Goal: Task Accomplishment & Management: Manage account settings

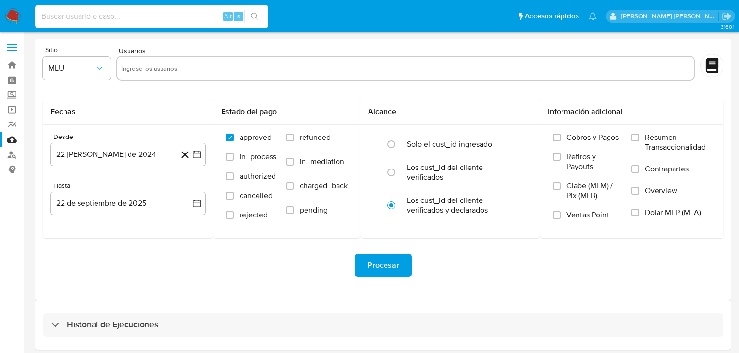
click at [134, 19] on input at bounding box center [151, 16] width 233 height 13
paste input "nSHmewJbB4Gf4TPDhlxUm1mu"
type input "nSHmewJbB4Gf4TPDhlxUm1mu"
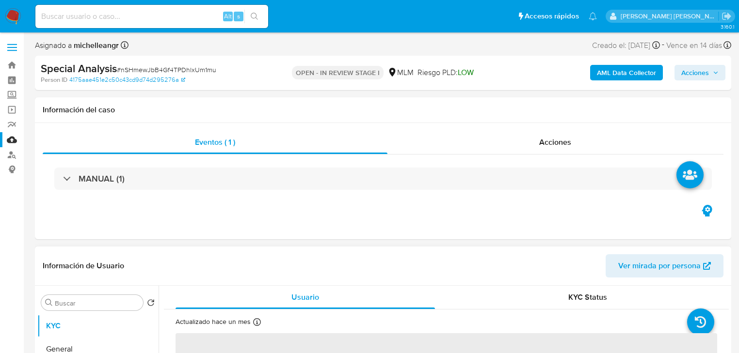
select select "10"
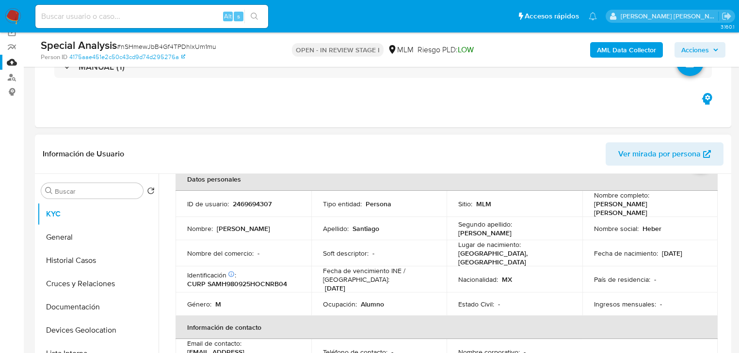
scroll to position [39, 0]
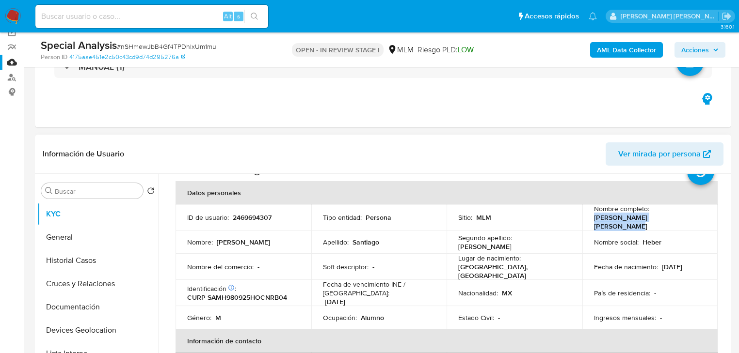
drag, startPoint x: 639, startPoint y: 219, endPoint x: 680, endPoint y: 219, distance: 41.7
click at [680, 219] on div "Nombre completo : Heber Eli Santiago Marcial" at bounding box center [650, 218] width 112 height 26
copy p "Heber Eli Santiago Marcial"
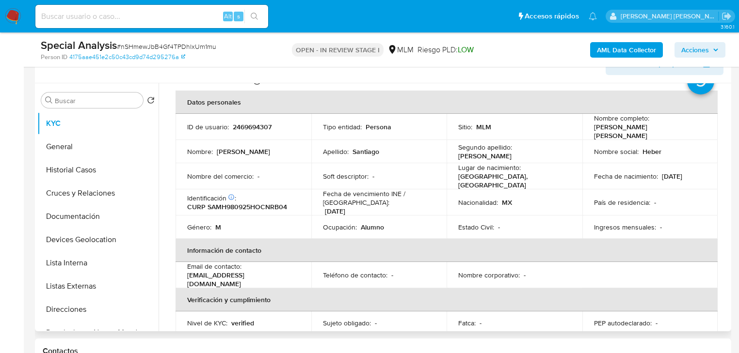
click at [506, 178] on p "MEXICO, OAXACA" at bounding box center [512, 180] width 109 height 17
click at [504, 175] on p "MEXICO, OAXACA" at bounding box center [512, 180] width 109 height 17
copy p "OAXACA"
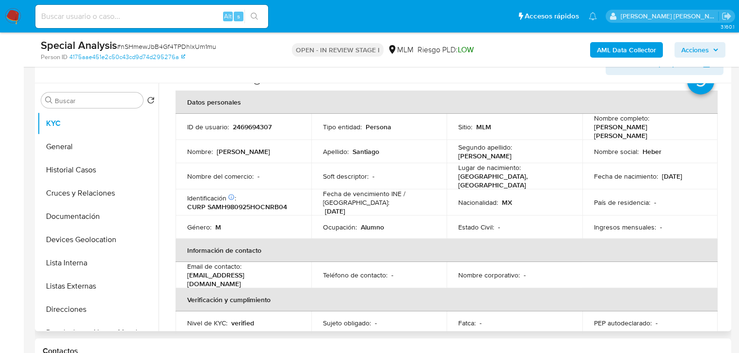
click at [246, 203] on p "CURP SAMH980925HOCNRB04" at bounding box center [237, 207] width 100 height 9
copy p "SAMH980925HOCNRB04"
click at [695, 198] on div "País de residencia : -" at bounding box center [650, 202] width 112 height 9
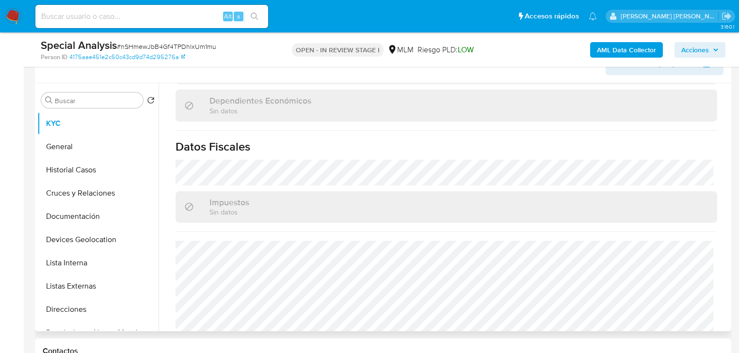
scroll to position [615, 0]
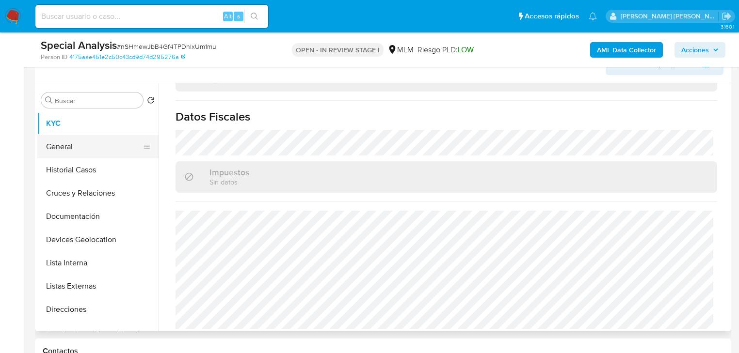
click at [78, 146] on button "General" at bounding box center [93, 146] width 113 height 23
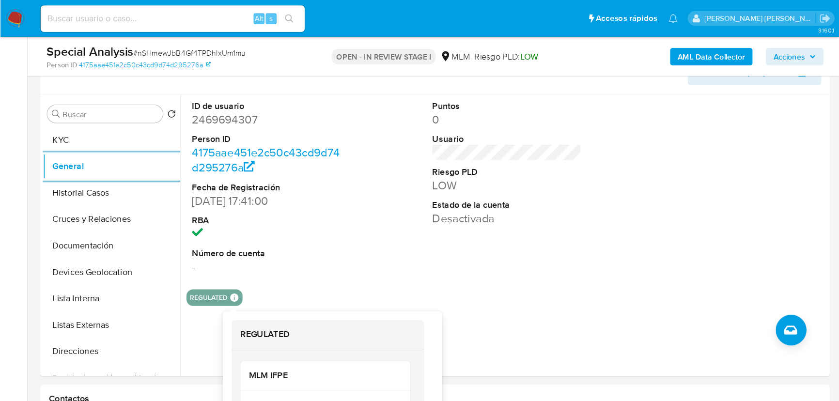
scroll to position [168, 0]
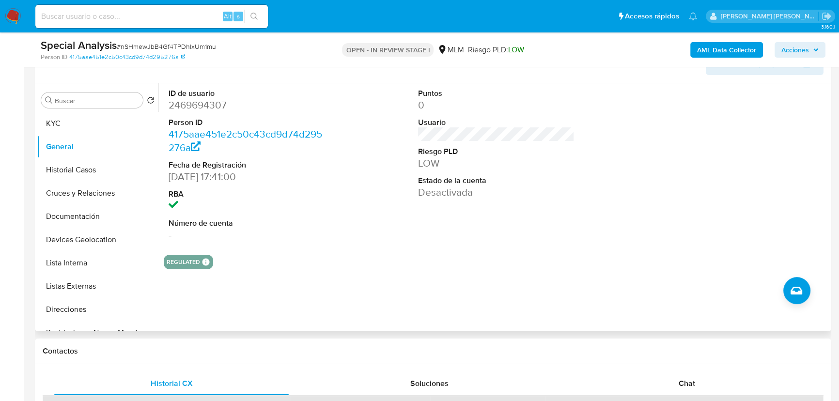
drag, startPoint x: 808, startPoint y: 155, endPoint x: 564, endPoint y: 148, distance: 244.9
click at [744, 154] on div at bounding box center [746, 165] width 166 height 164
click at [98, 172] on button "Historial Casos" at bounding box center [93, 169] width 113 height 23
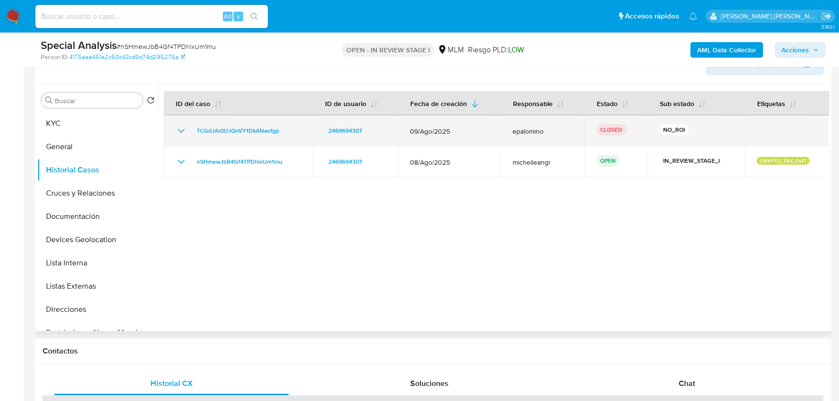
click at [179, 126] on icon "Mostrar/Ocultar" at bounding box center [181, 131] width 12 height 12
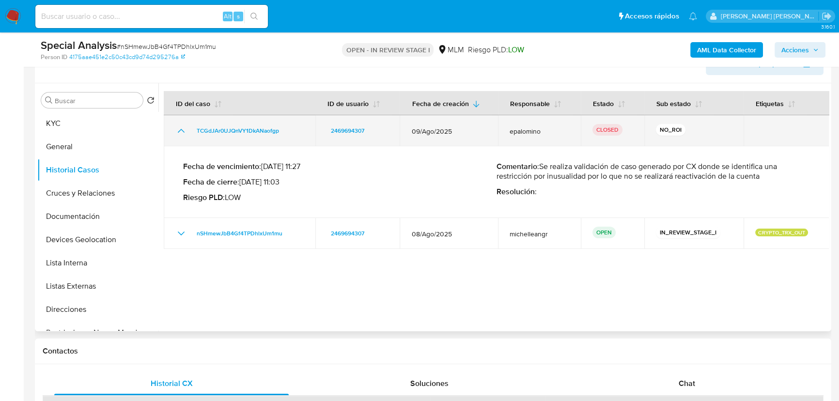
click at [179, 126] on icon "Mostrar/Ocultar" at bounding box center [181, 131] width 12 height 12
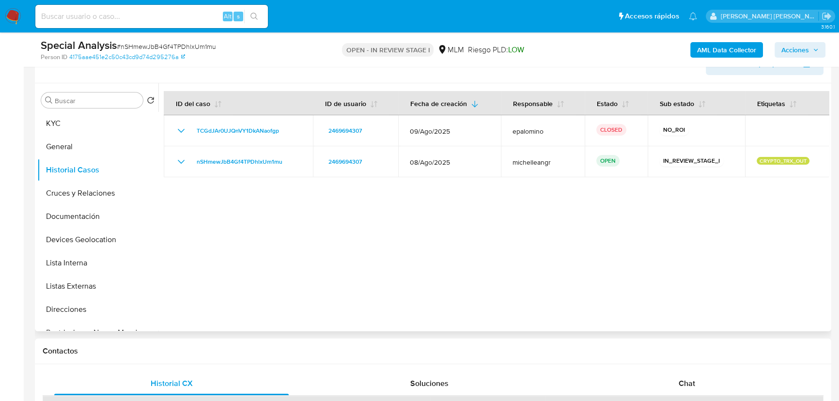
drag, startPoint x: 73, startPoint y: 196, endPoint x: 383, endPoint y: 222, distance: 311.3
click at [73, 195] on button "Cruces y Relaciones" at bounding box center [97, 193] width 121 height 23
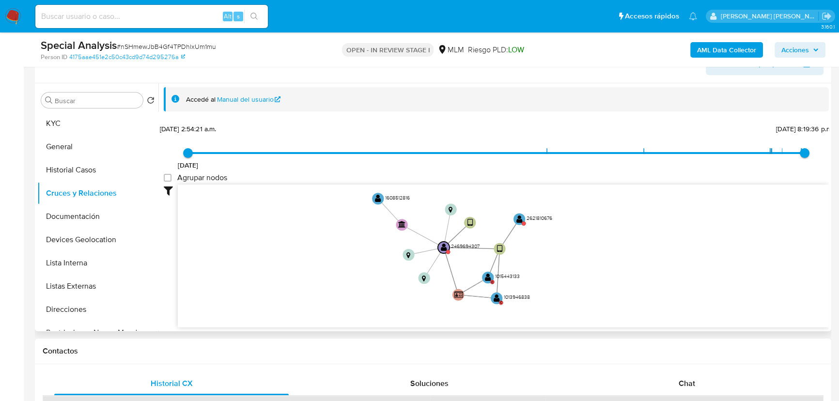
drag, startPoint x: 363, startPoint y: 255, endPoint x: 363, endPoint y: 242, distance: 13.6
click at [363, 242] on icon "device-683ccd3e8cfdaedf2623d557  user-2469694307  2469694307 user-1015443133 …" at bounding box center [503, 255] width 651 height 141
click at [519, 223] on text "" at bounding box center [520, 220] width 6 height 8
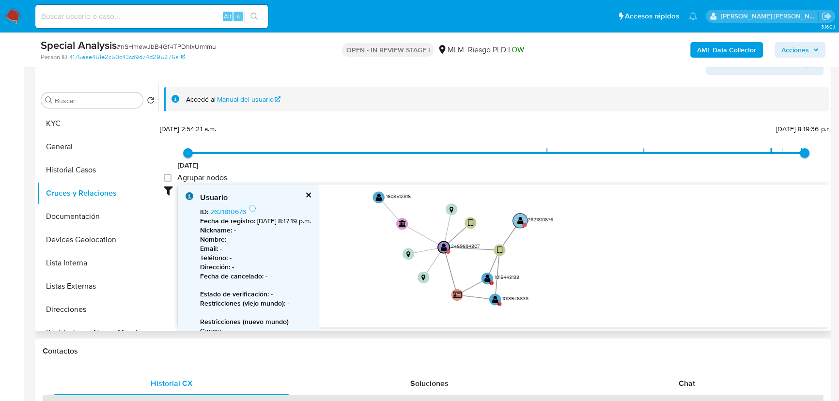
click at [519, 221] on text "" at bounding box center [521, 220] width 6 height 8
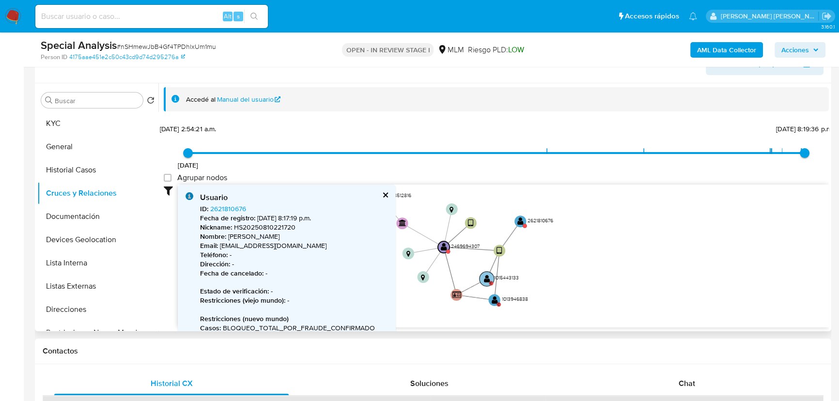
click at [490, 278] on circle at bounding box center [487, 278] width 15 height 15
click at [489, 278] on text "" at bounding box center [487, 279] width 6 height 8
click at [495, 297] on text "" at bounding box center [493, 301] width 6 height 8
click at [494, 300] on text "" at bounding box center [493, 301] width 6 height 8
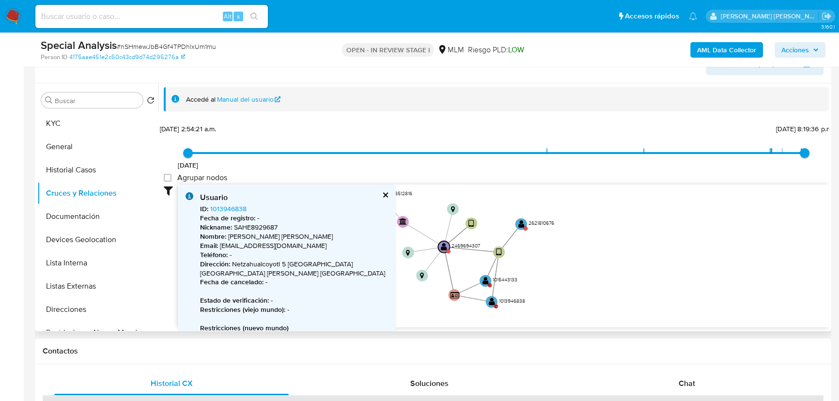
click at [649, 254] on icon "device-683ccd3e8cfdaedf2623d557  user-2469694307  2469694307 user-1015443133 …" at bounding box center [503, 255] width 651 height 141
drag, startPoint x: 100, startPoint y: 218, endPoint x: 117, endPoint y: 219, distance: 17.0
click at [101, 218] on button "Documentación" at bounding box center [93, 216] width 113 height 23
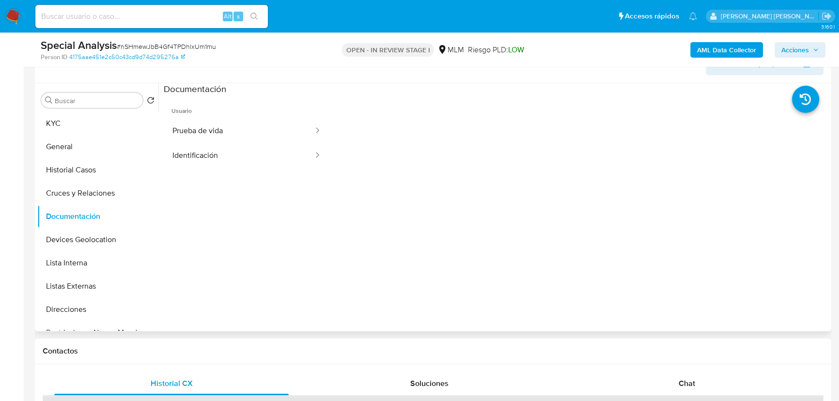
drag, startPoint x: 278, startPoint y: 133, endPoint x: 328, endPoint y: 142, distance: 50.7
click at [279, 132] on button "Prueba de vida" at bounding box center [239, 131] width 151 height 25
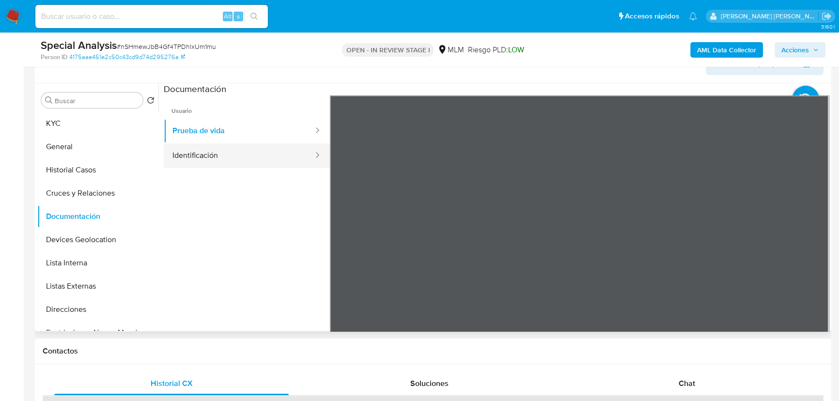
drag, startPoint x: 230, startPoint y: 145, endPoint x: 237, endPoint y: 143, distance: 7.1
click at [234, 144] on button "Identificación" at bounding box center [239, 155] width 151 height 25
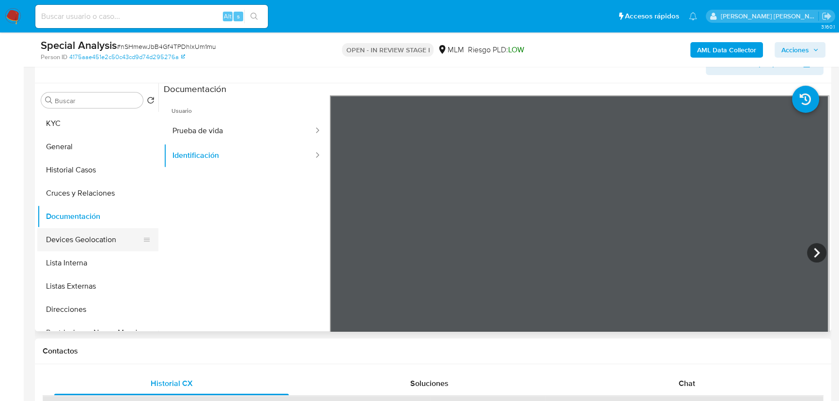
click at [104, 234] on button "Devices Geolocation" at bounding box center [93, 239] width 113 height 23
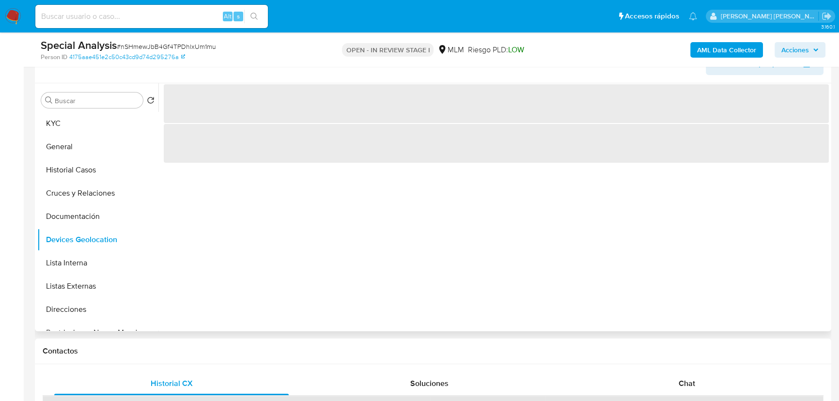
scroll to position [124, 0]
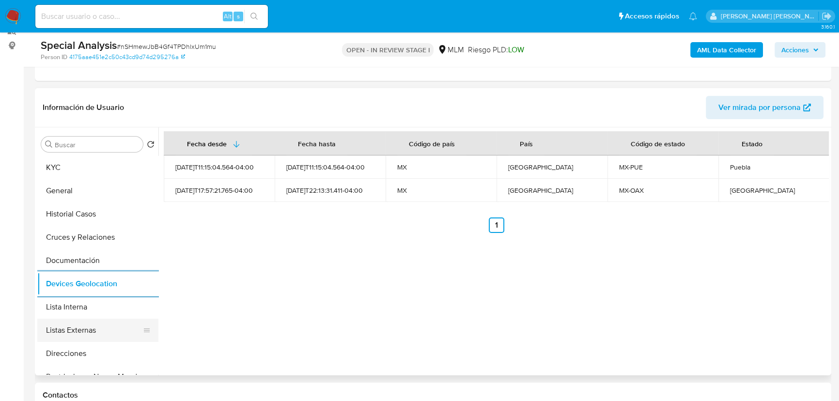
click at [83, 329] on button "Listas Externas" at bounding box center [93, 330] width 113 height 23
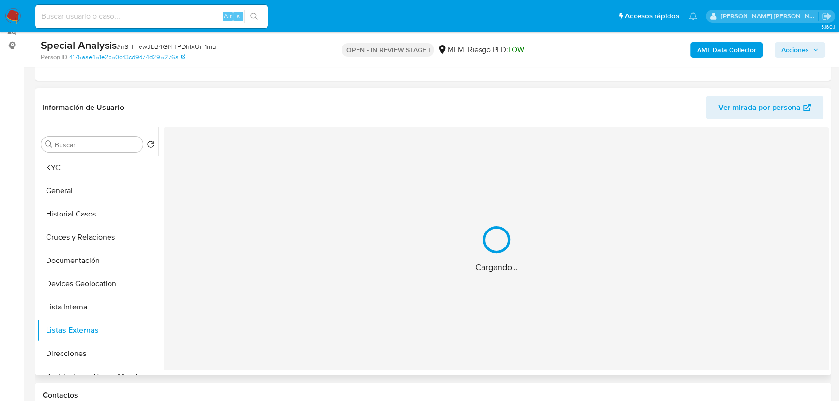
click at [354, 309] on div "Cargando..." at bounding box center [496, 248] width 665 height 243
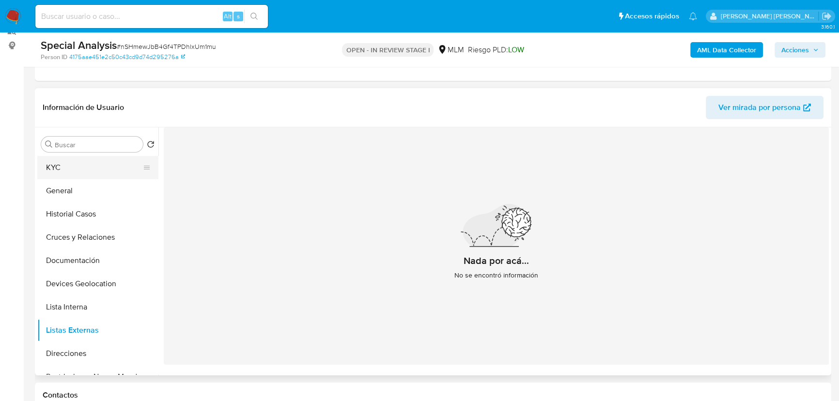
click at [81, 159] on button "KYC" at bounding box center [93, 167] width 113 height 23
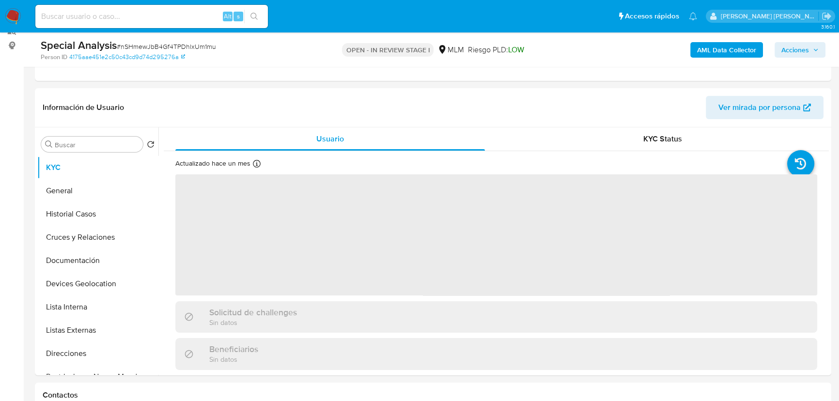
click at [371, 247] on span "‌" at bounding box center [496, 234] width 642 height 121
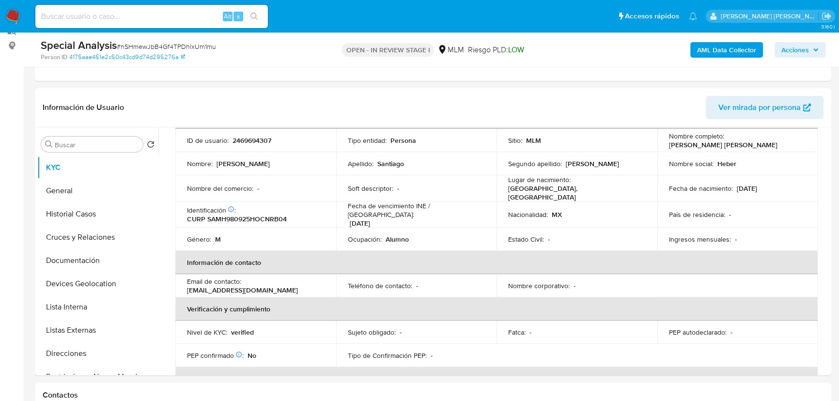
scroll to position [88, 0]
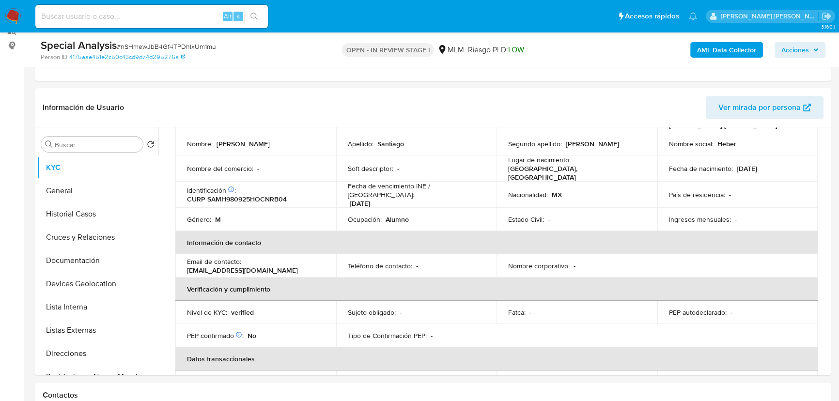
click at [263, 266] on p "cannberst25@unlinkemail-20250811021644-gmail.com" at bounding box center [242, 270] width 111 height 9
click at [264, 266] on p "cannberst25@unlinkemail-20250811021644-gmail.com" at bounding box center [242, 270] width 111 height 9
click at [234, 268] on p "cannberst25@unlinkemail-20250811021644-gmail.com" at bounding box center [242, 270] width 111 height 9
drag, startPoint x: 234, startPoint y: 268, endPoint x: 209, endPoint y: 269, distance: 24.7
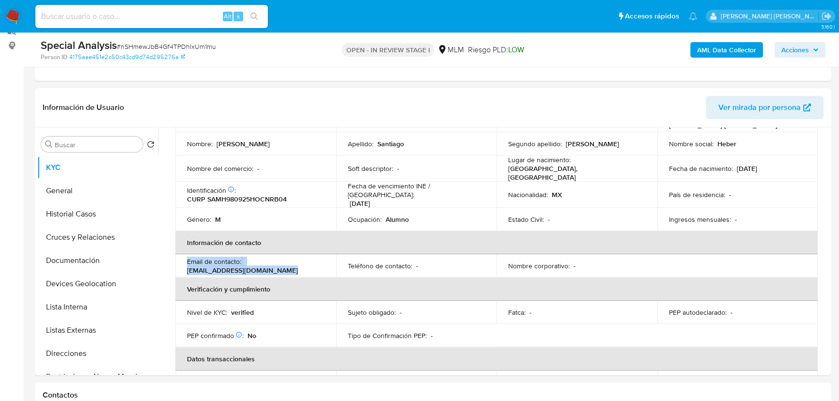
click at [234, 268] on p "cannberst25@unlinkemail-20250811021644-gmail.com" at bounding box center [242, 270] width 111 height 9
click at [194, 267] on p "cannberst25@unlinkemail-20250811021644-gmail.com" at bounding box center [242, 270] width 111 height 9
click at [186, 261] on td "Email de contacto : cannberst25@unlinkemail-20250811021644-gmail.com" at bounding box center [255, 265] width 161 height 23
drag, startPoint x: 186, startPoint y: 262, endPoint x: 265, endPoint y: 261, distance: 78.5
click at [265, 261] on td "Email de contacto : cannberst25@unlinkemail-20250811021644-gmail.com" at bounding box center [255, 265] width 161 height 23
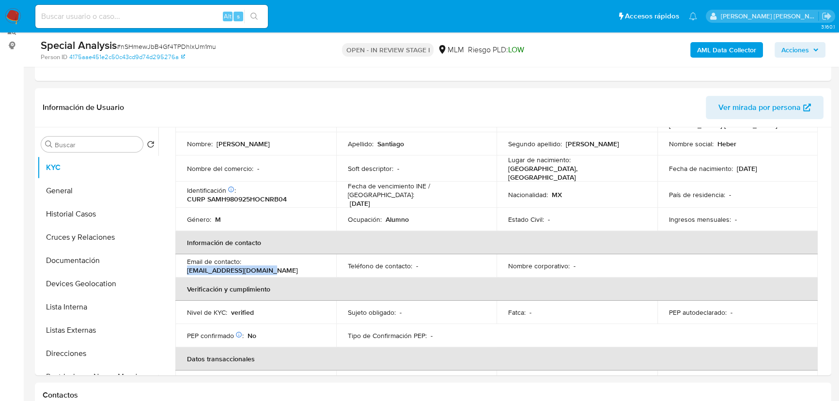
click at [194, 266] on p "cannberst25@unlinkemail-20250811021644-gmail.com" at bounding box center [242, 270] width 111 height 9
drag, startPoint x: 189, startPoint y: 262, endPoint x: 276, endPoint y: 269, distance: 88.0
click at [276, 269] on p "cannberst25@unlinkemail-20250811021644-gmail.com" at bounding box center [242, 270] width 111 height 9
copy p "cannberst25@unlinkemail-20250811021644-gmail.com"
click at [233, 266] on p "cannberst25@unlinkemail-20250811021644-gmail.com" at bounding box center [242, 270] width 111 height 9
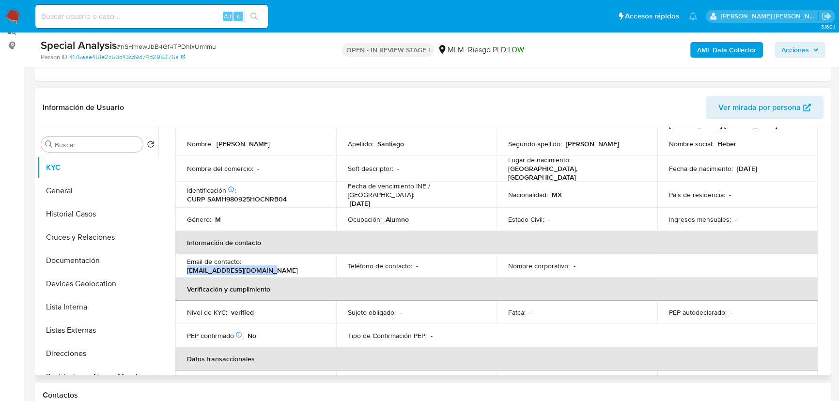
click at [196, 271] on p "cannberst25@unlinkemail-20250811021644-gmail.com" at bounding box center [242, 270] width 111 height 9
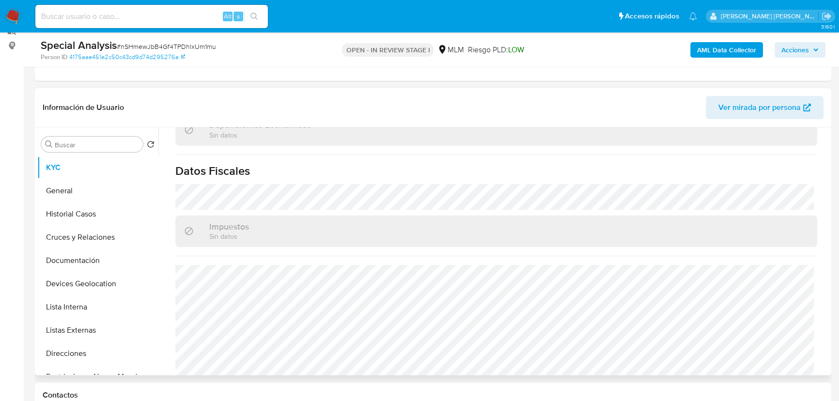
scroll to position [612, 0]
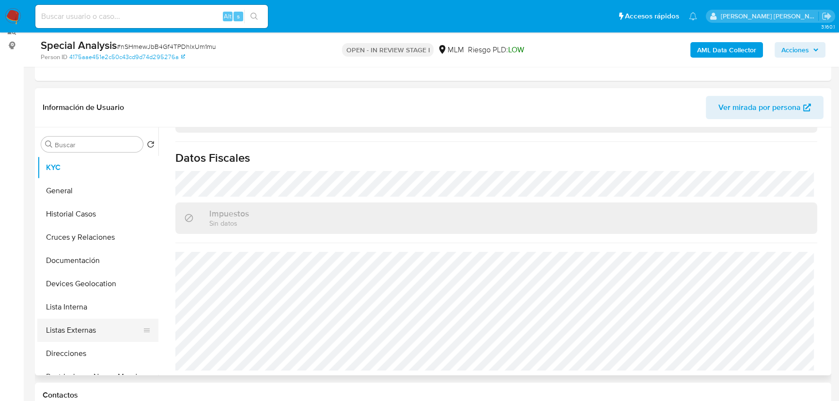
drag, startPoint x: 85, startPoint y: 293, endPoint x: 83, endPoint y: 332, distance: 38.8
click at [82, 294] on button "Devices Geolocation" at bounding box center [97, 283] width 121 height 23
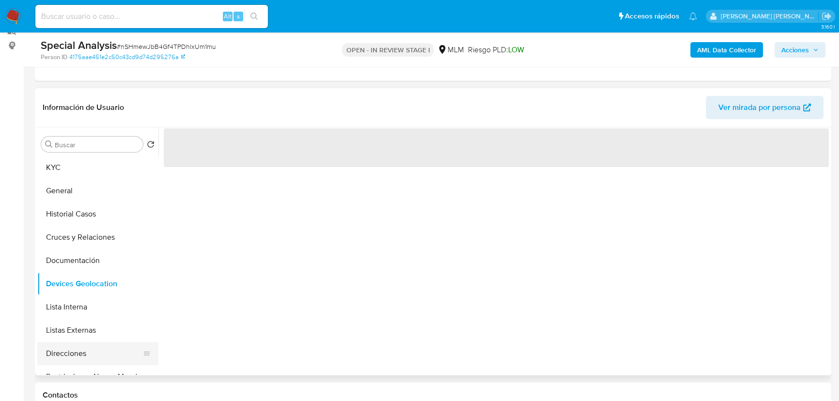
drag, startPoint x: 83, startPoint y: 333, endPoint x: 80, endPoint y: 345, distance: 12.0
click at [83, 334] on button "Listas Externas" at bounding box center [97, 330] width 121 height 23
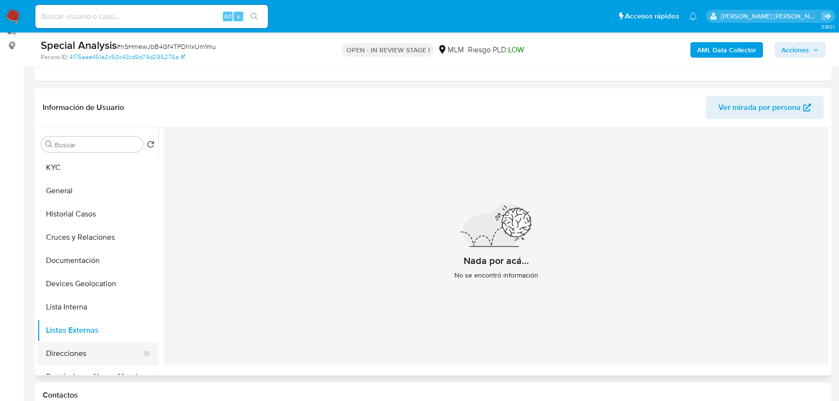
click at [79, 348] on button "Direcciones" at bounding box center [93, 353] width 113 height 23
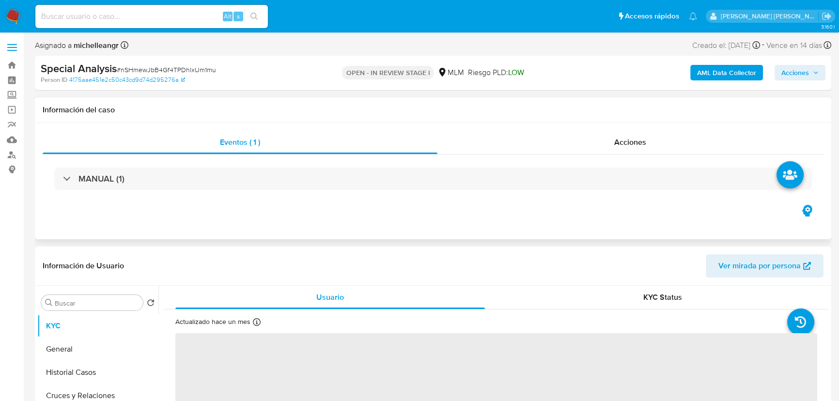
select select "10"
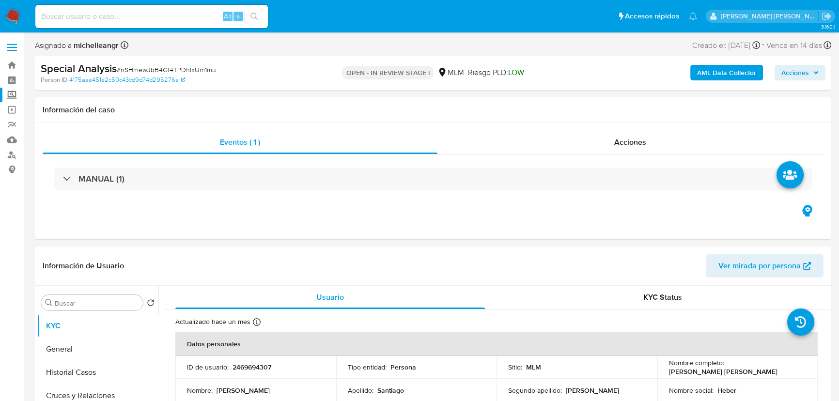
click at [13, 93] on label "Screening" at bounding box center [57, 95] width 115 height 15
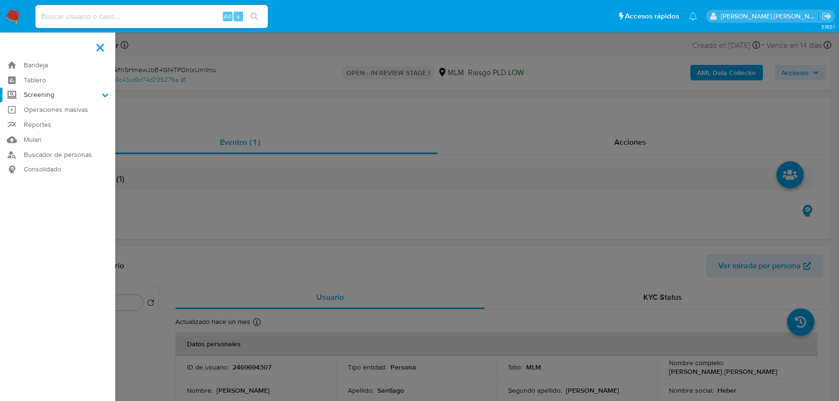
click at [0, 0] on input "Screening" at bounding box center [0, 0] width 0 height 0
click at [34, 131] on link "Herramientas" at bounding box center [57, 133] width 115 height 12
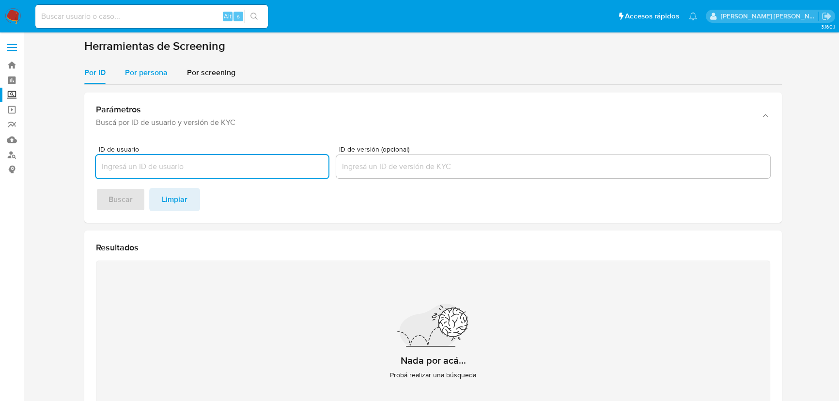
click at [147, 75] on span "Por persona" at bounding box center [146, 72] width 43 height 11
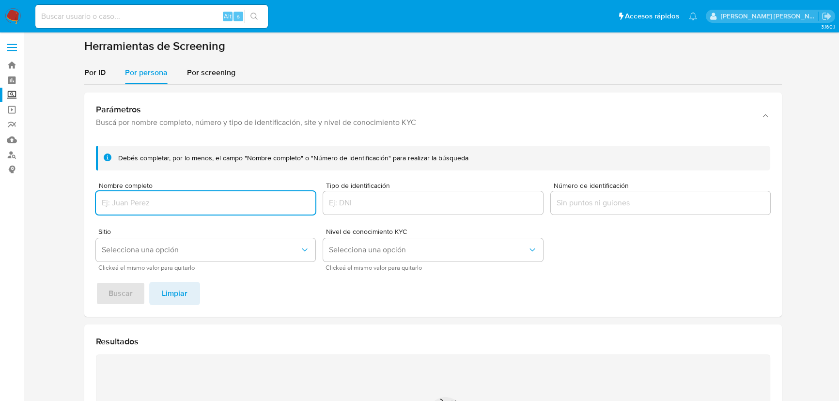
click at [148, 208] on input "Nombre completo" at bounding box center [206, 203] width 220 height 13
type input "LUIS SANTIAGO RUIZ"
click at [116, 293] on span "Buscar" at bounding box center [121, 293] width 24 height 21
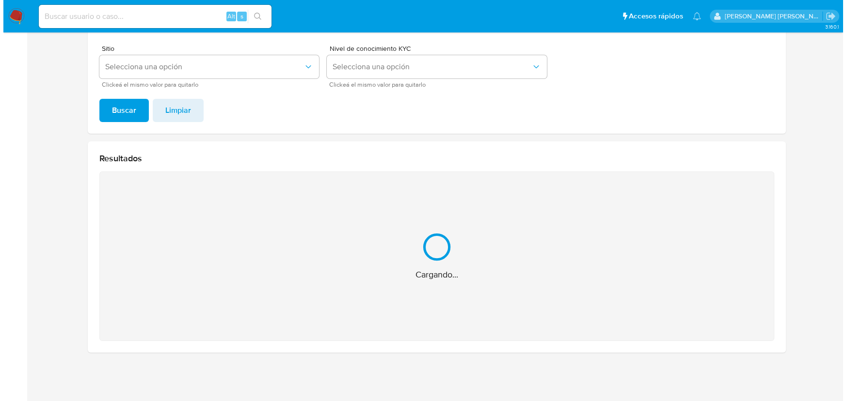
scroll to position [29, 0]
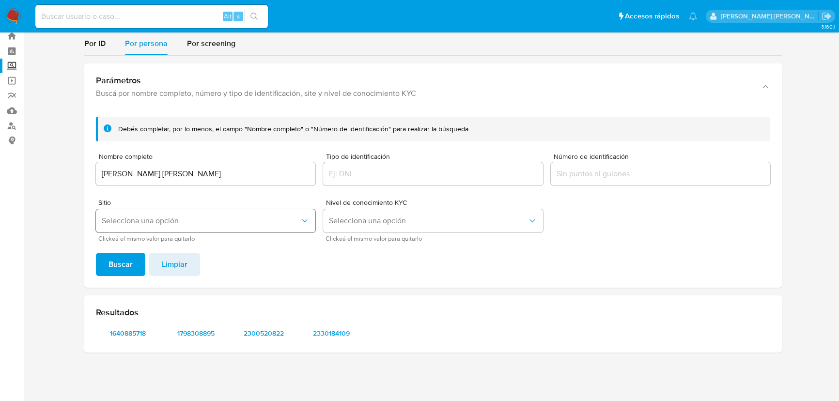
click at [158, 222] on span "Selecciona una opción" at bounding box center [201, 221] width 198 height 10
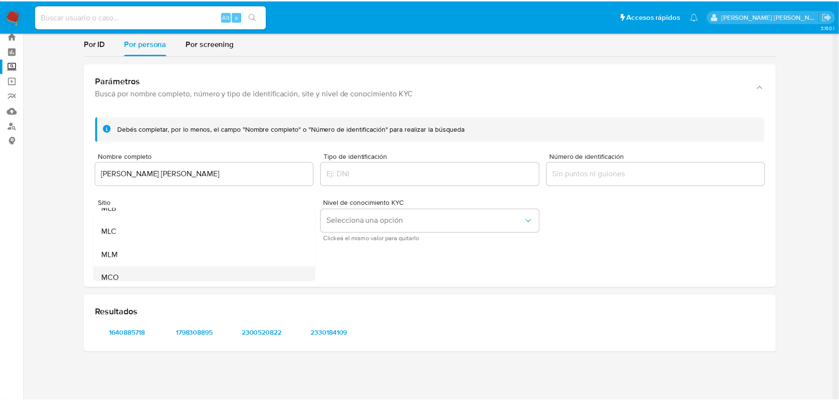
scroll to position [44, 0]
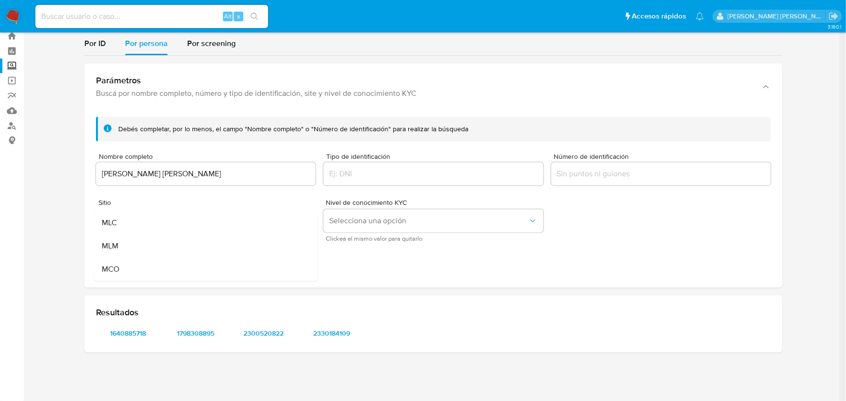
click at [150, 249] on div "MLM" at bounding box center [203, 246] width 202 height 23
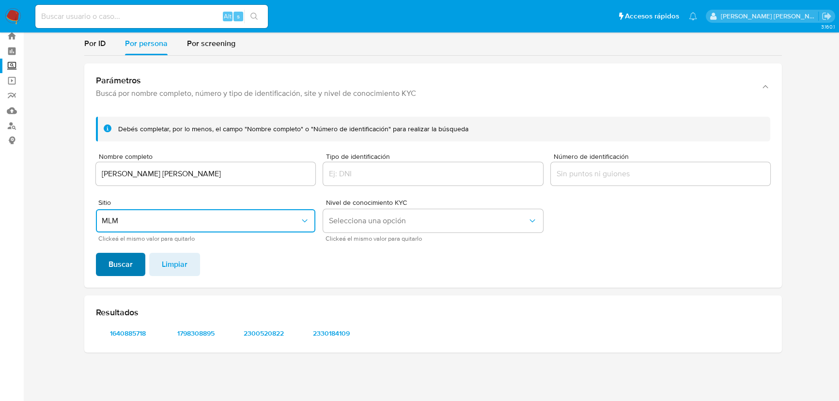
click at [127, 267] on span "Buscar" at bounding box center [121, 264] width 24 height 21
click at [129, 337] on span "1640885718" at bounding box center [128, 334] width 50 height 14
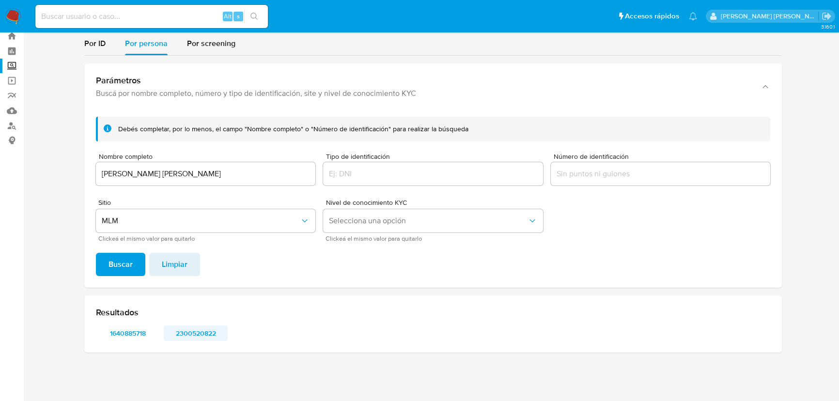
click at [188, 333] on span "2300520822" at bounding box center [196, 334] width 50 height 14
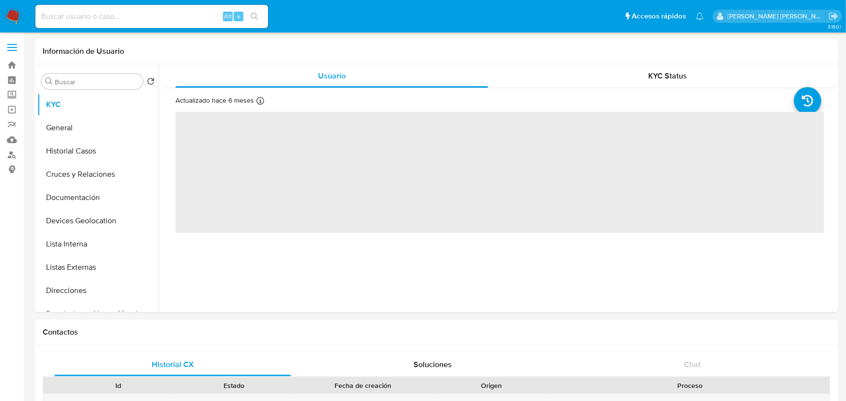
select select "10"
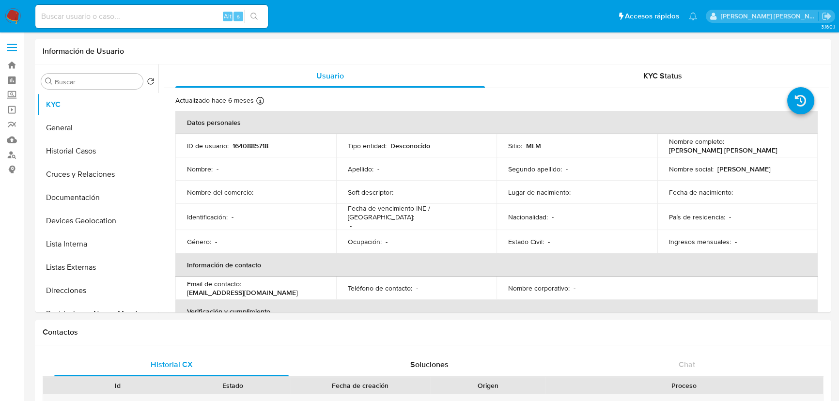
click at [126, 19] on input at bounding box center [151, 16] width 233 height 13
paste input "nSHmewJbB4Gf4TPDhlxUm1mu"
type input "nSHmewJbB4Gf4TPDhlxUm1mu"
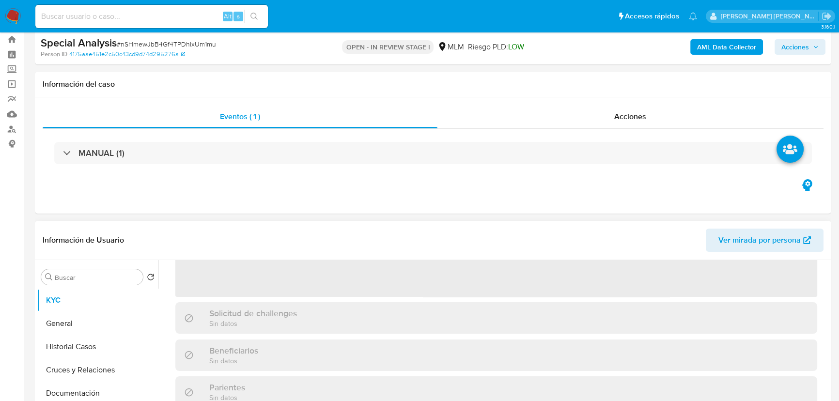
scroll to position [132, 0]
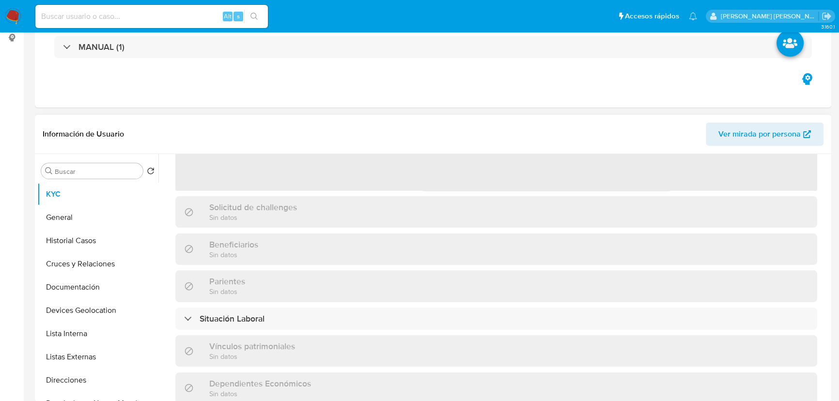
select select "10"
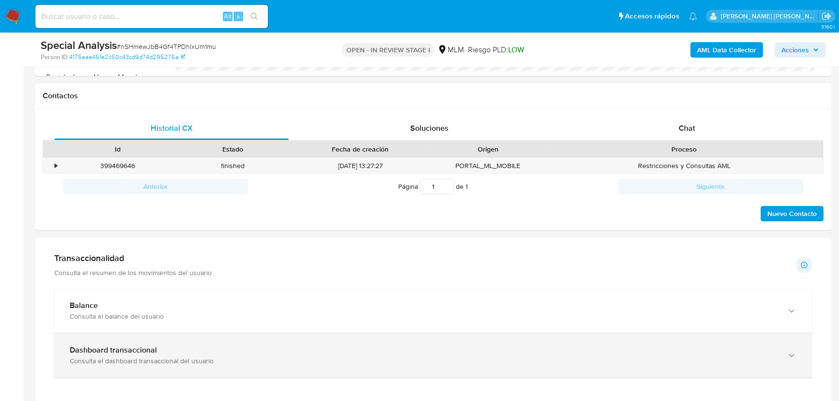
scroll to position [485, 0]
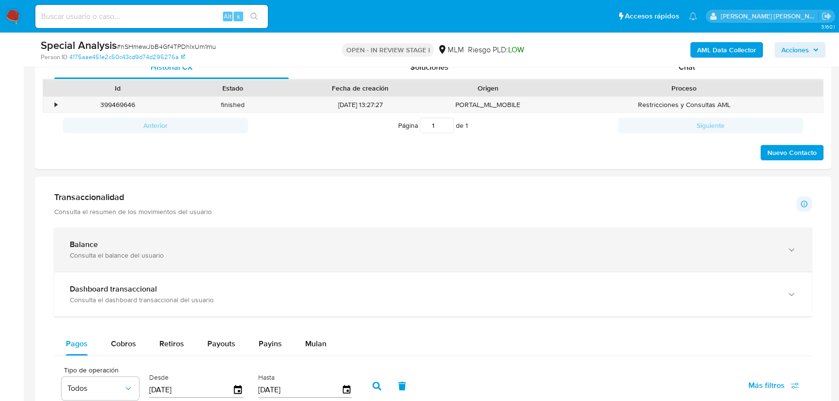
drag, startPoint x: 205, startPoint y: 252, endPoint x: 312, endPoint y: 252, distance: 107.1
click at [207, 248] on div "Balance Consulta el balance del usuario" at bounding box center [424, 250] width 708 height 20
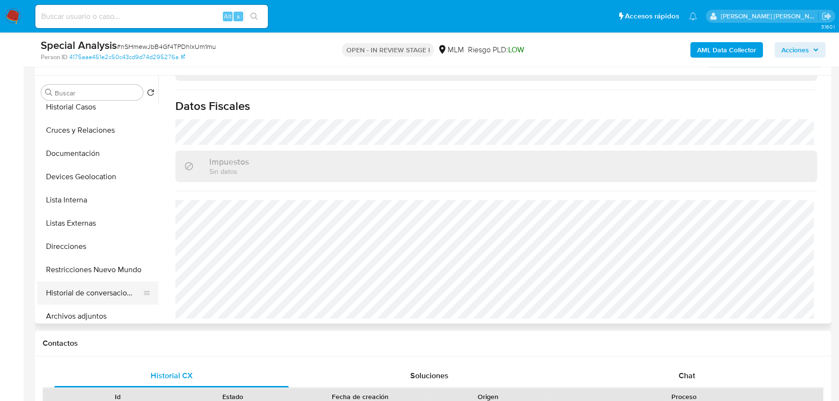
scroll to position [88, 0]
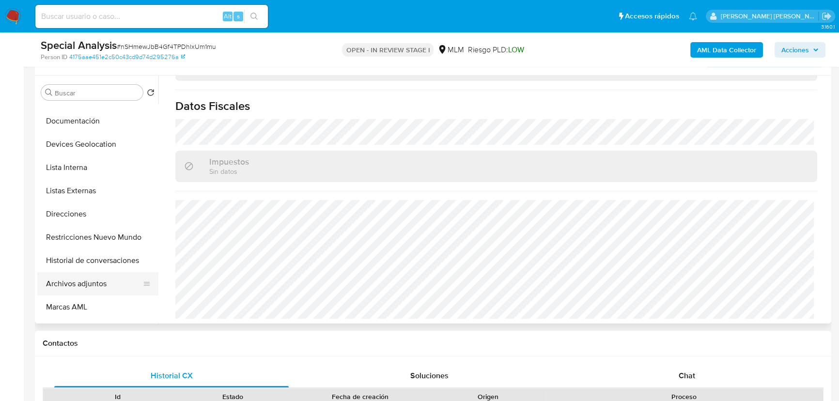
click at [91, 283] on button "Archivos adjuntos" at bounding box center [93, 283] width 113 height 23
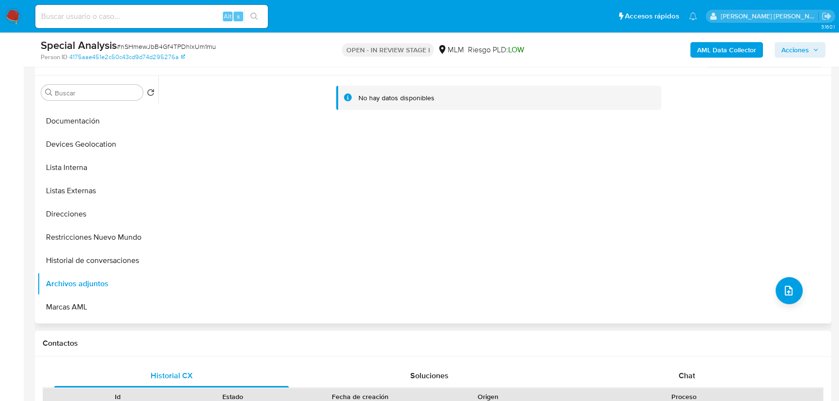
drag, startPoint x: 776, startPoint y: 301, endPoint x: 804, endPoint y: 285, distance: 31.3
click at [777, 301] on div "No hay datos disponibles" at bounding box center [493, 200] width 671 height 248
click at [803, 285] on div "No hay datos disponibles" at bounding box center [493, 200] width 671 height 248
click at [785, 296] on span "upload-file" at bounding box center [789, 291] width 11 height 12
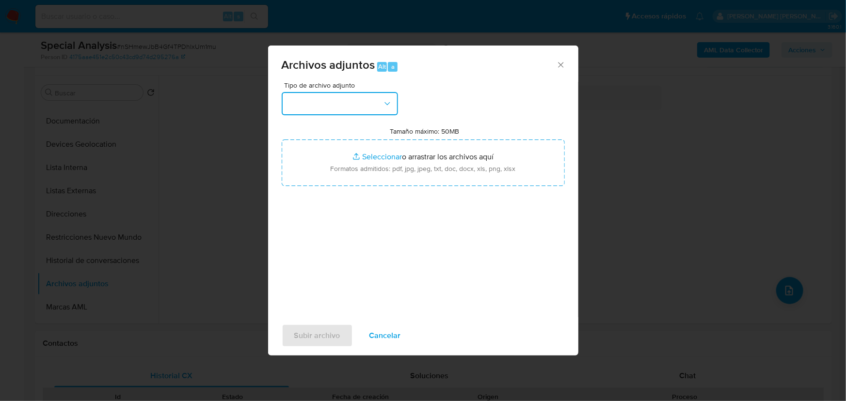
click at [328, 102] on button "button" at bounding box center [340, 103] width 116 height 23
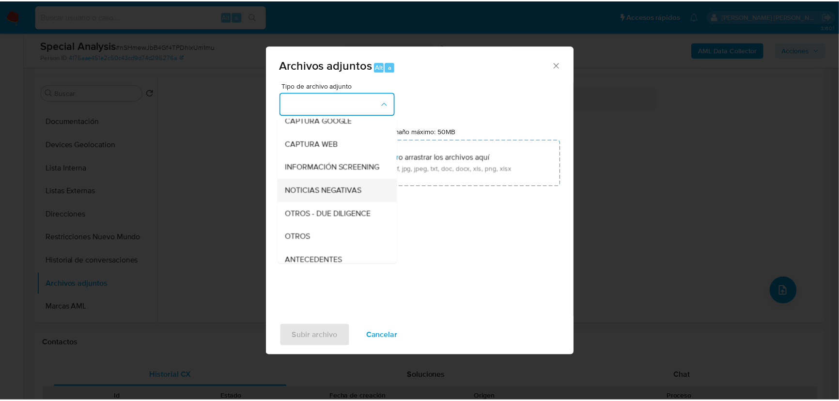
scroll to position [71, 0]
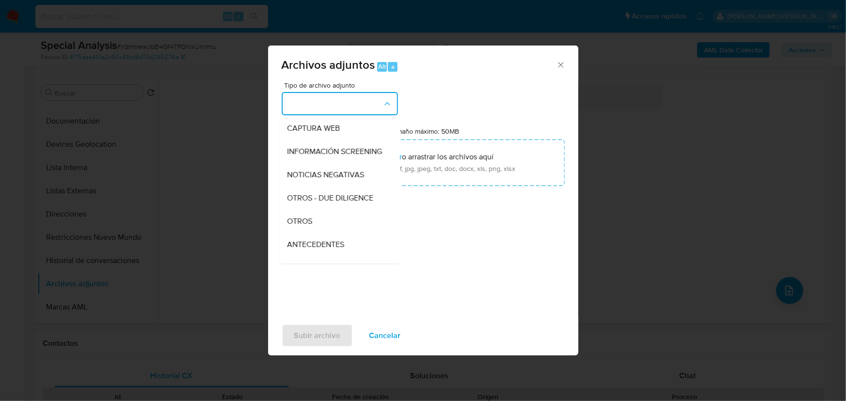
drag, startPoint x: 312, startPoint y: 233, endPoint x: 305, endPoint y: 212, distance: 21.9
click at [311, 226] on span "OTROS" at bounding box center [299, 222] width 25 height 10
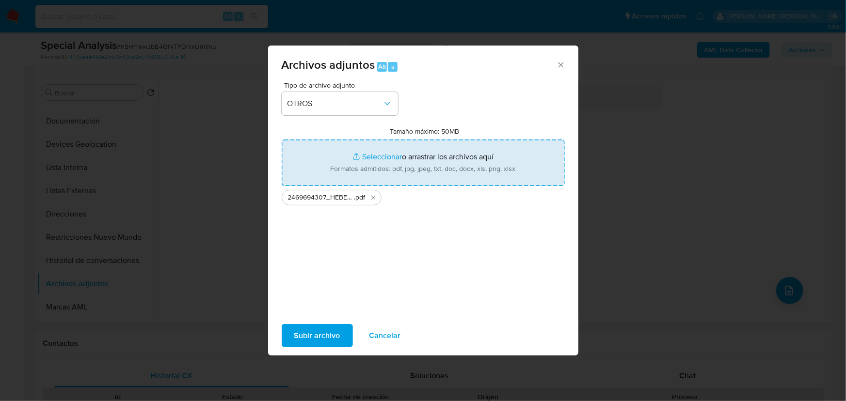
type input "C:\fakepath\2469694307_HEBER ELI SANTIAGO MARCIAL_AGO25.xlsx"
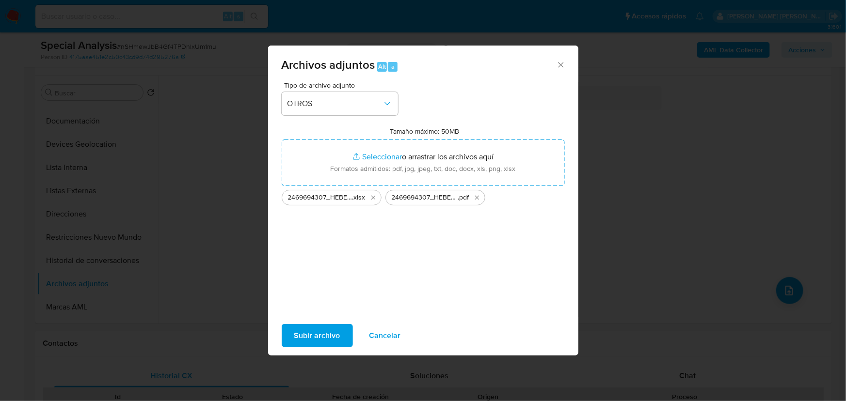
click at [313, 333] on span "Subir archivo" at bounding box center [317, 335] width 46 height 21
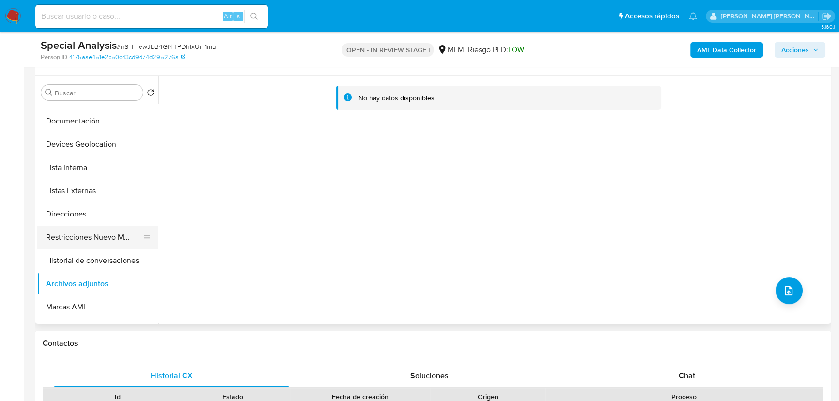
click at [120, 237] on button "Restricciones Nuevo Mundo" at bounding box center [93, 237] width 113 height 23
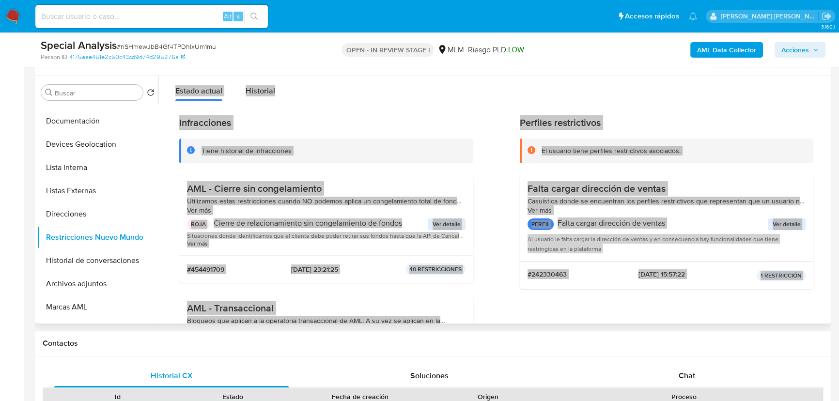
click at [325, 170] on div "Infracciones Tiene historial de infracciones AML - Cierre sin congelamiento Uti…" at bounding box center [326, 261] width 294 height 288
click at [377, 150] on div "Tiene historial de infracciones" at bounding box center [334, 150] width 264 height 9
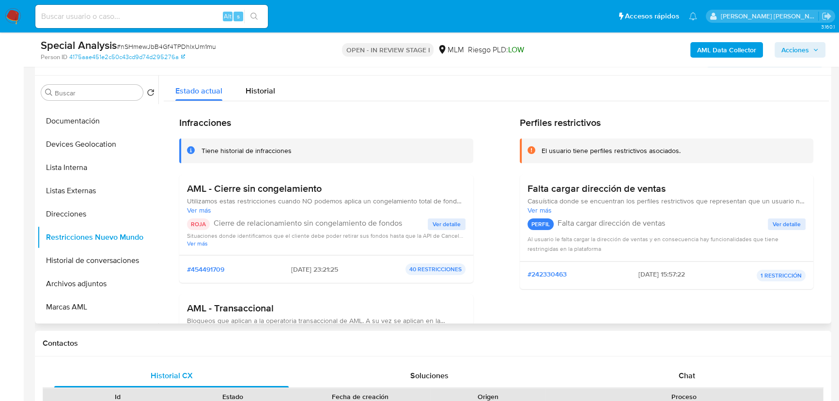
click at [378, 150] on div "Tiene historial de infracciones" at bounding box center [334, 150] width 264 height 9
drag, startPoint x: 261, startPoint y: 90, endPoint x: 504, endPoint y: 155, distance: 251.8
click at [261, 89] on span "Historial" at bounding box center [261, 90] width 30 height 11
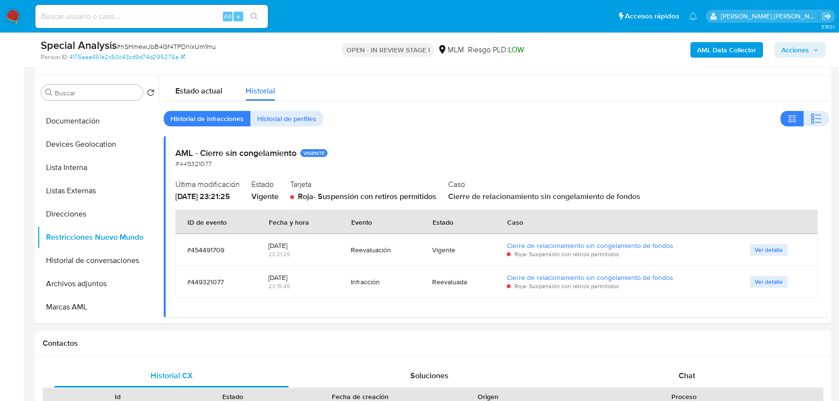
scroll to position [0, 0]
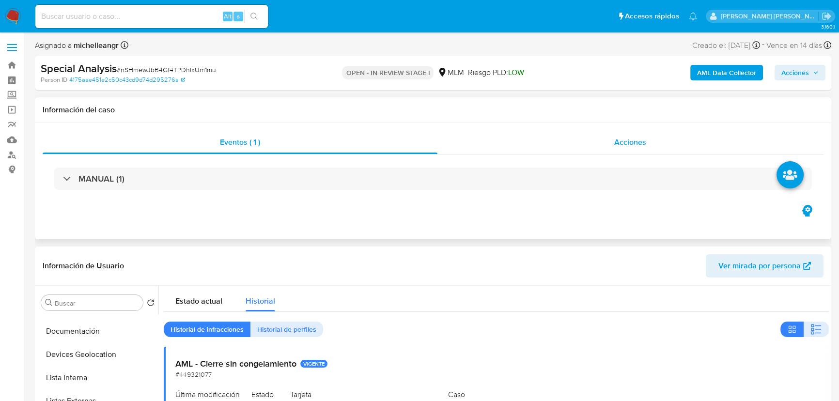
click at [628, 150] on div "Acciones" at bounding box center [631, 142] width 387 height 23
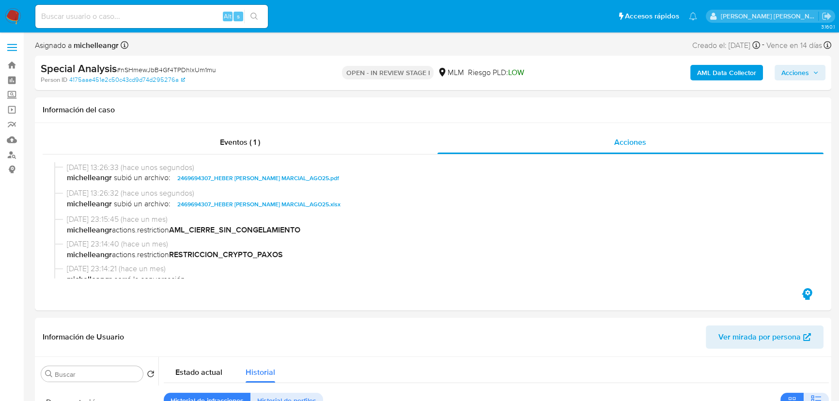
click at [792, 76] on span "Acciones" at bounding box center [796, 73] width 28 height 16
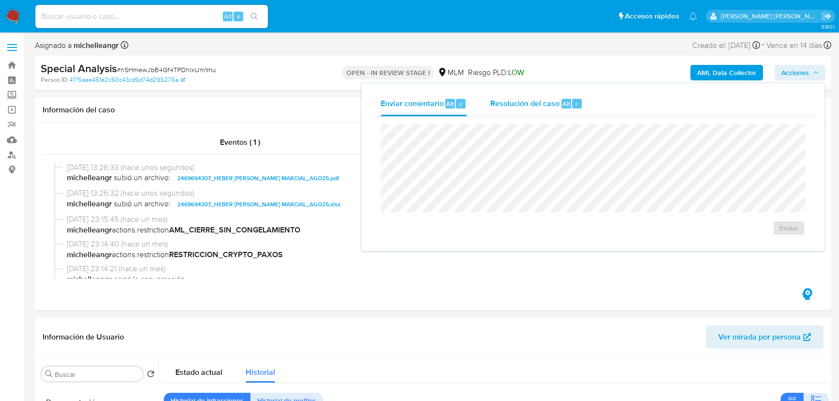
click at [532, 103] on span "Resolución del caso" at bounding box center [524, 103] width 69 height 11
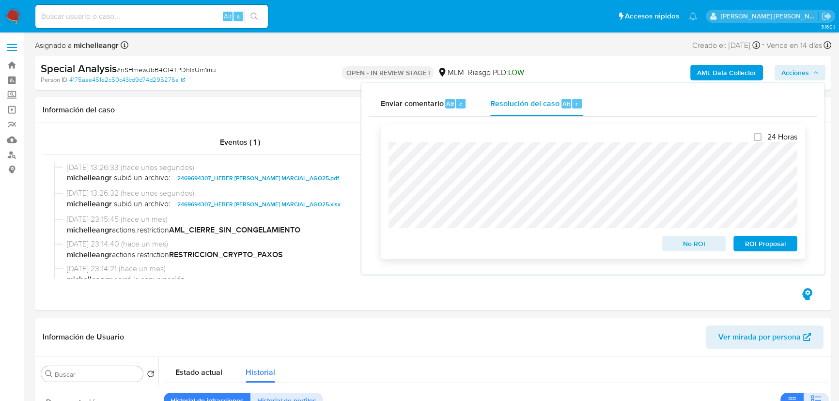
click at [754, 245] on span "ROI Proposal" at bounding box center [766, 244] width 50 height 14
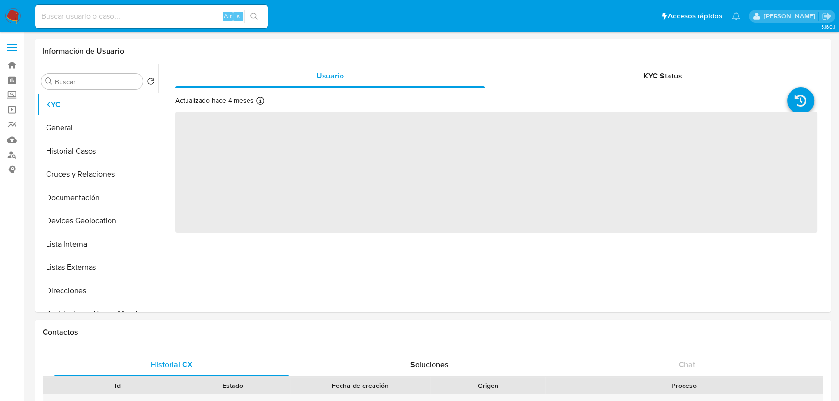
select select "10"
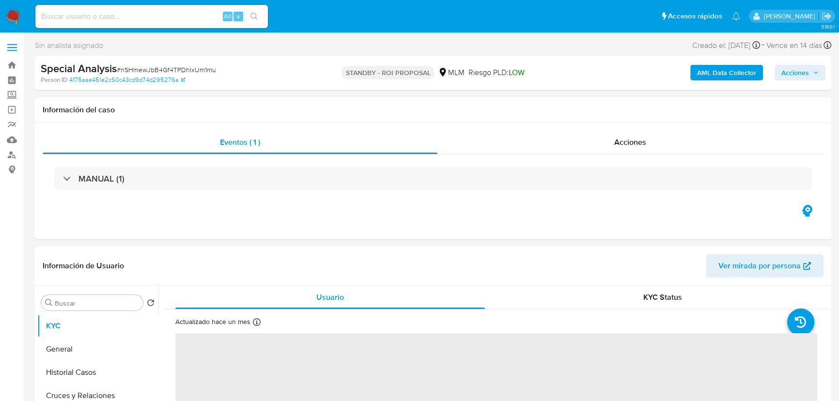
select select "10"
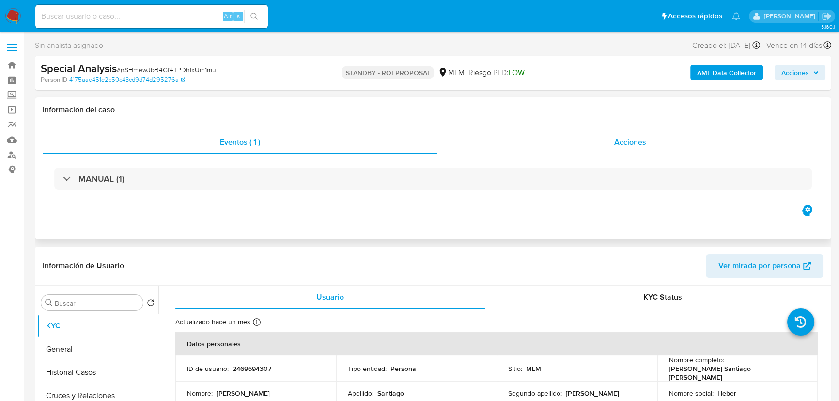
click at [624, 146] on span "Acciones" at bounding box center [631, 142] width 32 height 11
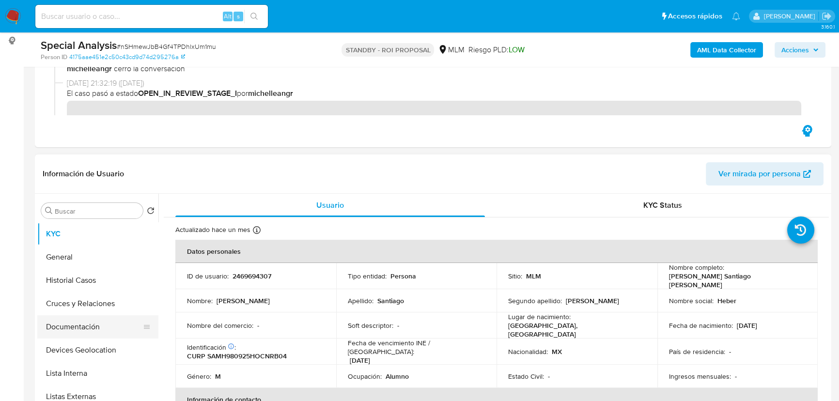
scroll to position [132, 0]
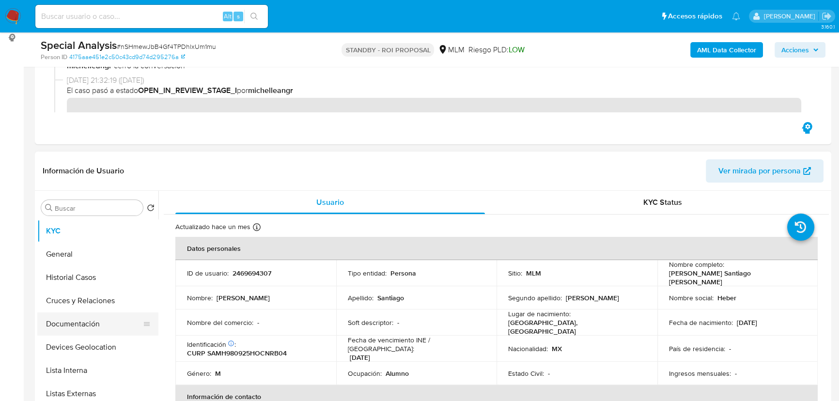
click at [92, 325] on button "Documentación" at bounding box center [93, 324] width 113 height 23
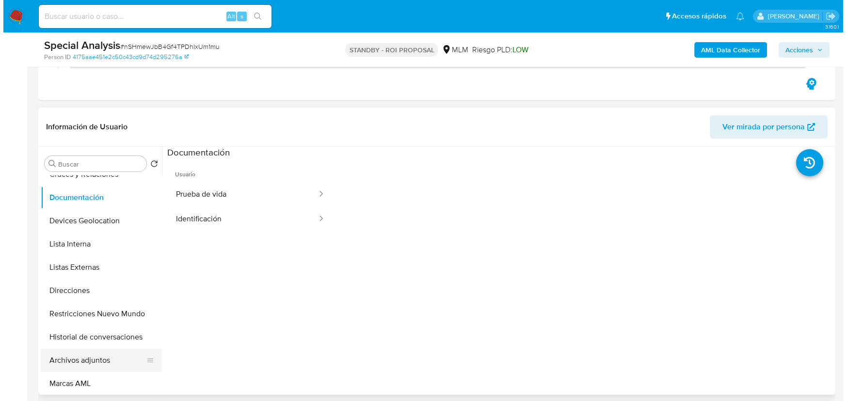
scroll to position [88, 0]
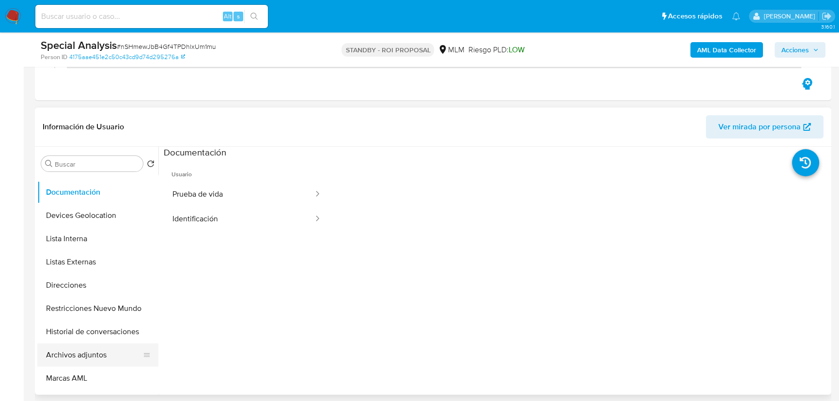
click at [85, 359] on button "Archivos adjuntos" at bounding box center [93, 355] width 113 height 23
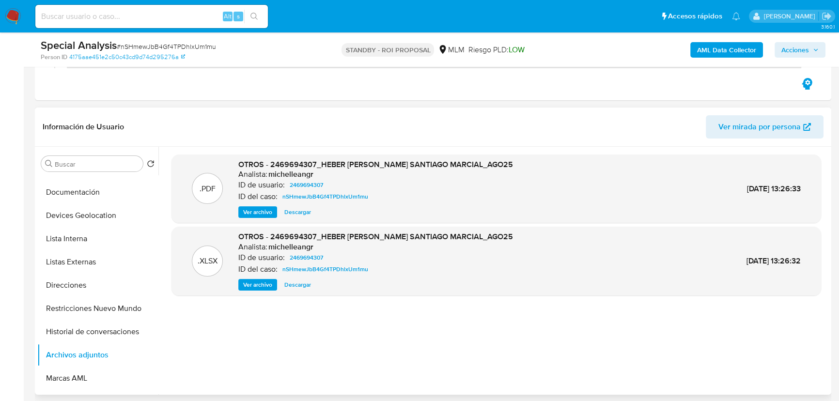
click at [250, 216] on span "Ver archivo" at bounding box center [257, 212] width 29 height 10
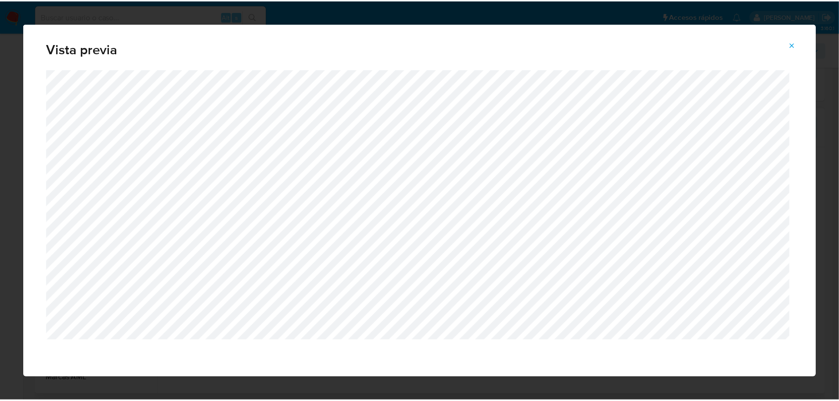
scroll to position [5, 0]
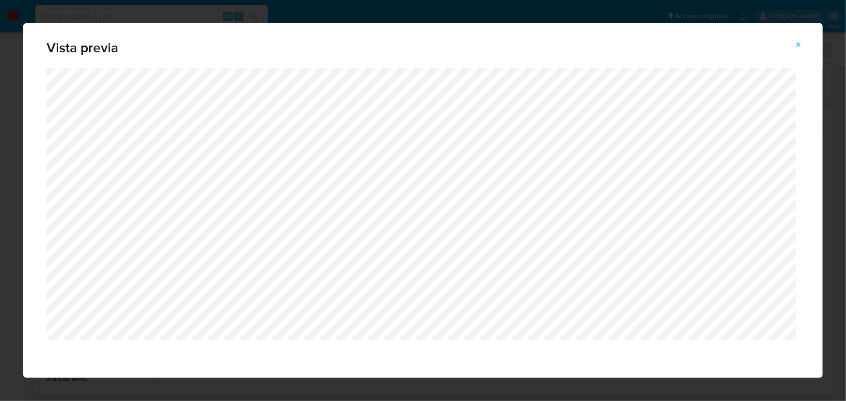
click at [798, 44] on icon "Attachment preview" at bounding box center [798, 45] width 8 height 8
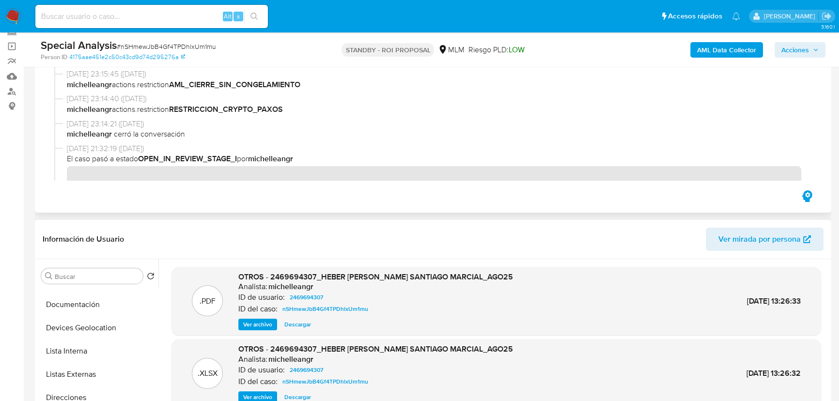
scroll to position [0, 0]
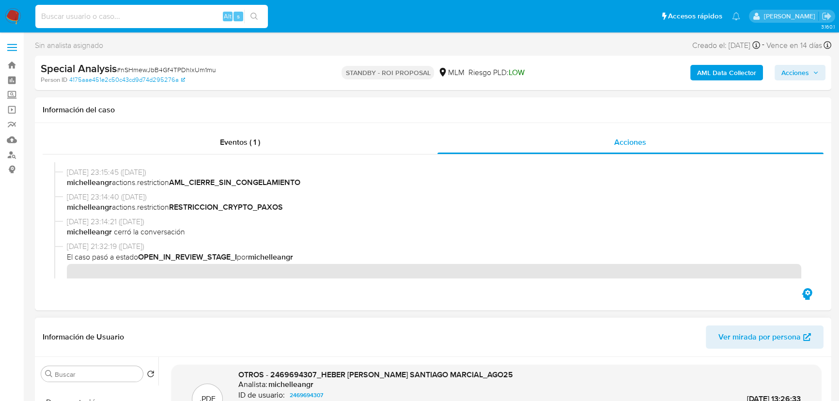
click at [94, 14] on input at bounding box center [151, 16] width 233 height 13
paste input "nSHmewJbB4Gf4TPDhlxUm1mu"
type input "nSHmewJbB4Gf4TPDhlxUm1mu}"
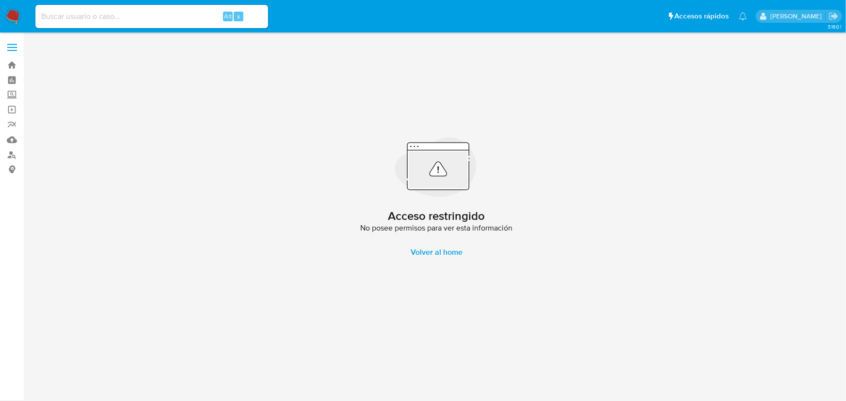
drag, startPoint x: 91, startPoint y: 14, endPoint x: 87, endPoint y: 18, distance: 6.2
click at [87, 18] on input at bounding box center [151, 16] width 233 height 13
paste input "nSHmewJbB4Gf4TPDhlxUm1mu"
type input "nSHmewJbB4Gf4TPDhlxUm1mu"
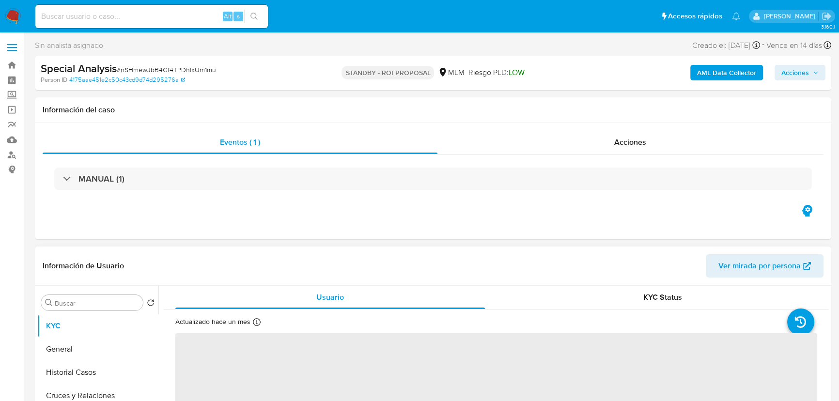
select select "10"
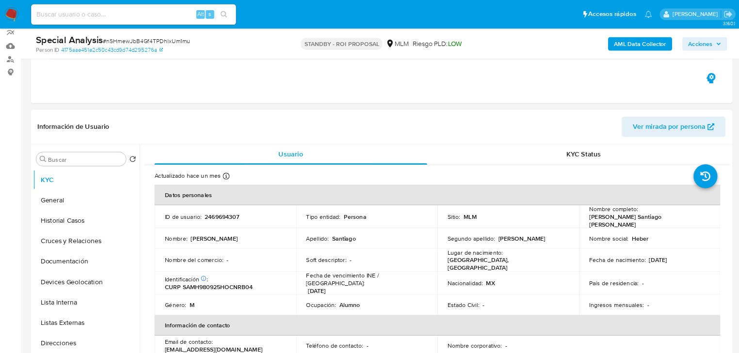
scroll to position [88, 0]
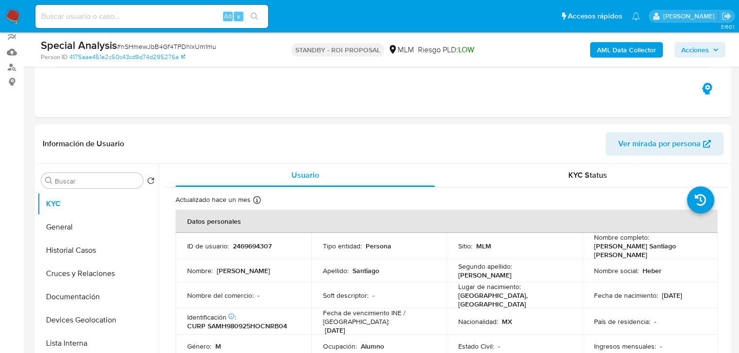
click at [107, 14] on input at bounding box center [151, 16] width 233 height 13
paste input "69WDiUrbAvJ8mPhGicy7t8Hl"
type input "69WDiUrbAvJ8mPhGicy7t8Hl"
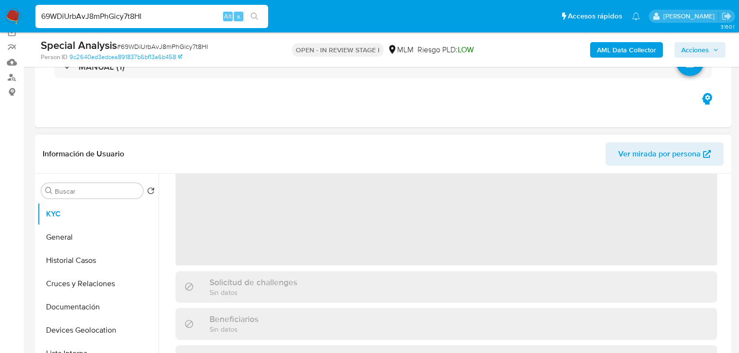
scroll to position [78, 0]
select select "10"
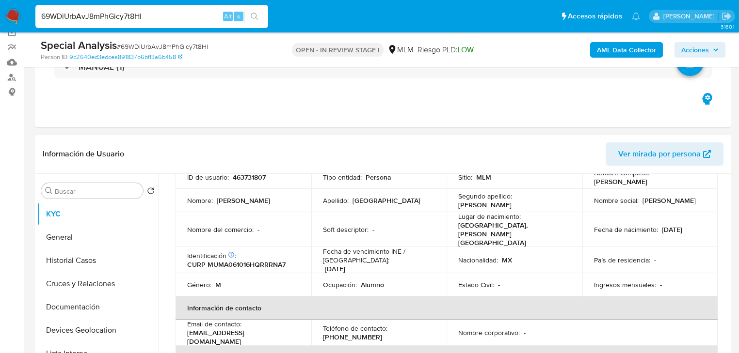
scroll to position [39, 0]
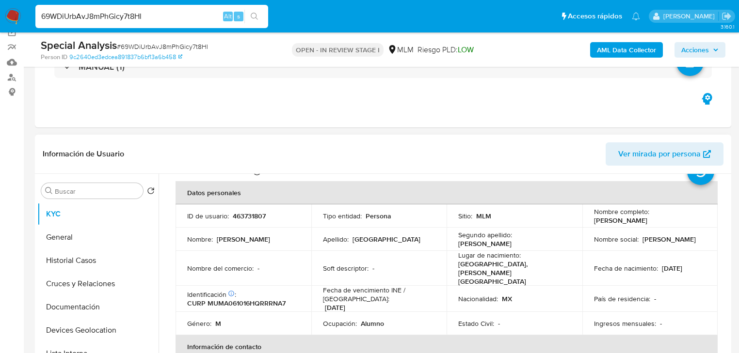
drag, startPoint x: 592, startPoint y: 222, endPoint x: 684, endPoint y: 221, distance: 91.6
click at [684, 221] on div "Nombre completo : Angel Gabriel Murcia Martin" at bounding box center [650, 215] width 112 height 17
copy p "[PERSON_NAME] [PERSON_NAME]"
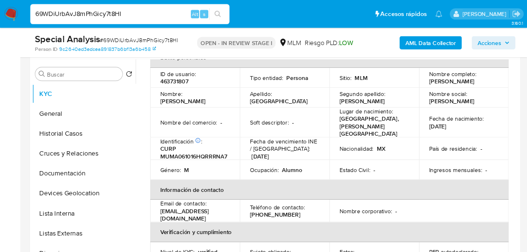
scroll to position [45, 0]
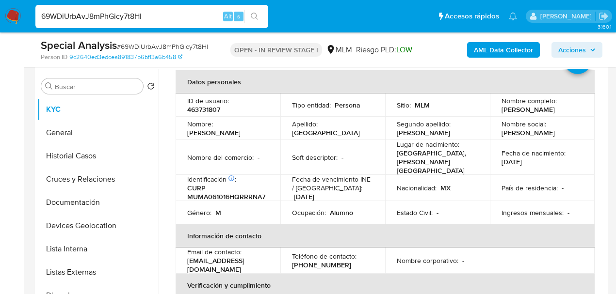
click at [390, 179] on td "Nacionalidad : MX" at bounding box center [437, 188] width 105 height 26
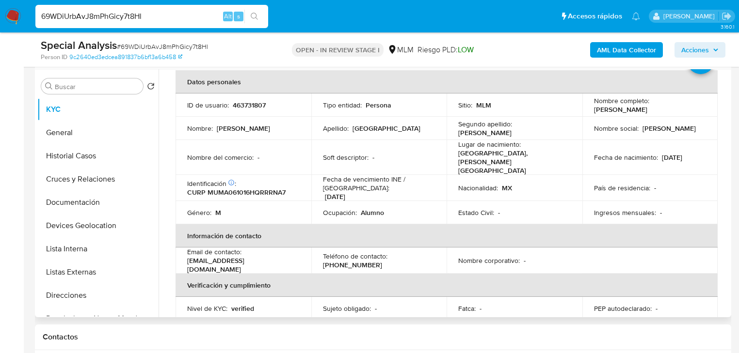
click at [260, 188] on p "CURP MUMA061016HQRRRNA7" at bounding box center [236, 192] width 98 height 9
copy p "MUMA061016HQRRRNA7"
click at [477, 297] on td "Fatca : -" at bounding box center [514, 308] width 136 height 23
drag, startPoint x: 490, startPoint y: 154, endPoint x: 509, endPoint y: 144, distance: 21.2
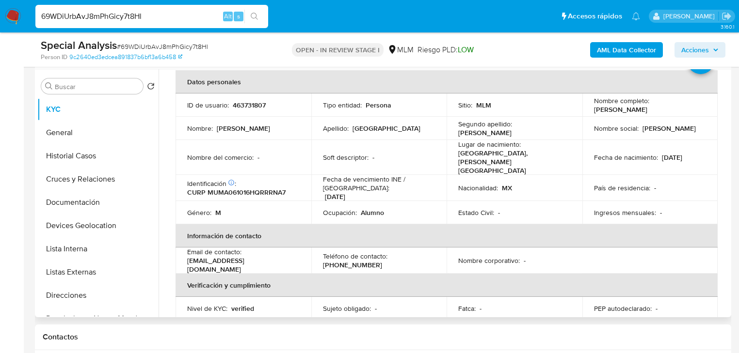
click at [490, 154] on p "[GEOGRAPHIC_DATA], [PERSON_NAME][GEOGRAPHIC_DATA]" at bounding box center [512, 162] width 109 height 26
drag, startPoint x: 481, startPoint y: 155, endPoint x: 492, endPoint y: 158, distance: 11.4
click at [492, 158] on p "[GEOGRAPHIC_DATA], [PERSON_NAME][GEOGRAPHIC_DATA]" at bounding box center [512, 162] width 109 height 26
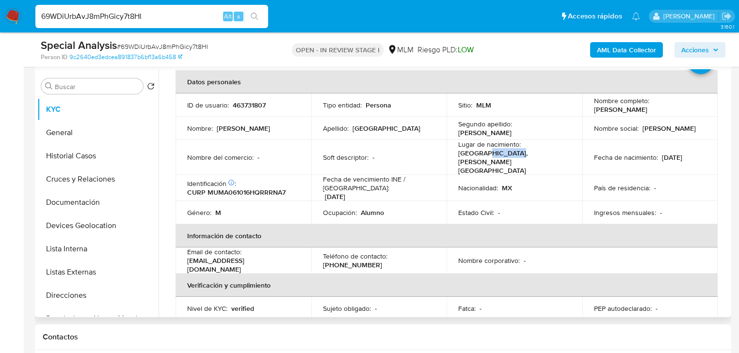
click at [494, 158] on p "[GEOGRAPHIC_DATA], [PERSON_NAME][GEOGRAPHIC_DATA]" at bounding box center [512, 162] width 109 height 26
drag, startPoint x: 489, startPoint y: 154, endPoint x: 559, endPoint y: 155, distance: 70.3
click at [559, 155] on div "Lugar de nacimiento : MEXICO, QUINTANA ROO" at bounding box center [514, 157] width 112 height 35
click at [428, 175] on p "Fecha de vencimiento INE / Pasaporte :" at bounding box center [379, 183] width 112 height 17
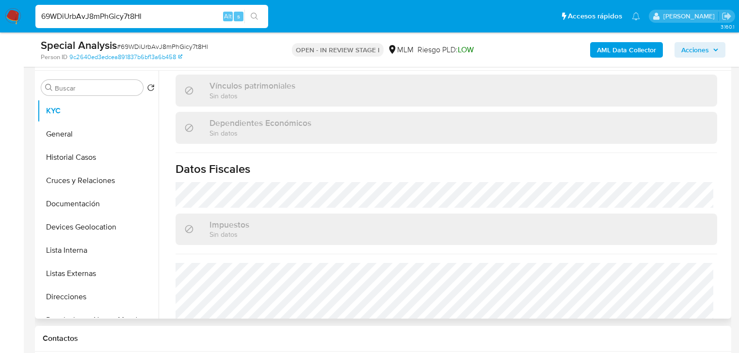
scroll to position [612, 0]
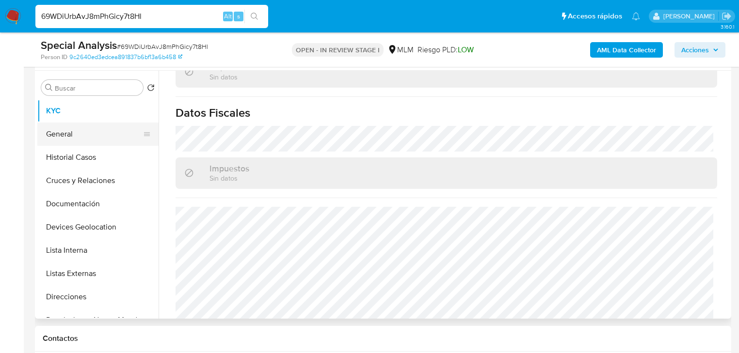
click at [84, 139] on button "General" at bounding box center [93, 134] width 113 height 23
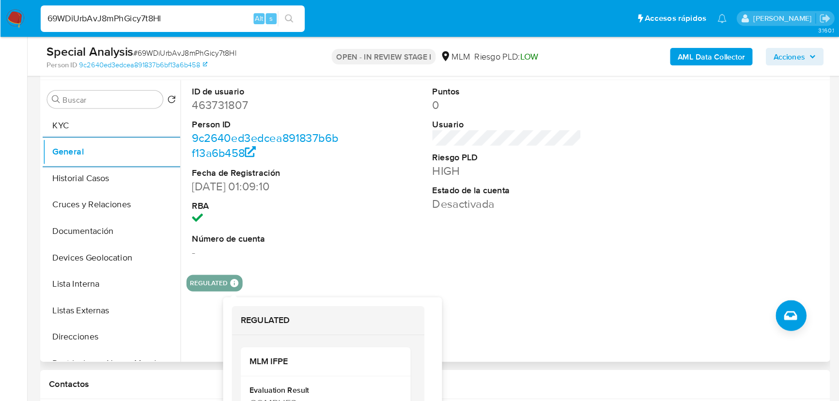
scroll to position [181, 0]
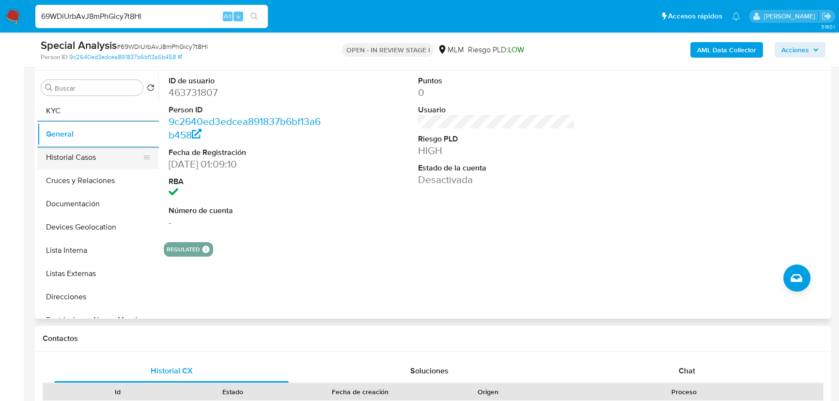
click at [58, 157] on button "Historial Casos" at bounding box center [93, 157] width 113 height 23
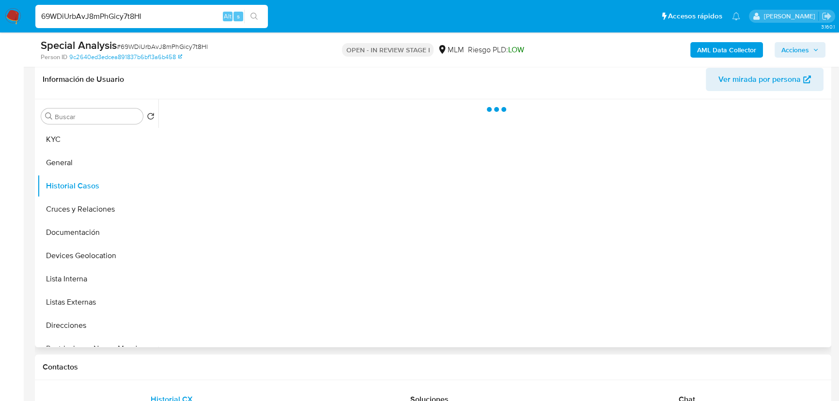
scroll to position [137, 0]
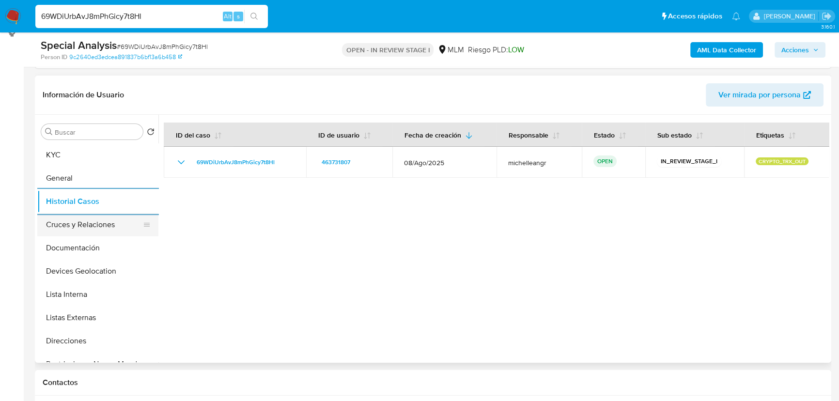
click at [116, 228] on button "Cruces y Relaciones" at bounding box center [93, 224] width 113 height 23
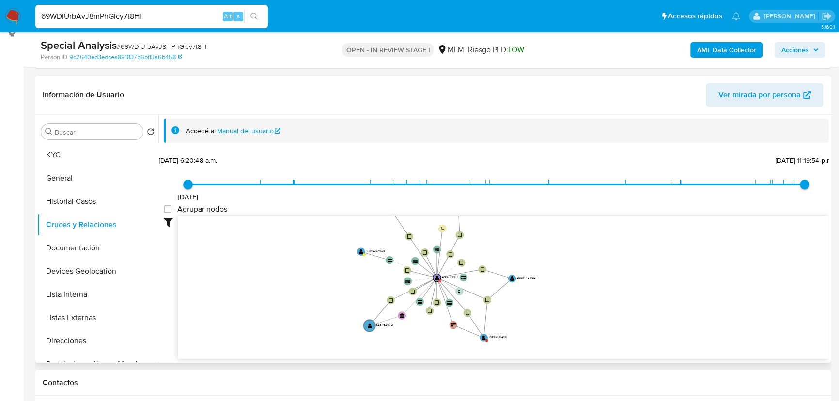
click at [365, 279] on icon "device-6710aecebaf69d1d1044ac43  user-463731807  463731807 user-2086150496  …" at bounding box center [503, 286] width 651 height 141
click at [484, 336] on text "" at bounding box center [483, 339] width 4 height 6
click at [483, 339] on text "" at bounding box center [482, 340] width 4 height 6
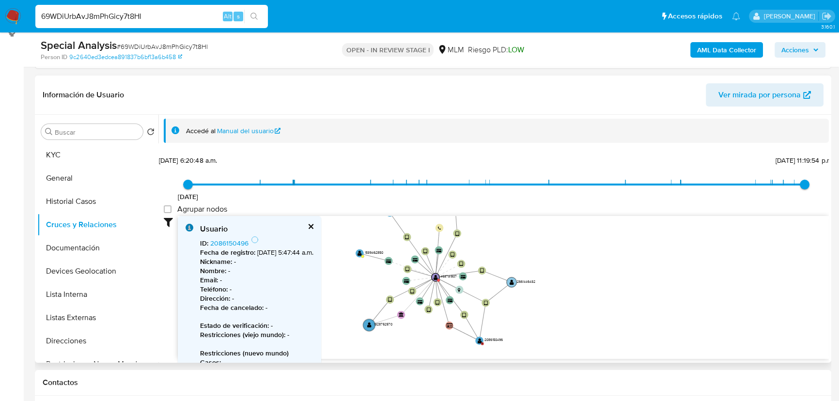
click at [513, 283] on text "" at bounding box center [512, 283] width 4 height 6
click at [513, 283] on text "" at bounding box center [511, 283] width 4 height 6
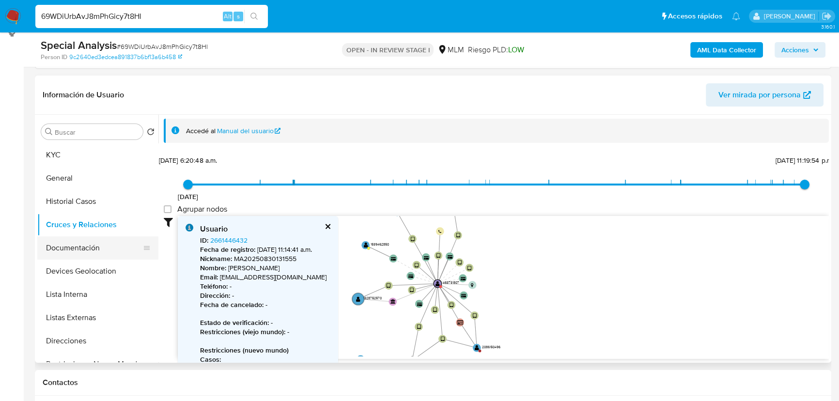
click at [105, 250] on button "Documentación" at bounding box center [93, 248] width 113 height 23
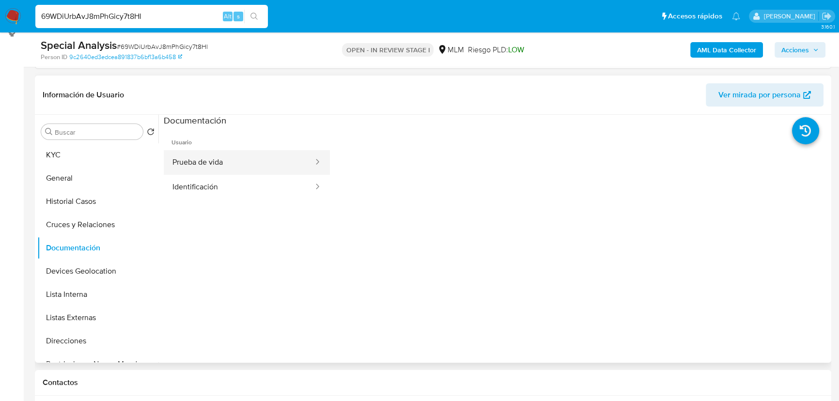
drag, startPoint x: 246, startPoint y: 162, endPoint x: 321, endPoint y: 170, distance: 75.0
click at [247, 163] on button "Prueba de vida" at bounding box center [239, 162] width 151 height 25
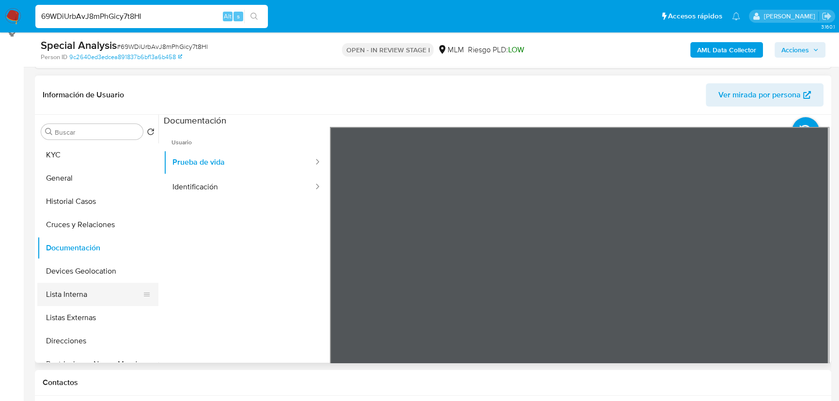
drag, startPoint x: 88, startPoint y: 291, endPoint x: 106, endPoint y: 293, distance: 18.6
click at [88, 289] on button "Lista Interna" at bounding box center [93, 294] width 113 height 23
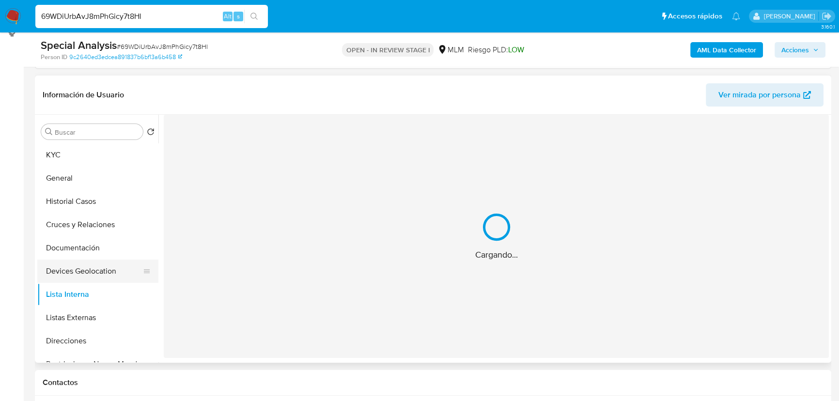
drag, startPoint x: 90, startPoint y: 267, endPoint x: 102, endPoint y: 262, distance: 12.9
click at [91, 265] on button "Devices Geolocation" at bounding box center [93, 271] width 113 height 23
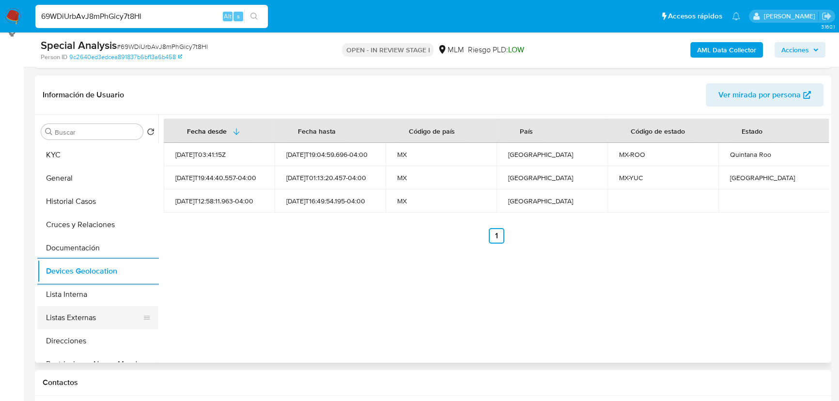
click at [103, 314] on button "Listas Externas" at bounding box center [93, 317] width 113 height 23
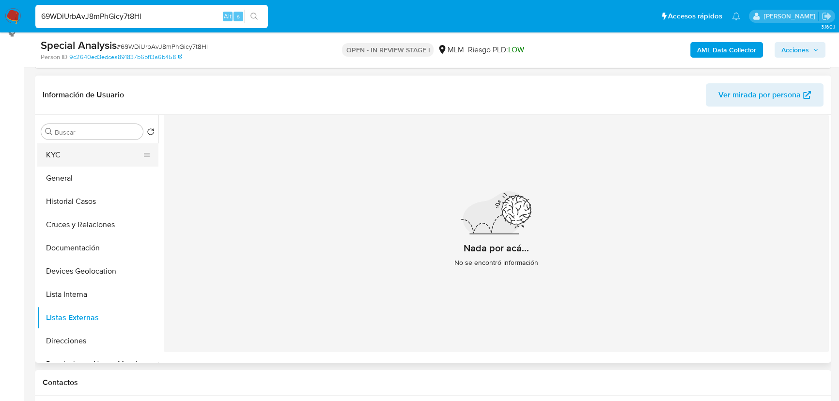
click at [70, 160] on button "KYC" at bounding box center [93, 154] width 113 height 23
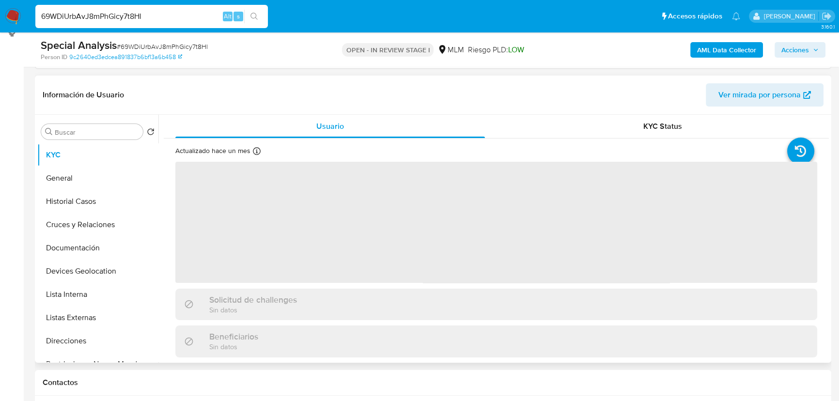
click at [358, 234] on span "‌" at bounding box center [496, 222] width 642 height 121
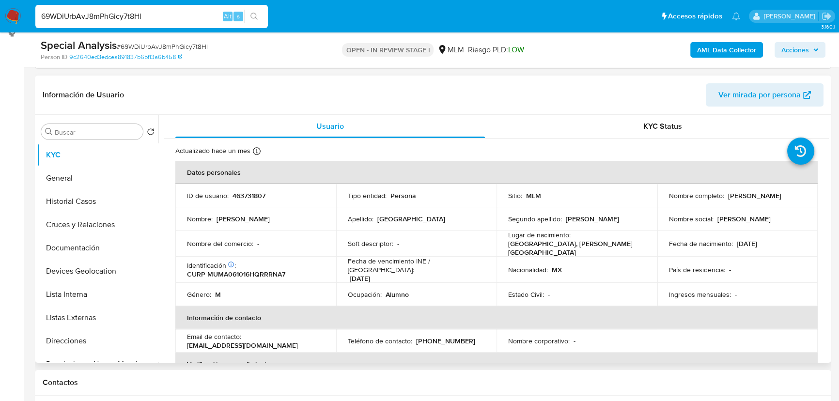
drag, startPoint x: 296, startPoint y: 266, endPoint x: 274, endPoint y: 284, distance: 28.2
click at [295, 265] on div "Identificación CIC: 269435992 : CURP MUMA061016HQRRRNA7" at bounding box center [256, 269] width 138 height 17
drag, startPoint x: 327, startPoint y: 337, endPoint x: 247, endPoint y: 337, distance: 80.5
click at [247, 337] on td "Email de contacto : amurcia780@gmail.com" at bounding box center [255, 341] width 161 height 23
copy p "amurcia780@gmail.com"
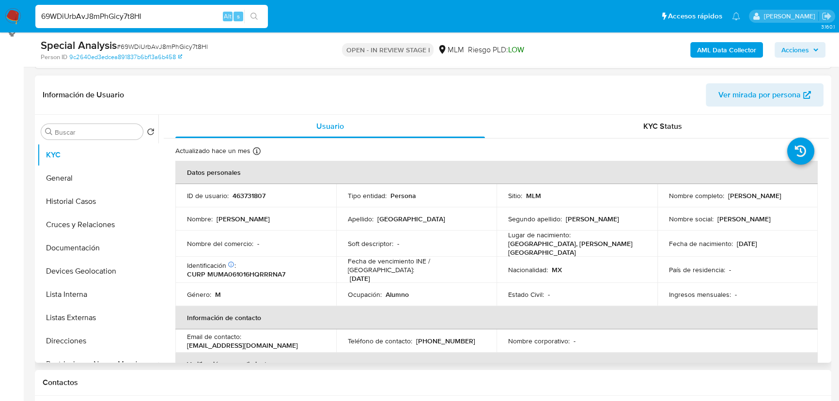
click at [423, 321] on th "Información de contacto" at bounding box center [496, 317] width 643 height 23
click at [442, 337] on p "(998) 4287505" at bounding box center [445, 341] width 59 height 9
copy p "4287505"
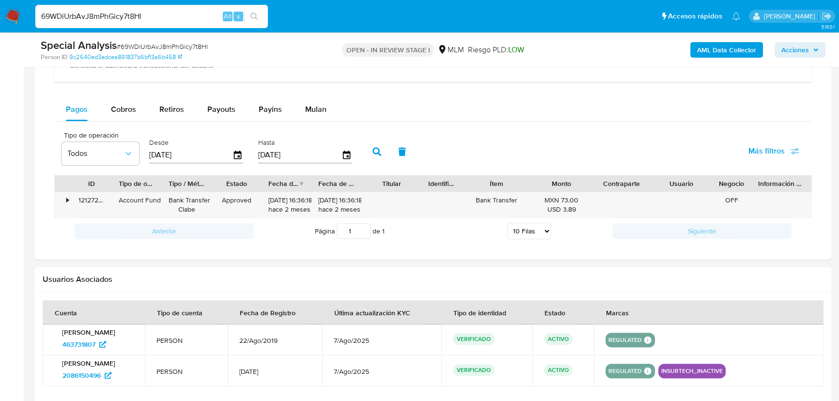
scroll to position [754, 0]
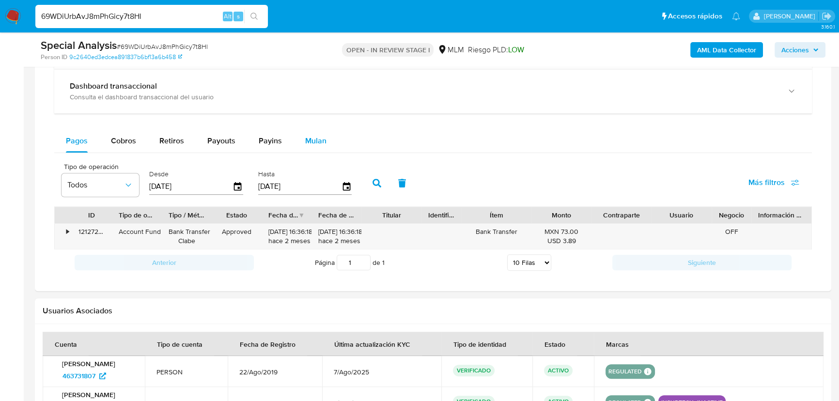
click at [333, 142] on div "Pagos Cobros Retiros Payouts Payins Mulan" at bounding box center [433, 140] width 758 height 23
click at [307, 136] on span "Mulan" at bounding box center [315, 140] width 21 height 11
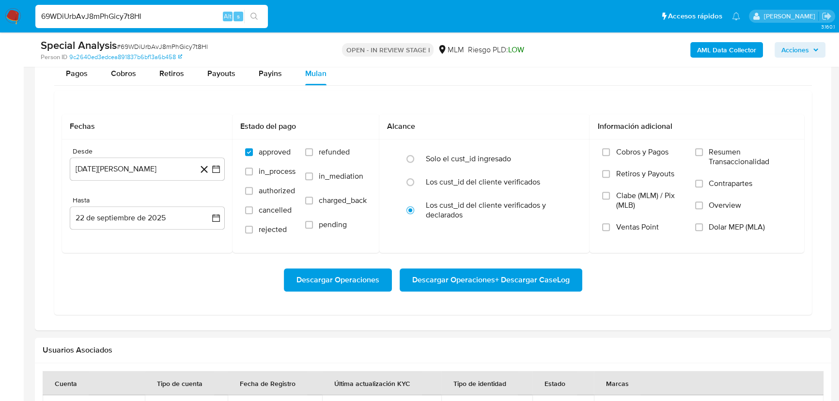
scroll to position [886, 0]
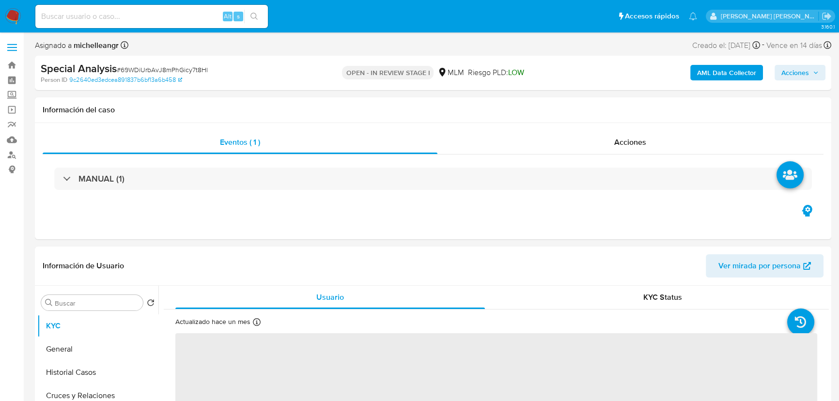
select select "10"
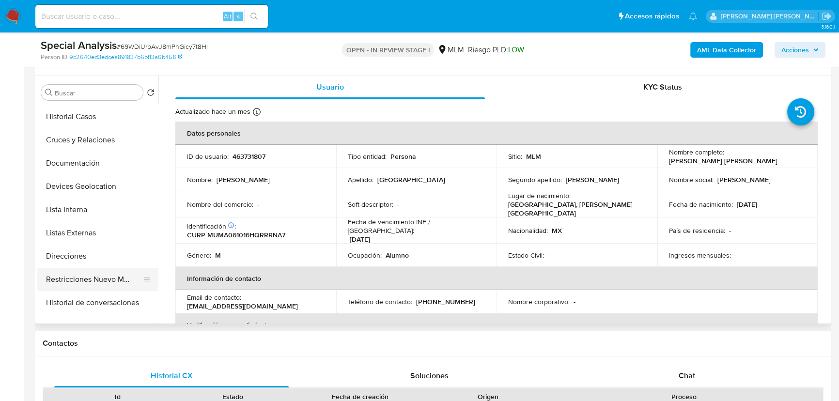
scroll to position [88, 0]
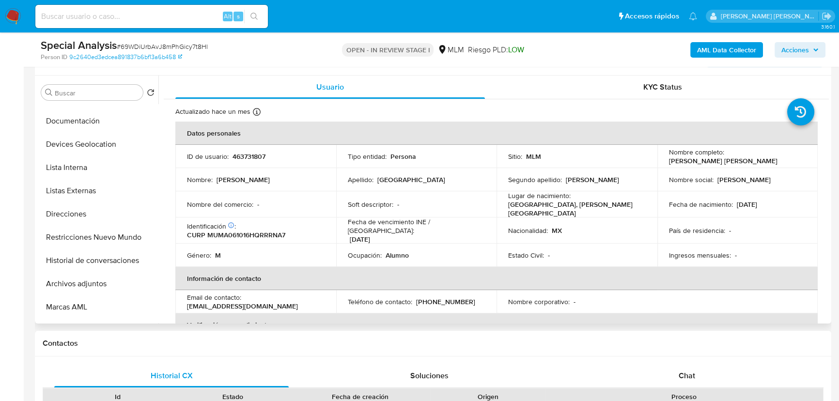
drag, startPoint x: 76, startPoint y: 205, endPoint x: 181, endPoint y: 235, distance: 110.0
click at [78, 205] on button "Direcciones" at bounding box center [97, 214] width 121 height 23
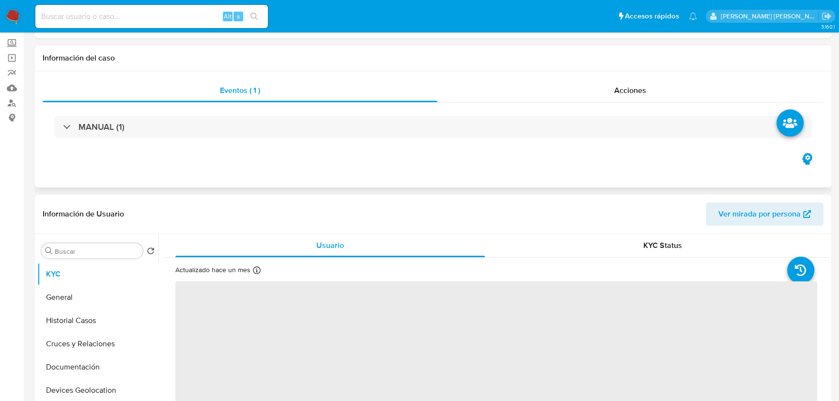
scroll to position [132, 0]
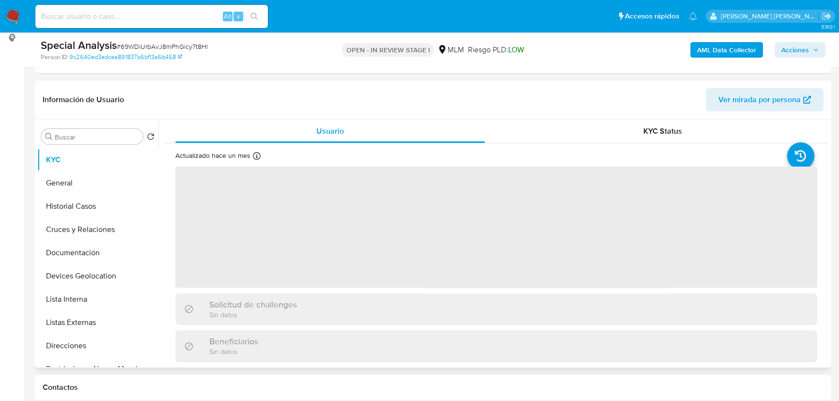
select select "10"
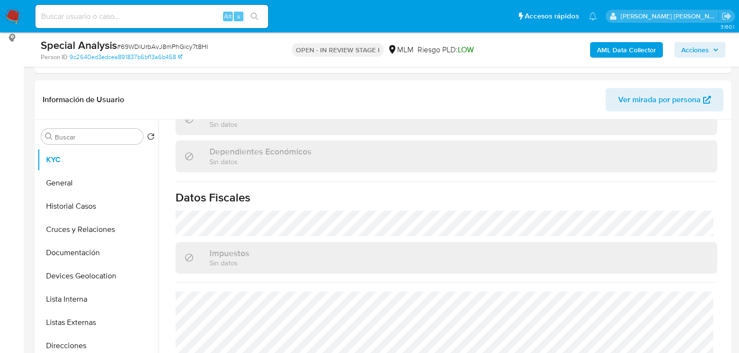
scroll to position [612, 0]
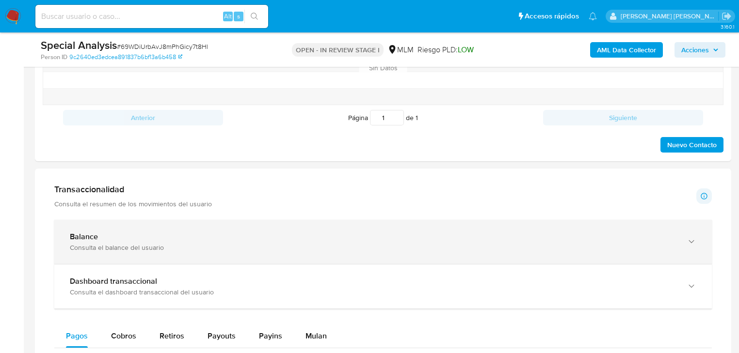
click at [231, 230] on div "Balance Consulta el balance del usuario" at bounding box center [382, 242] width 657 height 44
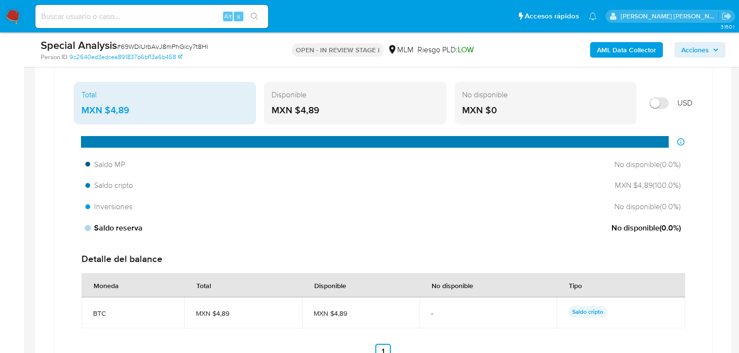
scroll to position [713, 0]
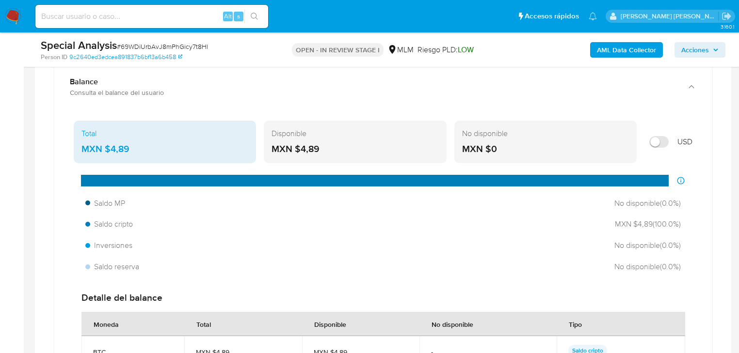
click at [91, 158] on div "Total MXN $4,89" at bounding box center [165, 142] width 182 height 43
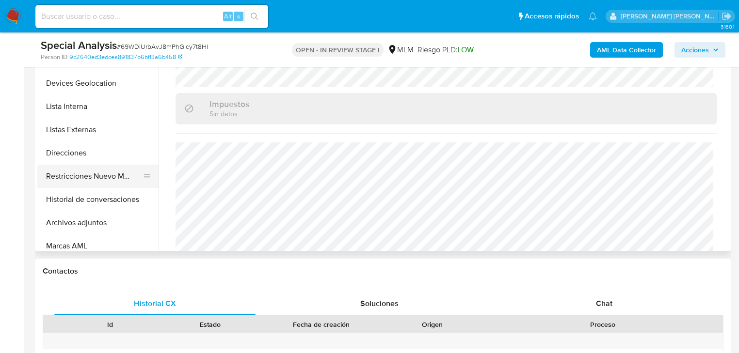
scroll to position [78, 0]
click at [111, 176] on button "Restricciones Nuevo Mundo" at bounding box center [93, 175] width 113 height 23
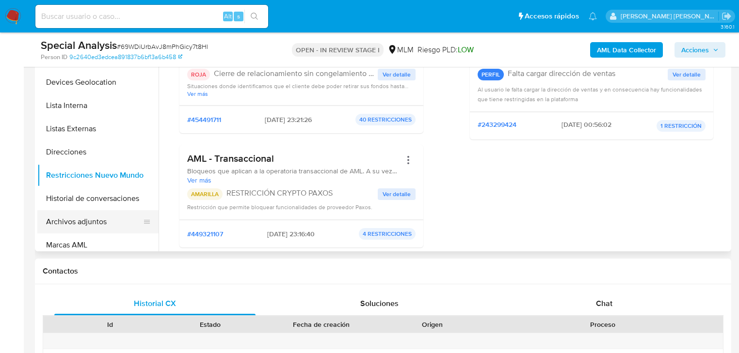
click at [98, 223] on button "Archivos adjuntos" at bounding box center [93, 221] width 113 height 23
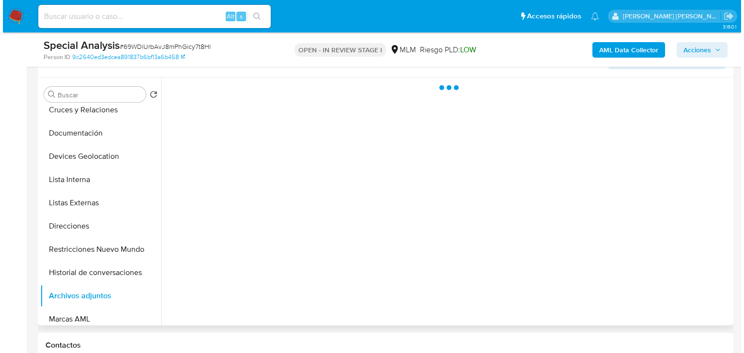
scroll to position [171, 0]
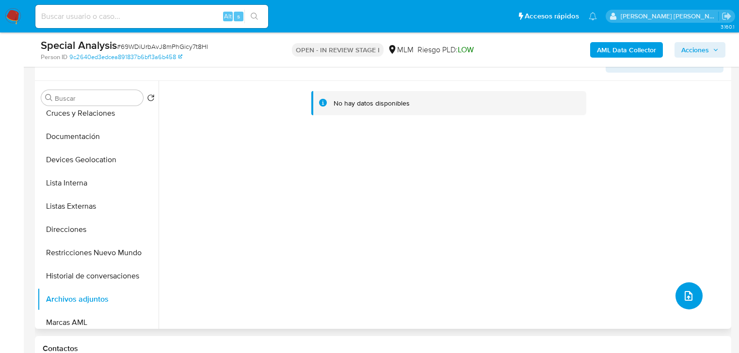
click at [684, 291] on icon "upload-file" at bounding box center [688, 296] width 8 height 10
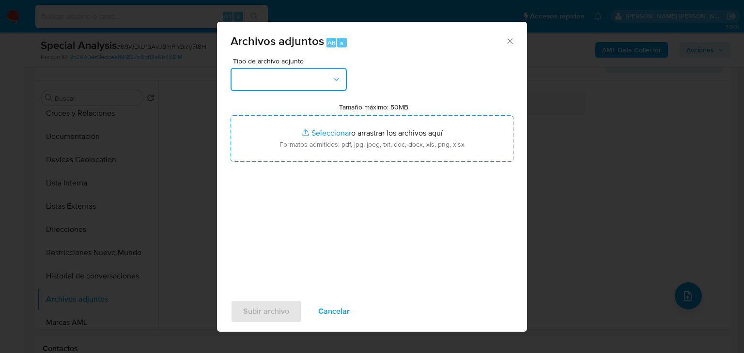
click at [303, 83] on button "button" at bounding box center [289, 79] width 116 height 23
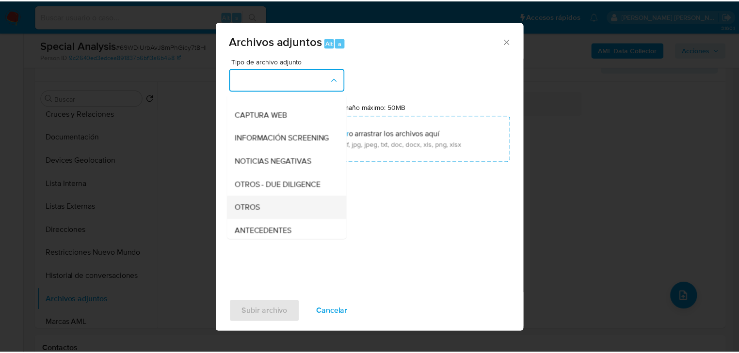
scroll to position [105, 0]
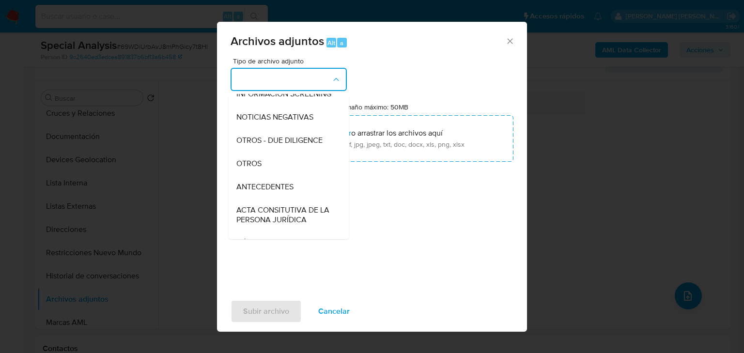
drag, startPoint x: 279, startPoint y: 173, endPoint x: 308, endPoint y: 163, distance: 30.7
click at [279, 173] on div "OTROS" at bounding box center [286, 163] width 99 height 23
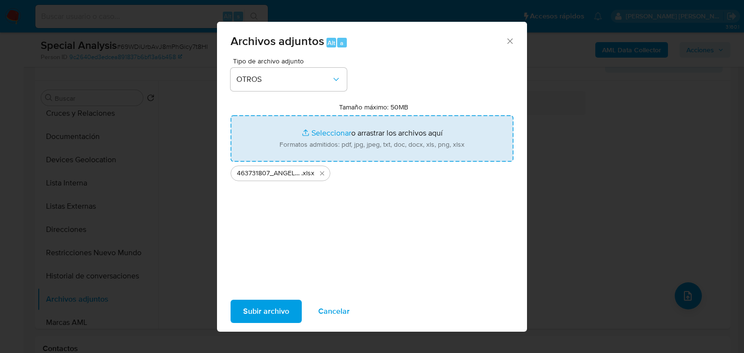
type input "C:\fakepath\463731807_ANGEL GABRIEL MURCIA MARTIN_AGO25.pdf"
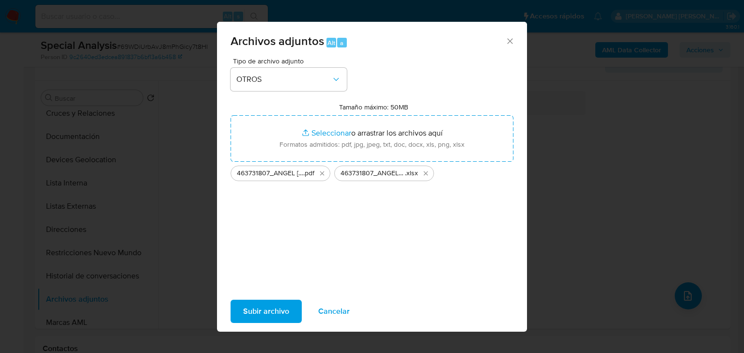
drag, startPoint x: 289, startPoint y: 144, endPoint x: 265, endPoint y: 310, distance: 167.5
click at [265, 310] on span "Subir archivo" at bounding box center [266, 311] width 46 height 21
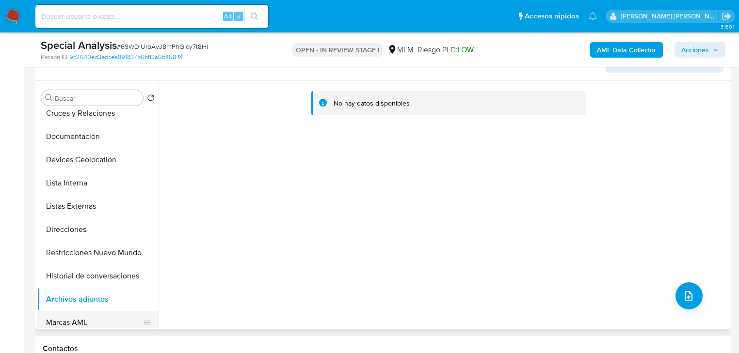
click at [112, 316] on button "Marcas AML" at bounding box center [93, 322] width 113 height 23
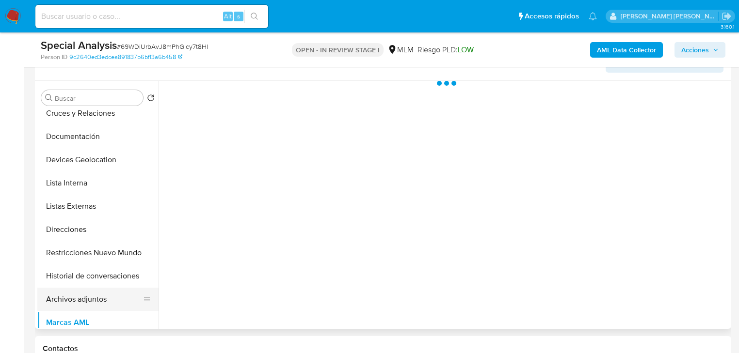
click at [114, 299] on button "Archivos adjuntos" at bounding box center [93, 299] width 113 height 23
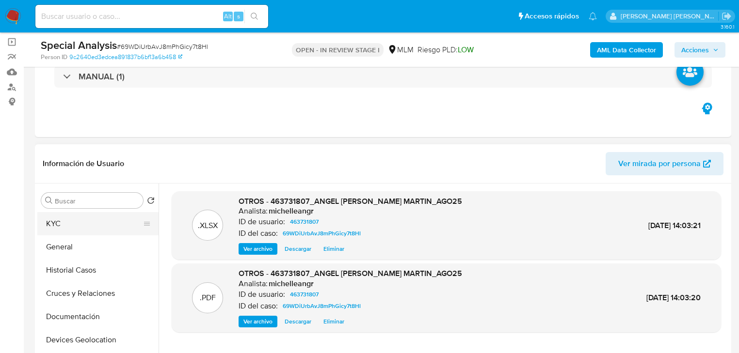
scroll to position [54, 0]
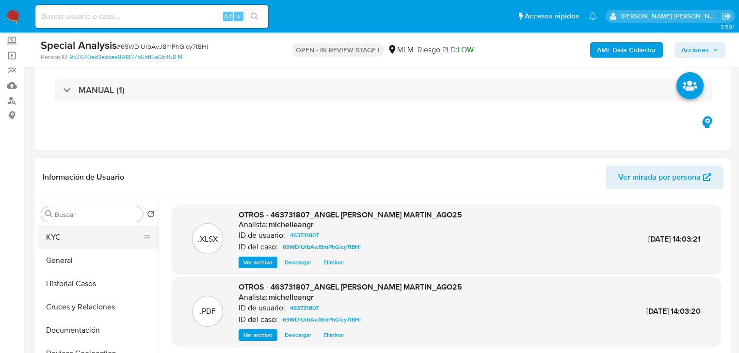
drag, startPoint x: 61, startPoint y: 237, endPoint x: 68, endPoint y: 237, distance: 6.8
click at [62, 237] on button "KYC" at bounding box center [93, 237] width 113 height 23
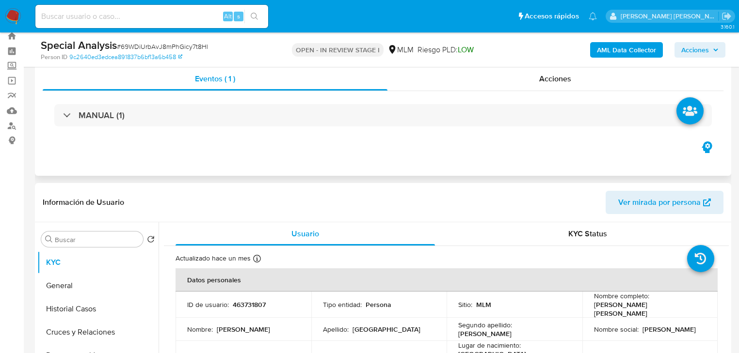
scroll to position [0, 0]
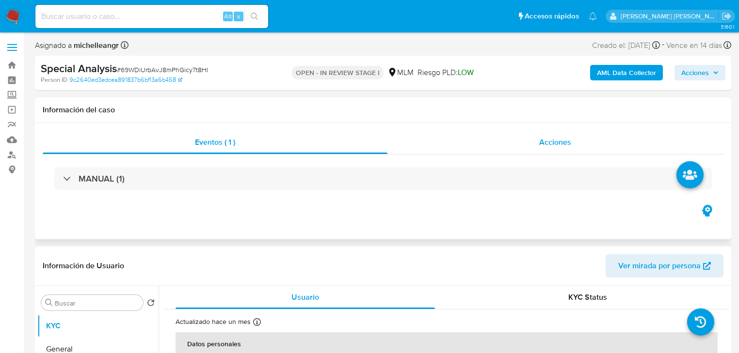
click at [560, 136] on div "Acciones" at bounding box center [555, 142] width 336 height 23
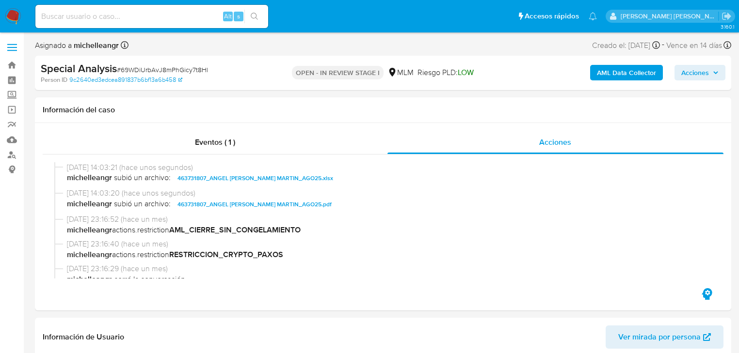
click at [697, 74] on span "Acciones" at bounding box center [695, 73] width 28 height 16
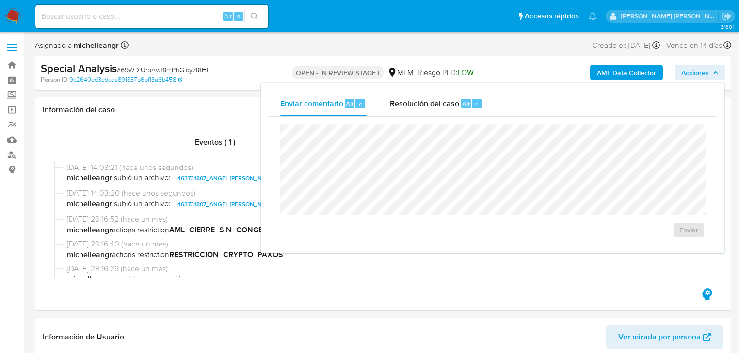
drag, startPoint x: 409, startPoint y: 104, endPoint x: 394, endPoint y: 123, distance: 24.1
click at [410, 104] on span "Resolución del caso" at bounding box center [424, 103] width 69 height 11
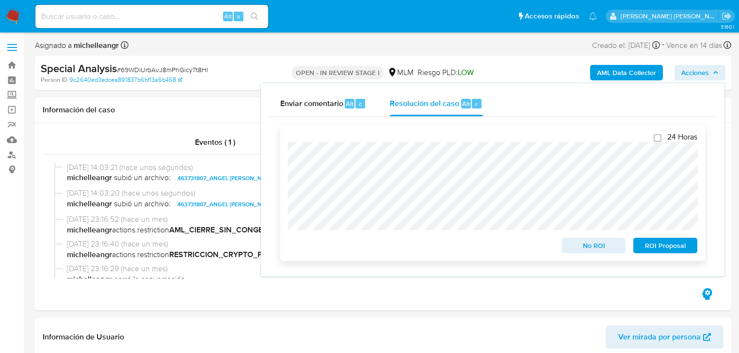
click at [664, 249] on span "ROI Proposal" at bounding box center [665, 246] width 50 height 14
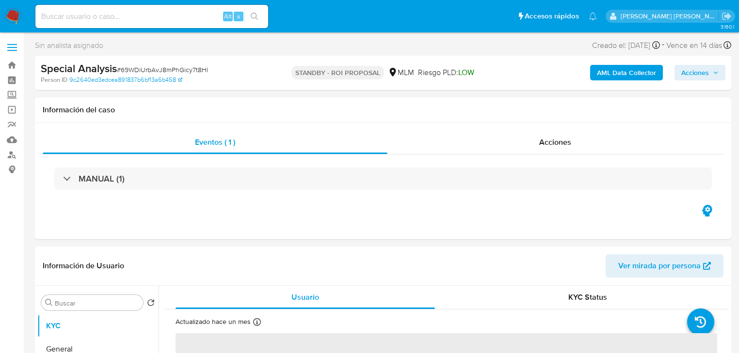
select select "10"
click at [179, 19] on input at bounding box center [151, 16] width 233 height 13
paste input "vcBD9muZjMJrfSNxSxKDaXU7"
type input "vcBD9muZjMJrfSNxSxKDaXU7"
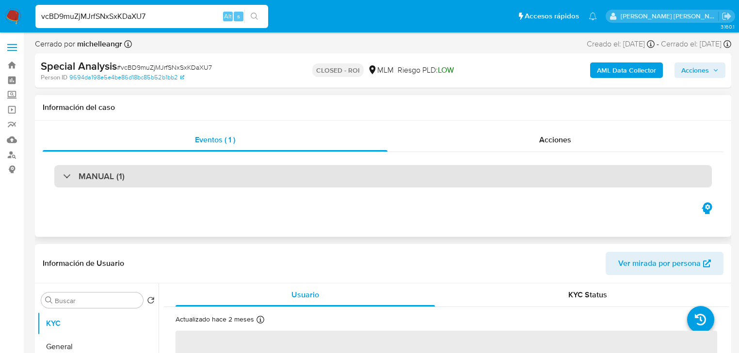
select select "10"
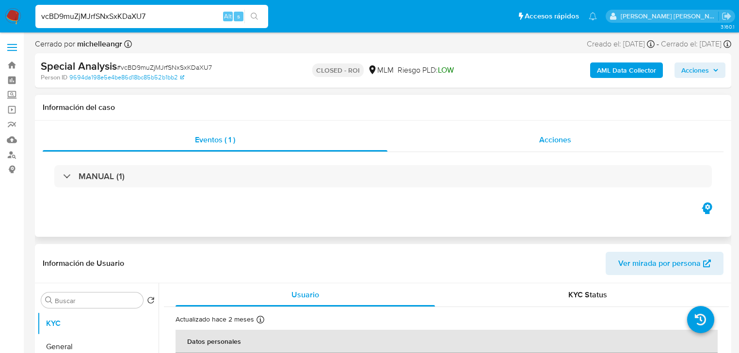
click at [553, 138] on span "Acciones" at bounding box center [555, 139] width 32 height 11
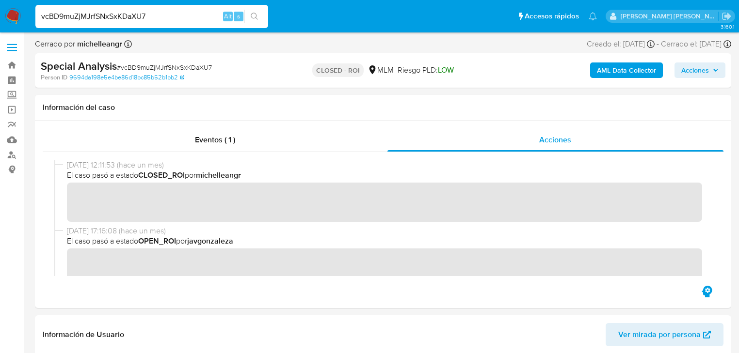
click at [14, 19] on img at bounding box center [13, 16] width 16 height 16
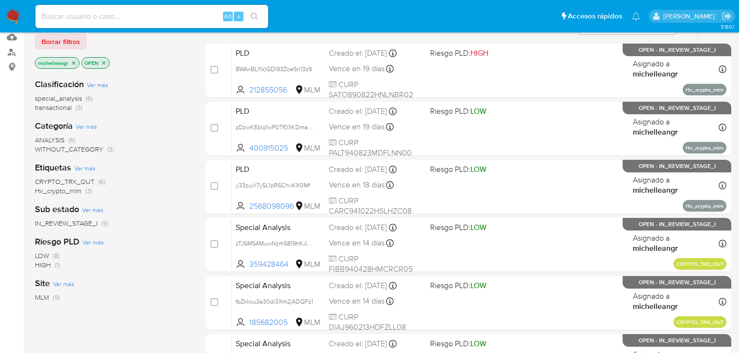
scroll to position [116, 0]
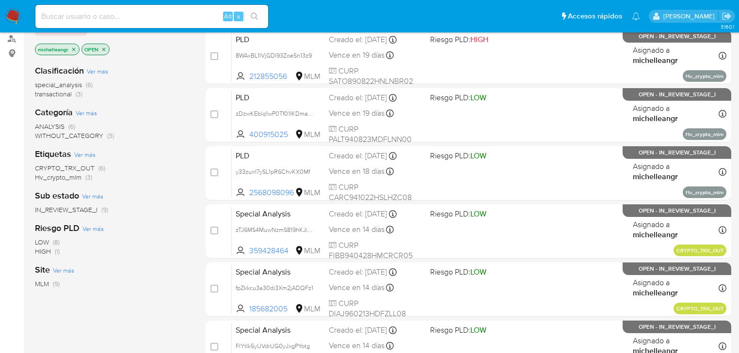
click at [71, 211] on span "IN_REVIEW_STAGE_I" at bounding box center [66, 210] width 63 height 10
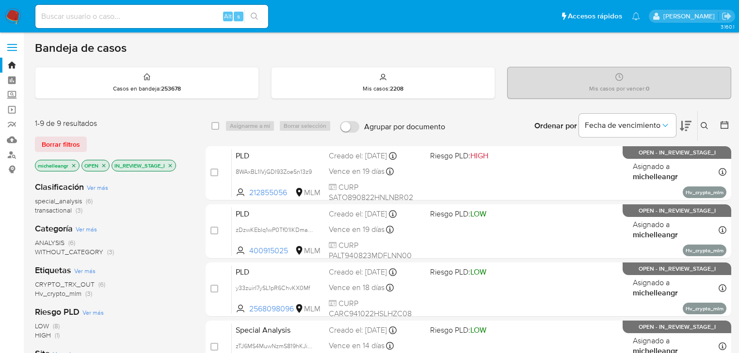
click at [107, 19] on input at bounding box center [151, 16] width 233 height 13
paste input "TNGAlnZNYxHeZg8ic541QErR"
type input "TNGAlnZNYxHeZg8ic541QErR"
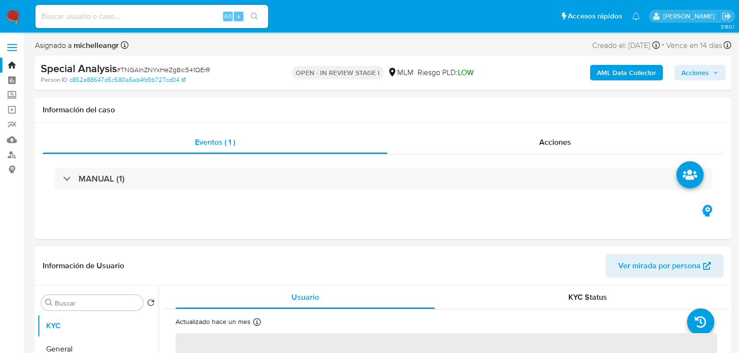
select select "10"
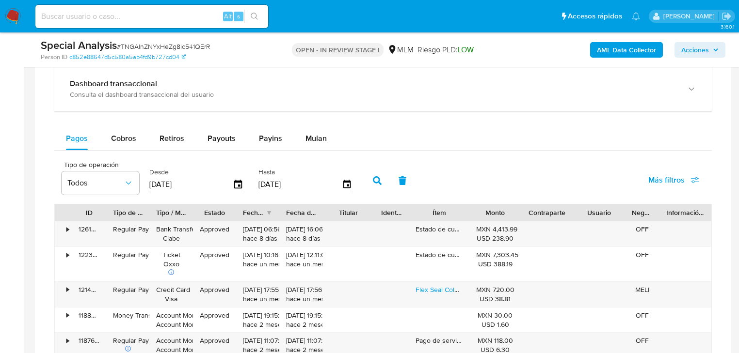
scroll to position [737, 0]
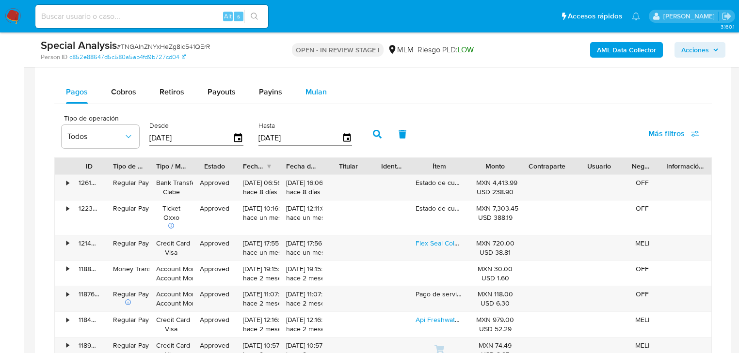
click at [312, 97] on span "Mulan" at bounding box center [315, 91] width 21 height 11
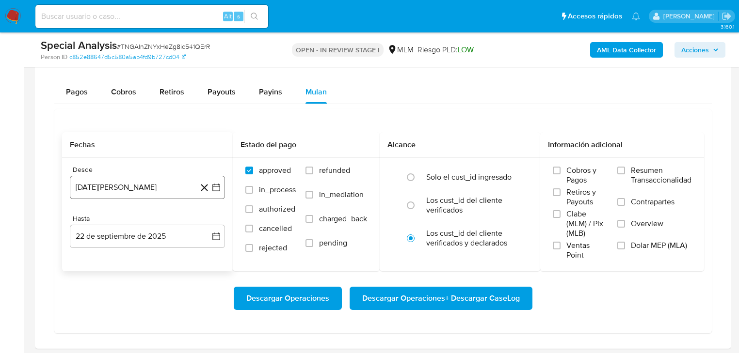
drag, startPoint x: 133, startPoint y: 195, endPoint x: 145, endPoint y: 192, distance: 12.6
click at [134, 192] on button "[DATE][PERSON_NAME]" at bounding box center [147, 187] width 155 height 23
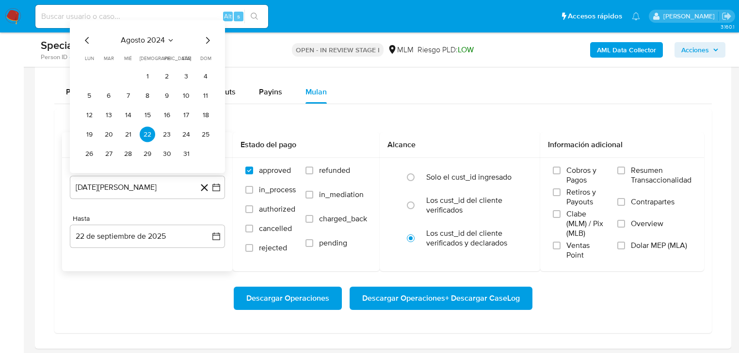
click at [155, 45] on span "agosto 2024" at bounding box center [143, 41] width 44 height 10
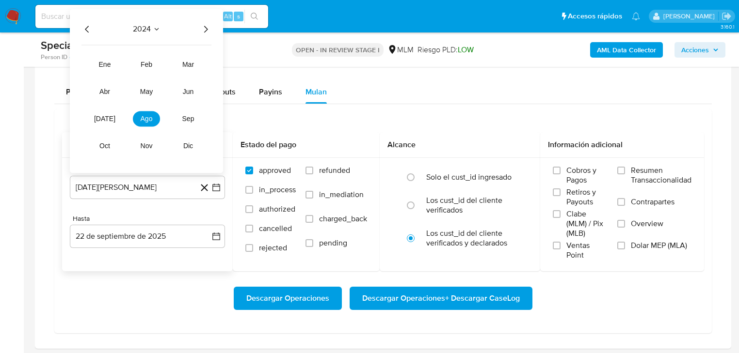
click at [212, 27] on div "2024 [DATE] feb mar abr may jun [DATE] ago sep oct nov dic" at bounding box center [146, 91] width 153 height 164
click at [207, 29] on icon "Año siguiente" at bounding box center [206, 30] width 12 height 12
click at [105, 91] on span "abr" at bounding box center [104, 92] width 11 height 8
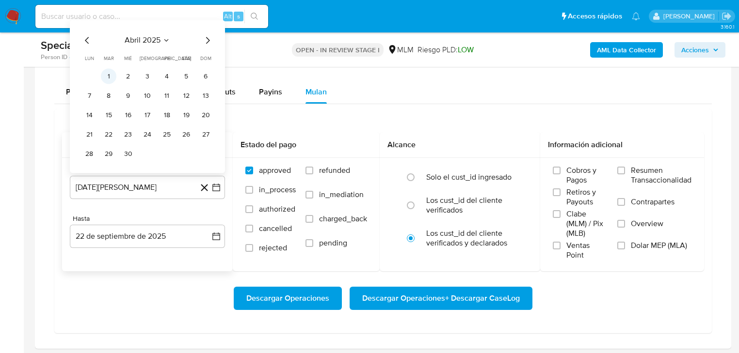
click at [105, 75] on button "1" at bounding box center [109, 77] width 16 height 16
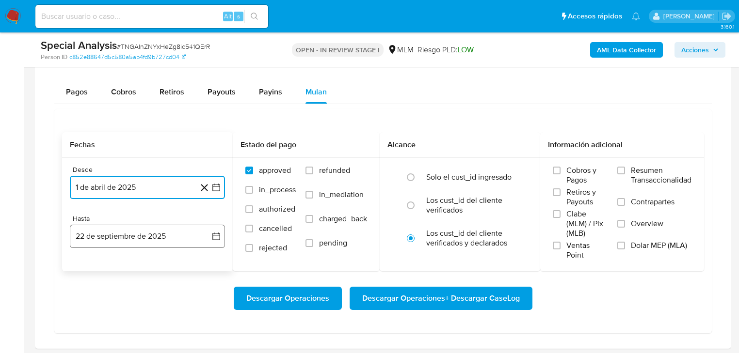
click at [140, 240] on button "22 de septiembre de 2025" at bounding box center [147, 236] width 155 height 23
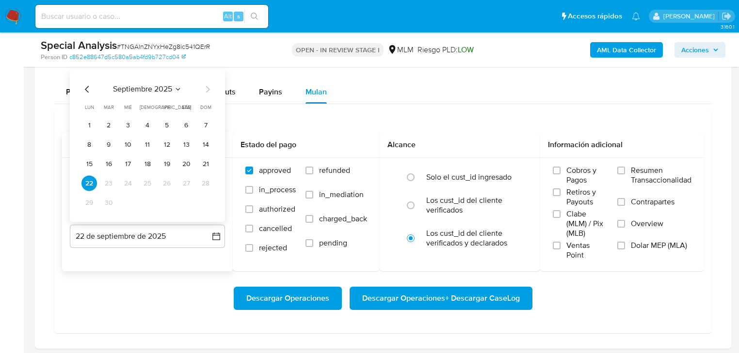
click at [85, 89] on icon "Mes anterior" at bounding box center [87, 90] width 12 height 12
click at [89, 87] on icon "Mes anterior" at bounding box center [87, 90] width 12 height 12
click at [147, 205] on button "31" at bounding box center [148, 203] width 16 height 16
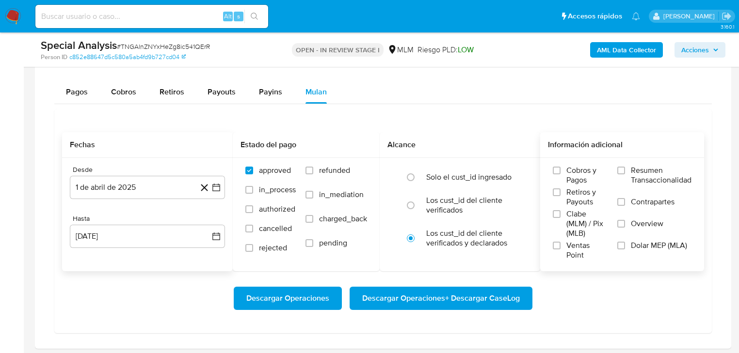
click at [632, 223] on span "Overview" at bounding box center [647, 224] width 32 height 10
click at [625, 223] on input "Overview" at bounding box center [621, 224] width 8 height 8
click at [457, 304] on span "Descargar Operaciones + Descargar CaseLog" at bounding box center [441, 298] width 158 height 21
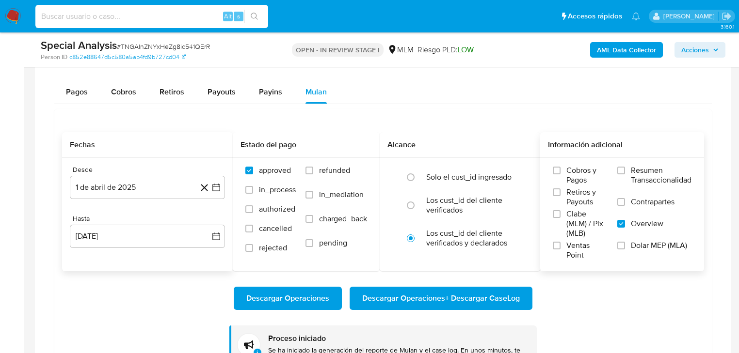
click at [88, 18] on input at bounding box center [151, 16] width 233 height 13
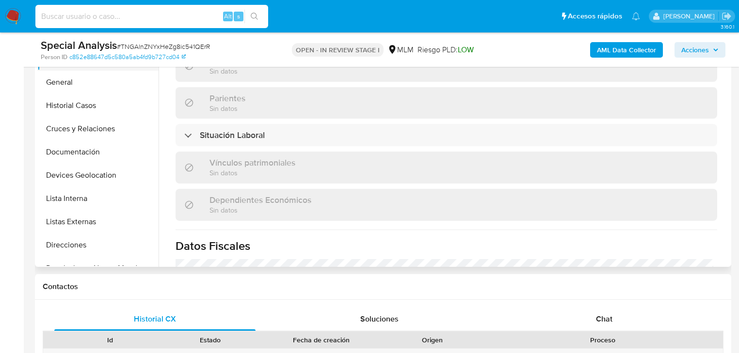
scroll to position [155, 0]
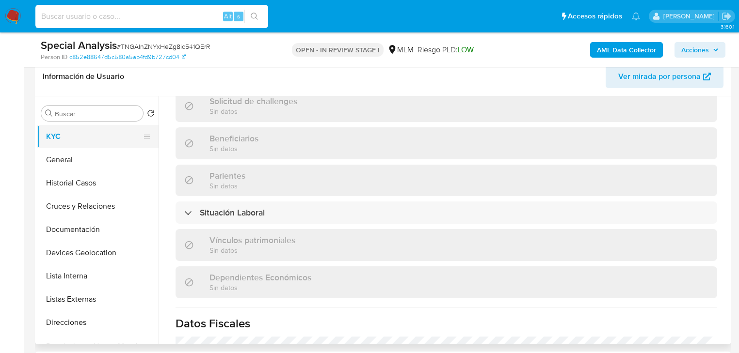
click at [100, 145] on ul "KYC General Historial Casos Cruces y Relaciones Documentación Devices Geolocati…" at bounding box center [97, 234] width 121 height 219
click at [57, 159] on button "General" at bounding box center [93, 159] width 113 height 23
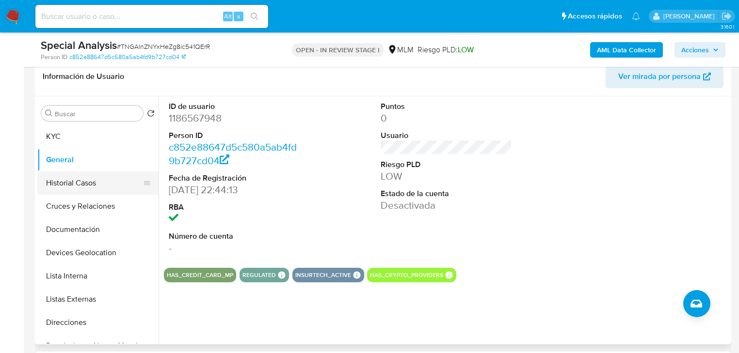
click at [83, 184] on button "Historial Casos" at bounding box center [93, 183] width 113 height 23
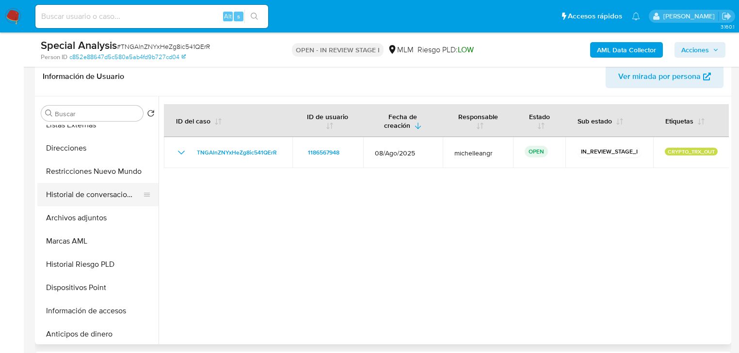
scroll to position [194, 0]
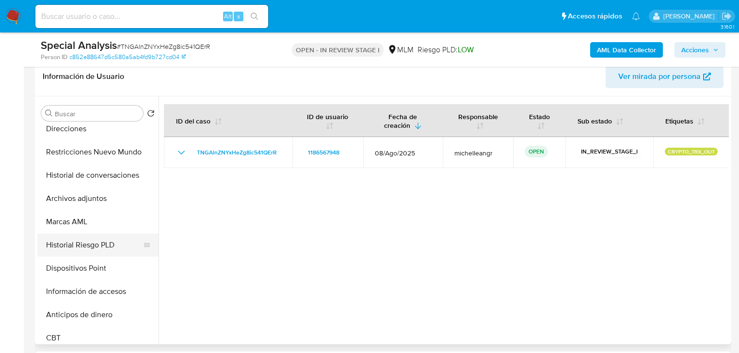
click at [69, 249] on button "Historial Riesgo PLD" at bounding box center [93, 245] width 113 height 23
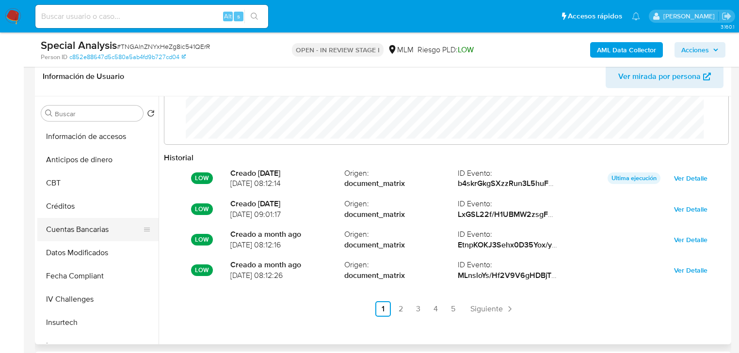
scroll to position [388, 0]
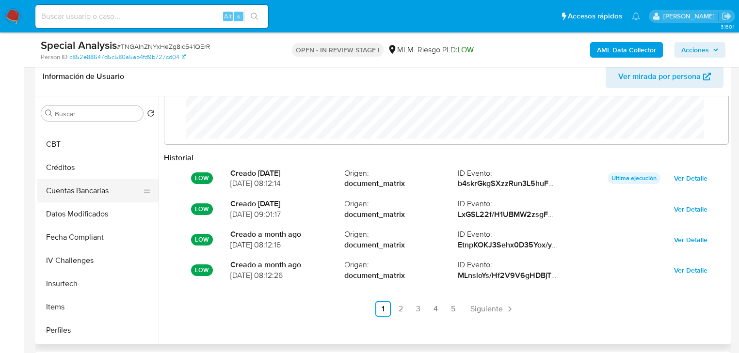
click at [66, 190] on button "Cuentas Bancarias" at bounding box center [93, 190] width 113 height 23
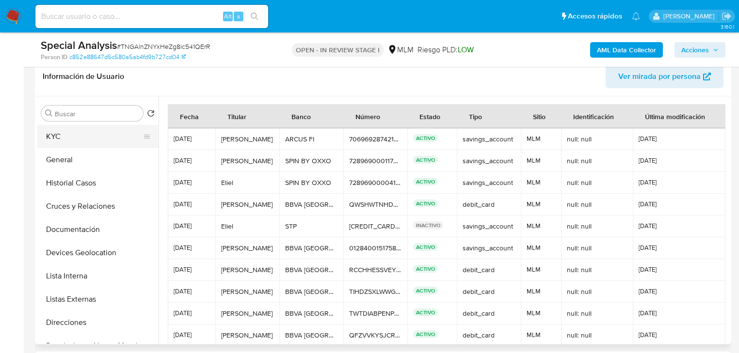
scroll to position [0, 0]
click at [78, 134] on button "KYC" at bounding box center [93, 136] width 113 height 23
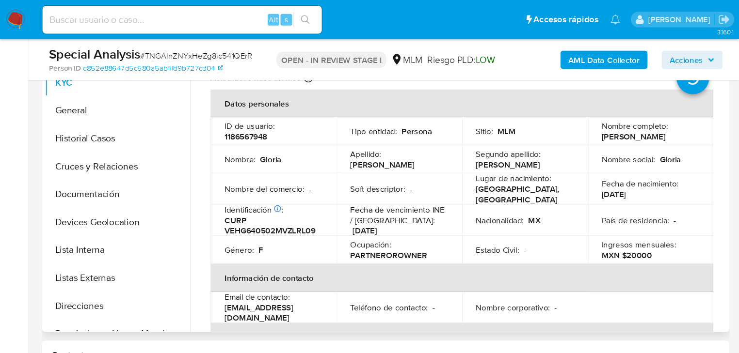
scroll to position [223, 0]
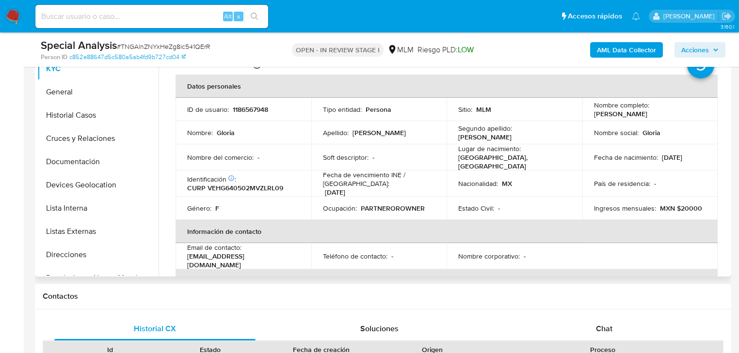
click at [436, 159] on td "Soft descriptor : -" at bounding box center [379, 157] width 136 height 26
click at [691, 186] on td "País de residencia : -" at bounding box center [650, 184] width 136 height 26
click at [377, 208] on p "PARTNEROROWNER" at bounding box center [393, 208] width 64 height 9
click at [177, 47] on span "# TNGAlnZNYxHeZg8ic541QErR" at bounding box center [163, 47] width 93 height 10
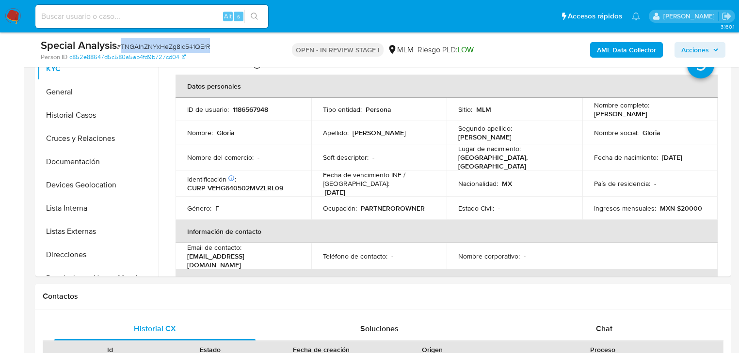
copy span "TNGAlnZNYxHeZg8ic541QErR"
click at [418, 222] on th "Información de contacto" at bounding box center [446, 231] width 542 height 23
drag, startPoint x: 687, startPoint y: 149, endPoint x: 602, endPoint y: 149, distance: 84.8
click at [687, 149] on td "Fecha de nacimiento : [DEMOGRAPHIC_DATA]" at bounding box center [650, 157] width 136 height 26
click at [644, 173] on td "País de residencia : -" at bounding box center [650, 184] width 136 height 26
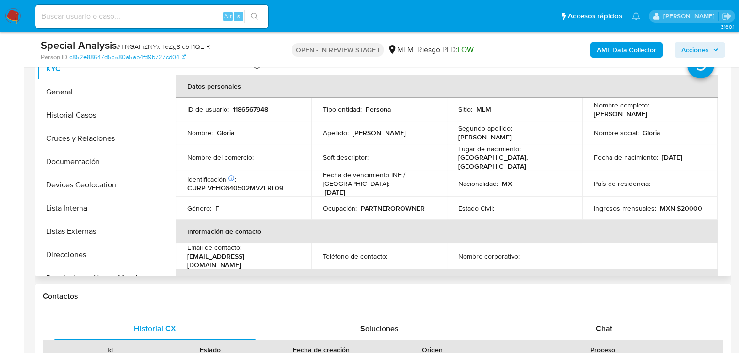
click at [403, 233] on th "Información de contacto" at bounding box center [446, 231] width 542 height 23
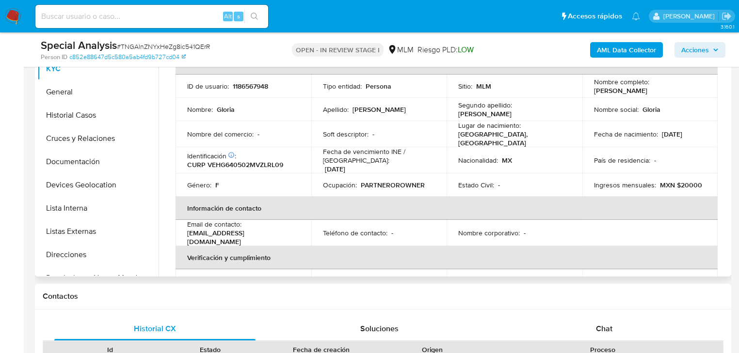
scroll to position [0, 0]
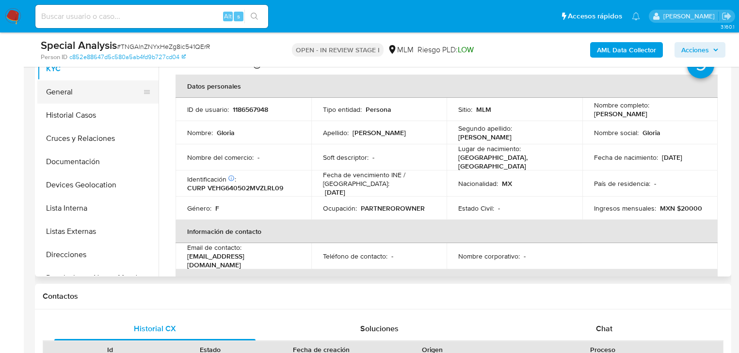
click at [70, 91] on button "General" at bounding box center [93, 91] width 113 height 23
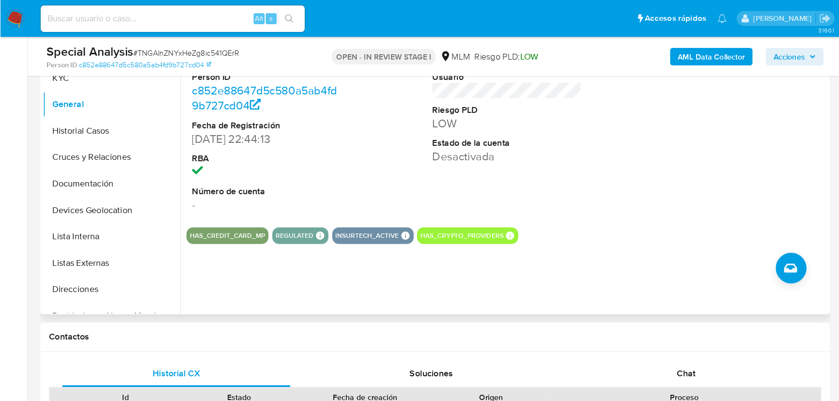
scroll to position [223, 0]
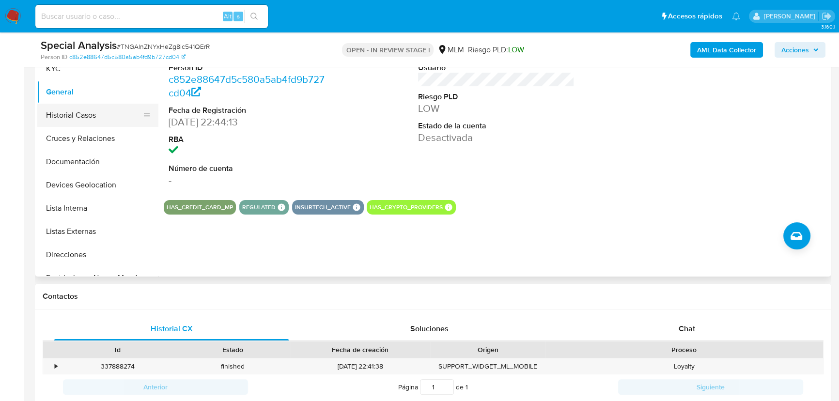
click at [88, 111] on button "Historial Casos" at bounding box center [93, 115] width 113 height 23
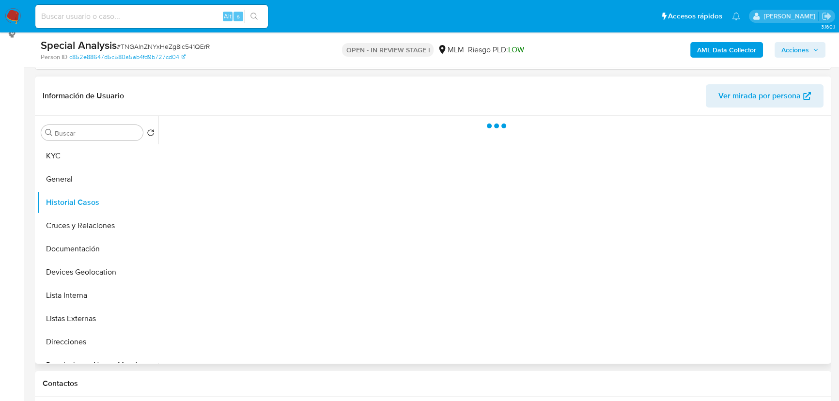
scroll to position [135, 0]
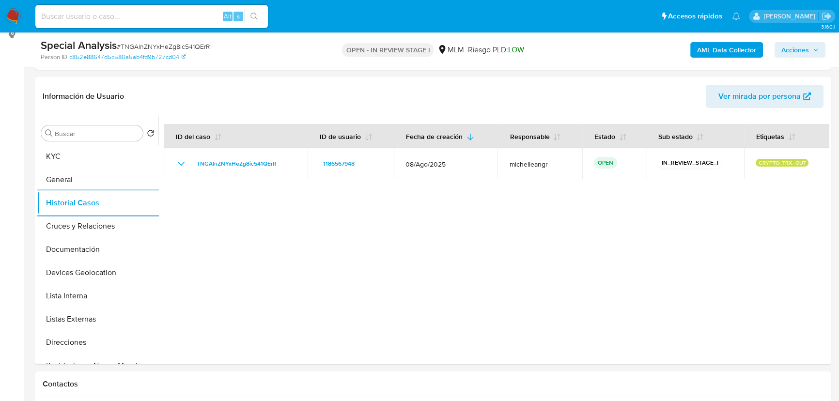
drag, startPoint x: 263, startPoint y: 226, endPoint x: 257, endPoint y: 224, distance: 6.8
click at [259, 225] on div at bounding box center [493, 240] width 671 height 248
drag, startPoint x: 129, startPoint y: 223, endPoint x: 137, endPoint y: 219, distance: 8.5
click at [128, 220] on button "Cruces y Relaciones" at bounding box center [93, 226] width 113 height 23
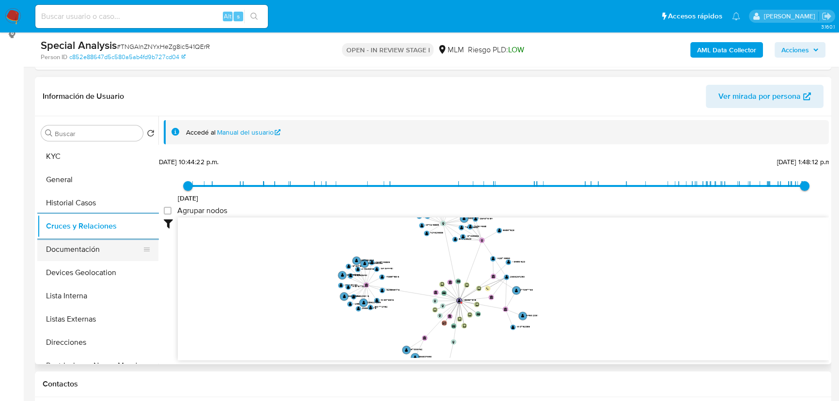
drag, startPoint x: 81, startPoint y: 253, endPoint x: 102, endPoint y: 251, distance: 21.0
click at [82, 252] on button "Documentación" at bounding box center [93, 249] width 113 height 23
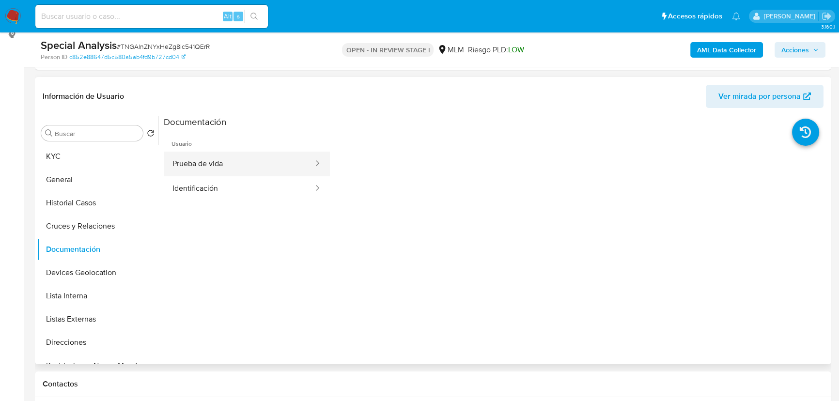
drag, startPoint x: 273, startPoint y: 174, endPoint x: 278, endPoint y: 170, distance: 7.2
click at [275, 171] on button "Prueba de vida" at bounding box center [239, 164] width 151 height 25
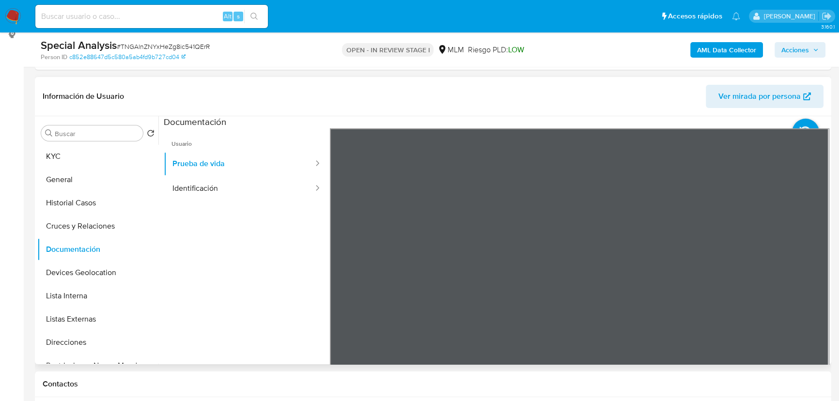
drag, startPoint x: 251, startPoint y: 179, endPoint x: 326, endPoint y: 191, distance: 76.1
click at [252, 179] on button "Identificación" at bounding box center [239, 188] width 151 height 25
click at [114, 279] on button "Devices Geolocation" at bounding box center [93, 272] width 113 height 23
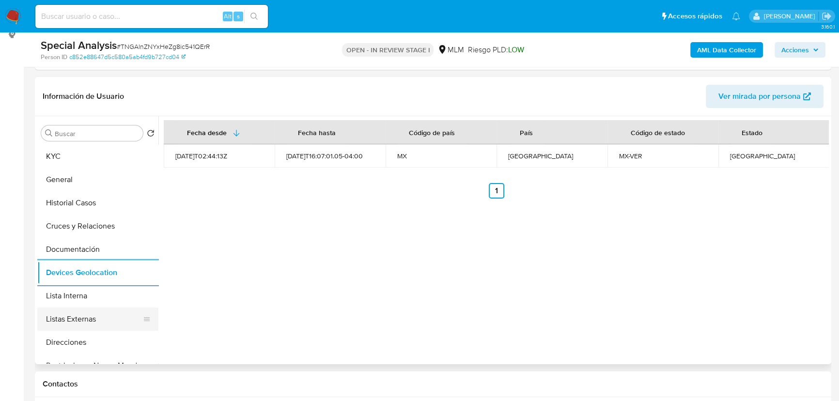
click at [92, 319] on button "Listas Externas" at bounding box center [93, 319] width 113 height 23
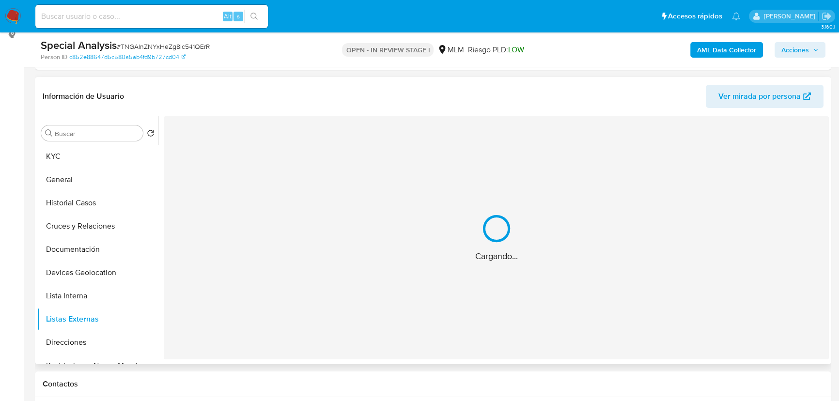
click at [435, 301] on div "Cargando..." at bounding box center [496, 237] width 665 height 243
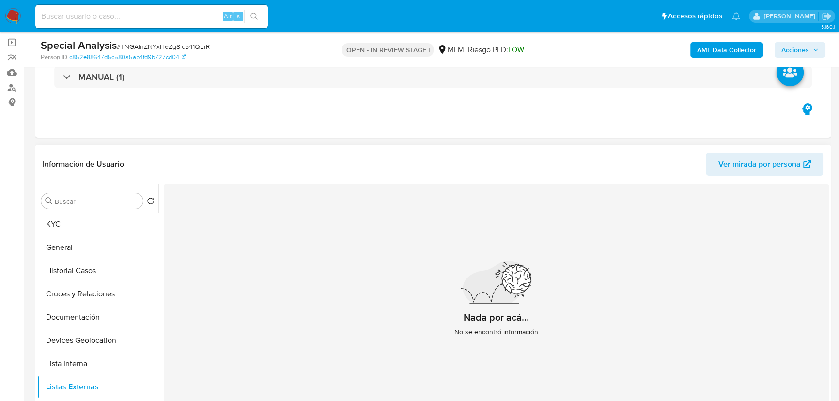
scroll to position [88, 0]
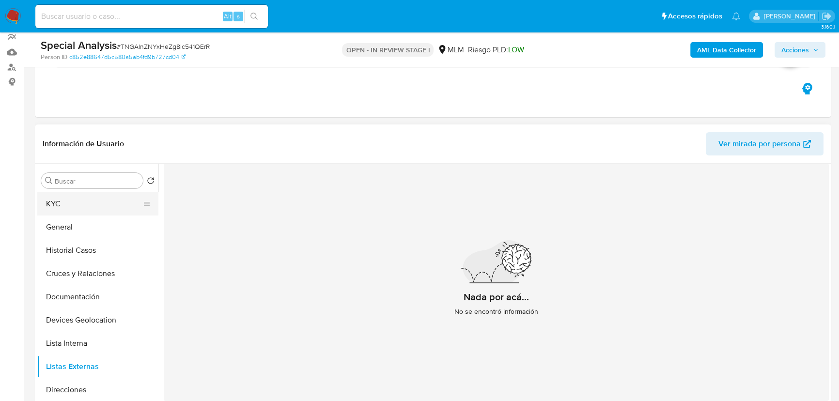
click at [51, 206] on button "KYC" at bounding box center [93, 203] width 113 height 23
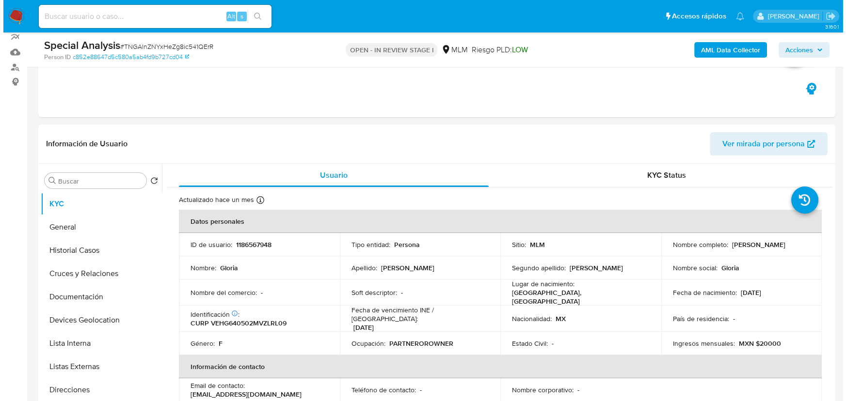
scroll to position [0, 0]
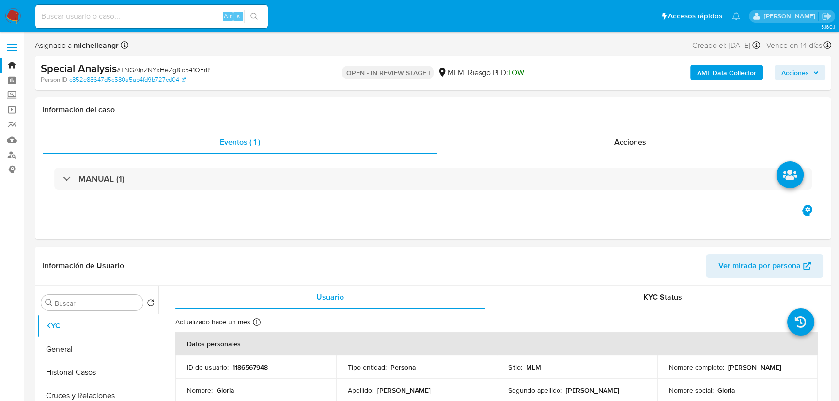
click at [724, 75] on b "AML Data Collector" at bounding box center [726, 73] width 59 height 16
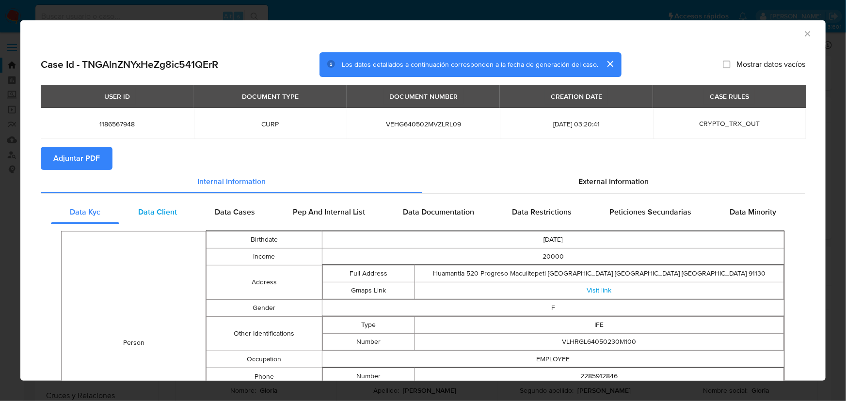
drag, startPoint x: 130, startPoint y: 207, endPoint x: 176, endPoint y: 208, distance: 46.1
click at [141, 206] on div "Data Client" at bounding box center [157, 212] width 77 height 23
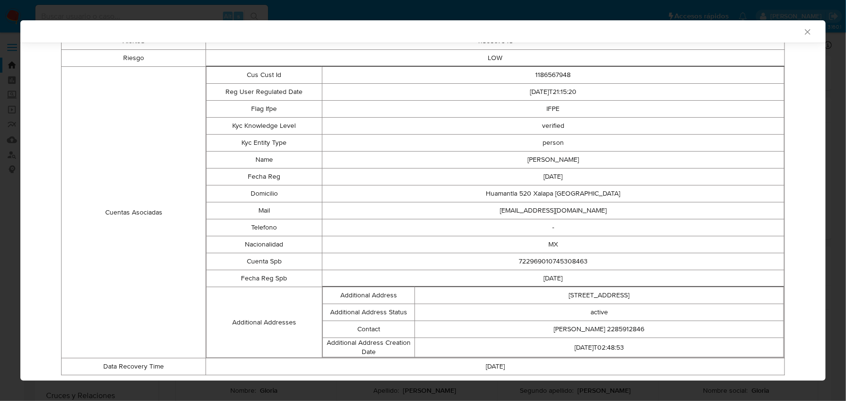
scroll to position [218, 0]
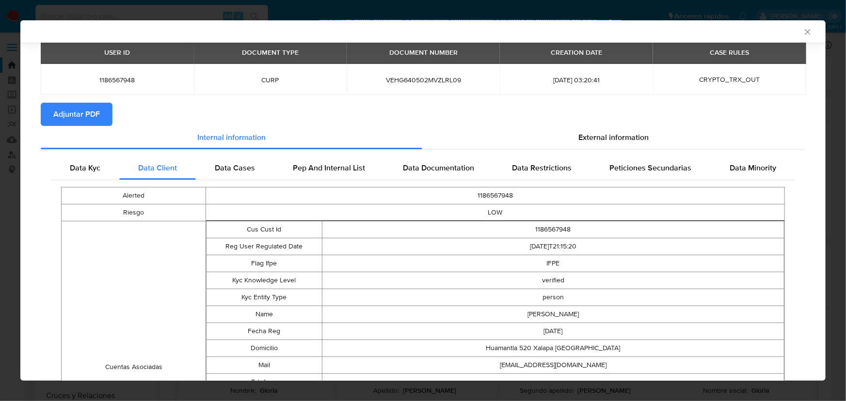
click at [248, 155] on div "Data Kyc Data Client Data Cases Pep And Internal List Data Documentation Data R…" at bounding box center [423, 347] width 764 height 394
click at [231, 169] on span "Data Cases" at bounding box center [235, 167] width 40 height 11
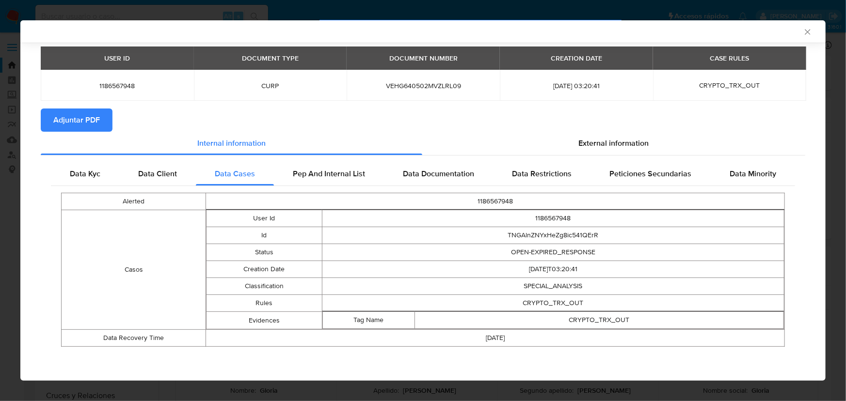
scroll to position [35, 0]
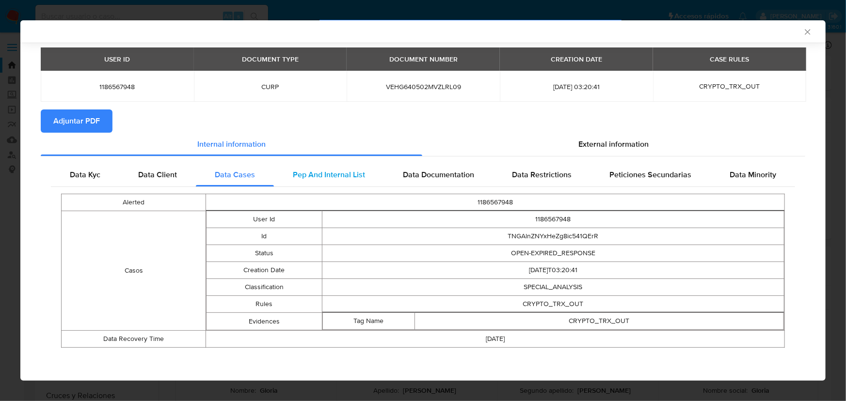
click at [294, 178] on span "Pep And Internal List" at bounding box center [329, 174] width 72 height 11
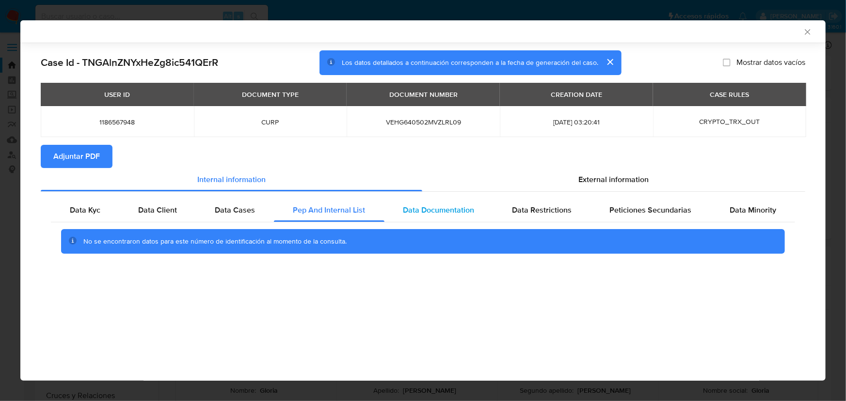
click at [415, 207] on span "Data Documentation" at bounding box center [438, 210] width 71 height 11
click at [533, 215] on span "Data Restrictions" at bounding box center [542, 210] width 60 height 11
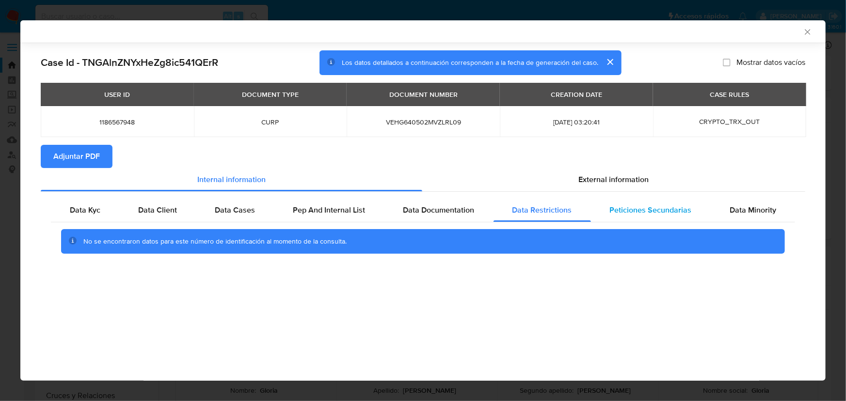
drag, startPoint x: 628, startPoint y: 218, endPoint x: 703, endPoint y: 220, distance: 74.7
click at [630, 218] on div "Peticiones Secundarias" at bounding box center [651, 210] width 120 height 23
click at [744, 211] on span "Data Minority" at bounding box center [752, 210] width 47 height 11
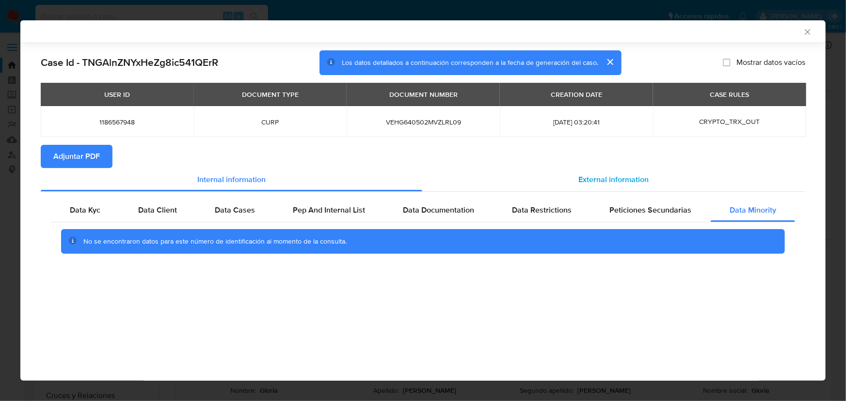
click at [598, 179] on span "External information" at bounding box center [613, 179] width 70 height 11
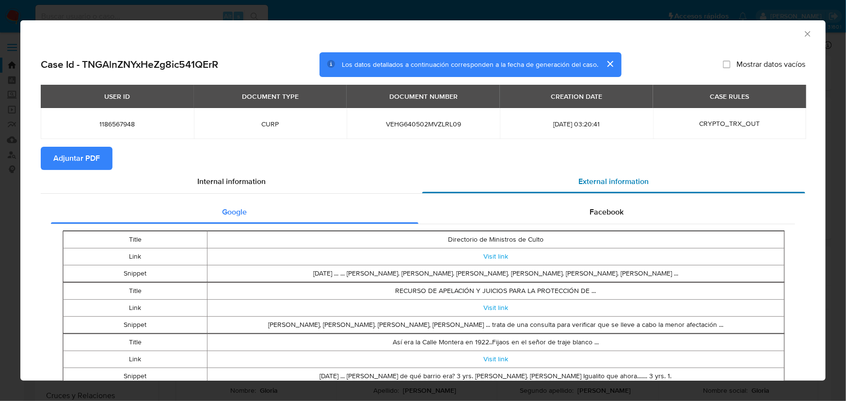
click at [612, 182] on span "External information" at bounding box center [613, 181] width 70 height 11
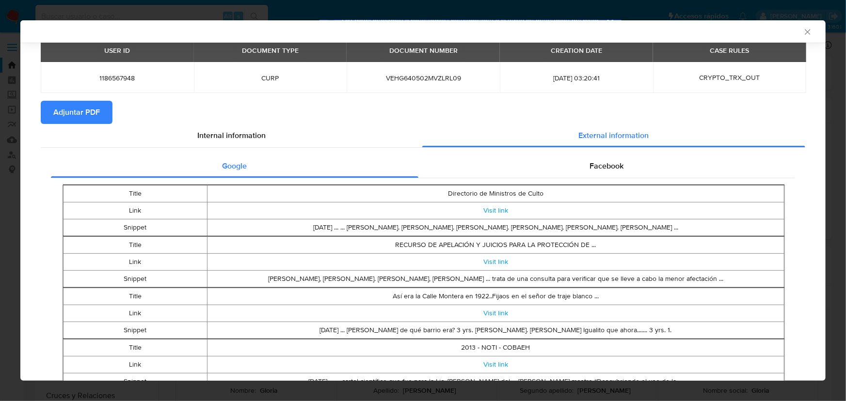
scroll to position [86, 0]
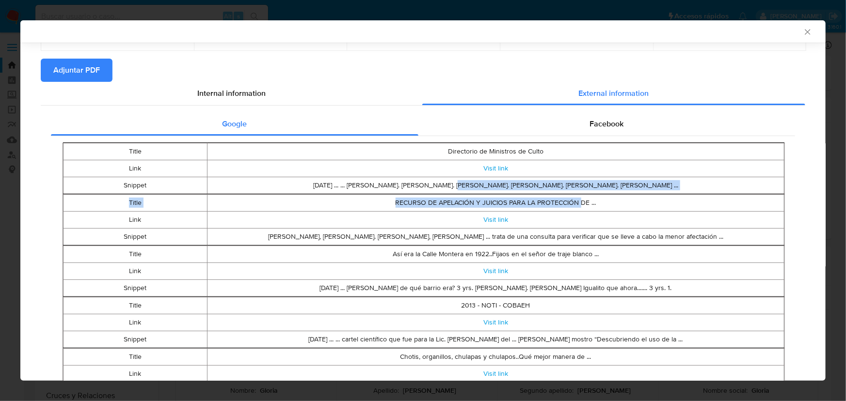
drag, startPoint x: 364, startPoint y: 179, endPoint x: 576, endPoint y: 206, distance: 214.1
click at [576, 206] on tbody "Title Directorio de Ministros de Culto Link Visit link Snippet 7 days ago ... .…" at bounding box center [423, 323] width 724 height 360
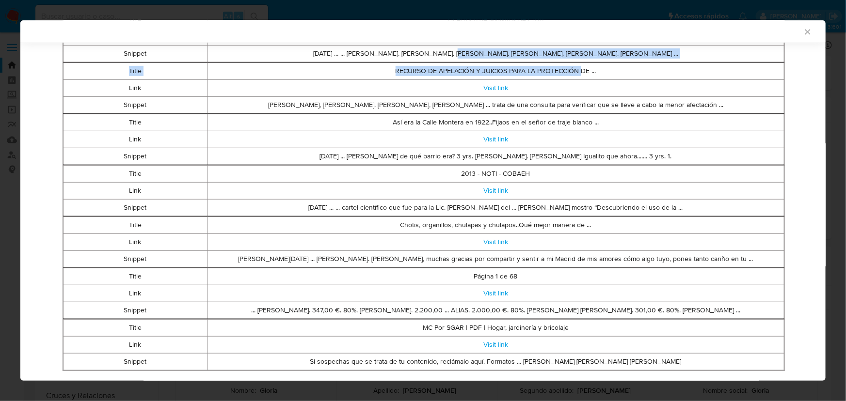
scroll to position [218, 0]
drag, startPoint x: 441, startPoint y: 213, endPoint x: 706, endPoint y: 213, distance: 265.1
click at [706, 213] on td "Dec 6, 2013 ... ... cartel científico que fue para la Lic. Magdalena Romo López…" at bounding box center [495, 207] width 577 height 17
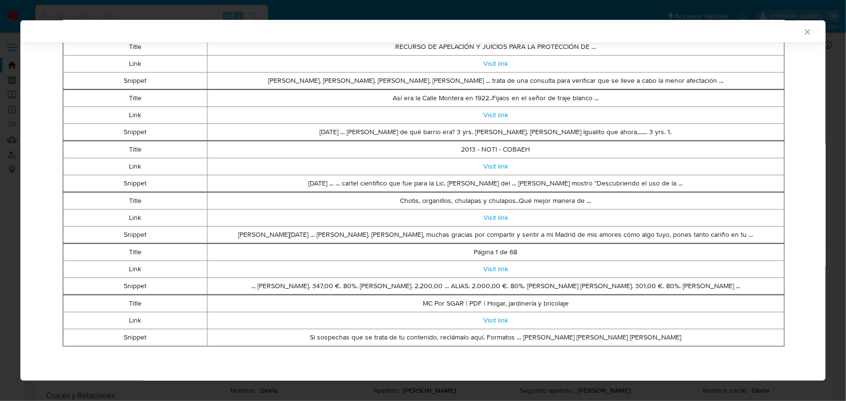
click at [531, 200] on td "Chotis, organillos, chulapas y chulapos..Qué mejor manera de ..." at bounding box center [495, 200] width 577 height 17
drag, startPoint x: 553, startPoint y: 198, endPoint x: 592, endPoint y: 199, distance: 39.7
click at [592, 199] on td "Chotis, organillos, chulapas y chulapos..Qué mejor manera de ..." at bounding box center [495, 200] width 577 height 17
drag, startPoint x: 490, startPoint y: 242, endPoint x: 638, endPoint y: 232, distance: 148.7
click at [638, 232] on tbody "Title Directorio de Ministros de Culto Link Visit link Snippet 7 days ago ... .…" at bounding box center [423, 167] width 724 height 360
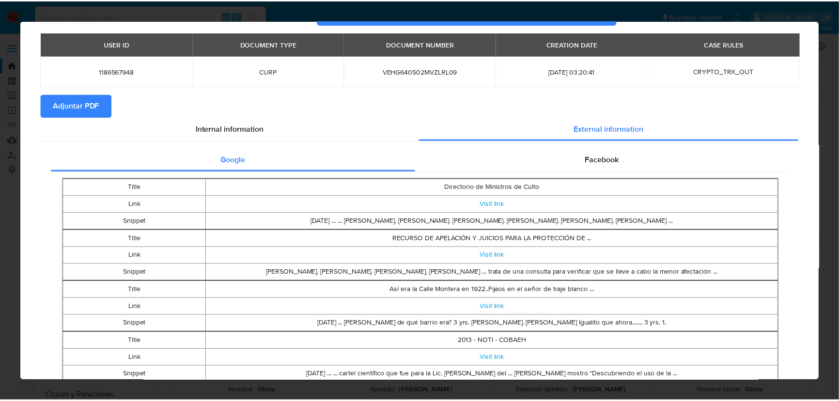
scroll to position [0, 0]
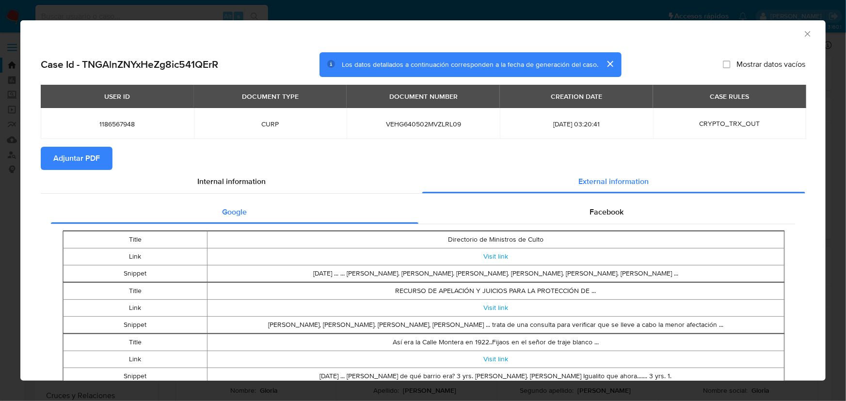
click at [607, 65] on button "cerrar" at bounding box center [609, 63] width 23 height 23
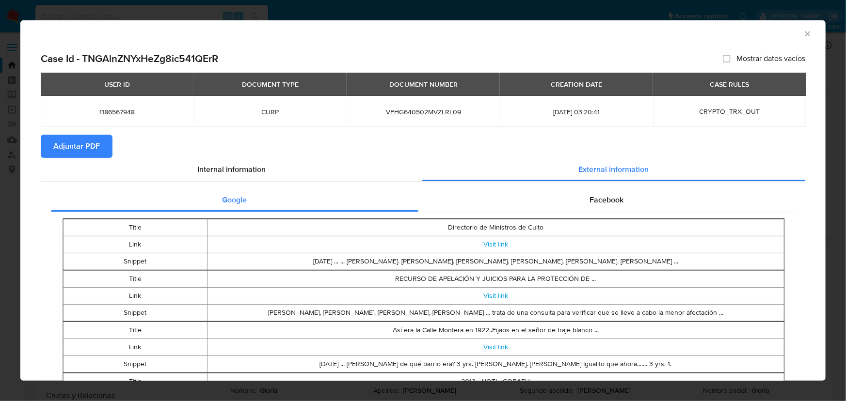
click at [76, 153] on span "Adjuntar PDF" at bounding box center [76, 146] width 47 height 21
click at [744, 38] on icon "Cerrar ventana" at bounding box center [808, 34] width 10 height 10
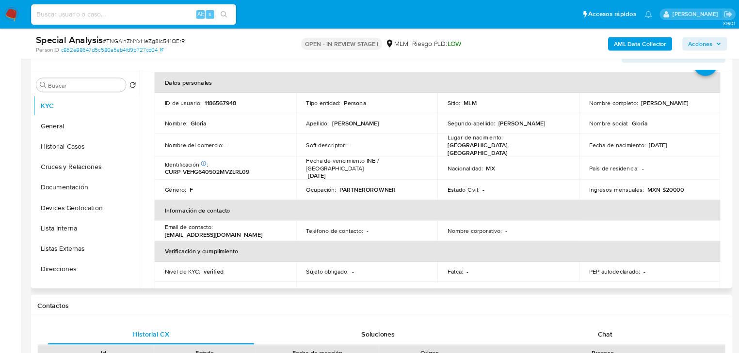
scroll to position [44, 0]
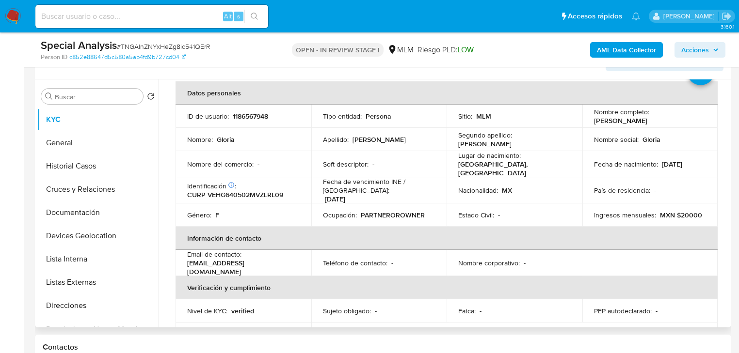
click at [655, 167] on div "Fecha de nacimiento : 02/05/1964" at bounding box center [650, 164] width 112 height 9
drag, startPoint x: 260, startPoint y: 266, endPoint x: 184, endPoint y: 264, distance: 75.6
click at [184, 264] on td "Email de contacto : carromfa17@gmail.com" at bounding box center [243, 263] width 136 height 26
copy p "carromfa17@gmail.com"
drag, startPoint x: 385, startPoint y: 230, endPoint x: 415, endPoint y: 223, distance: 30.7
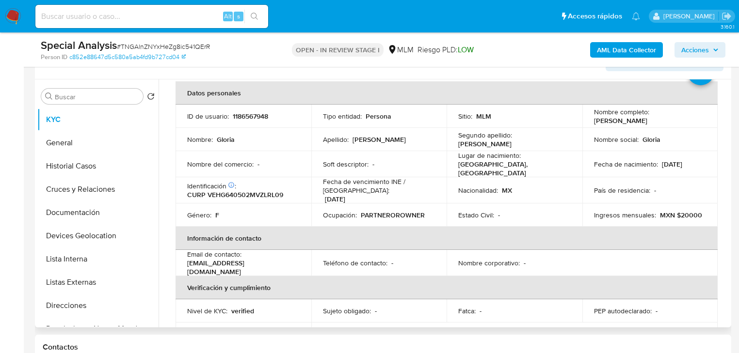
click at [394, 227] on th "Información de contacto" at bounding box center [446, 238] width 542 height 23
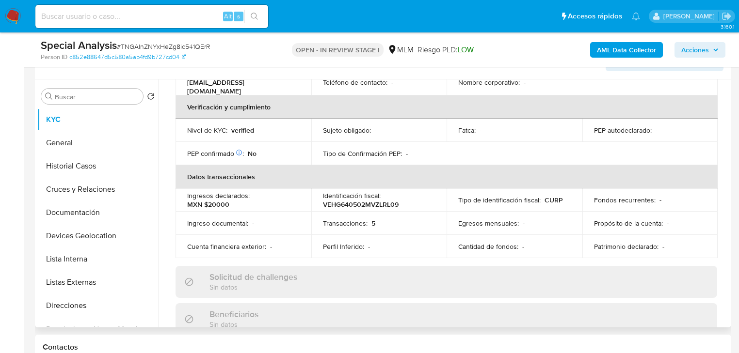
scroll to position [238, 0]
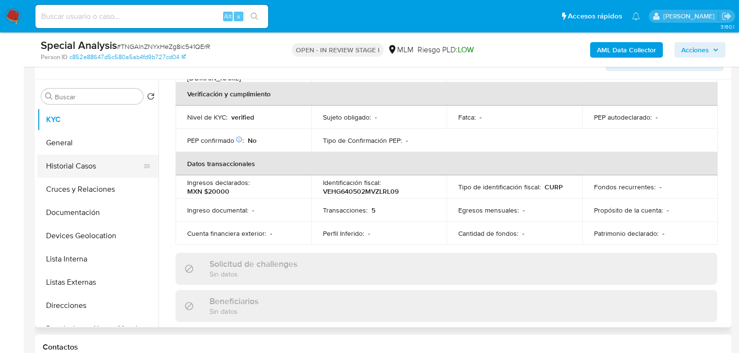
click at [67, 169] on button "Historial Casos" at bounding box center [93, 166] width 113 height 23
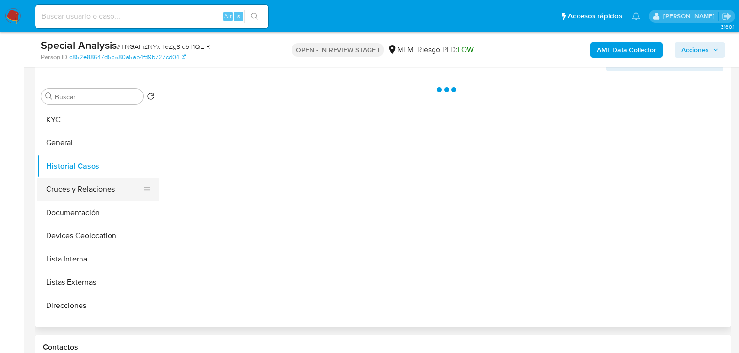
scroll to position [0, 0]
click at [83, 238] on button "Devices Geolocation" at bounding box center [93, 235] width 113 height 23
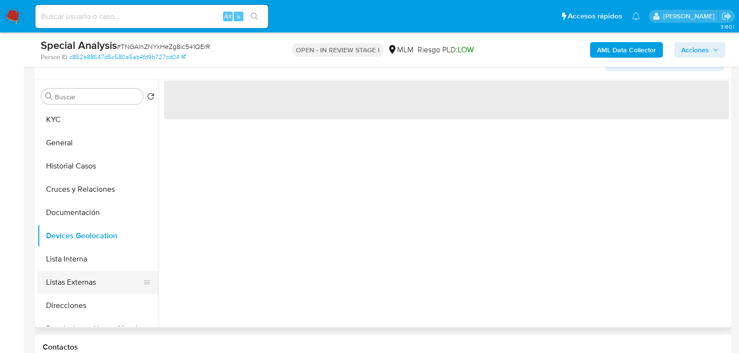
click at [85, 272] on button "Listas Externas" at bounding box center [93, 282] width 113 height 23
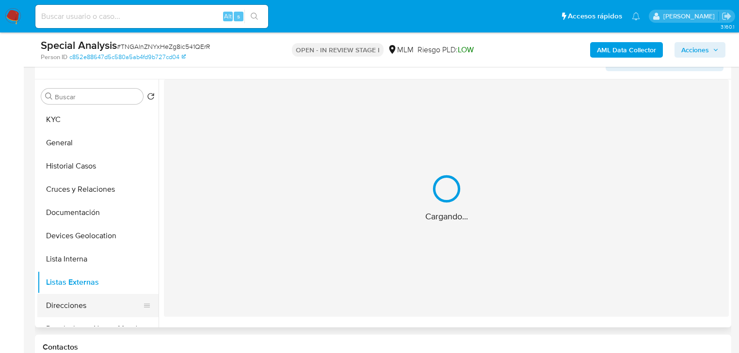
click at [80, 309] on button "Direcciones" at bounding box center [93, 305] width 113 height 23
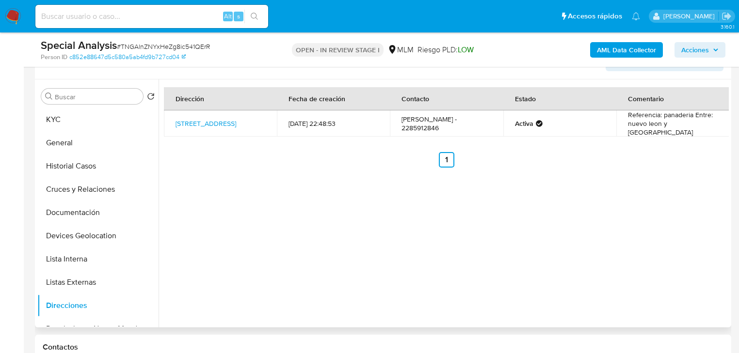
click at [473, 123] on td "eliel Ocampo - 2285912846" at bounding box center [446, 124] width 113 height 26
copy td "2285912846"
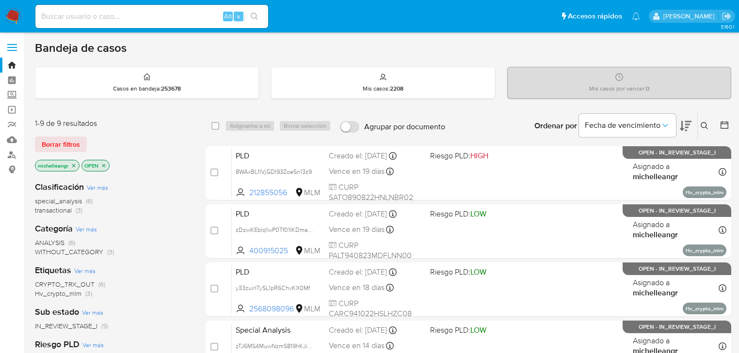
click at [98, 15] on input at bounding box center [151, 16] width 233 height 13
paste input "Du0JIlGJ7C0F6oWxilOjQnph"
type input "Du0JIlGJ7C0F6oWxilOjQnph"
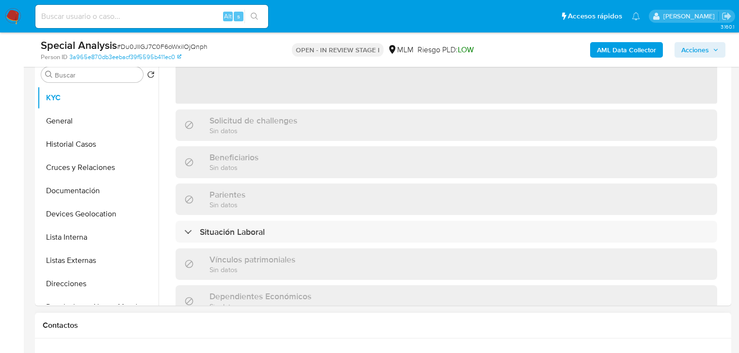
scroll to position [155, 0]
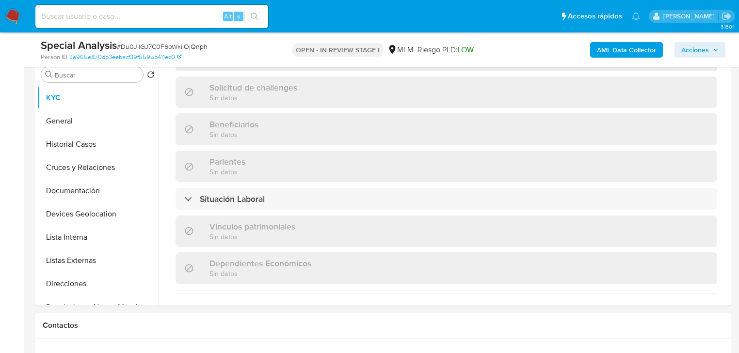
select select "10"
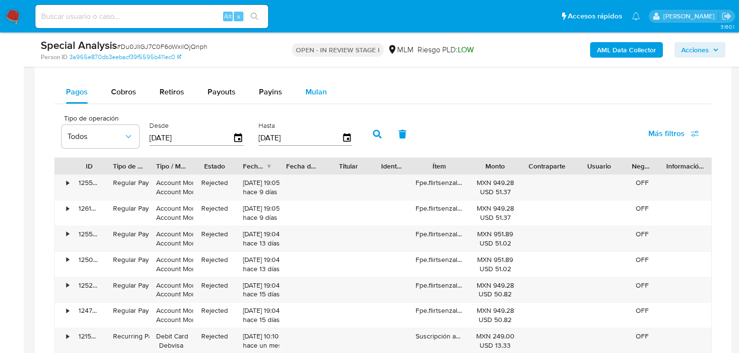
click at [317, 95] on span "Mulan" at bounding box center [315, 91] width 21 height 11
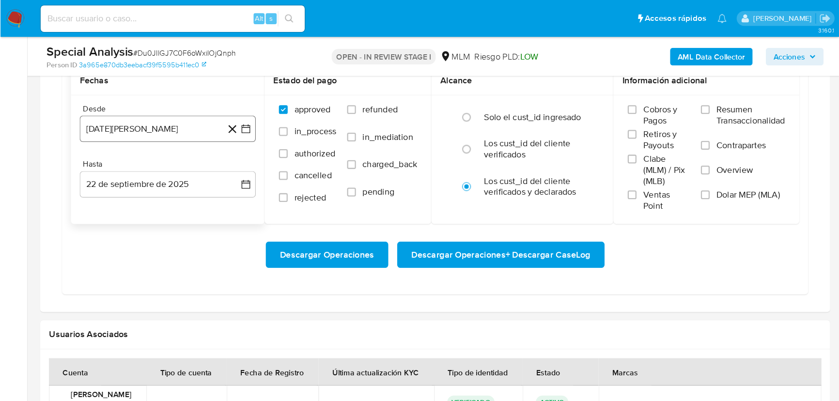
scroll to position [775, 0]
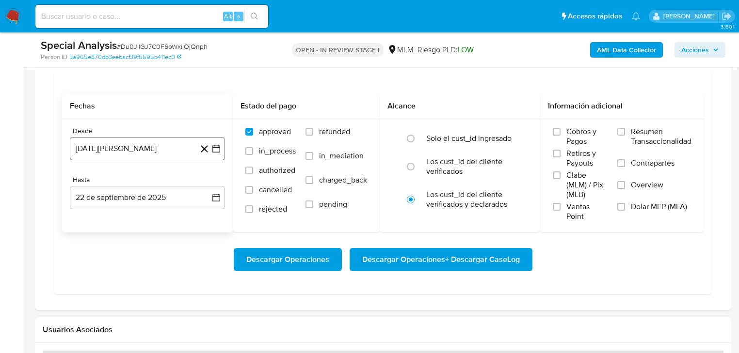
click at [130, 154] on button "22 [PERSON_NAME] de 2024" at bounding box center [147, 148] width 155 height 23
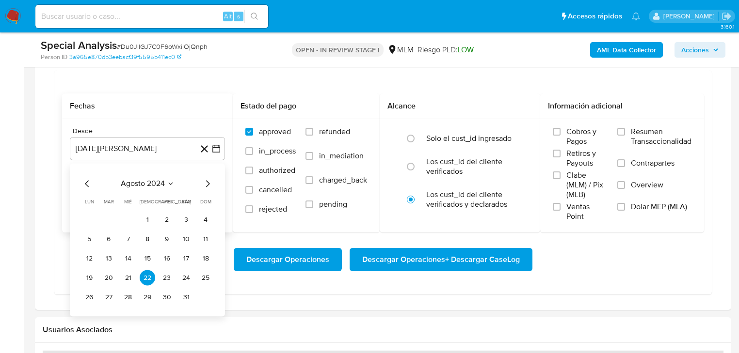
click at [160, 182] on span "agosto 2024" at bounding box center [143, 184] width 44 height 10
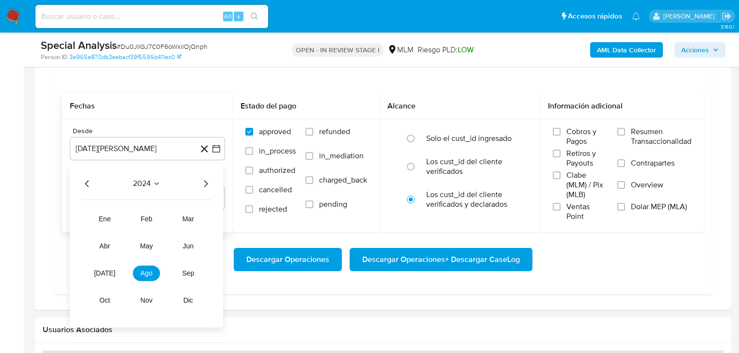
click at [206, 183] on icon "Año siguiente" at bounding box center [206, 184] width 4 height 7
click at [107, 246] on span "abr" at bounding box center [104, 247] width 11 height 8
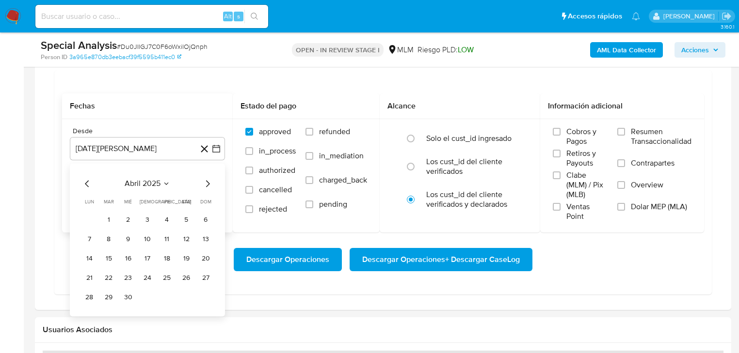
click at [111, 221] on button "1" at bounding box center [109, 220] width 16 height 16
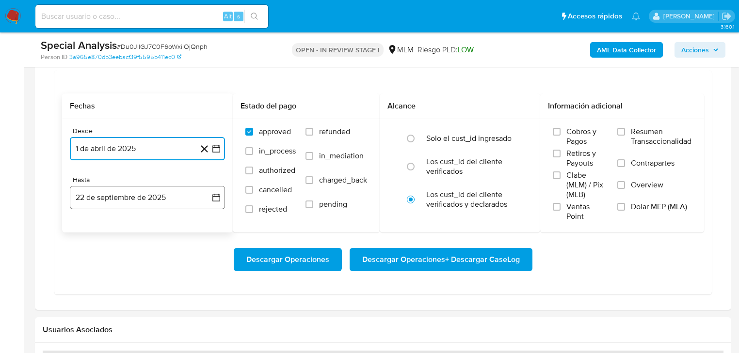
click at [124, 196] on button "22 de septiembre de 2025" at bounding box center [147, 197] width 155 height 23
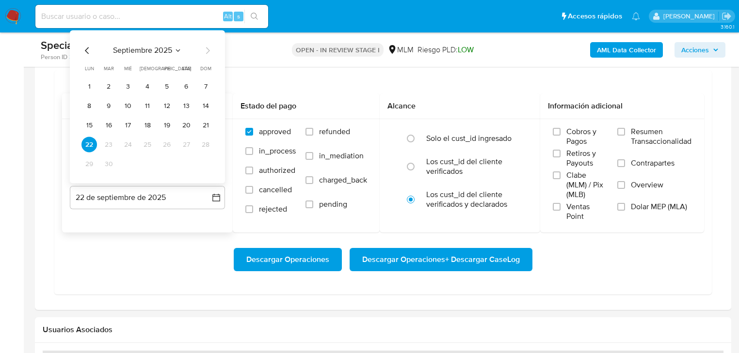
click at [89, 48] on icon "Mes anterior" at bounding box center [87, 51] width 12 height 12
click at [145, 167] on button "31" at bounding box center [148, 165] width 16 height 16
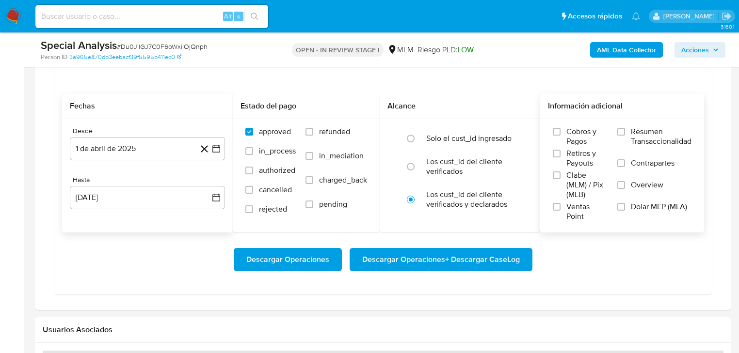
click at [642, 186] on span "Overview" at bounding box center [647, 185] width 32 height 10
click at [625, 186] on input "Overview" at bounding box center [621, 185] width 8 height 8
click at [433, 262] on span "Descargar Operaciones + Descargar CaseLog" at bounding box center [441, 259] width 158 height 21
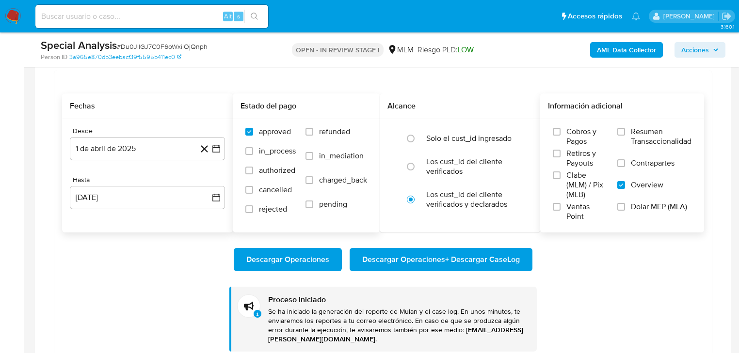
scroll to position [155, 0]
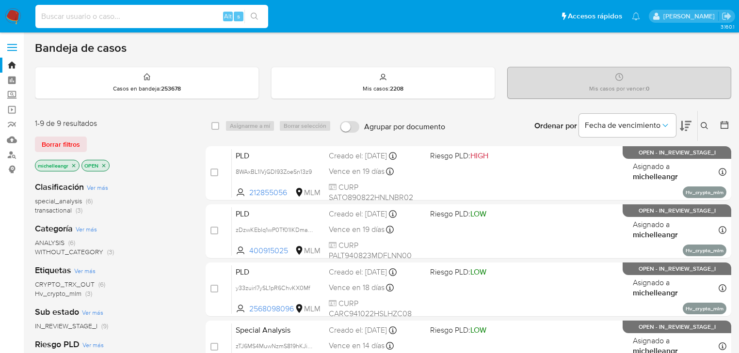
click at [150, 16] on input at bounding box center [151, 16] width 233 height 13
paste input "3CH8lLR07jGie2I0jKH32YqL"
type input "3CH8lLR07jGie2I0jKH32YqL"
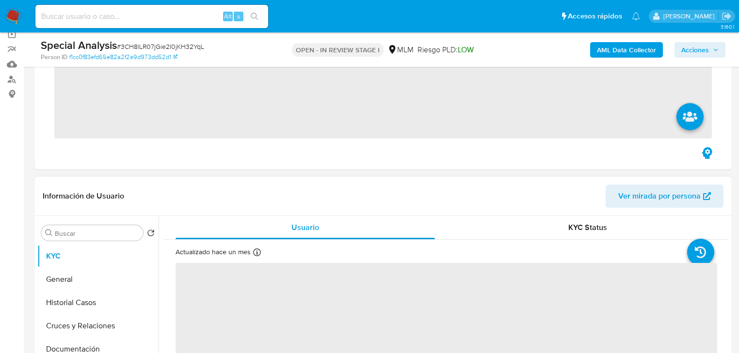
scroll to position [155, 0]
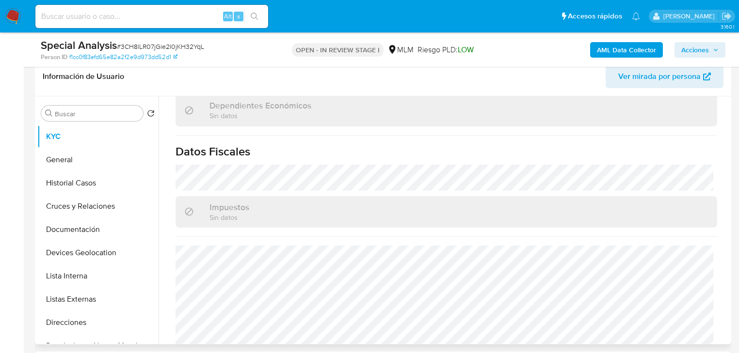
select select "10"
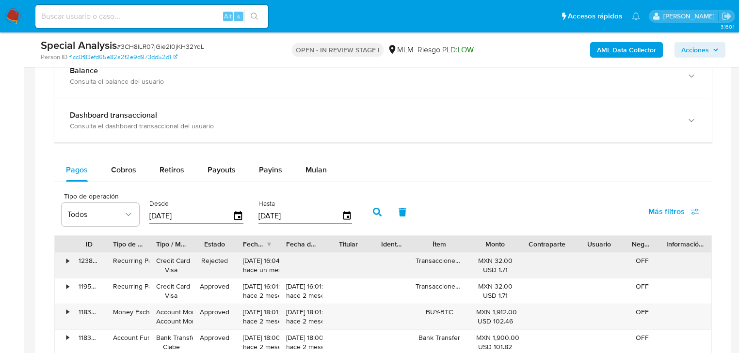
scroll to position [698, 0]
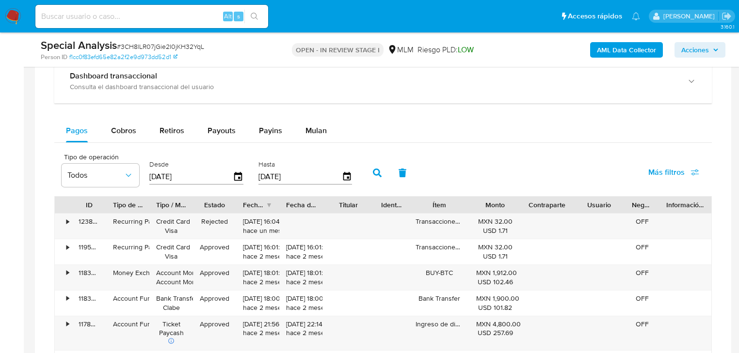
drag, startPoint x: 316, startPoint y: 132, endPoint x: 289, endPoint y: 145, distance: 30.3
click at [316, 132] on span "Mulan" at bounding box center [315, 130] width 21 height 11
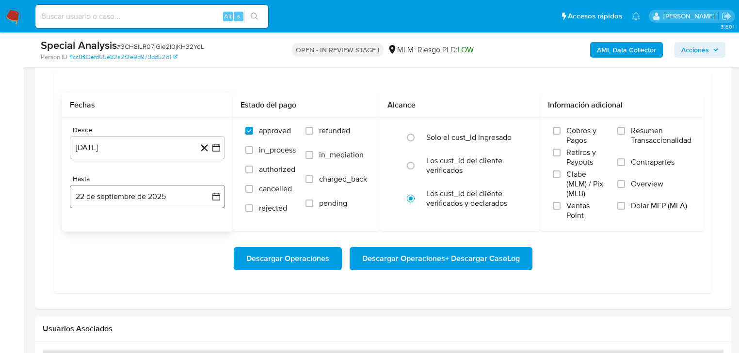
scroll to position [814, 0]
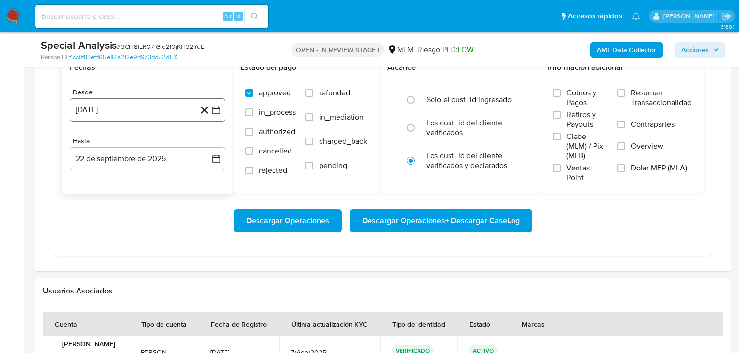
click at [118, 111] on button "[DATE]" at bounding box center [147, 109] width 155 height 23
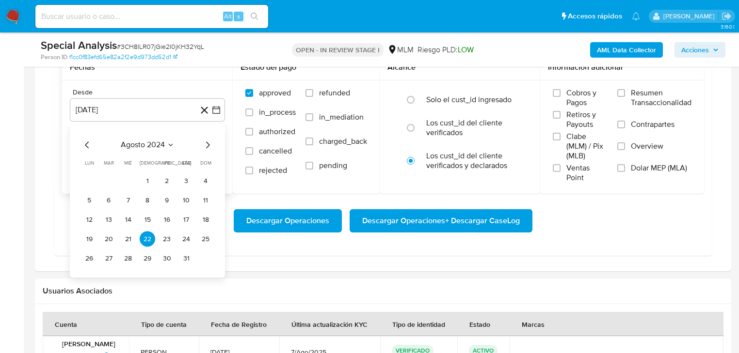
click at [165, 148] on button "agosto 2024" at bounding box center [148, 146] width 54 height 10
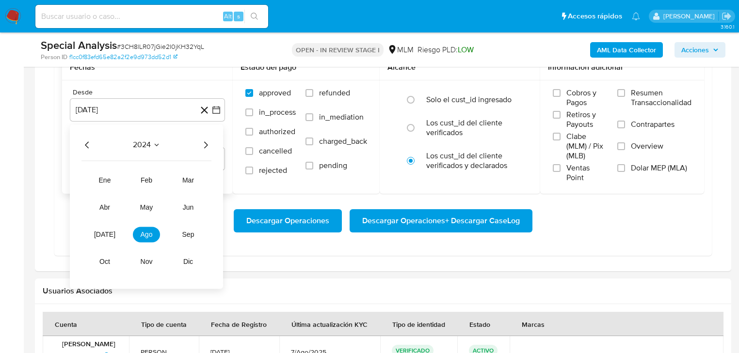
click at [206, 144] on icon "Año siguiente" at bounding box center [206, 146] width 12 height 12
click at [103, 209] on span "abr" at bounding box center [104, 208] width 11 height 8
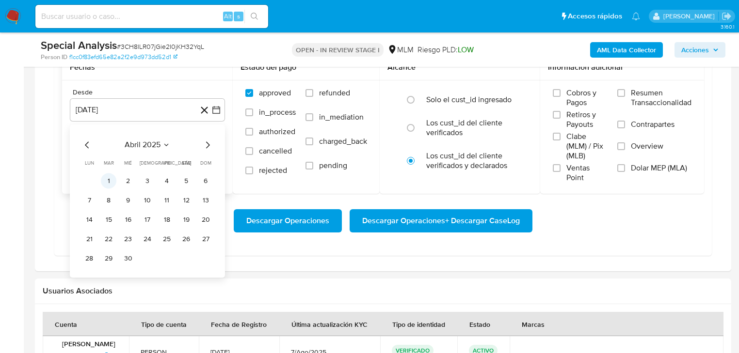
click at [112, 182] on button "1" at bounding box center [109, 182] width 16 height 16
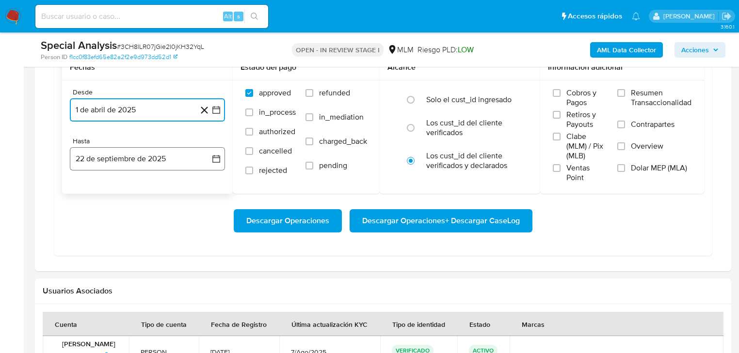
click at [137, 166] on button "22 de septiembre de 2025" at bounding box center [147, 158] width 155 height 23
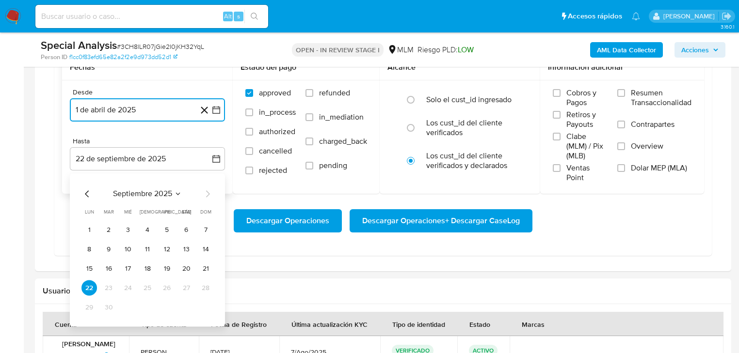
click at [84, 193] on icon "Mes anterior" at bounding box center [87, 195] width 12 height 12
click at [85, 194] on icon "Mes anterior" at bounding box center [87, 195] width 12 height 12
click at [152, 309] on button "31" at bounding box center [148, 308] width 16 height 16
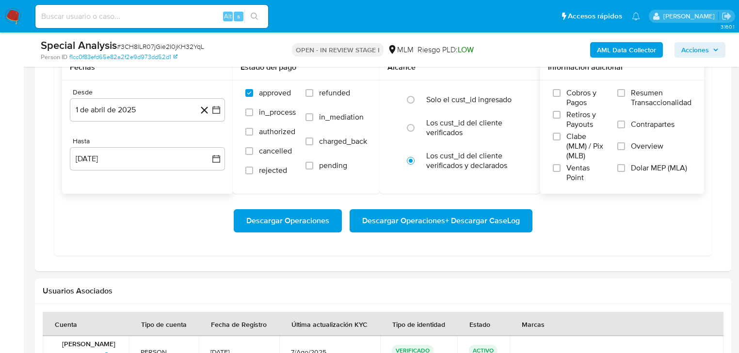
click at [642, 146] on span "Overview" at bounding box center [647, 147] width 32 height 10
click at [625, 146] on input "Overview" at bounding box center [621, 146] width 8 height 8
click at [427, 222] on span "Descargar Operaciones + Descargar CaseLog" at bounding box center [441, 220] width 158 height 21
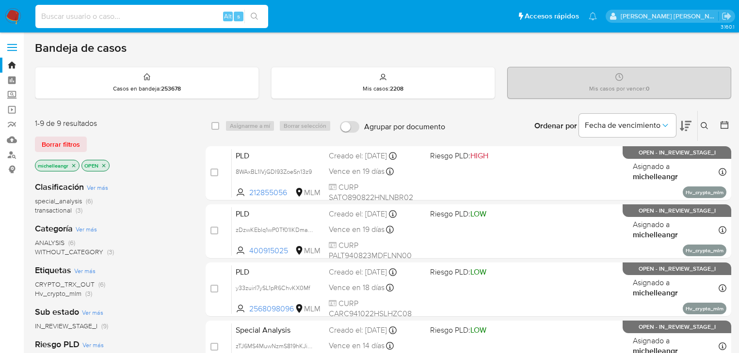
click at [114, 16] on input at bounding box center [151, 16] width 233 height 13
paste input "FlYtIk5yUVdrUG0yJxgPYotg"
type input "FlYtIk5yUVdrUG0yJxgPYotg"
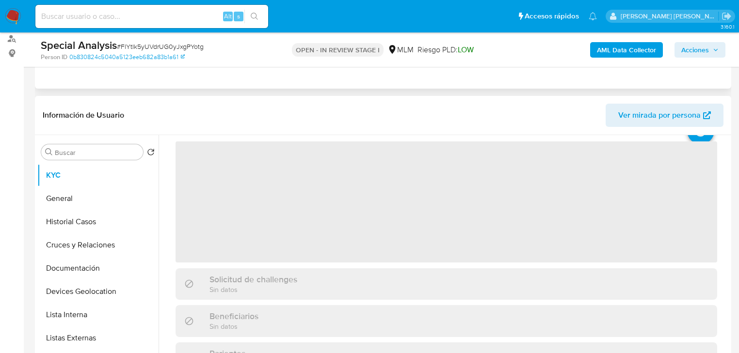
scroll to position [116, 0]
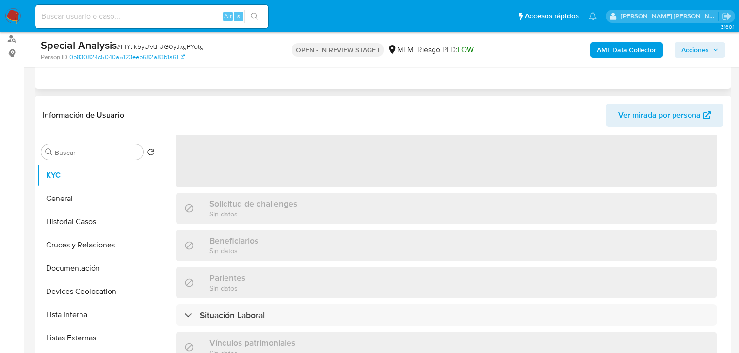
select select "10"
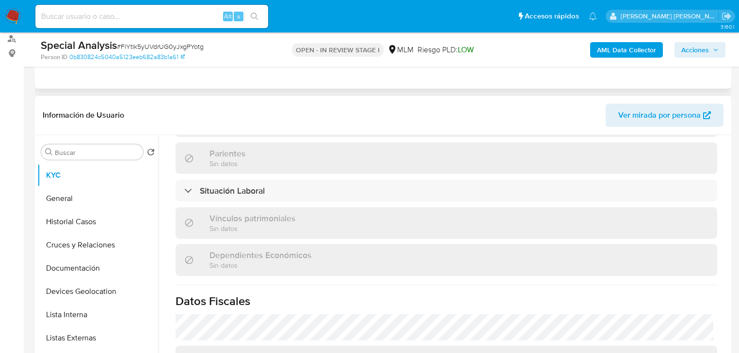
scroll to position [155, 0]
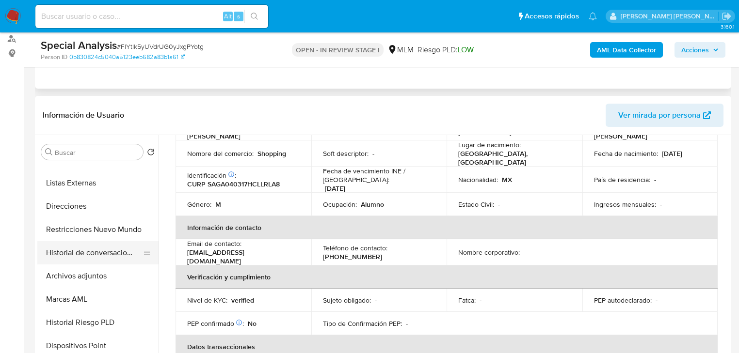
click at [119, 254] on button "Historial de conversaciones" at bounding box center [93, 252] width 113 height 23
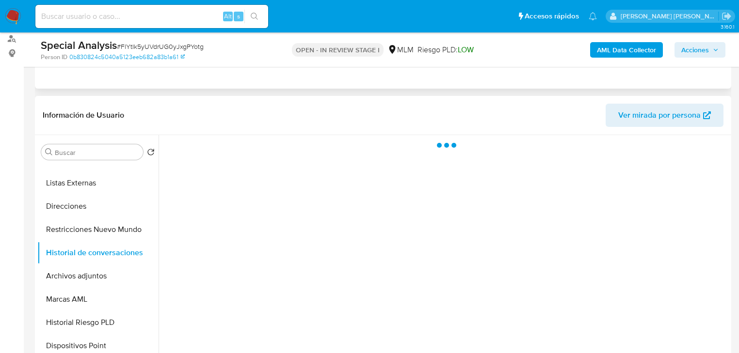
scroll to position [0, 0]
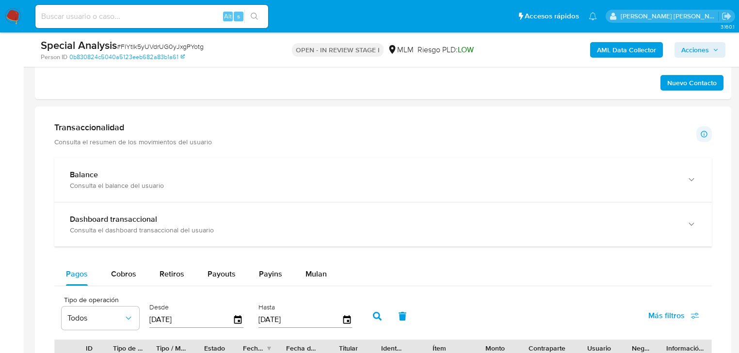
drag, startPoint x: 313, startPoint y: 275, endPoint x: 281, endPoint y: 253, distance: 38.6
click at [312, 274] on span "Mulan" at bounding box center [315, 274] width 21 height 11
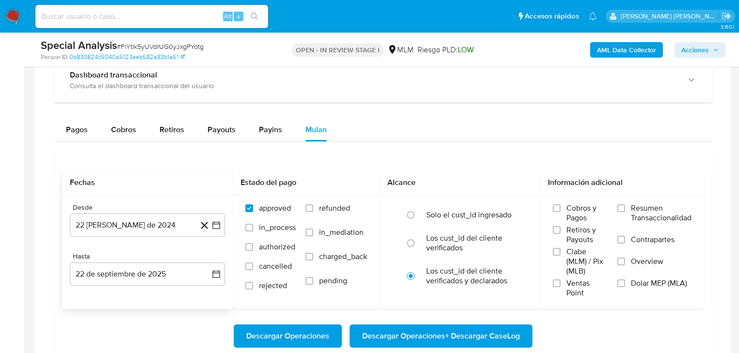
scroll to position [775, 0]
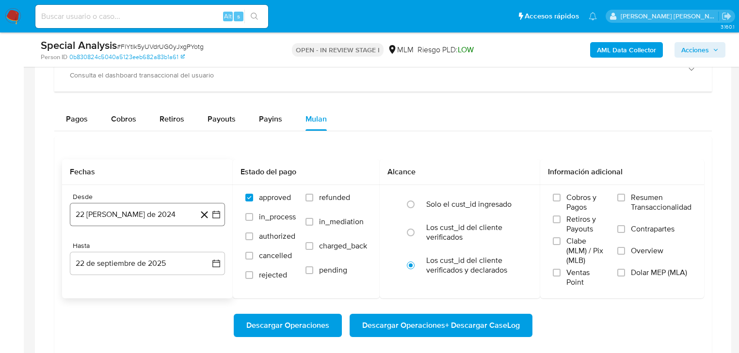
click at [150, 217] on button "22 [PERSON_NAME] de 2024" at bounding box center [147, 214] width 155 height 23
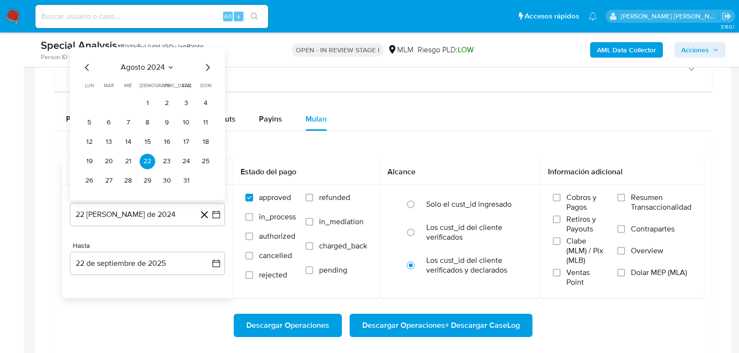
click at [157, 61] on div "agosto 2024 agosto 2024 lun lunes mar martes mié miércoles jue jueves vie viern…" at bounding box center [147, 123] width 155 height 153
click at [139, 64] on span "agosto 2024" at bounding box center [143, 68] width 44 height 10
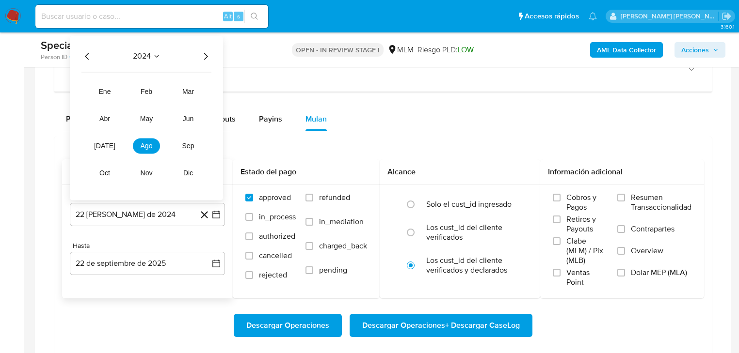
click at [205, 60] on icon "Año siguiente" at bounding box center [206, 56] width 12 height 12
click at [103, 118] on span "abr" at bounding box center [104, 119] width 11 height 8
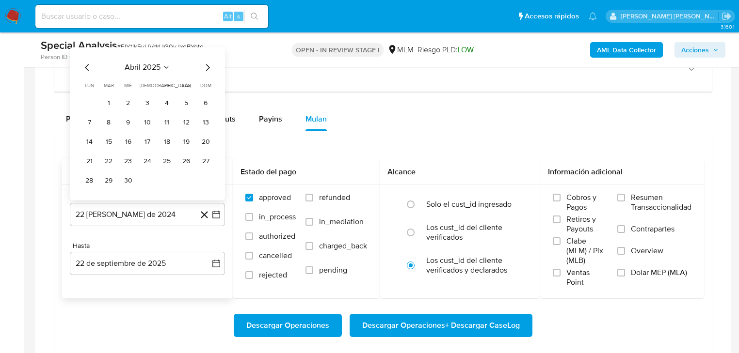
click at [112, 103] on button "1" at bounding box center [109, 103] width 16 height 16
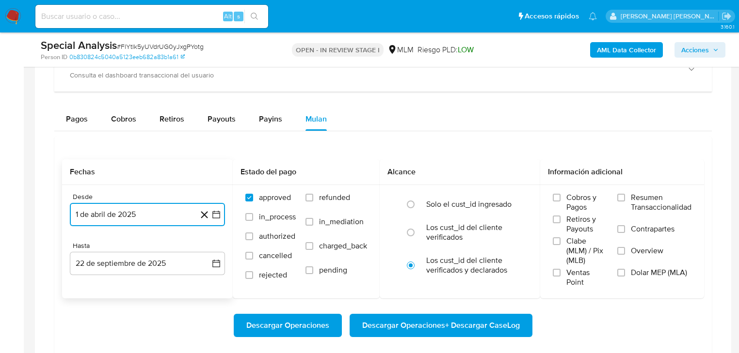
drag, startPoint x: 125, startPoint y: 267, endPoint x: 126, endPoint y: 251, distance: 16.5
click at [125, 266] on button "22 de septiembre de 2025" at bounding box center [147, 263] width 155 height 23
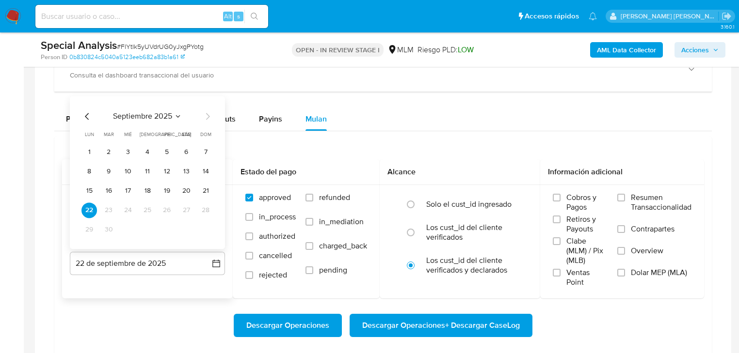
click at [87, 114] on icon "Mes anterior" at bounding box center [87, 117] width 12 height 12
click at [88, 114] on icon "Mes anterior" at bounding box center [87, 117] width 12 height 12
click at [143, 233] on button "31" at bounding box center [148, 230] width 16 height 16
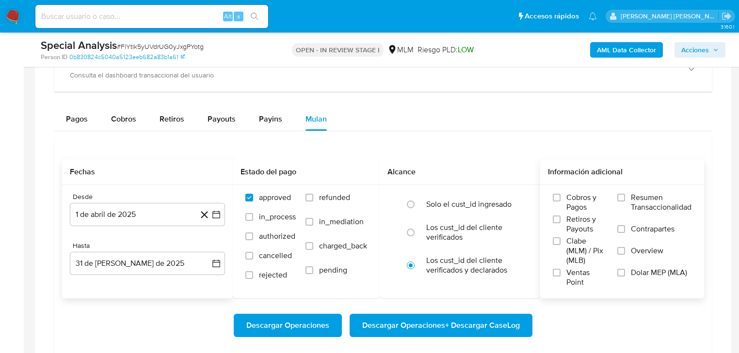
click at [649, 251] on span "Overview" at bounding box center [647, 251] width 32 height 10
click at [625, 251] on input "Overview" at bounding box center [621, 251] width 8 height 8
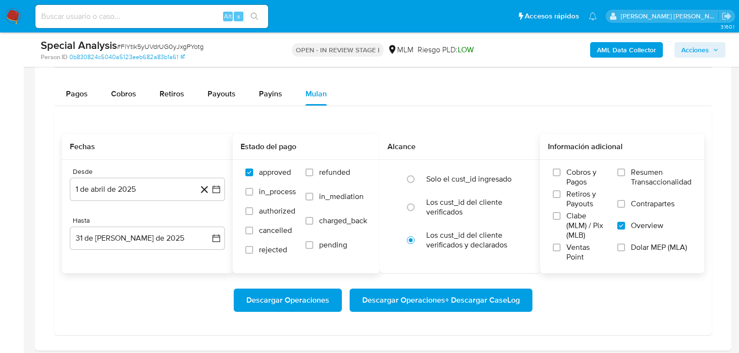
scroll to position [814, 0]
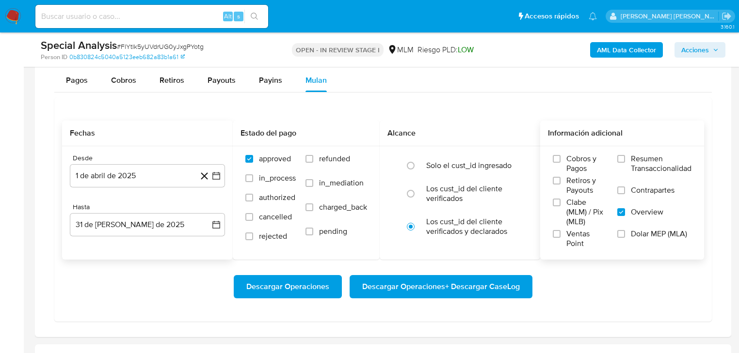
click at [420, 283] on span "Descargar Operaciones + Descargar CaseLog" at bounding box center [441, 286] width 158 height 21
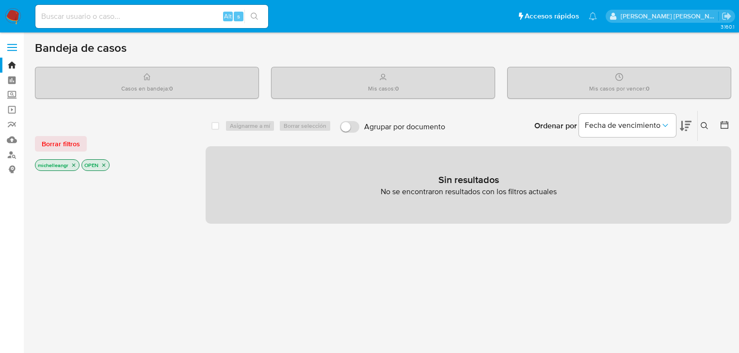
click at [144, 13] on input at bounding box center [151, 16] width 233 height 13
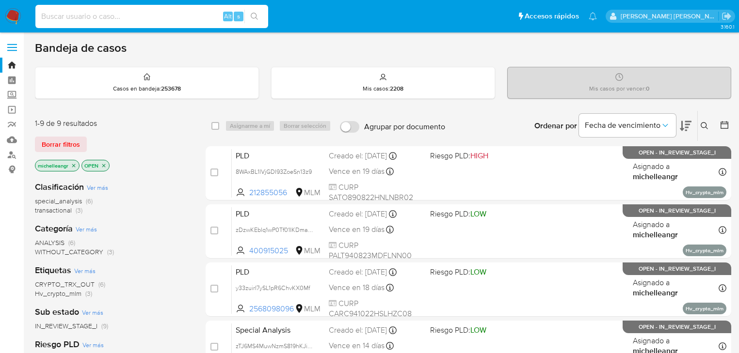
paste input "fpZkkcu3a30di3Xm2jADQFz1"
type input "fpZkkcu3a30di3Xm2jADQFz1"
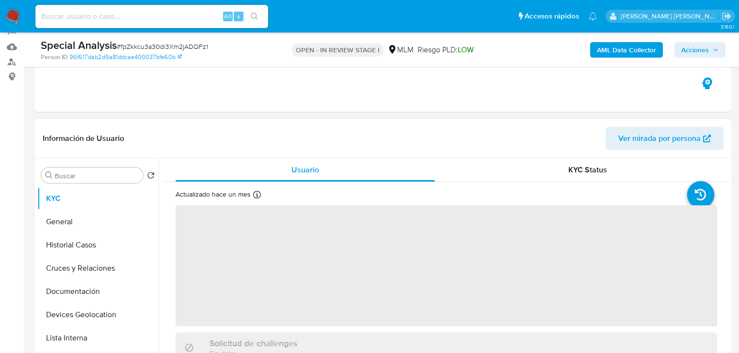
scroll to position [116, 0]
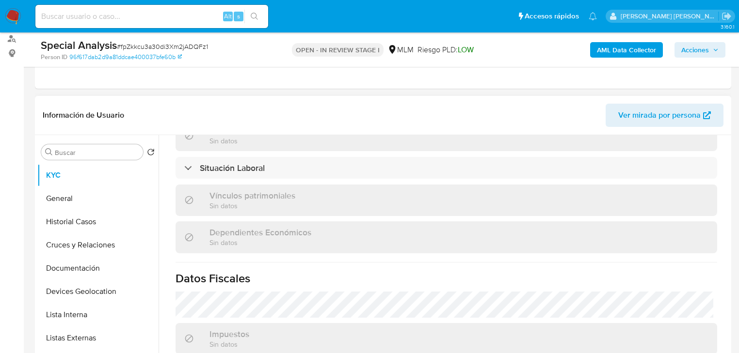
select select "10"
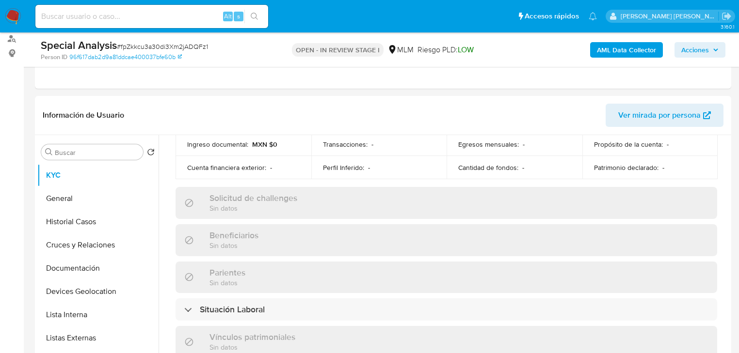
scroll to position [612, 0]
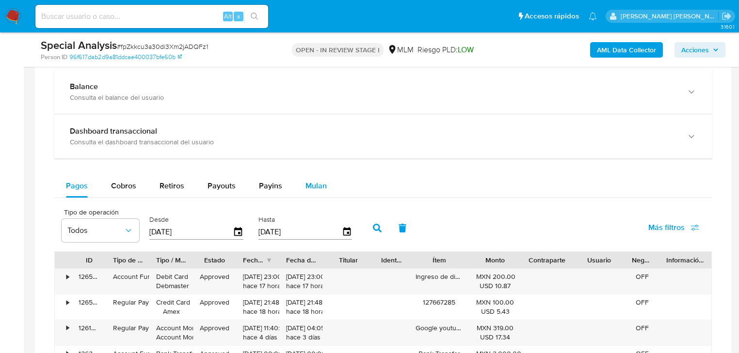
click at [302, 187] on button "Mulan" at bounding box center [316, 185] width 45 height 23
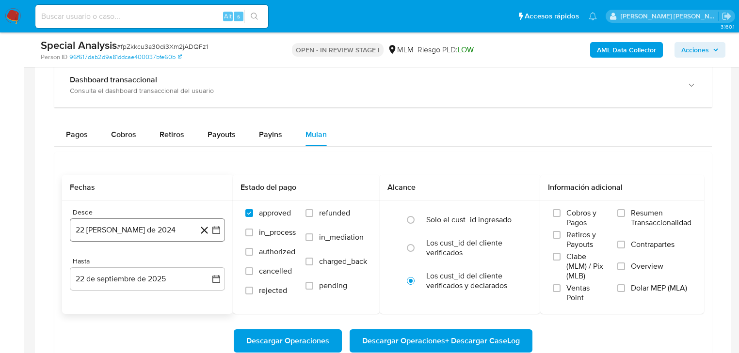
scroll to position [737, 0]
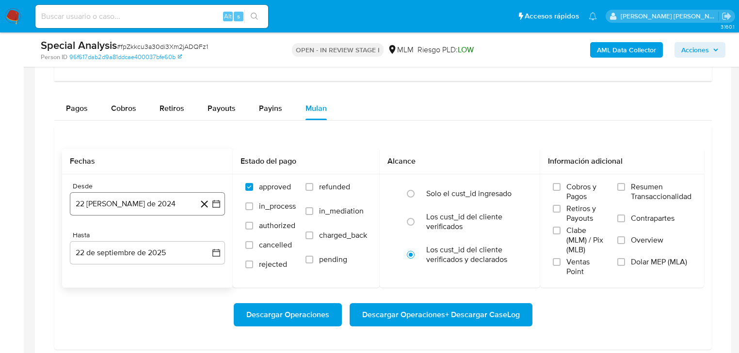
click at [125, 199] on button "22 [PERSON_NAME] de 2024" at bounding box center [147, 203] width 155 height 23
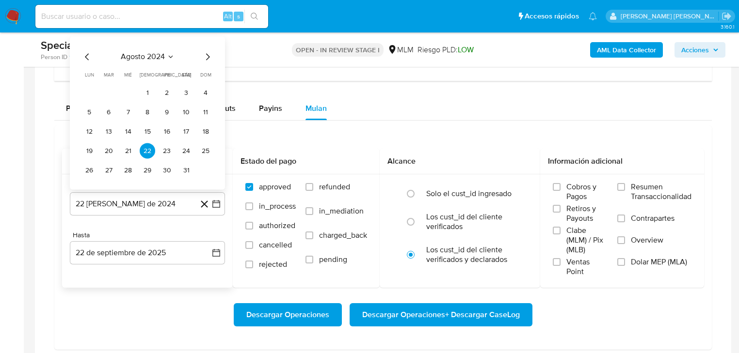
drag, startPoint x: 156, startPoint y: 50, endPoint x: 210, endPoint y: 63, distance: 56.3
click at [159, 49] on div "agosto 2024 agosto 2024 lun lunes mar martes mié miércoles jue jueves vie viern…" at bounding box center [147, 113] width 155 height 153
click at [155, 53] on span "agosto 2024" at bounding box center [143, 57] width 44 height 10
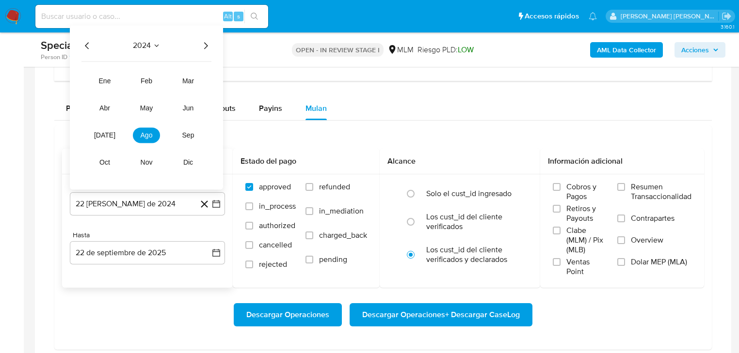
click at [202, 50] on icon "Año siguiente" at bounding box center [206, 46] width 12 height 12
click at [105, 111] on span "abr" at bounding box center [104, 109] width 11 height 8
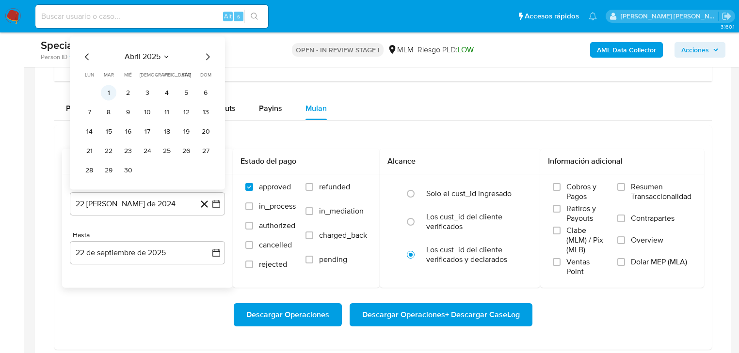
click at [107, 92] on button "1" at bounding box center [109, 93] width 16 height 16
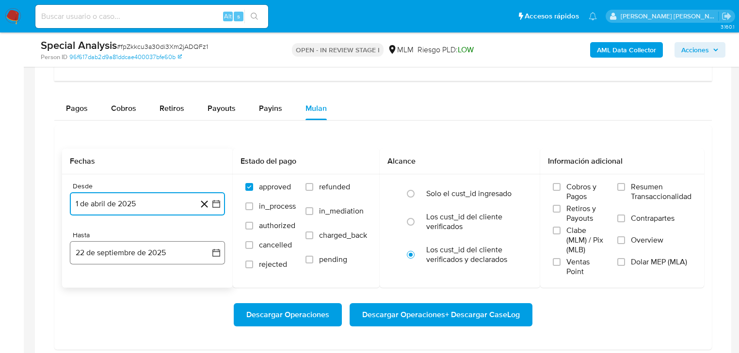
click at [126, 254] on button "22 de septiembre de 2025" at bounding box center [147, 252] width 155 height 23
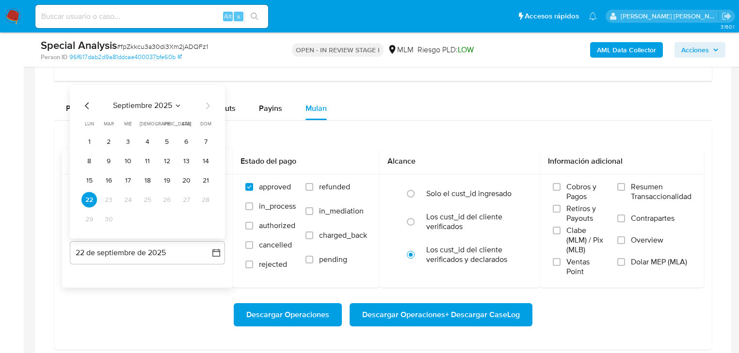
click at [85, 107] on icon "Mes anterior" at bounding box center [87, 106] width 12 height 12
click at [86, 107] on icon "Mes anterior" at bounding box center [87, 106] width 12 height 12
click at [153, 220] on button "31" at bounding box center [148, 220] width 16 height 16
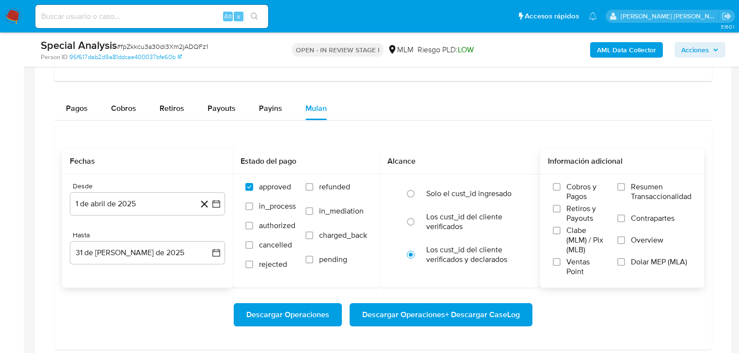
click at [615, 239] on div "Cobros y Pagos Retiros y Payouts Clabe (MLM) / Pix (MLB) Ventas Point Resumen T…" at bounding box center [622, 230] width 148 height 97
click at [626, 239] on label "Overview" at bounding box center [654, 247] width 74 height 22
click at [625, 239] on input "Overview" at bounding box center [621, 241] width 8 height 8
click at [401, 314] on span "Descargar Operaciones + Descargar CaseLog" at bounding box center [441, 314] width 158 height 21
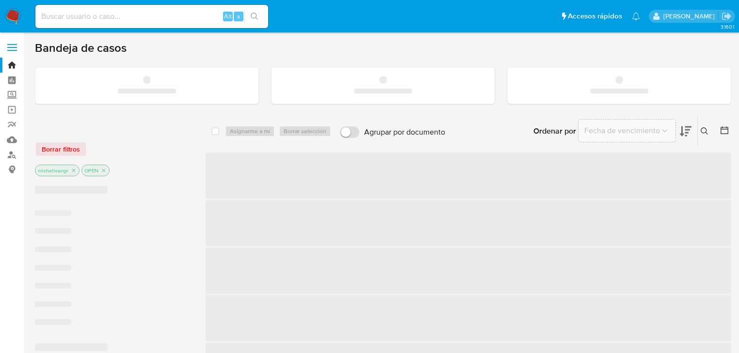
click at [113, 11] on input at bounding box center [151, 16] width 233 height 13
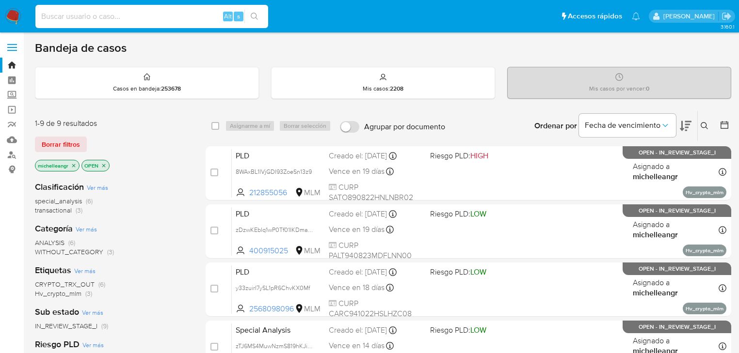
paste input "zTJ6MS4MuwNzmS819hKJiRew"
type input "zTJ6MS4MuwNzmS819hKJiRew"
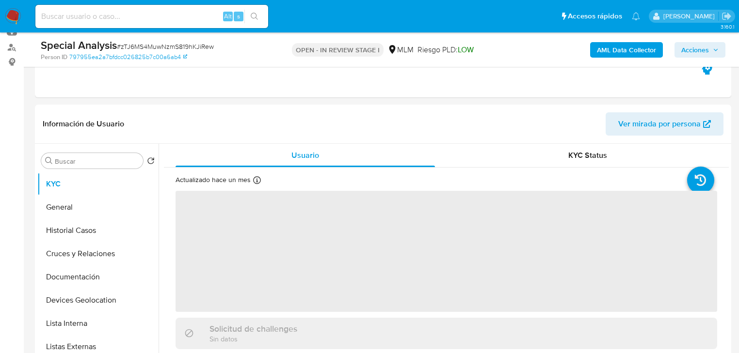
scroll to position [155, 0]
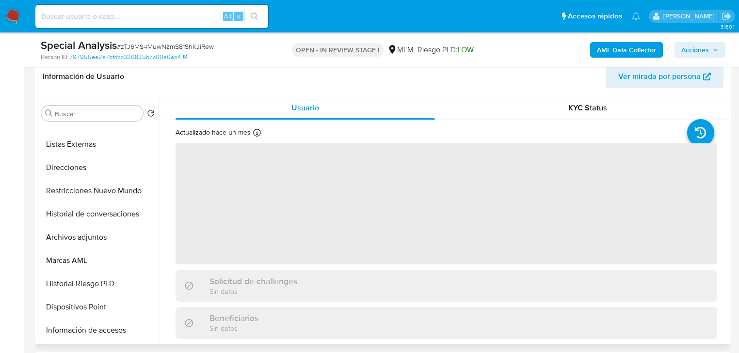
select select "10"
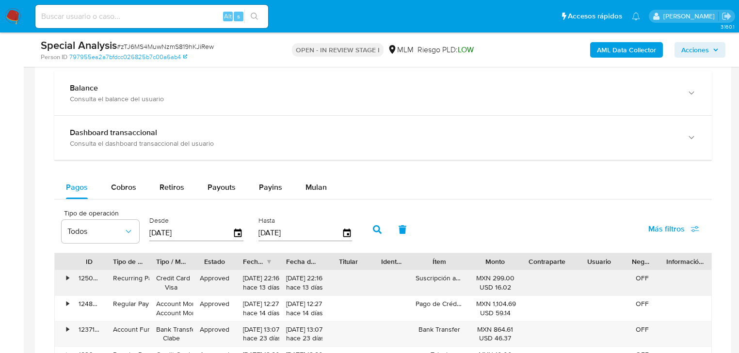
scroll to position [775, 0]
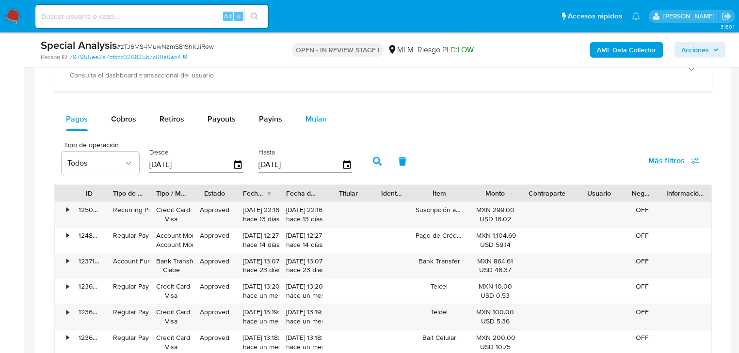
click at [316, 117] on span "Mulan" at bounding box center [315, 118] width 21 height 11
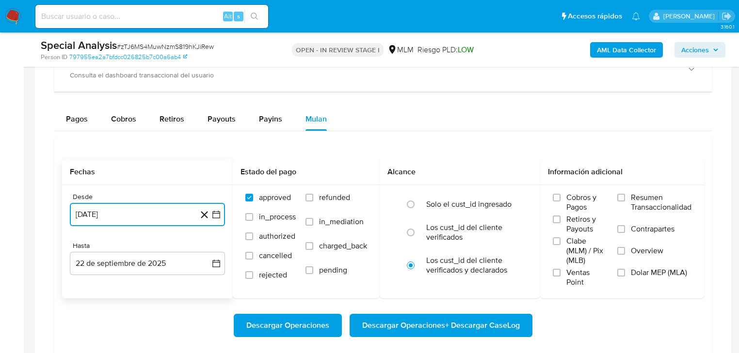
drag, startPoint x: 140, startPoint y: 212, endPoint x: 138, endPoint y: 206, distance: 6.9
click at [139, 208] on button "22 de agosto de 2024" at bounding box center [147, 214] width 155 height 23
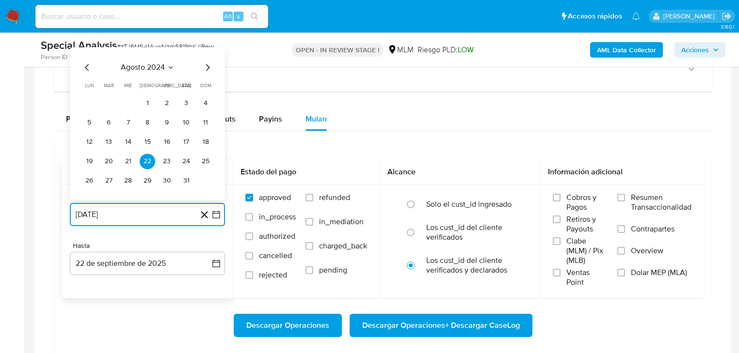
click at [151, 67] on span "agosto 2024" at bounding box center [143, 68] width 44 height 10
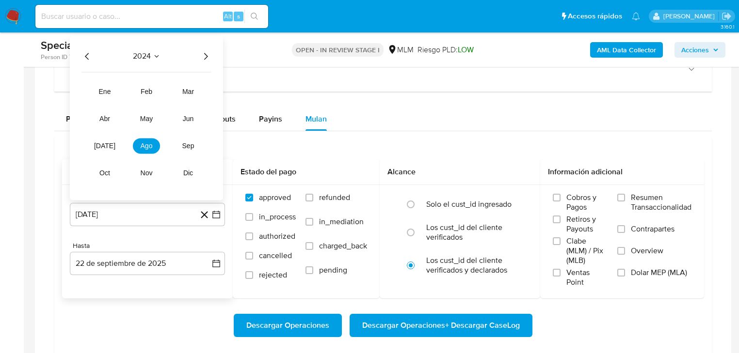
click at [208, 55] on icon "Año siguiente" at bounding box center [206, 56] width 12 height 12
click at [107, 118] on span "abr" at bounding box center [104, 119] width 11 height 8
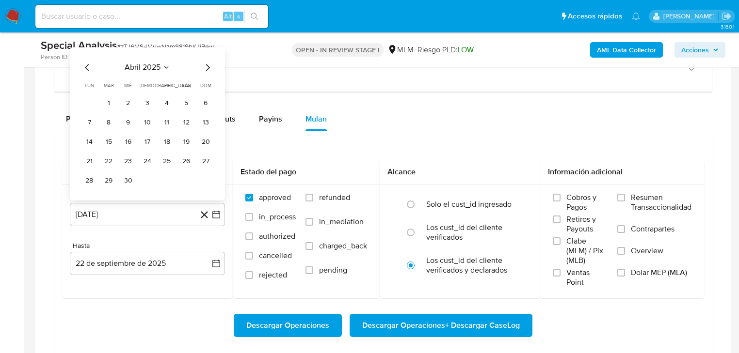
click at [107, 105] on button "1" at bounding box center [109, 103] width 16 height 16
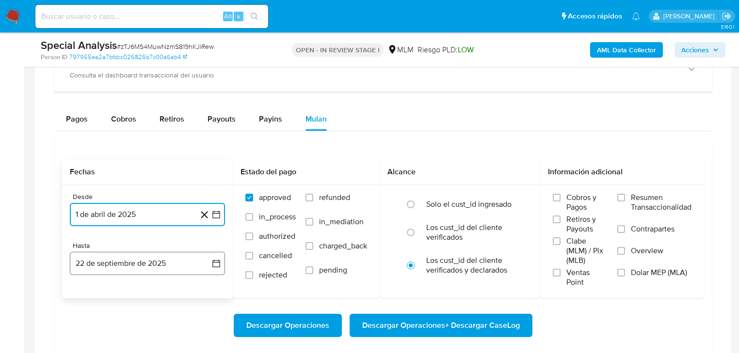
drag, startPoint x: 125, startPoint y: 273, endPoint x: 126, endPoint y: 267, distance: 6.4
click at [125, 271] on button "22 de septiembre de 2025" at bounding box center [147, 263] width 155 height 23
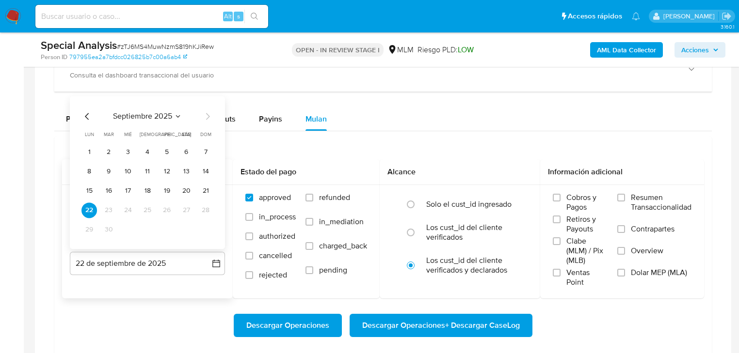
click at [91, 112] on icon "Mes anterior" at bounding box center [87, 117] width 12 height 12
click at [145, 232] on button "31" at bounding box center [148, 230] width 16 height 16
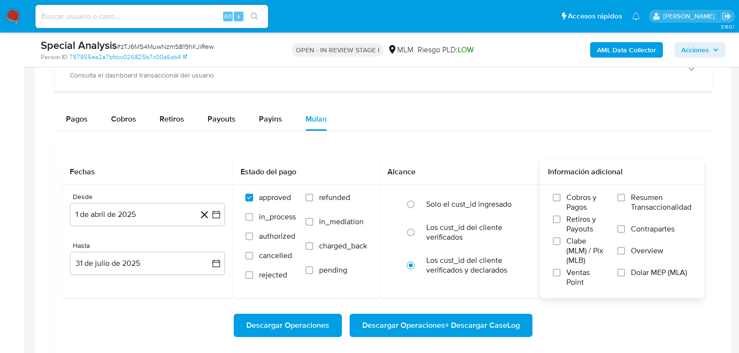
click at [646, 253] on span "Overview" at bounding box center [647, 251] width 32 height 10
click at [625, 253] on input "Overview" at bounding box center [621, 251] width 8 height 8
click at [428, 324] on span "Descargar Operaciones + Descargar CaseLog" at bounding box center [441, 325] width 158 height 21
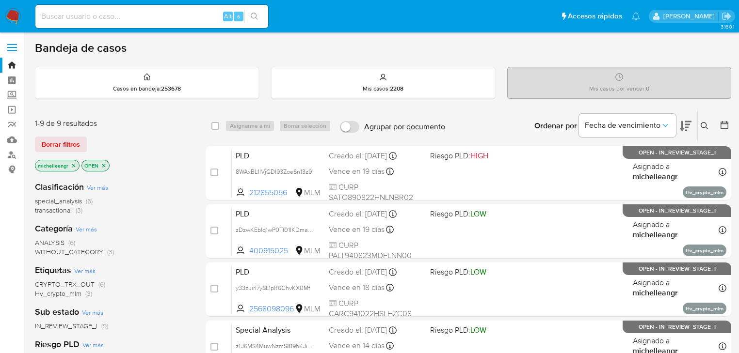
scroll to position [78, 0]
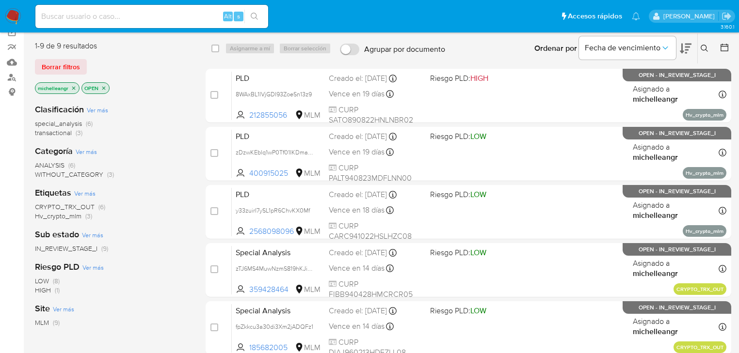
click at [74, 87] on icon "close-filter" at bounding box center [73, 87] width 3 height 3
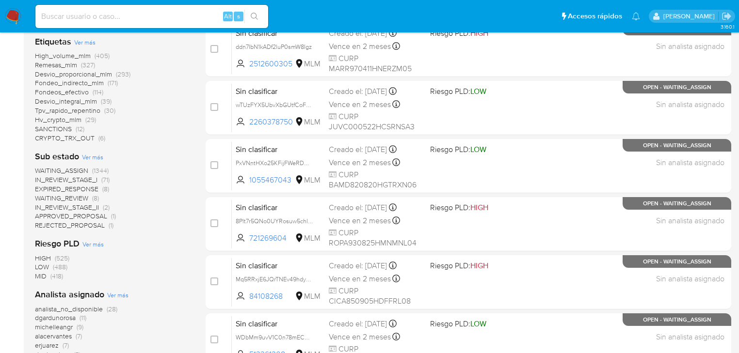
scroll to position [310, 0]
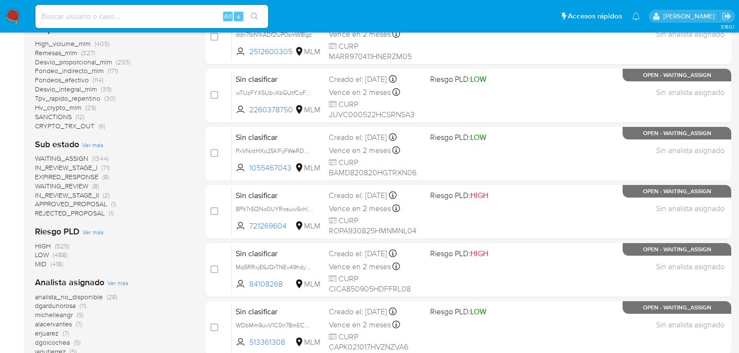
click at [70, 188] on span "WAITING_REVIEW" at bounding box center [61, 186] width 53 height 10
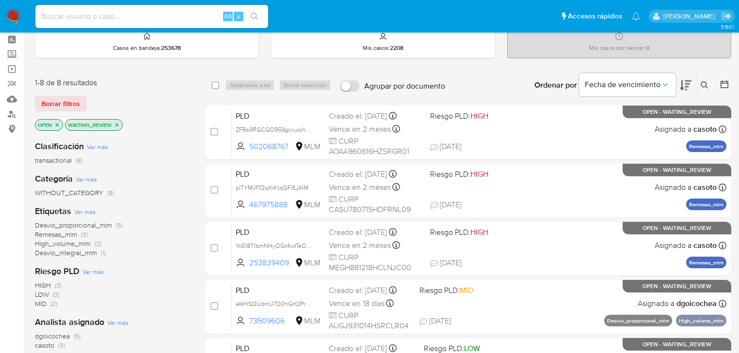
scroll to position [39, 0]
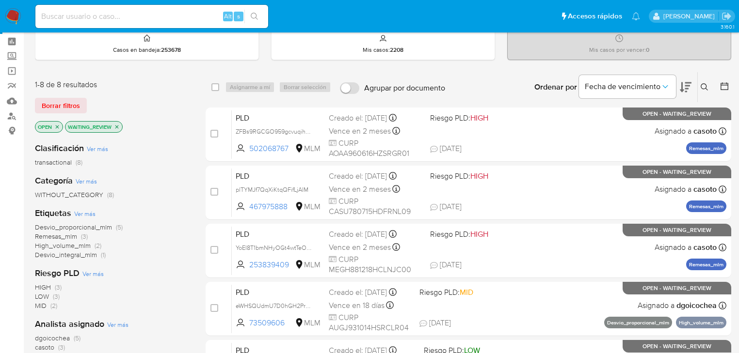
click at [116, 127] on icon "close-filter" at bounding box center [116, 126] width 3 height 3
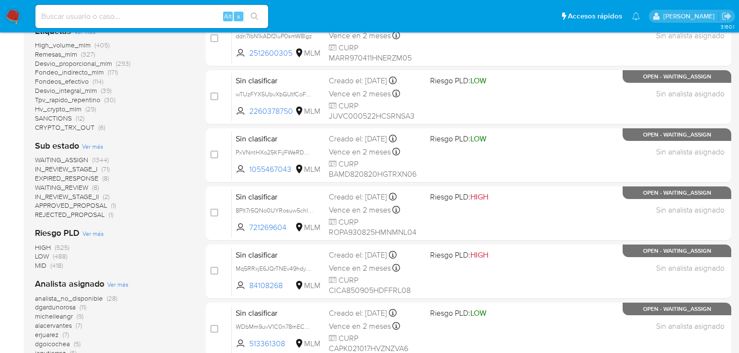
scroll to position [310, 0]
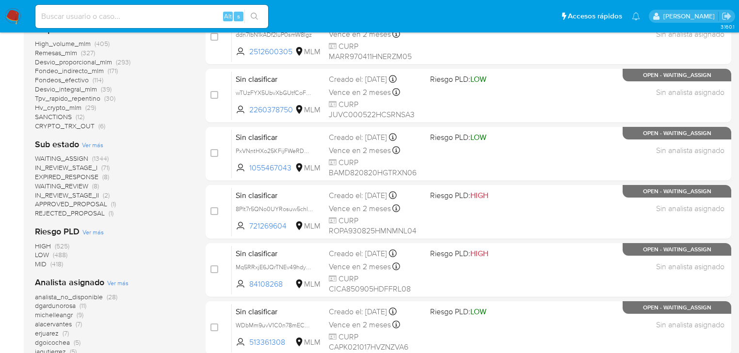
click at [101, 206] on span "APPROVED_PROPOSAL" at bounding box center [71, 204] width 72 height 10
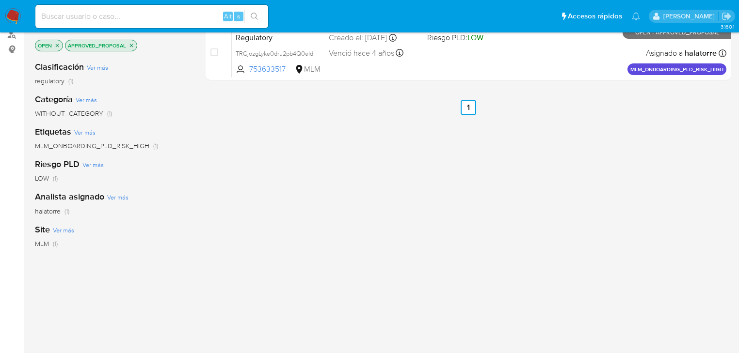
scroll to position [81, 0]
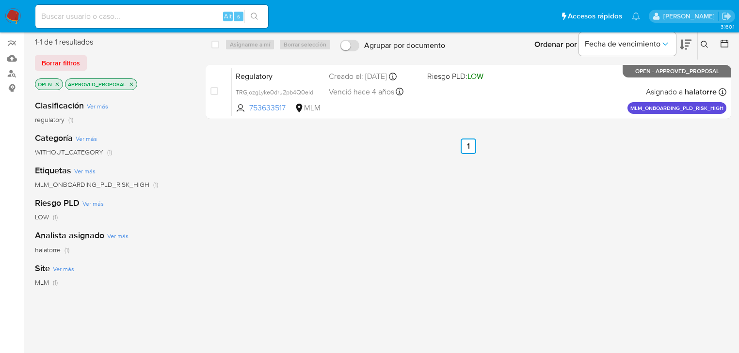
click at [130, 82] on icon "close-filter" at bounding box center [131, 83] width 3 height 3
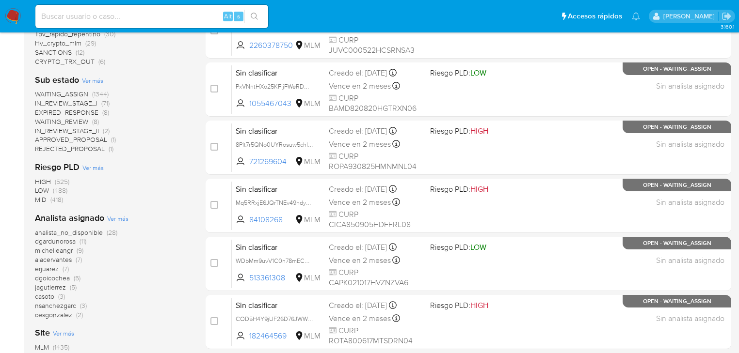
scroll to position [392, 0]
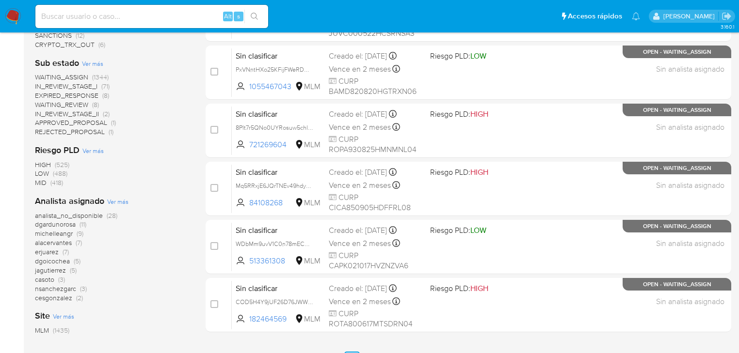
click at [47, 252] on span "erjuarez" at bounding box center [47, 252] width 24 height 10
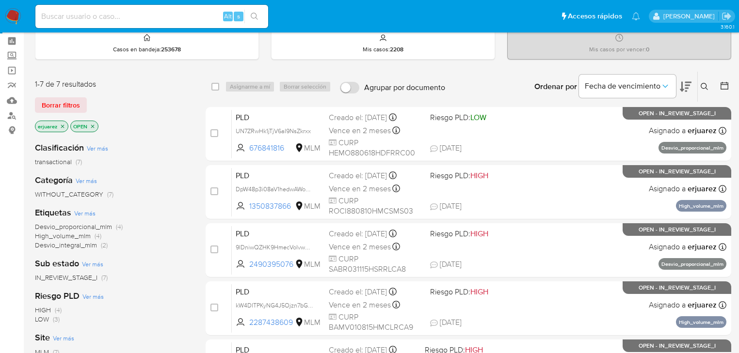
scroll to position [39, 0]
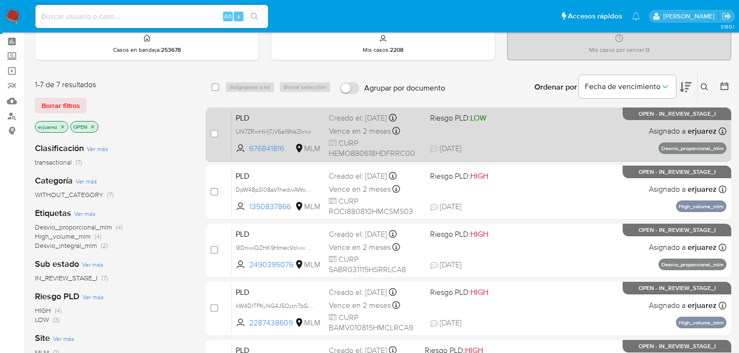
click at [349, 115] on div "Creado el: [DATE] Creado el: [DATE] 02:15:04" at bounding box center [376, 118] width 94 height 11
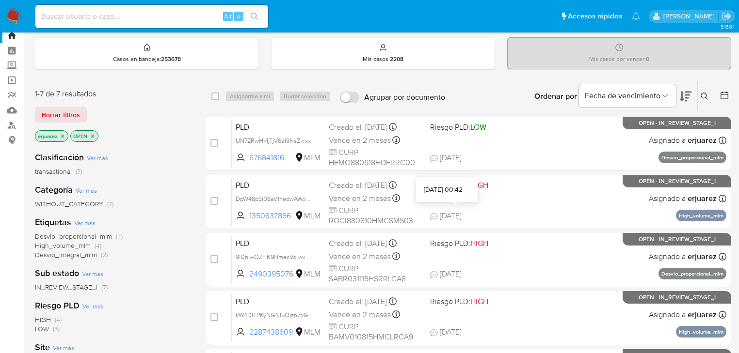
scroll to position [78, 0]
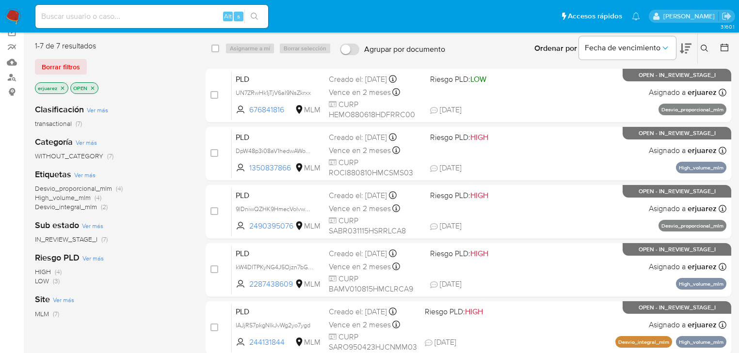
click at [63, 86] on icon "close-filter" at bounding box center [63, 88] width 6 height 6
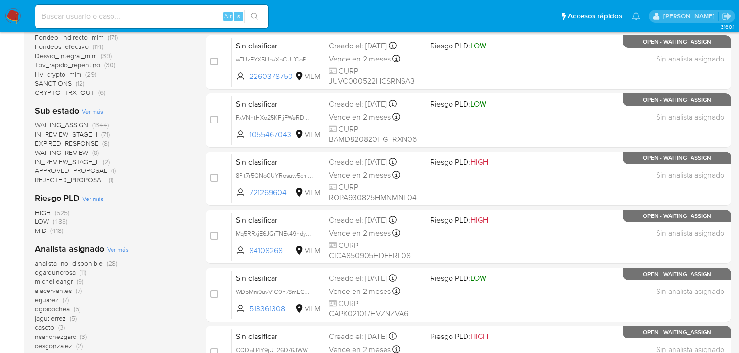
scroll to position [349, 0]
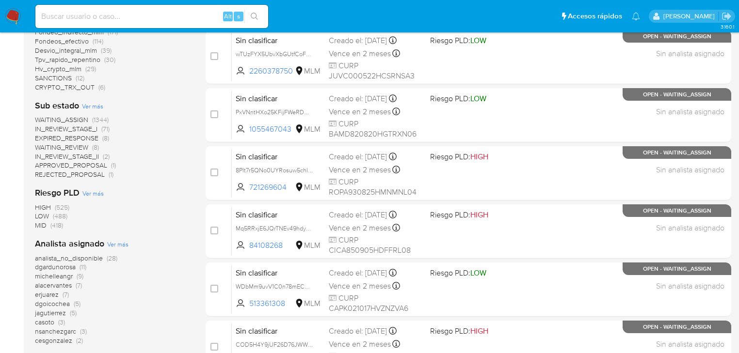
click at [58, 304] on span "dgoicochea" at bounding box center [52, 304] width 35 height 10
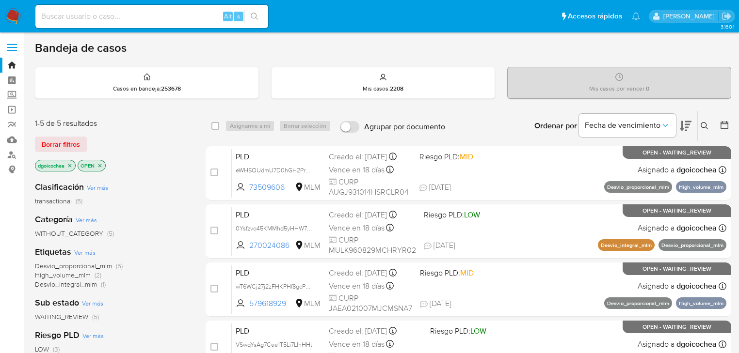
click at [70, 161] on p "dgoicochea" at bounding box center [55, 165] width 40 height 11
click at [70, 165] on icon "close-filter" at bounding box center [69, 165] width 3 height 3
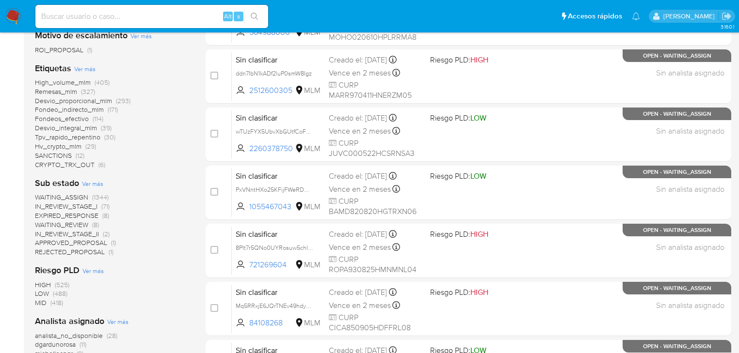
scroll to position [349, 0]
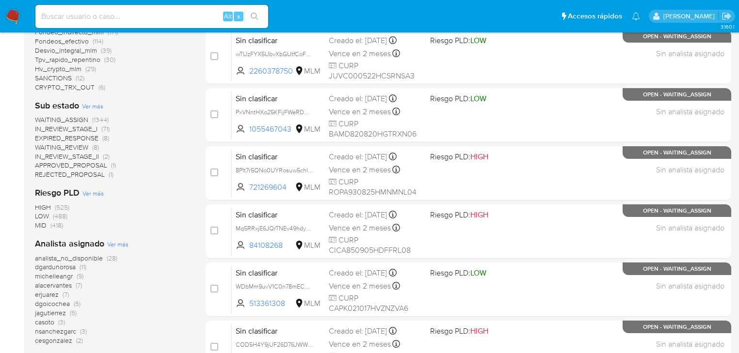
click at [71, 269] on span "dgardunorosa" at bounding box center [55, 267] width 41 height 10
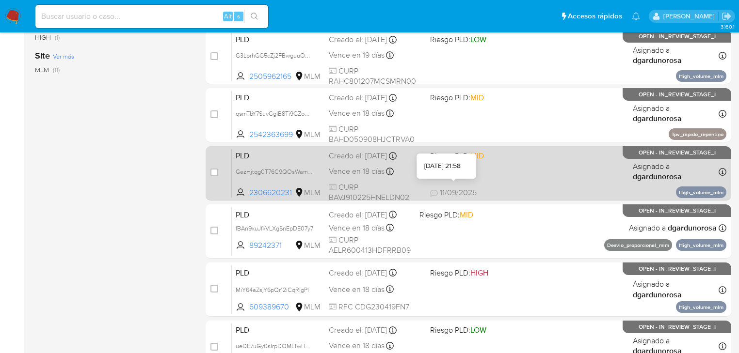
click at [433, 191] on icon at bounding box center [434, 194] width 8 height 8
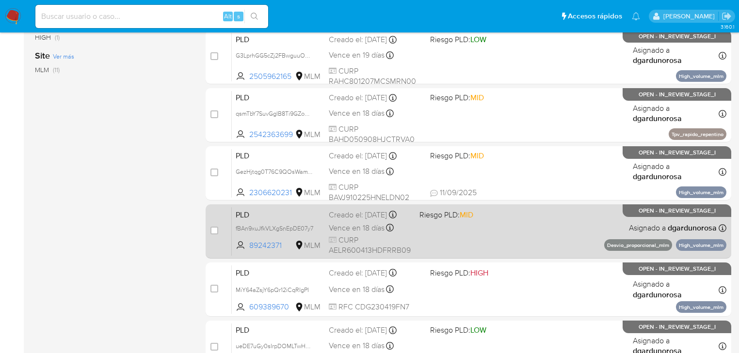
click at [435, 229] on span at bounding box center [460, 228] width 83 height 2
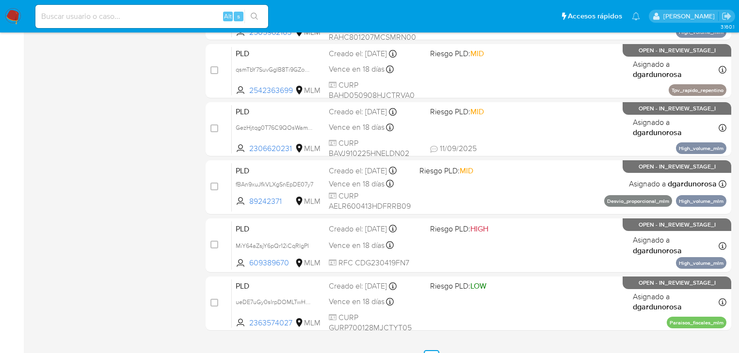
scroll to position [446, 0]
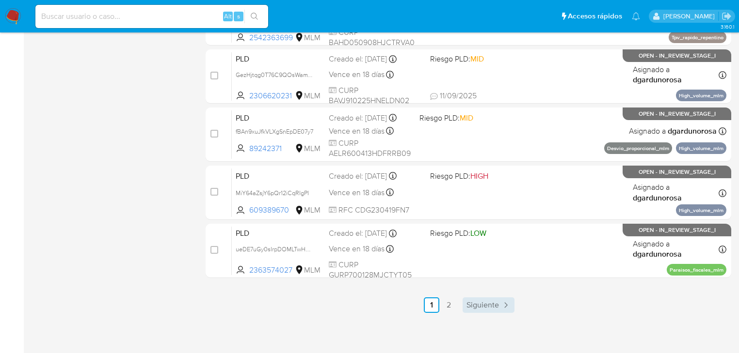
click at [480, 306] on span "Siguiente" at bounding box center [482, 305] width 32 height 8
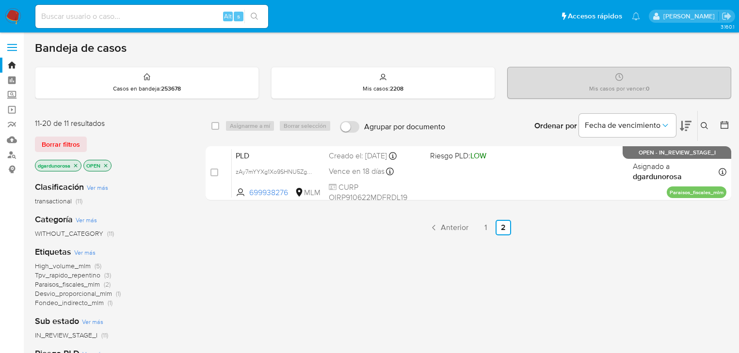
click at [76, 163] on icon "close-filter" at bounding box center [76, 166] width 6 height 6
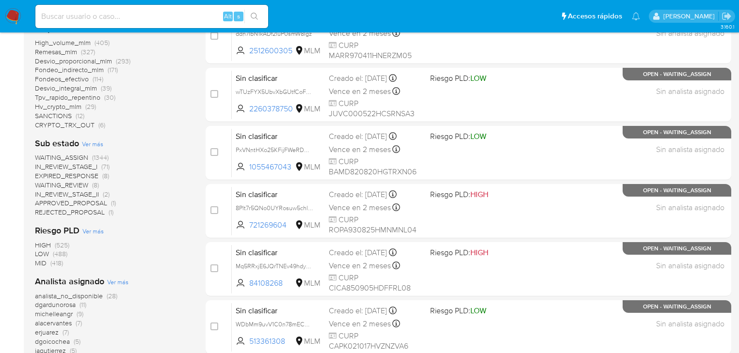
scroll to position [388, 0]
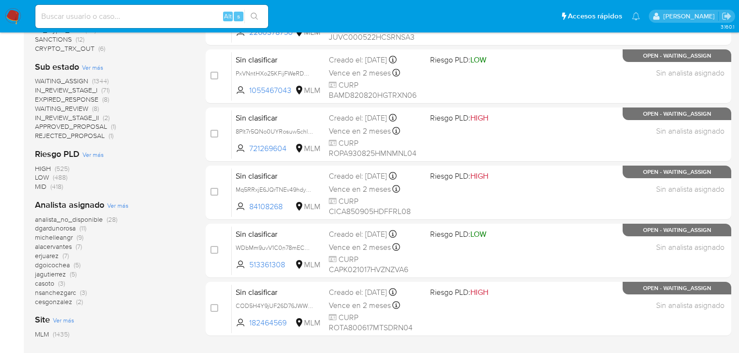
click at [58, 238] on span "michelleangr" at bounding box center [54, 238] width 38 height 10
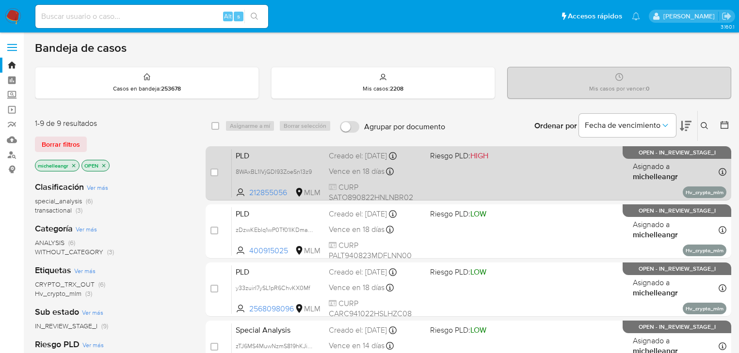
click at [309, 161] on div "PLD 8WAxBL1IVjGDI93ZoeSn13z9 212855056 MLM Riesgo PLD: HIGH Creado el: 12/08/20…" at bounding box center [479, 173] width 494 height 49
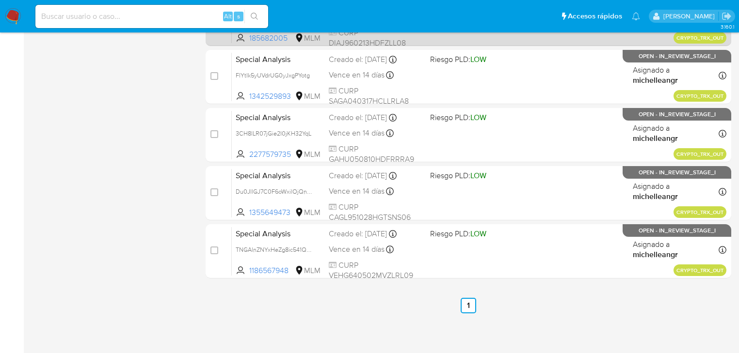
scroll to position [388, 0]
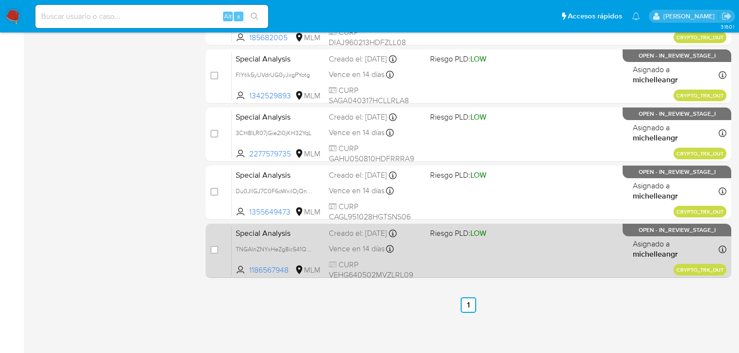
click at [351, 237] on div "Creado el: 07/08/2025 Creado el: 07/08/2025 21:20:41" at bounding box center [376, 233] width 94 height 11
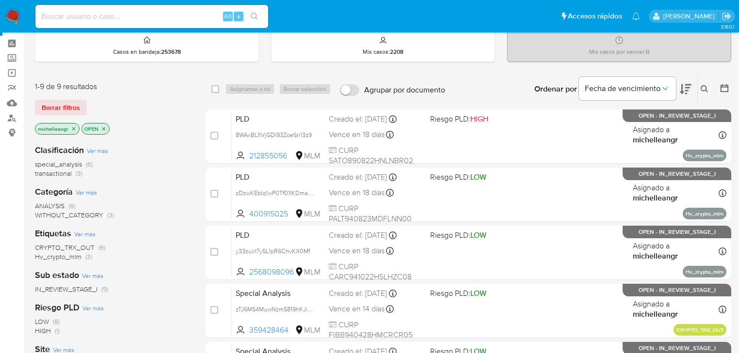
scroll to position [0, 0]
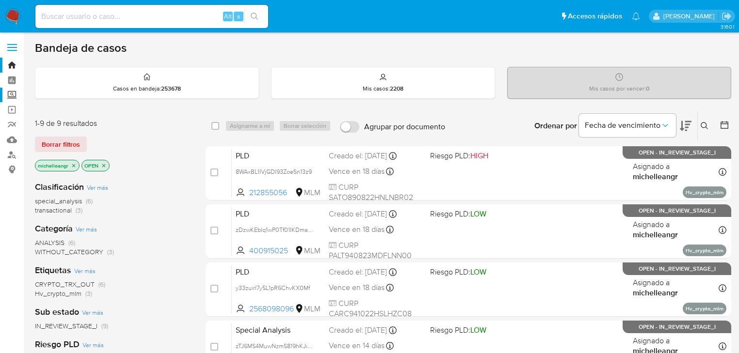
click at [11, 95] on label "Screening" at bounding box center [57, 95] width 115 height 15
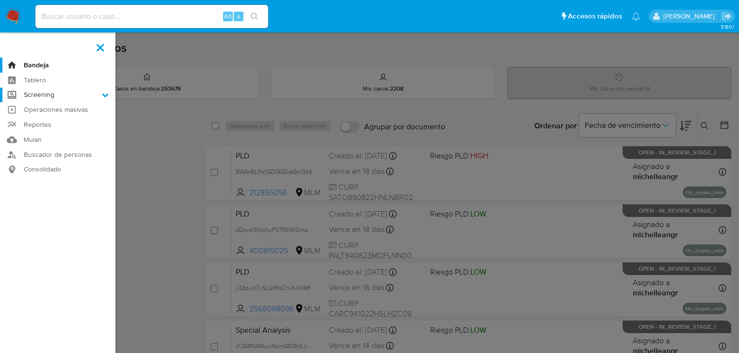
click at [0, 0] on input "Screening" at bounding box center [0, 0] width 0 height 0
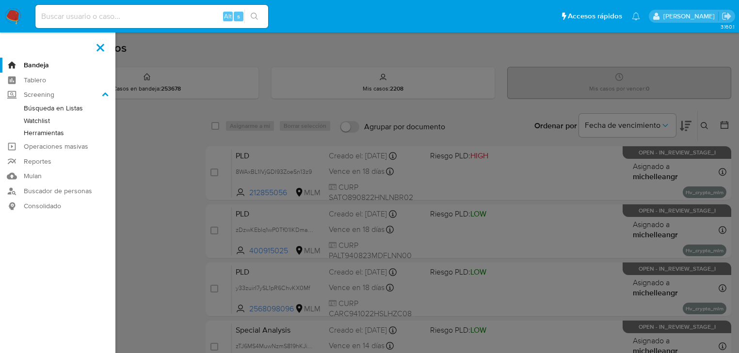
click at [57, 137] on link "Herramientas" at bounding box center [57, 133] width 115 height 12
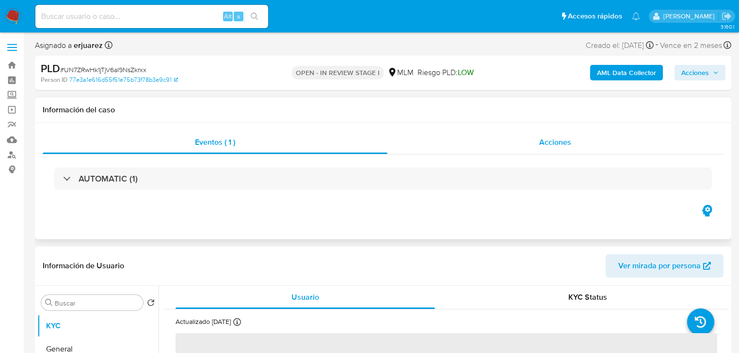
click at [541, 143] on span "Acciones" at bounding box center [555, 142] width 32 height 11
select select "10"
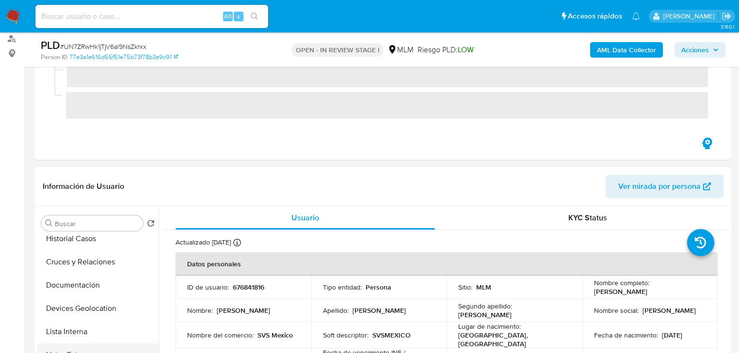
scroll to position [155, 0]
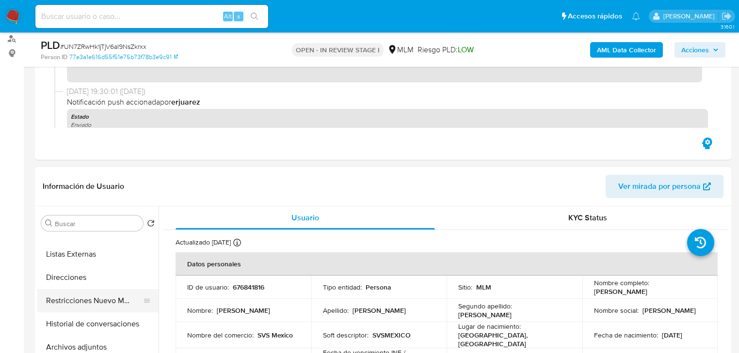
click at [111, 304] on button "Restricciones Nuevo Mundo" at bounding box center [93, 300] width 113 height 23
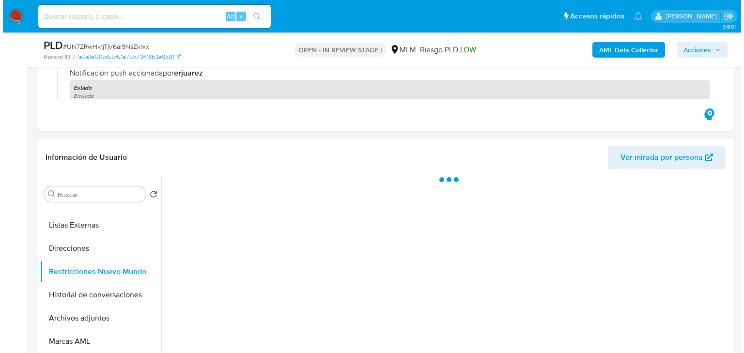
scroll to position [194, 0]
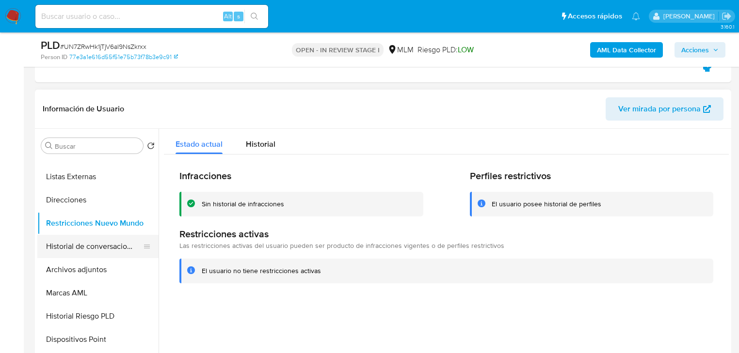
click at [104, 252] on button "Historial de conversaciones" at bounding box center [93, 246] width 113 height 23
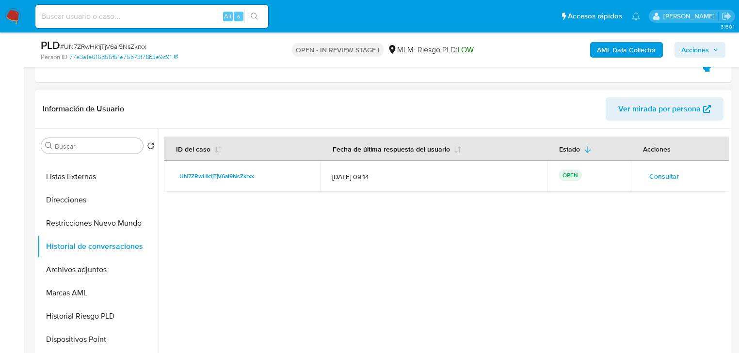
click at [659, 176] on span "Consultar" at bounding box center [664, 177] width 30 height 14
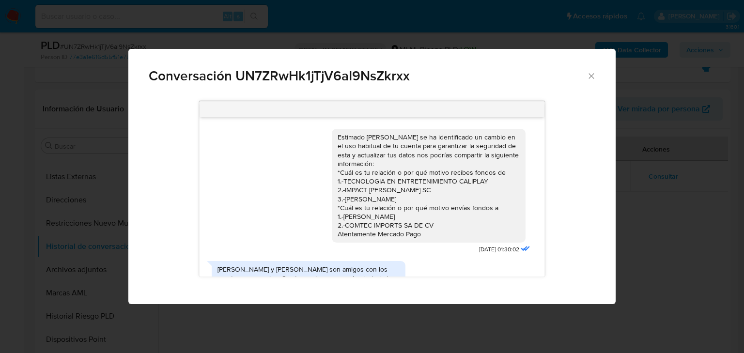
scroll to position [40, 0]
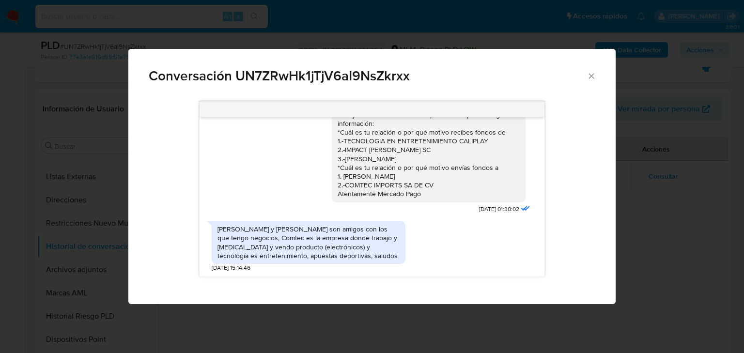
click at [418, 195] on div "Estimado Octavio se ha identificado un cambio en el uso habitual de tu cuenta p…" at bounding box center [429, 146] width 182 height 106
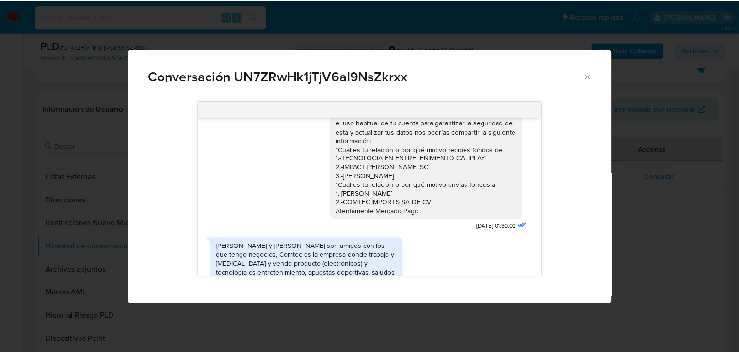
scroll to position [0, 0]
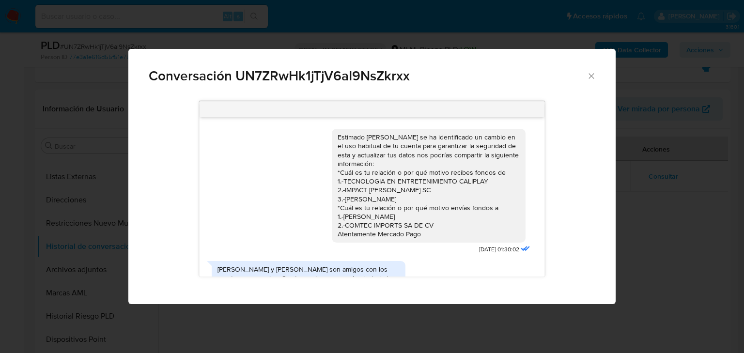
click at [593, 79] on icon "Cerrar" at bounding box center [592, 76] width 10 height 10
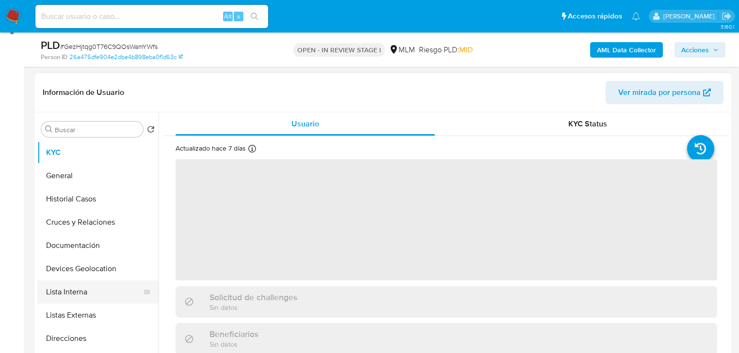
scroll to position [194, 0]
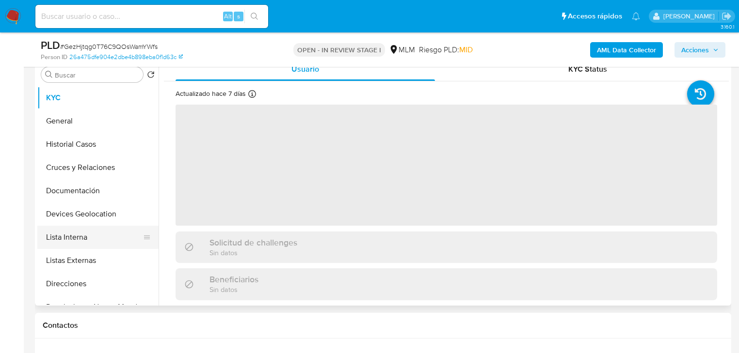
select select "10"
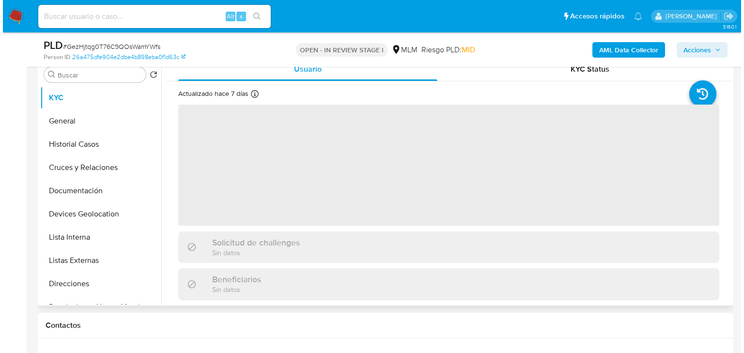
scroll to position [116, 0]
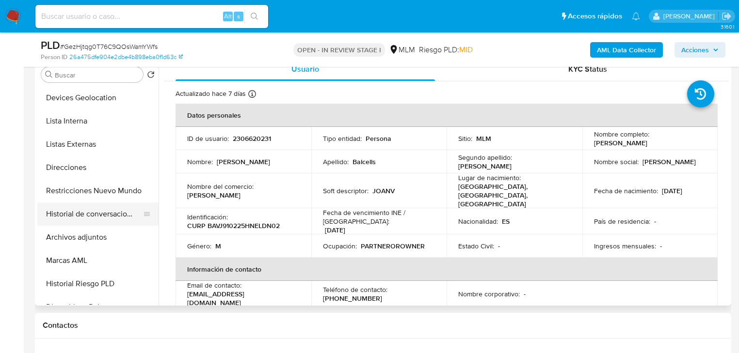
click at [115, 217] on button "Historial de conversaciones" at bounding box center [93, 214] width 113 height 23
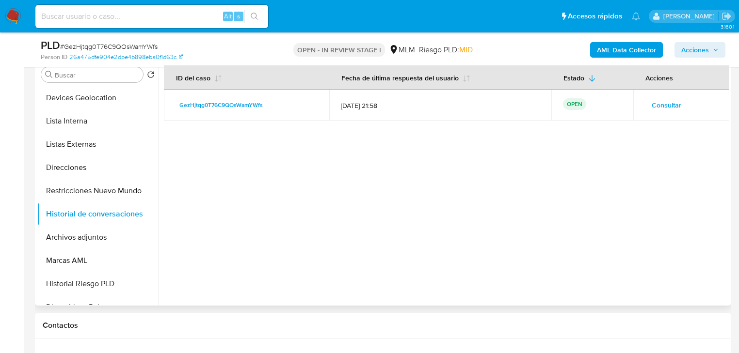
click at [651, 105] on span "Consultar" at bounding box center [666, 105] width 30 height 14
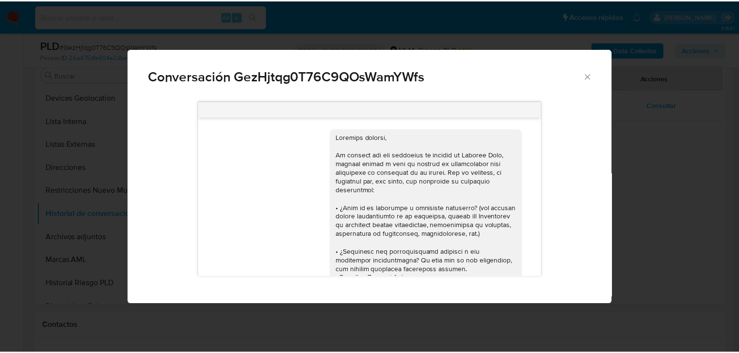
scroll to position [671, 0]
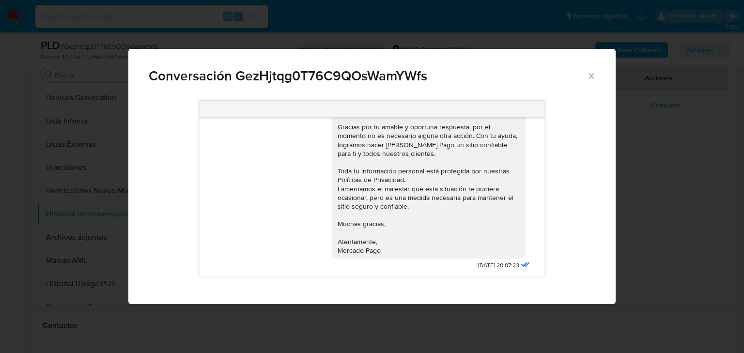
click at [589, 75] on icon "Cerrar" at bounding box center [592, 76] width 10 height 10
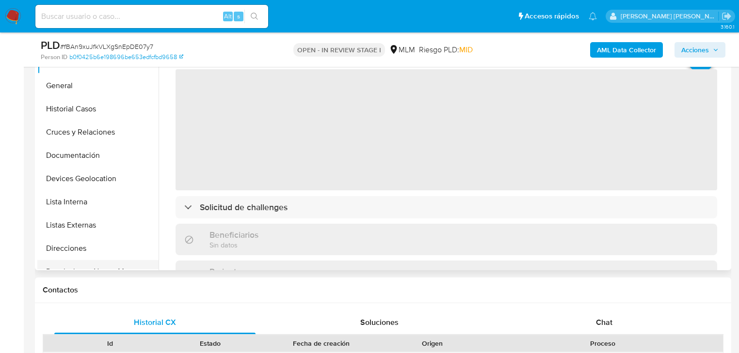
scroll to position [233, 0]
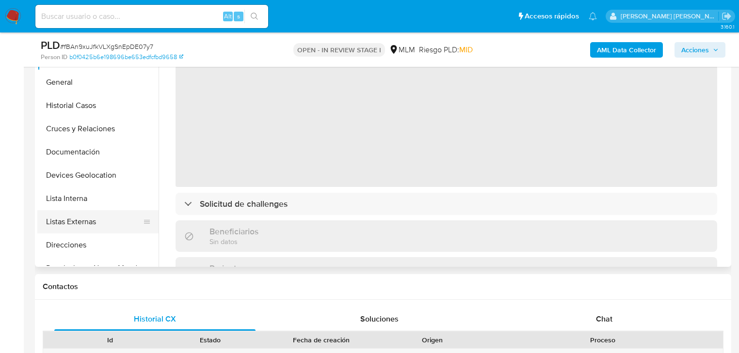
select select "10"
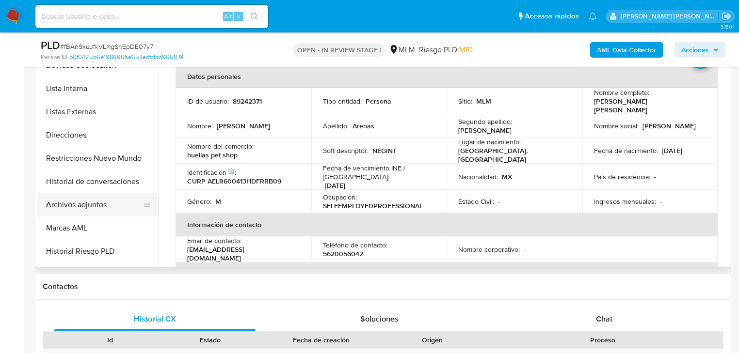
scroll to position [116, 0]
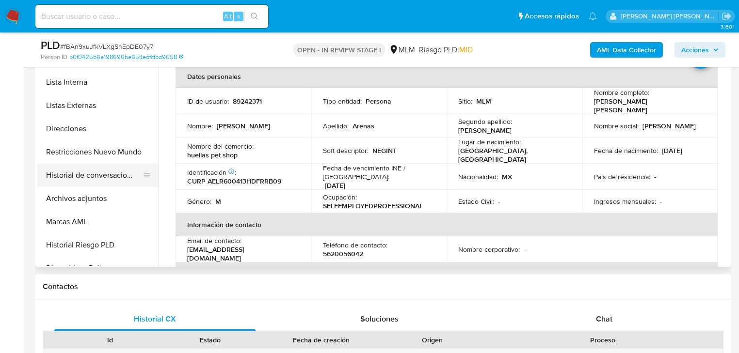
click at [124, 176] on button "Historial de conversaciones" at bounding box center [93, 175] width 113 height 23
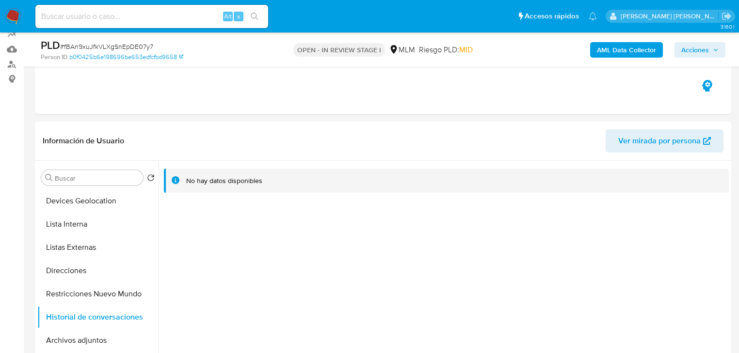
scroll to position [78, 0]
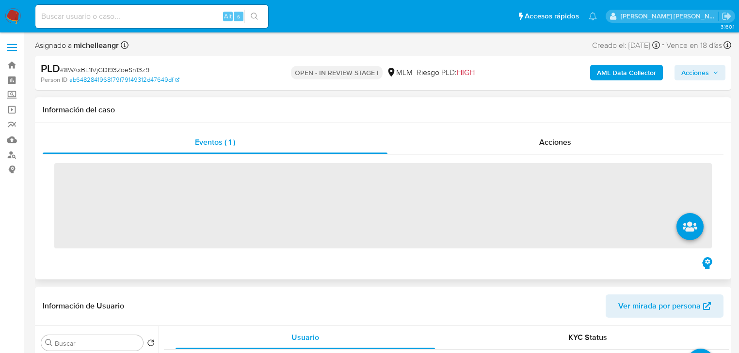
scroll to position [39, 0]
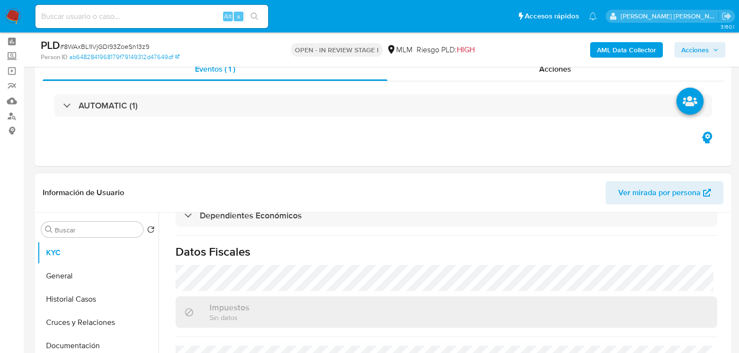
select select "10"
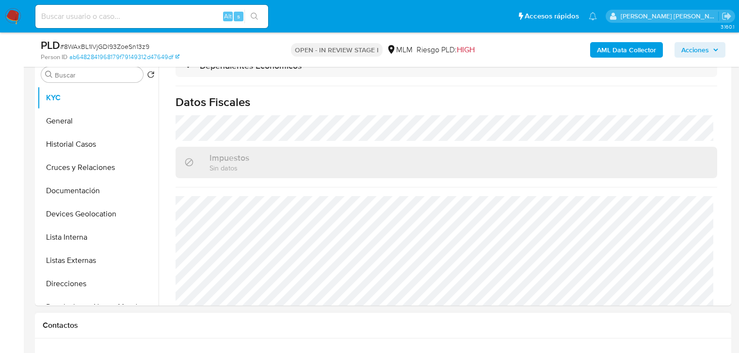
scroll to position [310, 0]
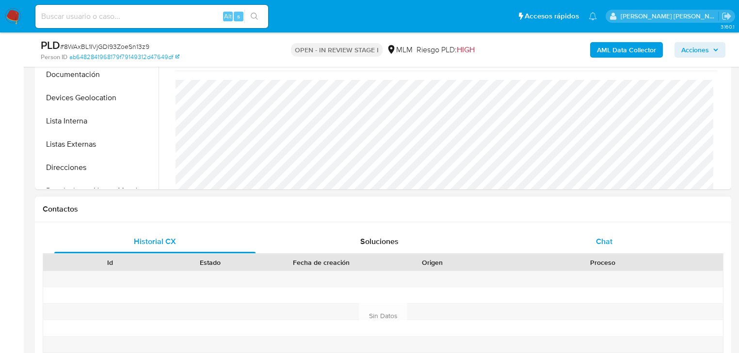
click at [616, 240] on div "Chat" at bounding box center [604, 241] width 201 height 23
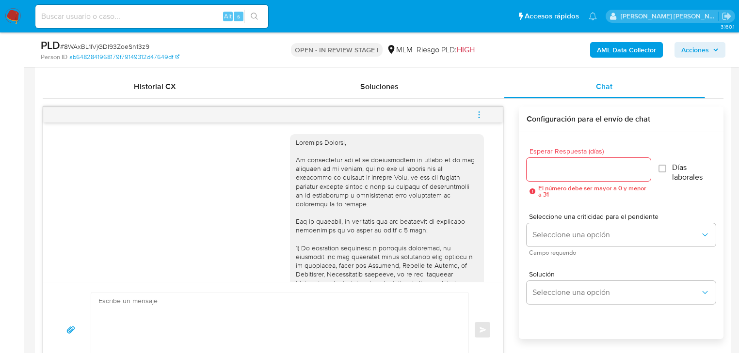
scroll to position [0, 0]
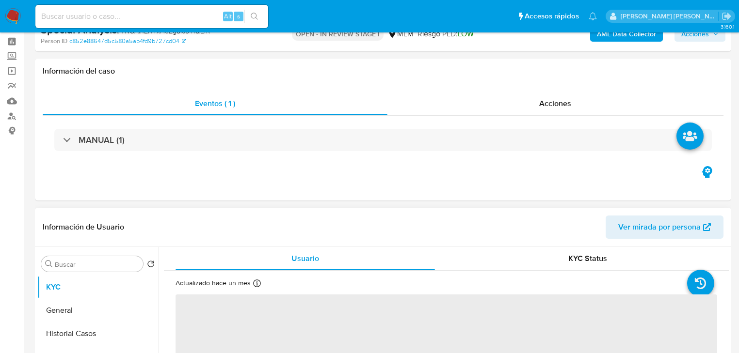
scroll to position [116, 0]
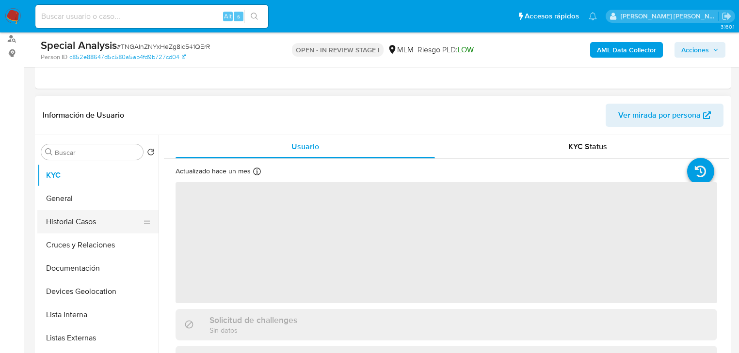
select select "10"
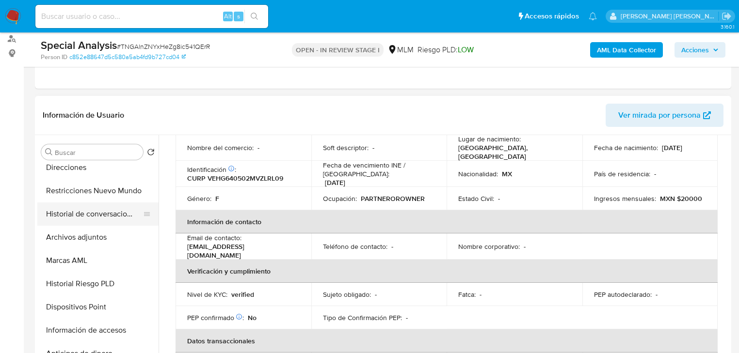
scroll to position [194, 0]
click at [116, 192] on button "Restricciones Nuevo Mundo" at bounding box center [93, 190] width 113 height 23
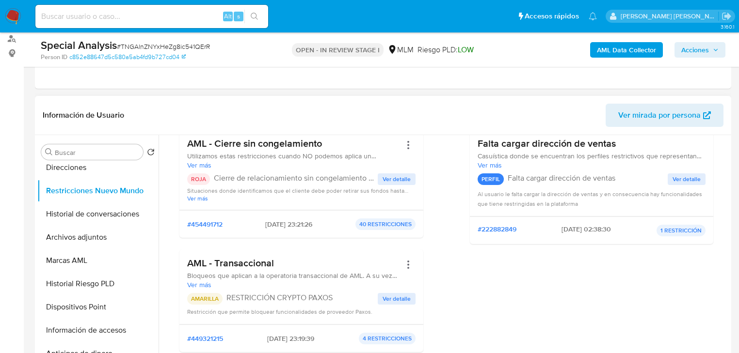
scroll to position [116, 0]
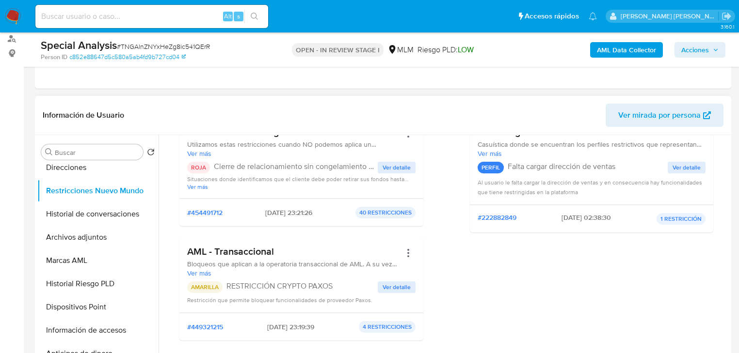
click at [391, 291] on span "Ver detalle" at bounding box center [396, 288] width 28 height 10
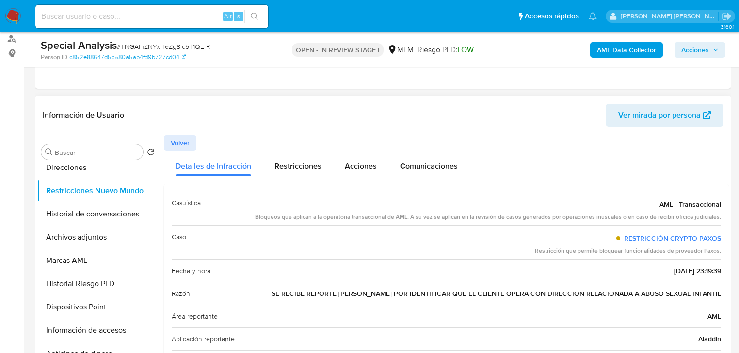
drag, startPoint x: 336, startPoint y: 289, endPoint x: 729, endPoint y: 293, distance: 392.6
click at [729, 293] on div "Buscar Volver al orden por defecto KYC General Historial Casos Cruces y Relacio…" at bounding box center [383, 259] width 696 height 248
click at [171, 142] on span "Volver" at bounding box center [180, 143] width 19 height 14
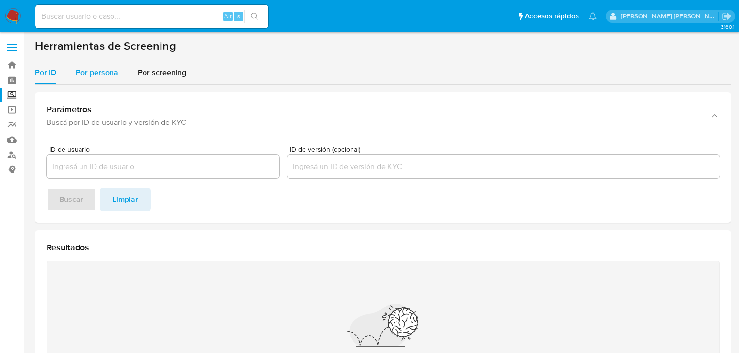
click at [100, 76] on span "Por persona" at bounding box center [97, 72] width 43 height 11
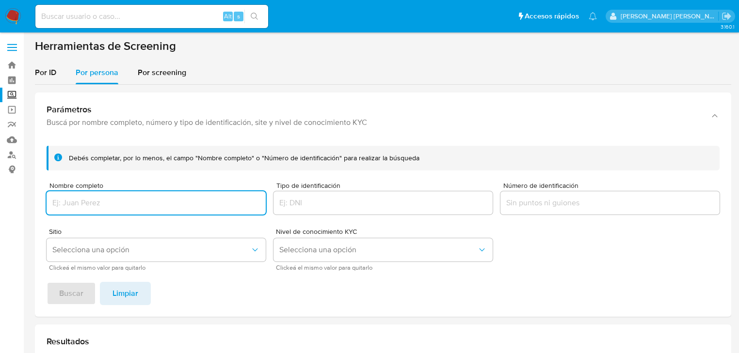
click at [70, 206] on input "Nombre completo" at bounding box center [156, 203] width 219 height 13
click at [103, 253] on span "Selecciona una opción" at bounding box center [151, 250] width 198 height 10
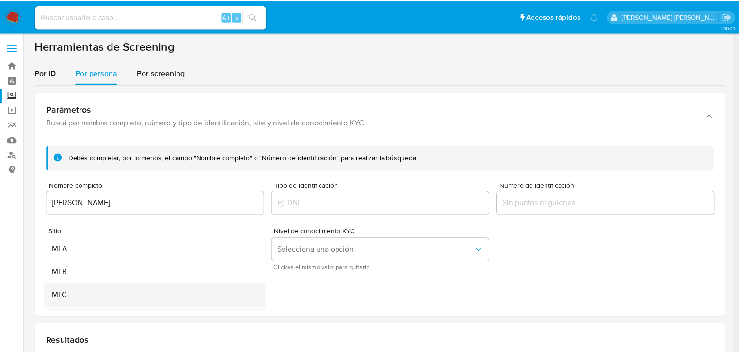
scroll to position [39, 0]
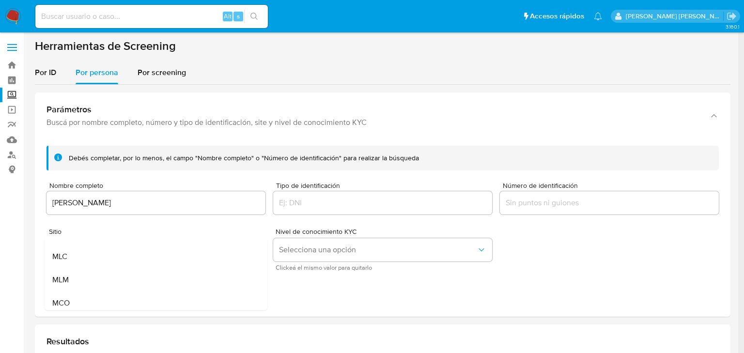
click at [76, 280] on div "MLM" at bounding box center [153, 280] width 202 height 23
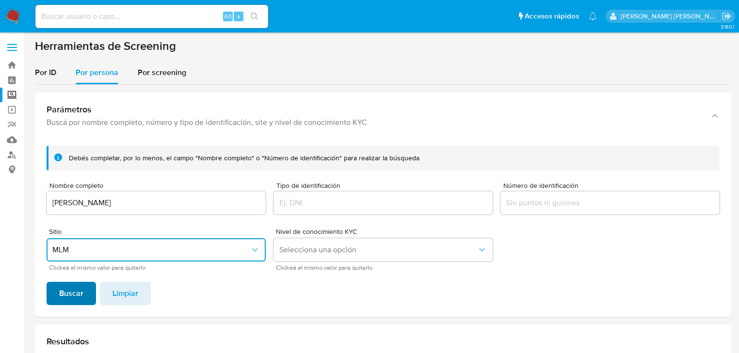
click at [64, 297] on span "Buscar" at bounding box center [71, 293] width 24 height 21
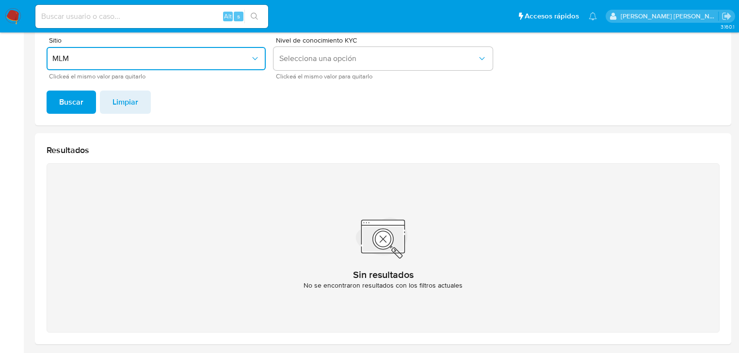
scroll to position [154, 0]
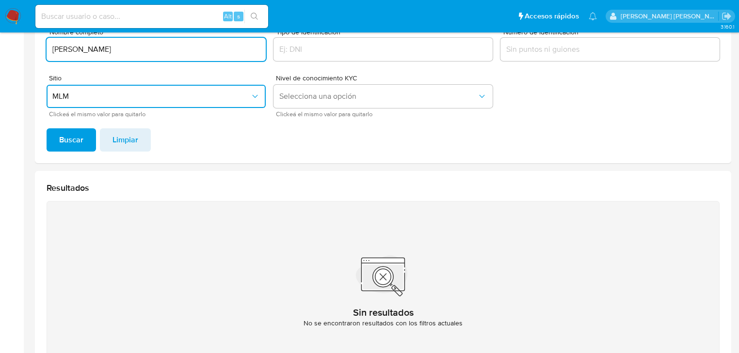
drag, startPoint x: 107, startPoint y: 49, endPoint x: 0, endPoint y: 43, distance: 106.8
click at [0, 43] on section "Bandeja Tablero Screening Búsqueda en Listas Watchlist Herramientas Operaciones…" at bounding box center [369, 138] width 739 height 585
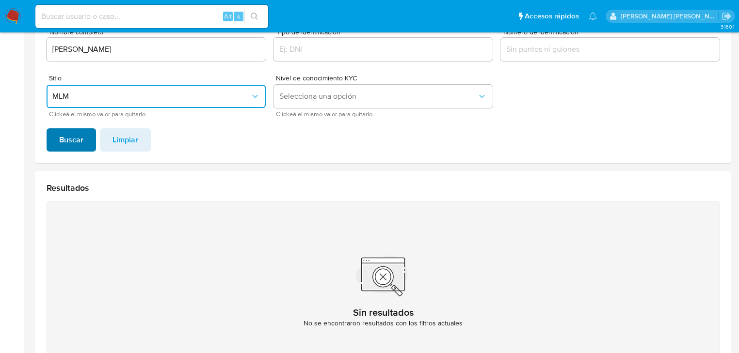
click at [70, 141] on span "Buscar" at bounding box center [71, 139] width 24 height 21
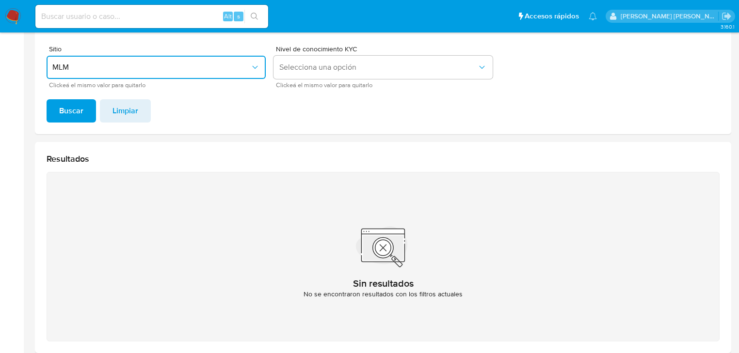
scroll to position [115, 0]
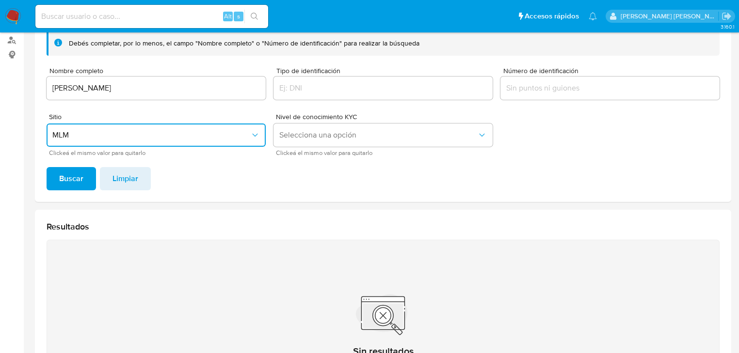
drag, startPoint x: 130, startPoint y: 89, endPoint x: 0, endPoint y: 65, distance: 132.0
click at [0, 65] on section "Bandeja Tablero Screening Búsqueda en Listas Watchlist Herramientas Operaciones…" at bounding box center [369, 177] width 739 height 585
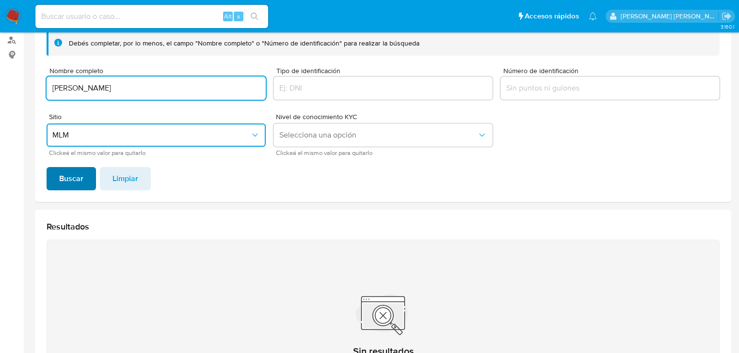
type input "[PERSON_NAME]"
click at [56, 183] on button "Buscar" at bounding box center [71, 178] width 49 height 23
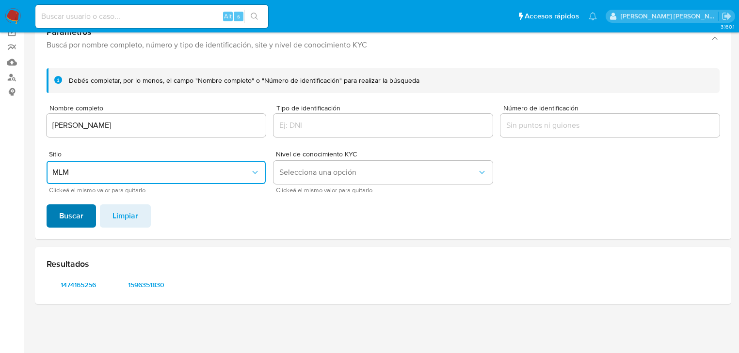
scroll to position [78, 0]
click at [89, 287] on span "1474165256" at bounding box center [78, 285] width 50 height 14
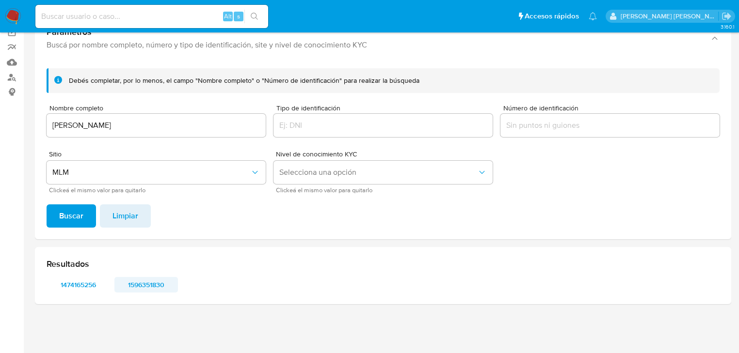
click at [145, 290] on span "1596351830" at bounding box center [146, 285] width 50 height 14
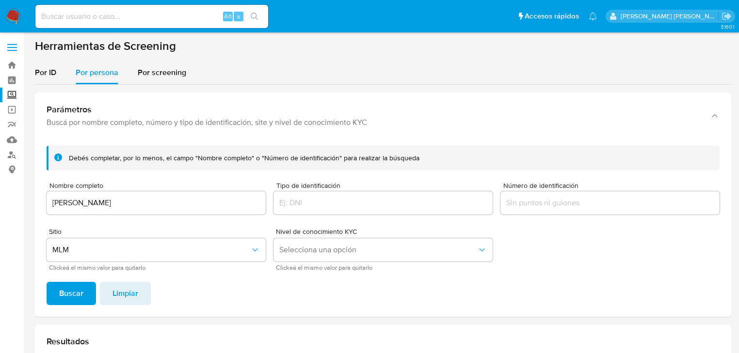
scroll to position [0, 0]
click at [14, 79] on link "Tablero" at bounding box center [57, 80] width 115 height 15
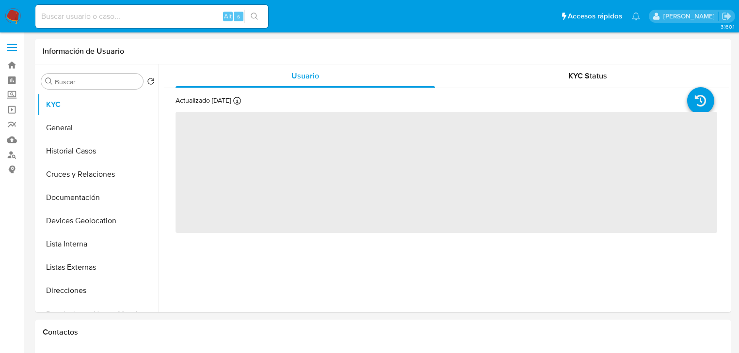
select select "10"
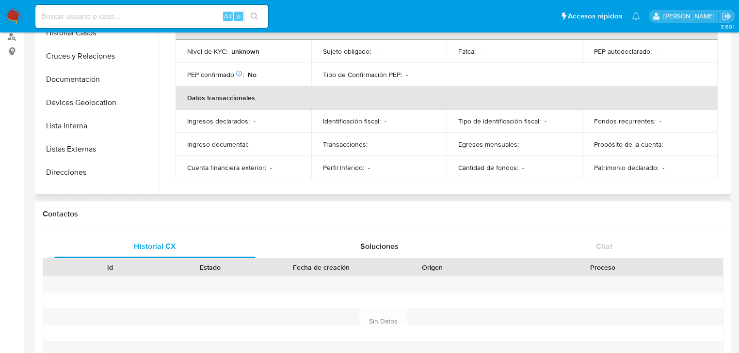
scroll to position [194, 0]
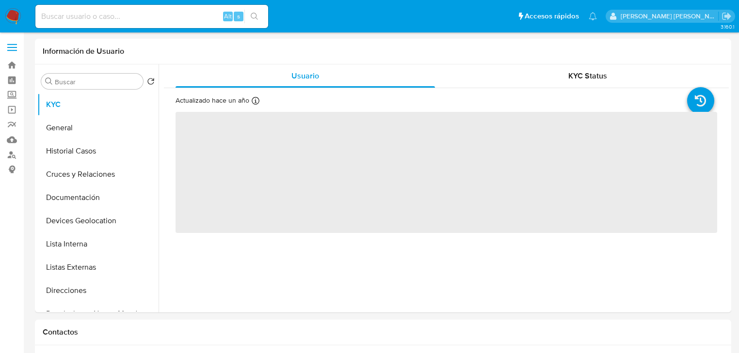
select select "10"
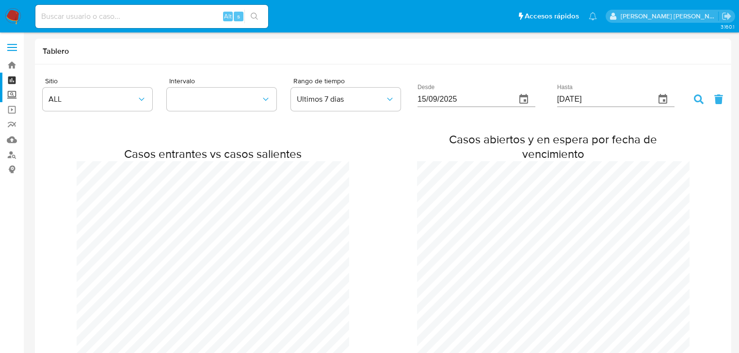
scroll to position [1598, 739]
click at [11, 97] on label "Screening" at bounding box center [57, 95] width 115 height 15
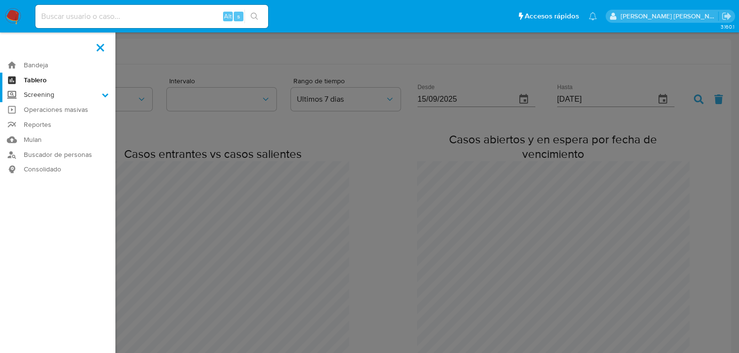
click at [0, 0] on input "Screening" at bounding box center [0, 0] width 0 height 0
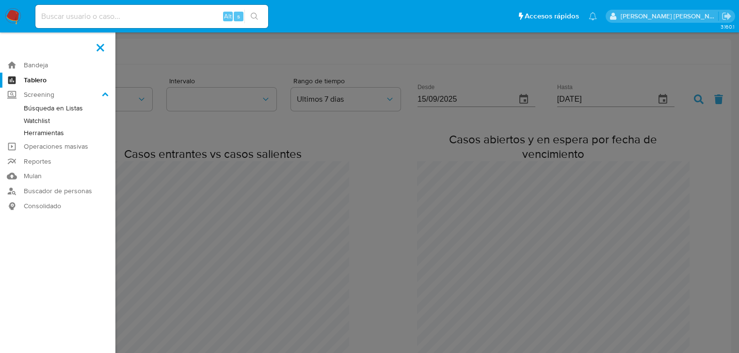
click at [320, 132] on label at bounding box center [369, 176] width 739 height 353
click at [0, 0] on input "checkbox" at bounding box center [0, 0] width 0 height 0
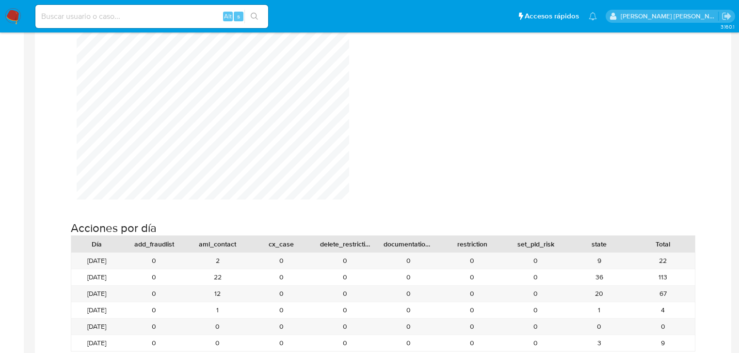
scroll to position [931, 0]
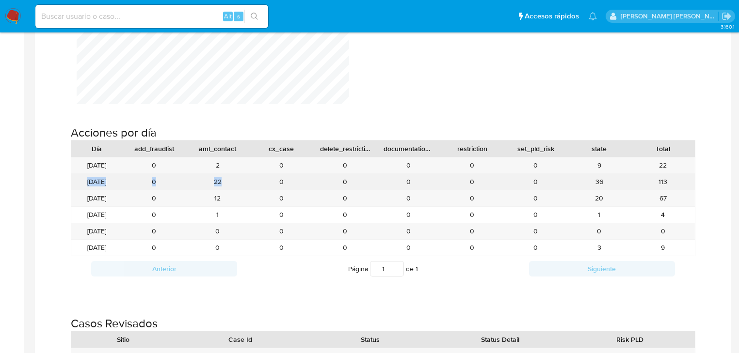
drag, startPoint x: 79, startPoint y: 169, endPoint x: 240, endPoint y: 165, distance: 160.5
click at [240, 174] on div "18/09/2025 0 22 0 0 0 0 0 36 113" at bounding box center [382, 182] width 623 height 16
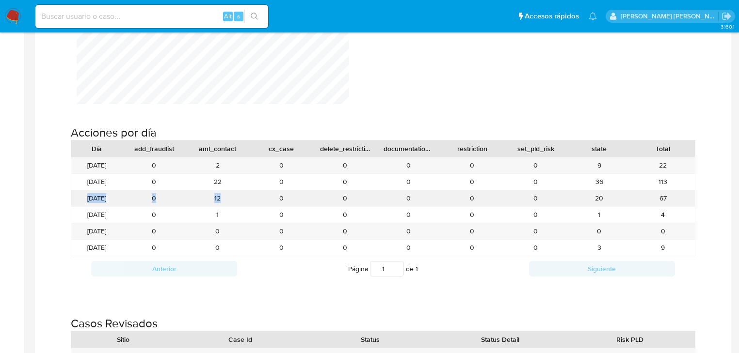
drag, startPoint x: 78, startPoint y: 184, endPoint x: 245, endPoint y: 182, distance: 167.2
click at [245, 190] on div "19/09/2025 0 12 0 0 0 0 0 20 67" at bounding box center [382, 198] width 623 height 16
click at [218, 190] on div "12" at bounding box center [217, 198] width 63 height 16
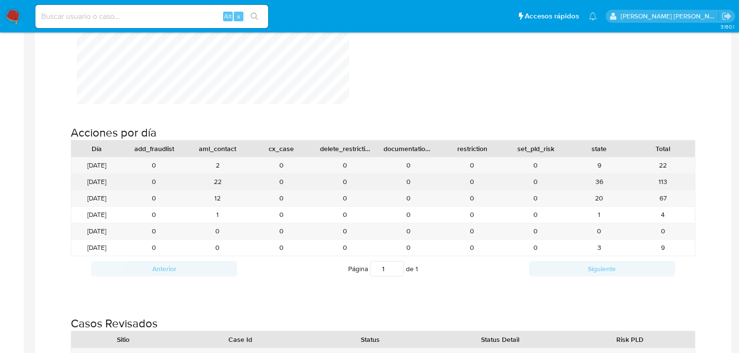
click at [213, 174] on div "22" at bounding box center [217, 182] width 63 height 16
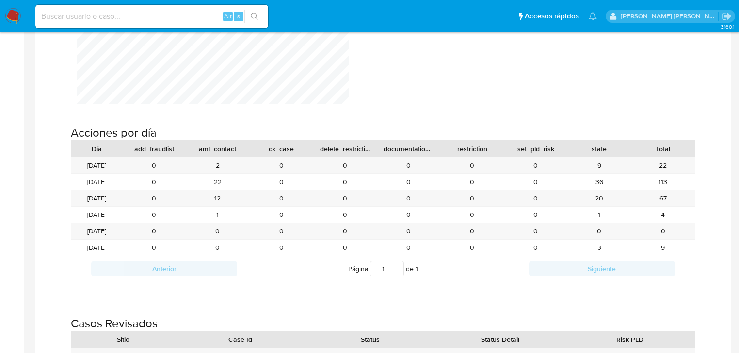
click at [217, 142] on div "aml_contact" at bounding box center [217, 149] width 63 height 16
drag, startPoint x: 222, startPoint y: 136, endPoint x: 592, endPoint y: 142, distance: 370.8
click at [222, 144] on div "aml_contact" at bounding box center [217, 149] width 50 height 10
click at [717, 172] on div "Acciones por día Día add_fraudlist aml_contact cx_case delete_restriction docum…" at bounding box center [383, 199] width 680 height 191
drag, startPoint x: 680, startPoint y: 182, endPoint x: 674, endPoint y: 184, distance: 5.7
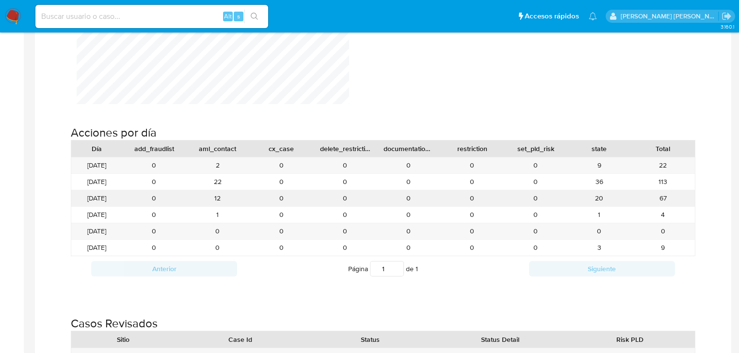
click at [674, 190] on div "67" at bounding box center [662, 198] width 63 height 16
drag, startPoint x: 666, startPoint y: 178, endPoint x: 662, endPoint y: 154, distance: 24.5
click at [665, 168] on div "17/09/2025 0 2 0 0 0 0 0 9 22 18/09/2025 0 22 0 0 0 0 0 36 113 19/09/2025 0 12 …" at bounding box center [383, 206] width 624 height 99
click at [662, 158] on div "22" at bounding box center [662, 166] width 63 height 16
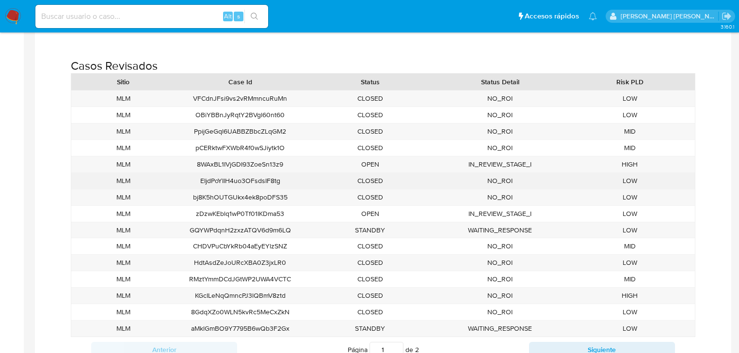
scroll to position [1202, 0]
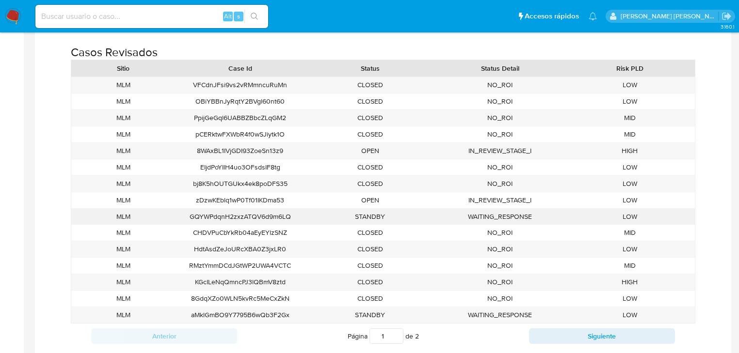
click at [231, 209] on div "GQYWPdqnH2zxzATQV6d9m6LQ" at bounding box center [240, 217] width 130 height 16
click at [306, 209] on div "STANDBY" at bounding box center [370, 217] width 130 height 16
click at [363, 209] on div "STANDBY" at bounding box center [370, 217] width 130 height 16
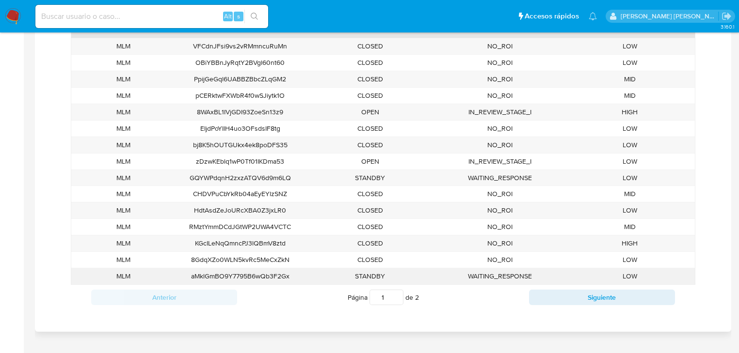
click at [480, 269] on div "WAITING_RESPONSE" at bounding box center [500, 277] width 130 height 16
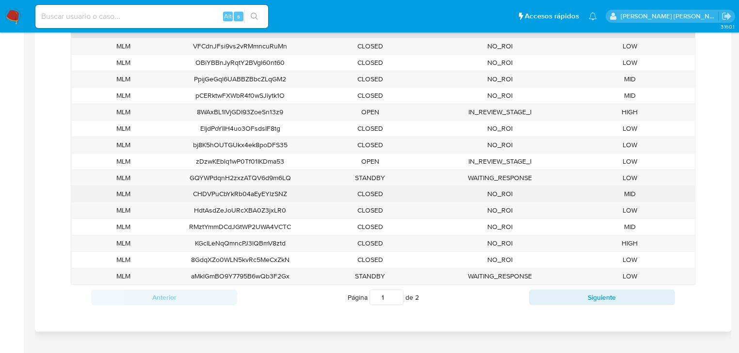
click at [374, 186] on div "CLOSED" at bounding box center [370, 194] width 130 height 16
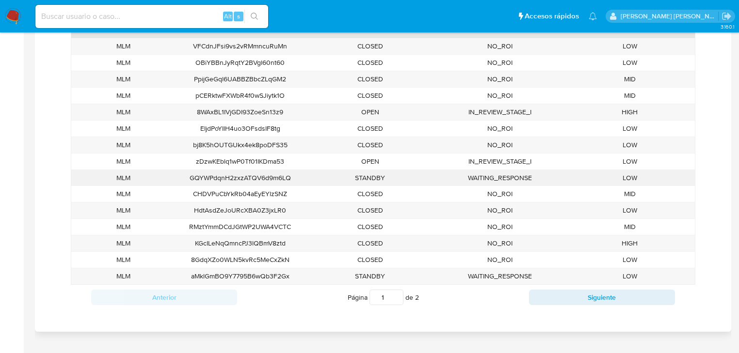
click at [374, 170] on div "STANDBY" at bounding box center [370, 178] width 130 height 16
click at [591, 290] on button "Siguiente" at bounding box center [602, 298] width 146 height 16
type input "2"
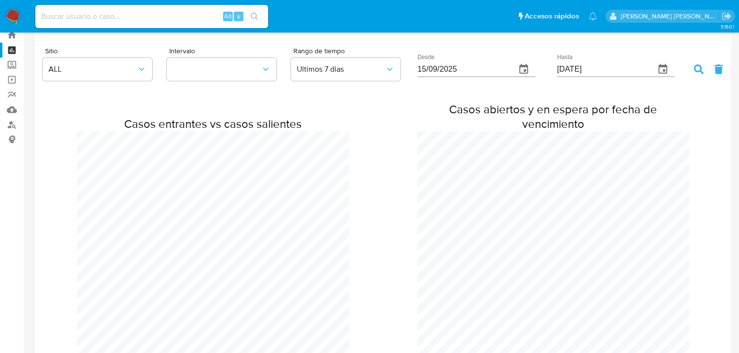
scroll to position [0, 0]
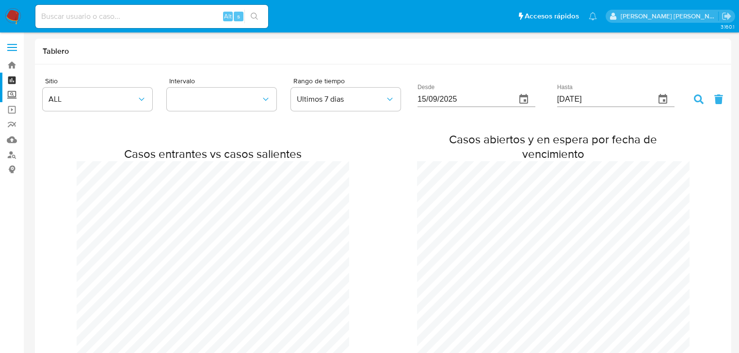
click at [11, 93] on label "Screening" at bounding box center [57, 95] width 115 height 15
click at [0, 0] on input "Screening" at bounding box center [0, 0] width 0 height 0
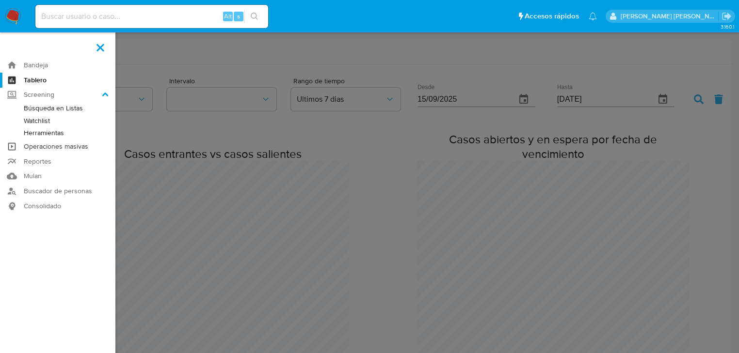
click at [41, 144] on link "Operaciones masivas" at bounding box center [57, 146] width 115 height 15
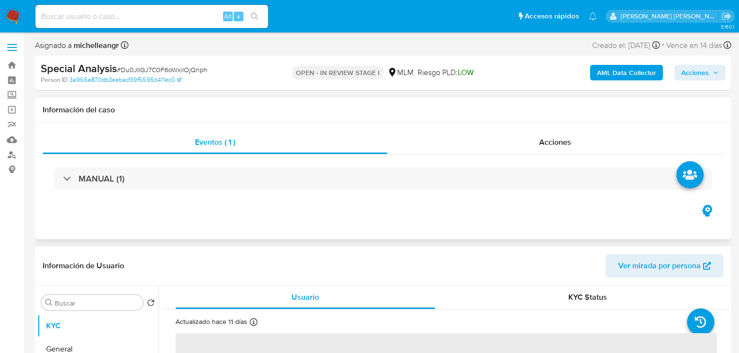
select select "10"
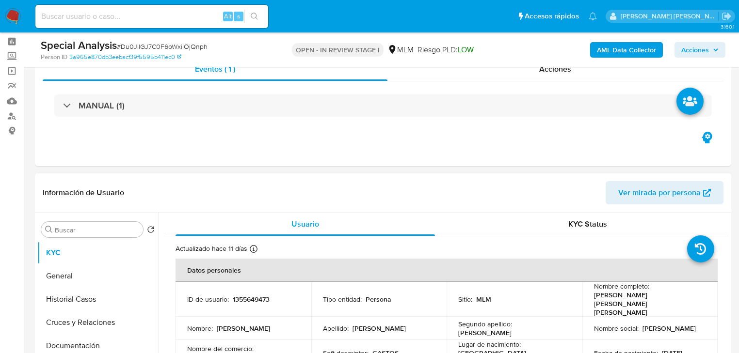
scroll to position [155, 0]
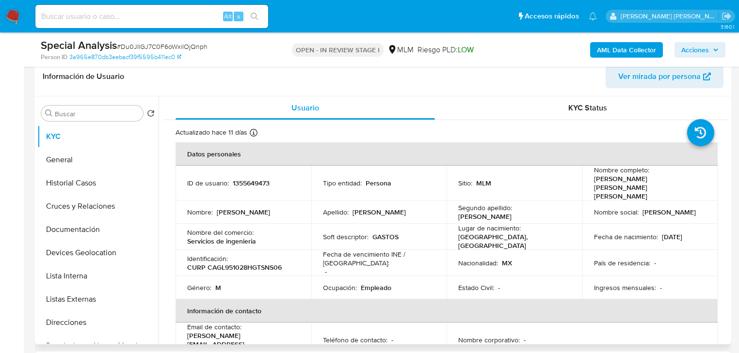
click at [292, 300] on th "Información de contacto" at bounding box center [446, 311] width 542 height 23
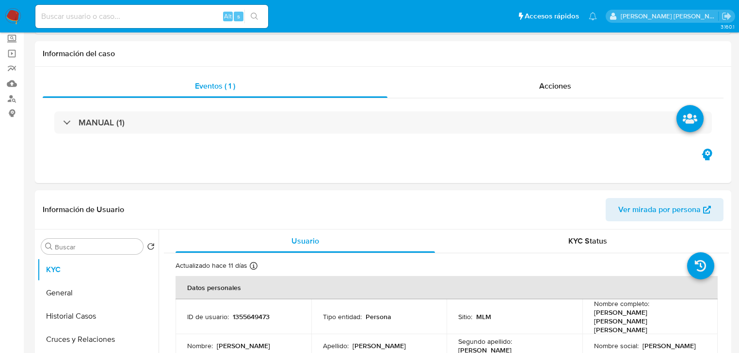
scroll to position [0, 0]
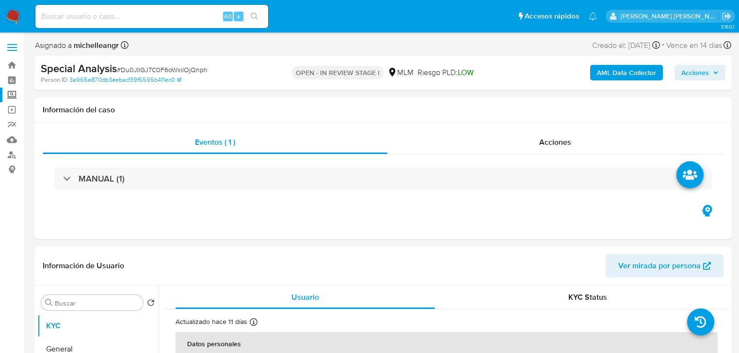
click at [10, 93] on label "Screening" at bounding box center [57, 95] width 115 height 15
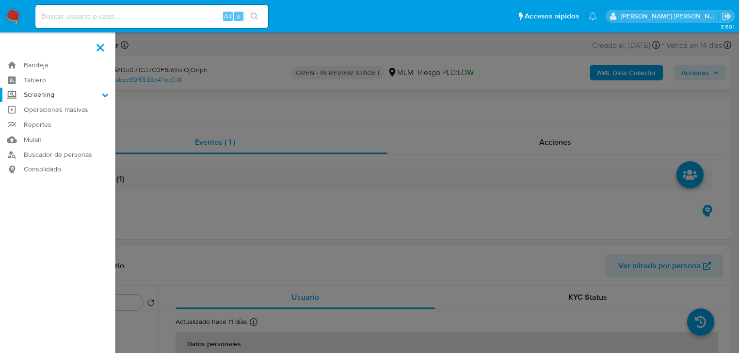
click at [0, 0] on input "Screening" at bounding box center [0, 0] width 0 height 0
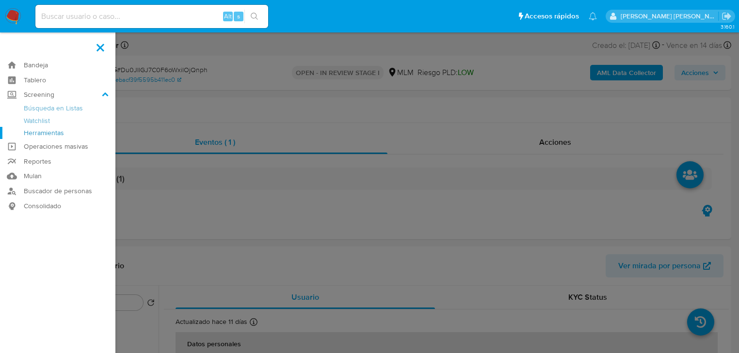
click at [43, 132] on link "Herramientas" at bounding box center [57, 133] width 115 height 12
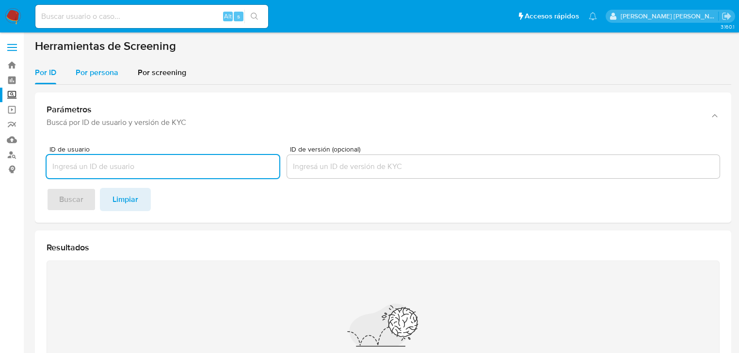
click at [104, 72] on span "Por persona" at bounding box center [97, 72] width 43 height 11
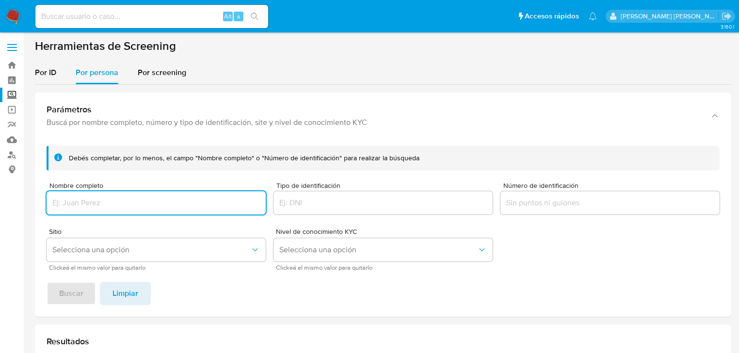
click at [87, 200] on input "Nombre completo" at bounding box center [156, 203] width 219 height 13
type input "[PERSON_NAME] MURRIETA [PERSON_NAME]"
click at [61, 301] on span "Buscar" at bounding box center [71, 293] width 24 height 21
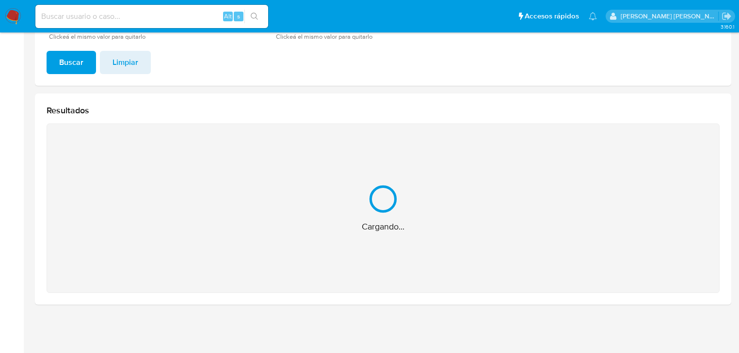
scroll to position [78, 0]
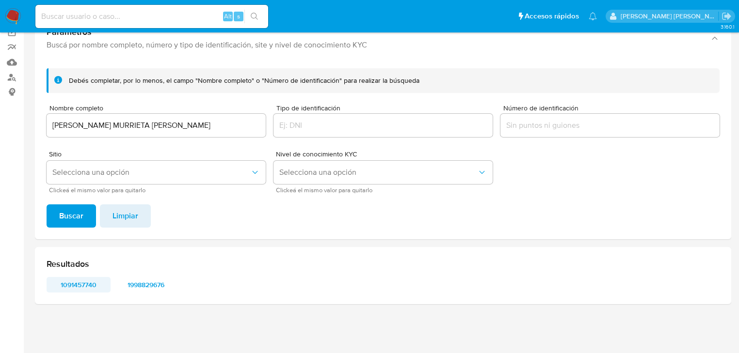
click at [82, 289] on span "1091457740" at bounding box center [78, 285] width 50 height 14
click at [148, 285] on span "1998829676" at bounding box center [146, 285] width 50 height 14
click at [81, 13] on input at bounding box center [151, 16] width 233 height 13
paste input "1186567948"
type input "1186567948"
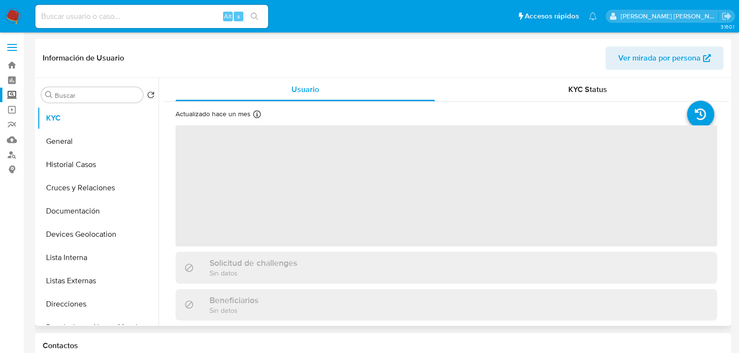
select select "10"
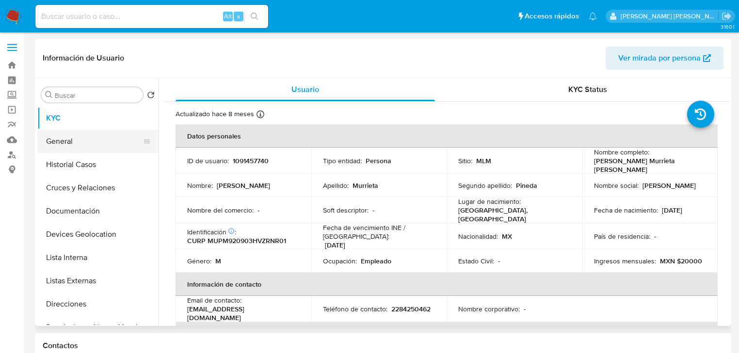
click at [79, 146] on button "General" at bounding box center [93, 141] width 113 height 23
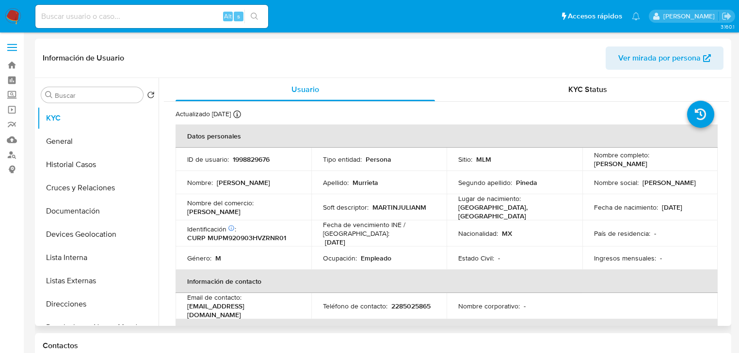
select select "10"
click at [100, 151] on button "General" at bounding box center [93, 141] width 113 height 23
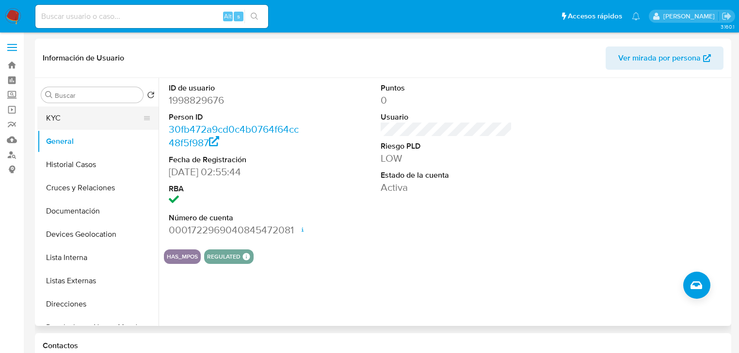
drag, startPoint x: 91, startPoint y: 167, endPoint x: 136, endPoint y: 109, distance: 73.6
click at [91, 167] on button "Historial Casos" at bounding box center [97, 164] width 121 height 23
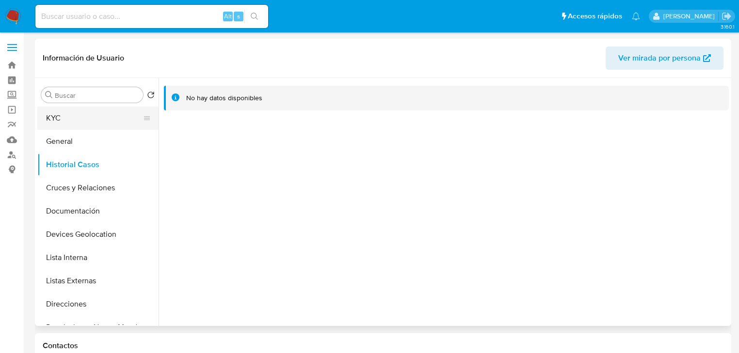
click at [50, 120] on button "KYC" at bounding box center [93, 118] width 113 height 23
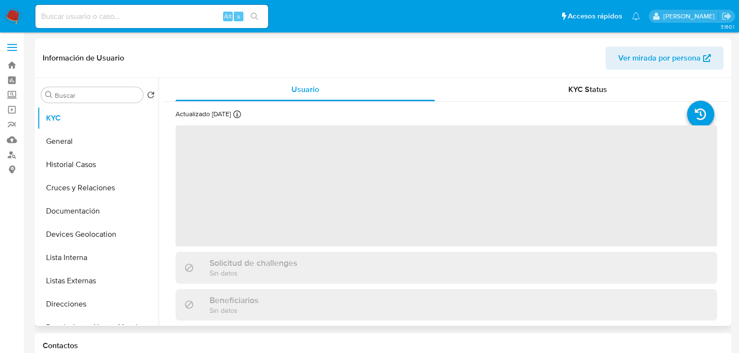
click at [370, 213] on div "Usuario KYC Status Actualizado [DATE] ‌ Solicitud de challenges Sin datos Benef…" at bounding box center [446, 199] width 565 height 243
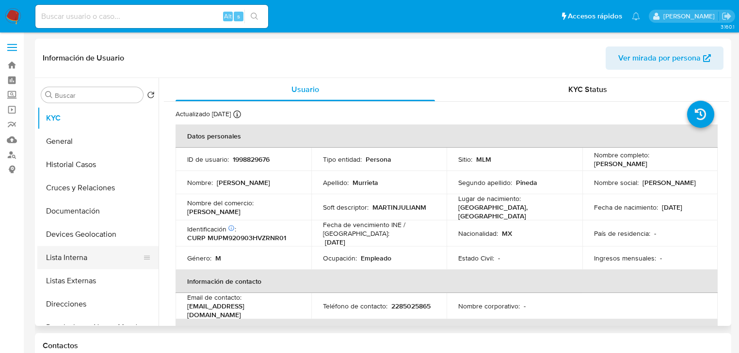
click at [86, 267] on button "Lista Interna" at bounding box center [93, 257] width 113 height 23
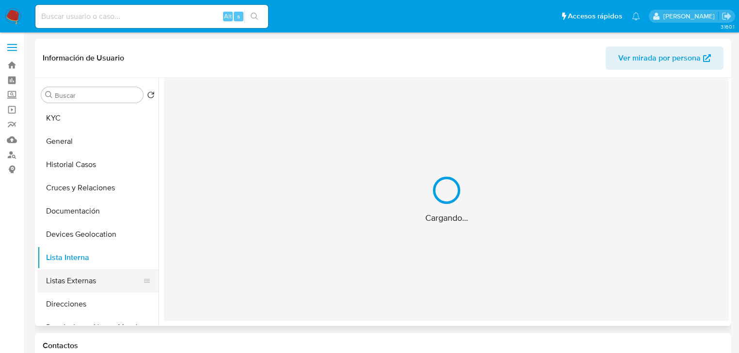
drag, startPoint x: 121, startPoint y: 285, endPoint x: 137, endPoint y: 279, distance: 17.0
click at [125, 281] on button "Listas Externas" at bounding box center [93, 280] width 113 height 23
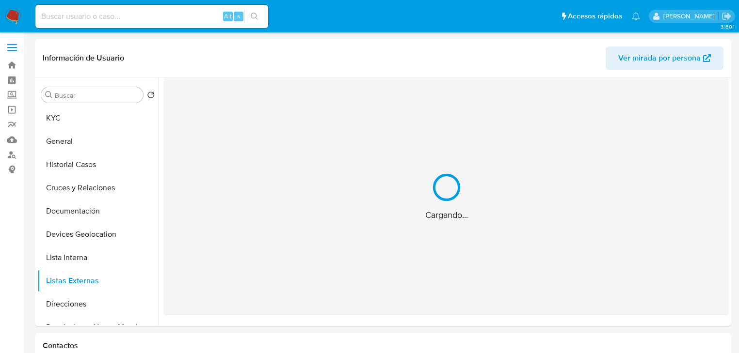
click at [278, 235] on div "Cargando..." at bounding box center [446, 196] width 565 height 237
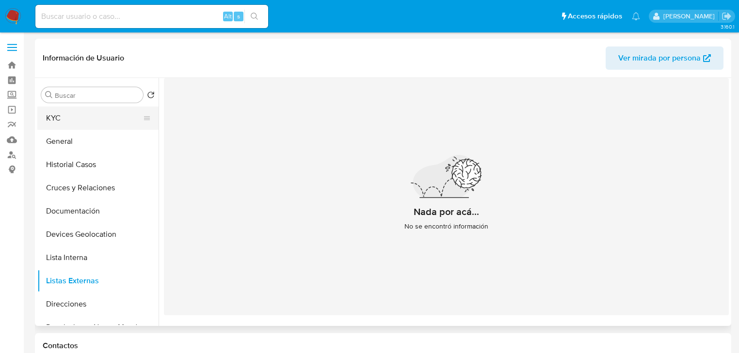
click at [103, 116] on button "KYC" at bounding box center [93, 118] width 113 height 23
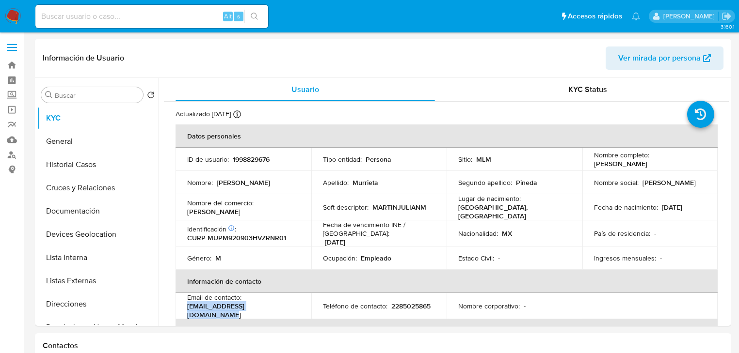
drag, startPoint x: 279, startPoint y: 310, endPoint x: 186, endPoint y: 305, distance: 93.2
click at [186, 305] on td "Email de contacto : [EMAIL_ADDRESS][DOMAIN_NAME]" at bounding box center [243, 306] width 136 height 26
copy p "[EMAIL_ADDRESS][DOMAIN_NAME]"
click at [452, 231] on td "Nacionalidad : MX" at bounding box center [514, 234] width 136 height 26
click at [391, 308] on p "2285025865" at bounding box center [410, 306] width 39 height 9
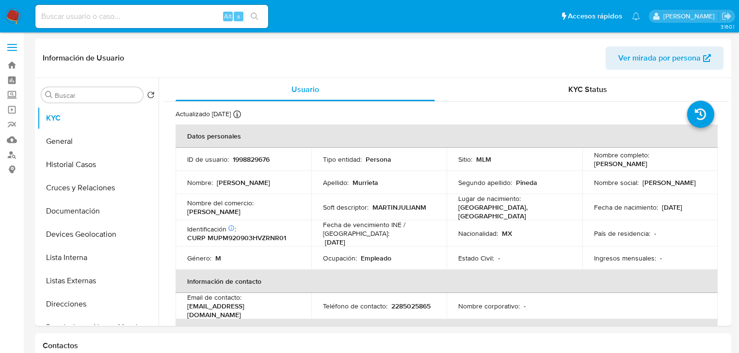
click at [391, 308] on p "2285025865" at bounding box center [410, 306] width 39 height 9
click at [391, 307] on p "2285025865" at bounding box center [410, 306] width 39 height 9
copy p "2285025865"
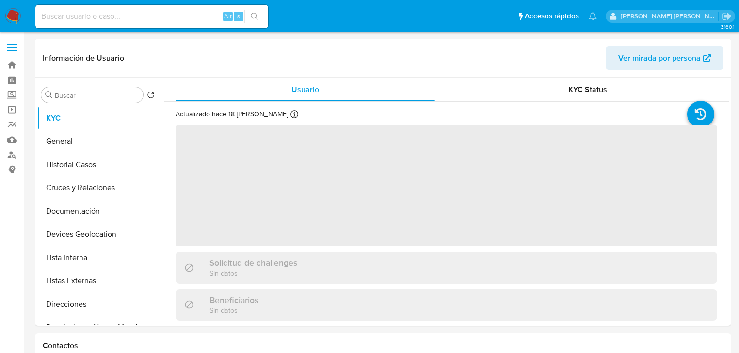
select select "10"
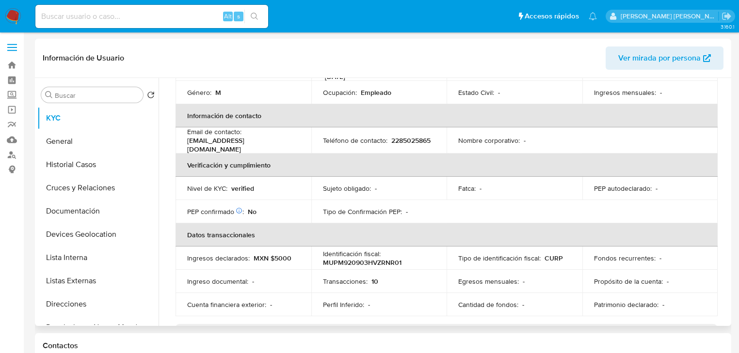
scroll to position [108, 0]
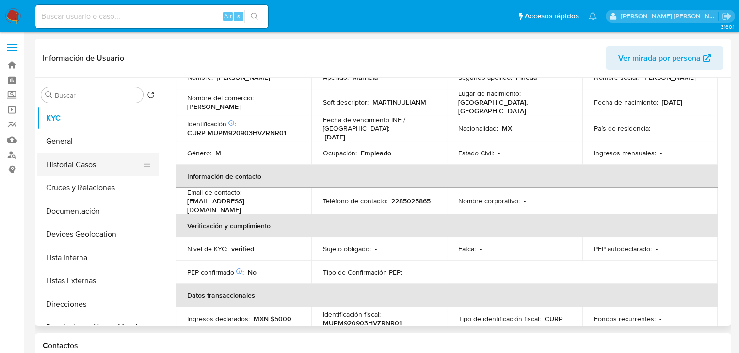
click at [69, 168] on button "Historial Casos" at bounding box center [93, 164] width 113 height 23
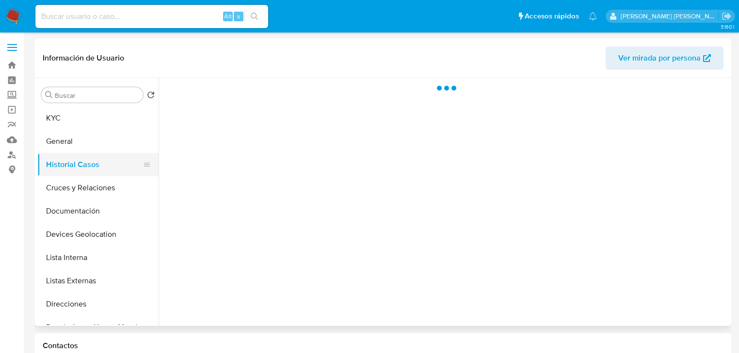
scroll to position [0, 0]
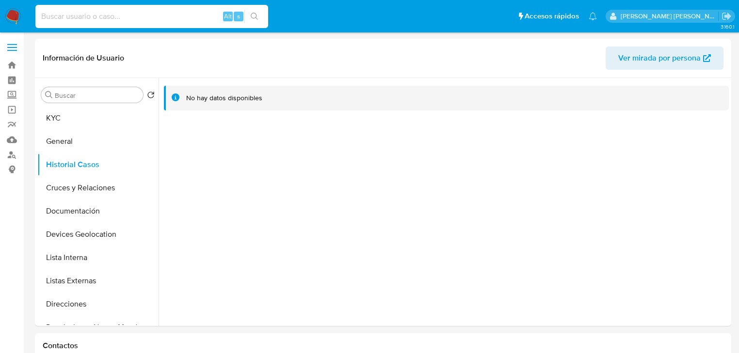
click at [123, 10] on input at bounding box center [151, 16] width 233 height 13
paste input "TNGAlnZNYxHeZg8ic541QErR"
type input "TNGAlnZNYxHeZg8ic541QErR"
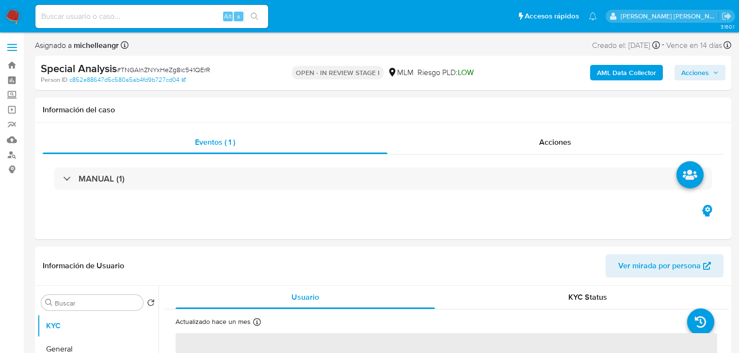
select select "10"
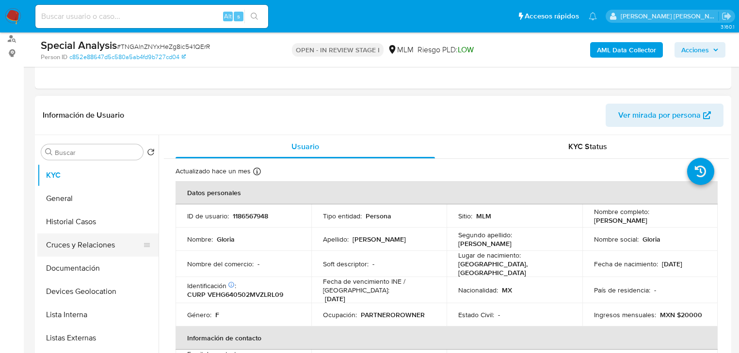
scroll to position [78, 0]
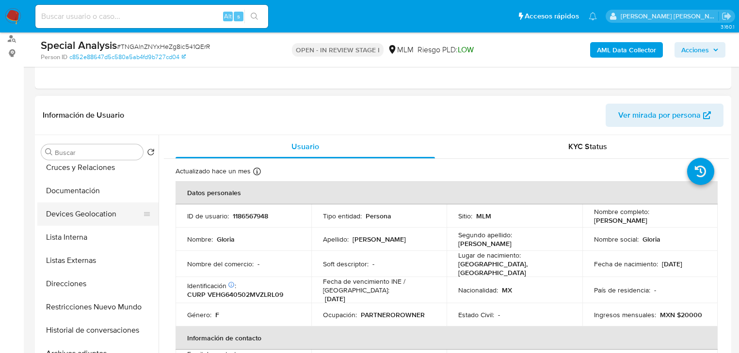
drag, startPoint x: 95, startPoint y: 214, endPoint x: 130, endPoint y: 221, distance: 35.9
click at [95, 213] on button "Devices Geolocation" at bounding box center [93, 214] width 113 height 23
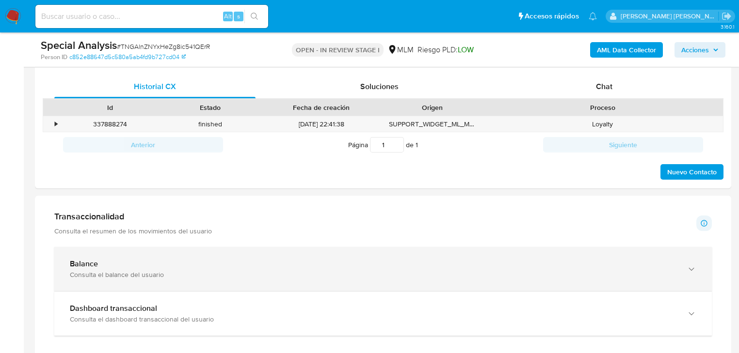
drag, startPoint x: 118, startPoint y: 274, endPoint x: 176, endPoint y: 274, distance: 58.2
click at [119, 271] on div "Consulta el balance del usuario" at bounding box center [373, 274] width 607 height 9
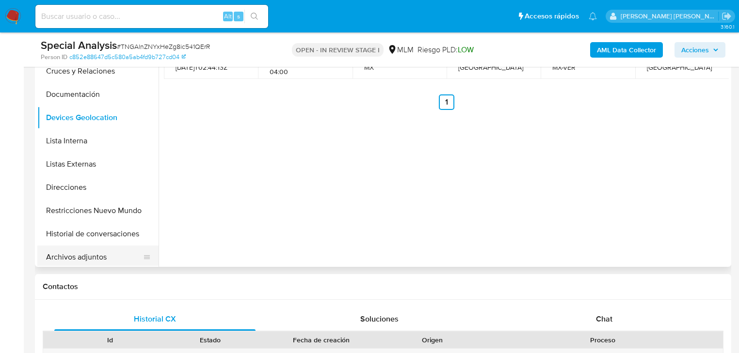
scroll to position [116, 0]
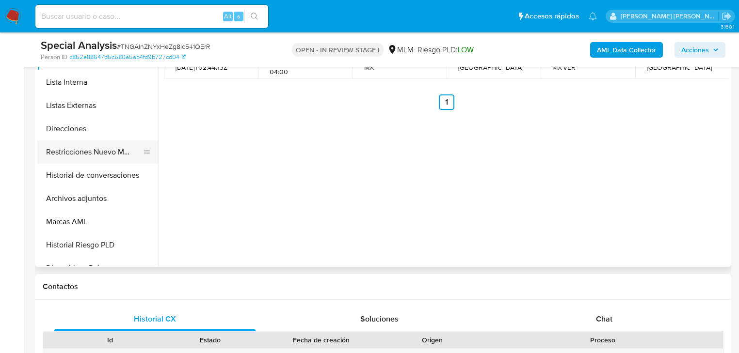
drag, startPoint x: 117, startPoint y: 145, endPoint x: 140, endPoint y: 145, distance: 22.8
click at [118, 144] on button "Restricciones Nuevo Mundo" at bounding box center [93, 152] width 113 height 23
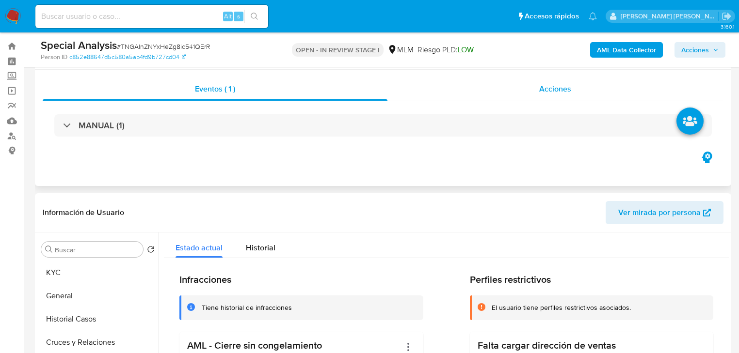
scroll to position [0, 0]
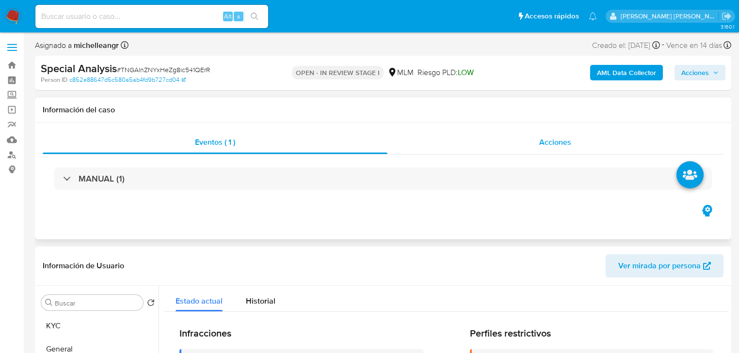
drag, startPoint x: 542, startPoint y: 137, endPoint x: 715, endPoint y: 138, distance: 173.0
click at [552, 133] on div "Acciones" at bounding box center [555, 142] width 336 height 23
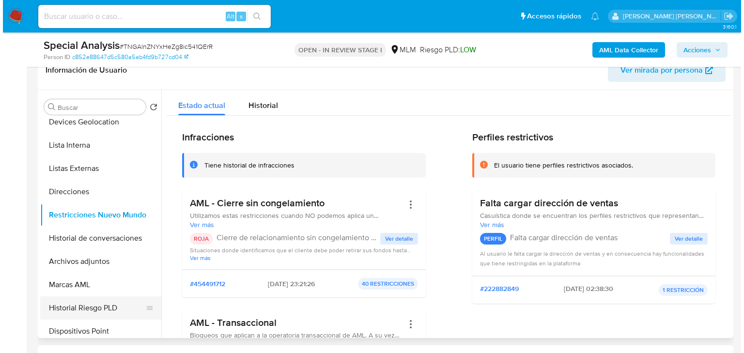
scroll to position [155, 0]
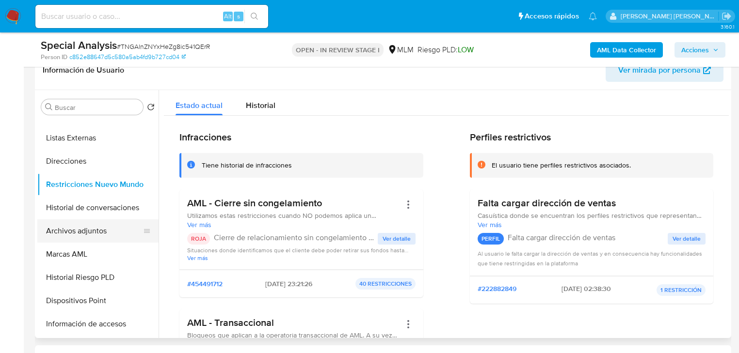
click at [99, 239] on button "Archivos adjuntos" at bounding box center [93, 231] width 113 height 23
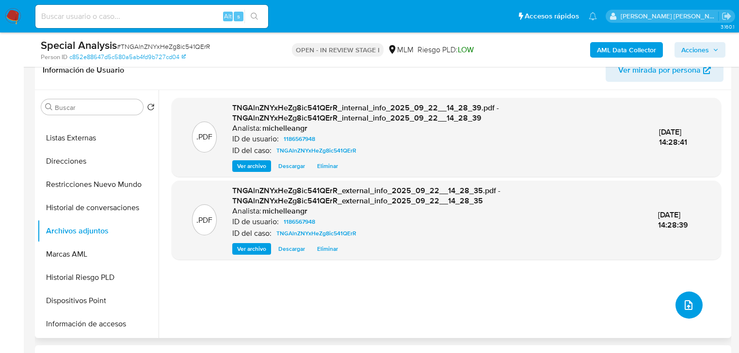
click at [696, 304] on button "upload-file" at bounding box center [688, 305] width 27 height 27
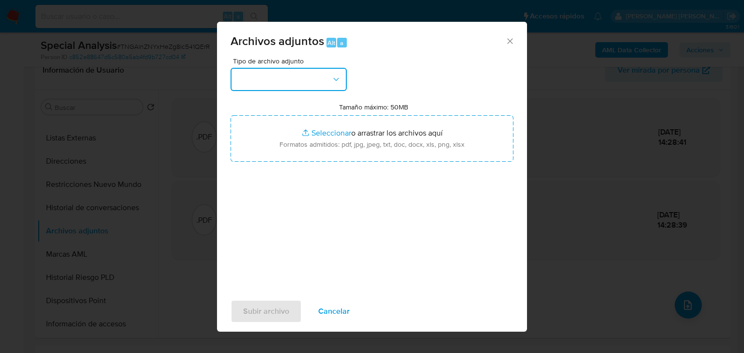
click at [264, 76] on button "button" at bounding box center [289, 79] width 116 height 23
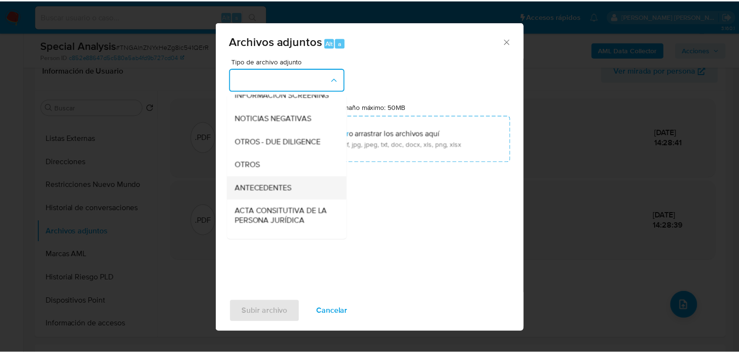
scroll to position [105, 0]
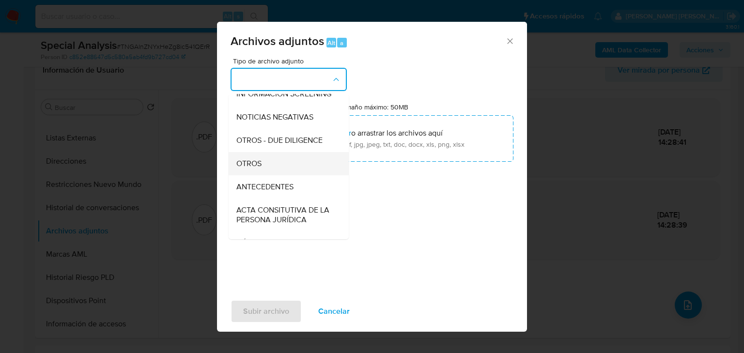
click at [256, 175] on div "OTROS" at bounding box center [286, 163] width 99 height 23
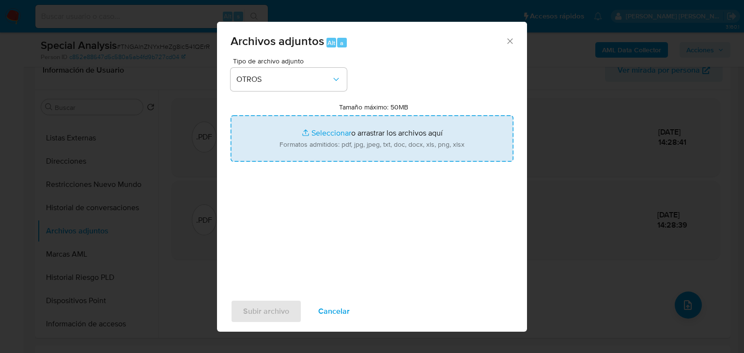
type input "C:\fakepath\1186567948_GLORIA VELASCO HERNANDEZ_AGO25.xlsx"
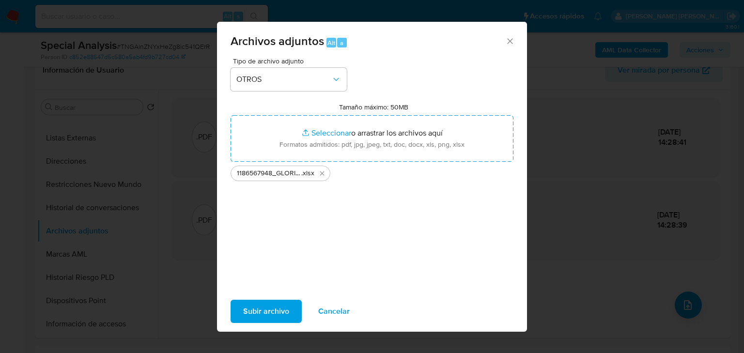
click at [515, 44] on icon "Cerrar" at bounding box center [511, 41] width 10 height 10
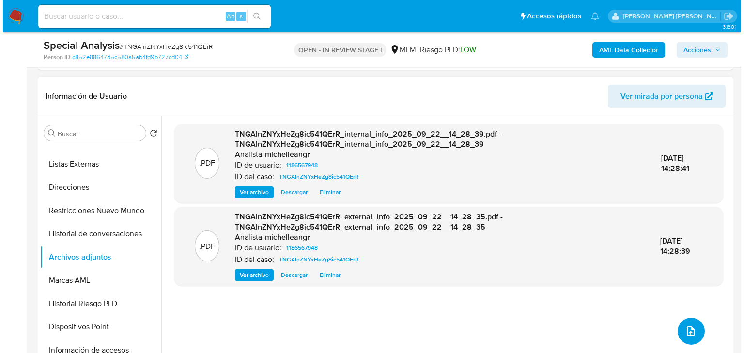
scroll to position [194, 0]
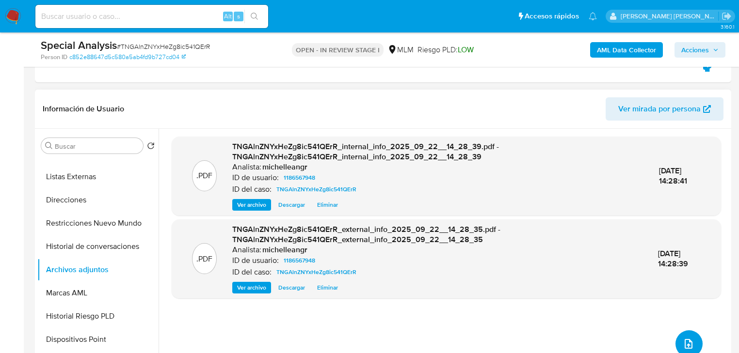
click at [685, 347] on icon "upload-file" at bounding box center [688, 344] width 8 height 10
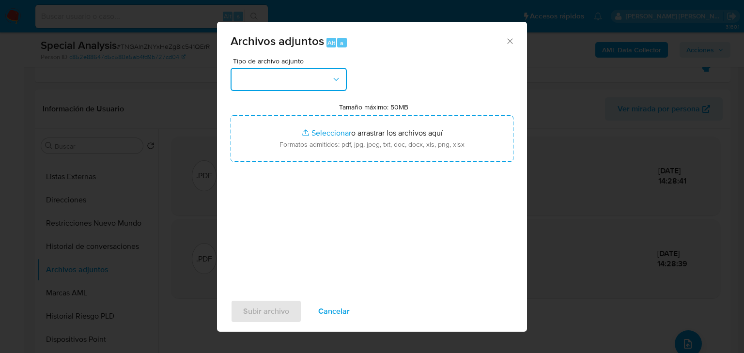
click at [299, 75] on button "button" at bounding box center [289, 79] width 116 height 23
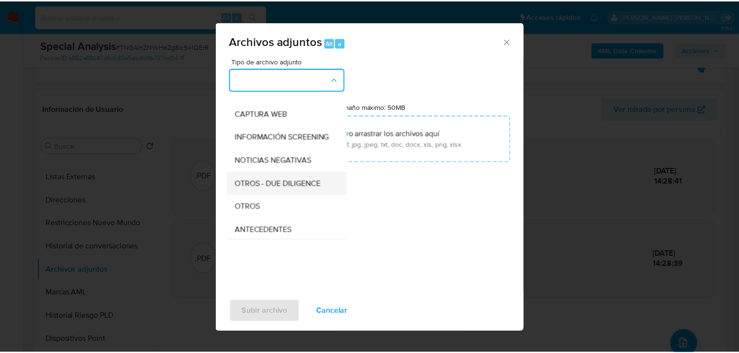
scroll to position [105, 0]
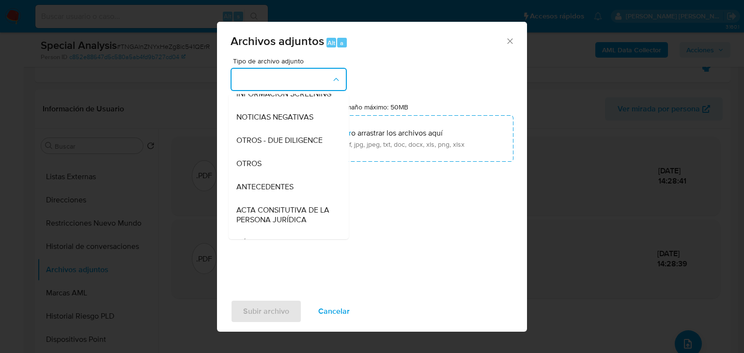
click at [266, 175] on div "OTROS" at bounding box center [286, 163] width 99 height 23
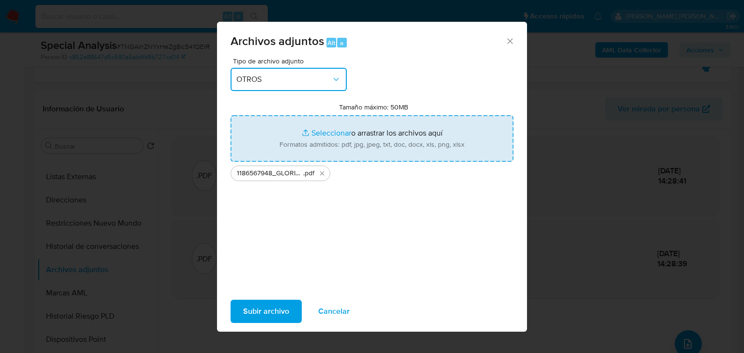
type input "C:\fakepath\1186567948_GLORIA VELASCO HERNANDEZ_AGO25.xlsx"
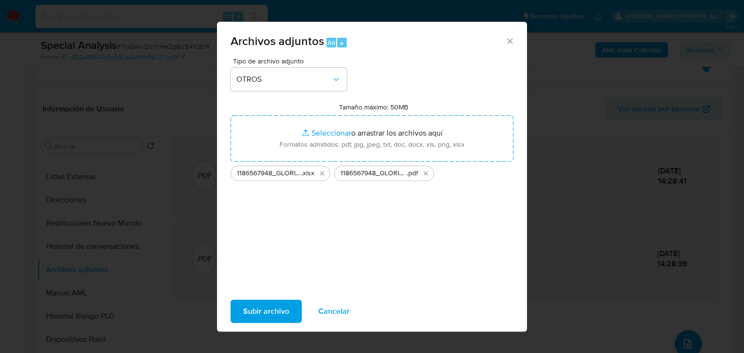
click at [258, 307] on span "Subir archivo" at bounding box center [266, 311] width 46 height 21
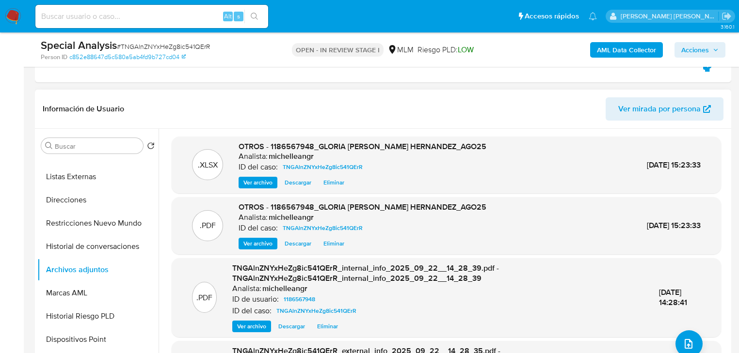
click at [254, 245] on span "Ver archivo" at bounding box center [257, 244] width 29 height 10
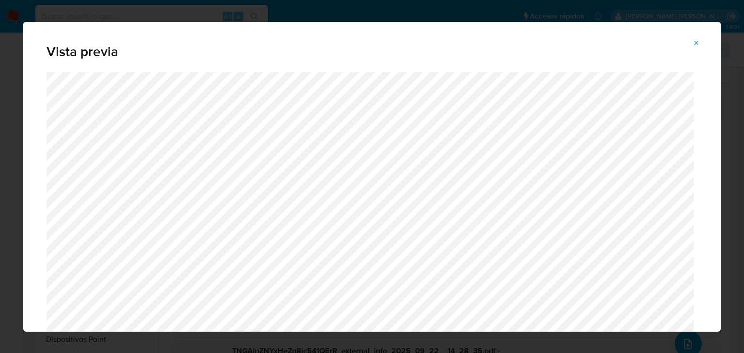
click at [700, 41] on icon "Attachment preview" at bounding box center [697, 43] width 8 height 8
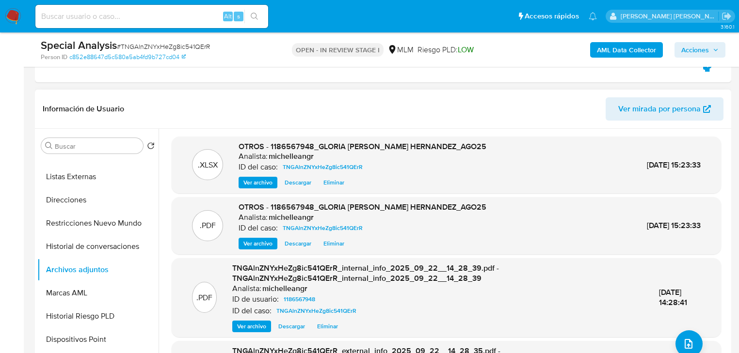
click at [250, 246] on span "Ver archivo" at bounding box center [257, 244] width 29 height 10
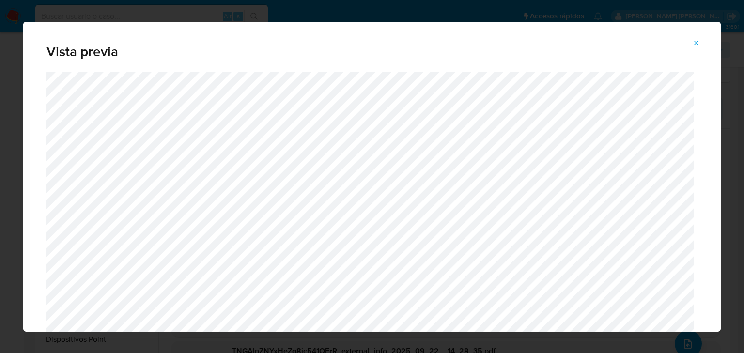
drag, startPoint x: 700, startPoint y: 41, endPoint x: 695, endPoint y: 44, distance: 6.7
click at [700, 41] on icon "Attachment preview" at bounding box center [697, 43] width 8 height 8
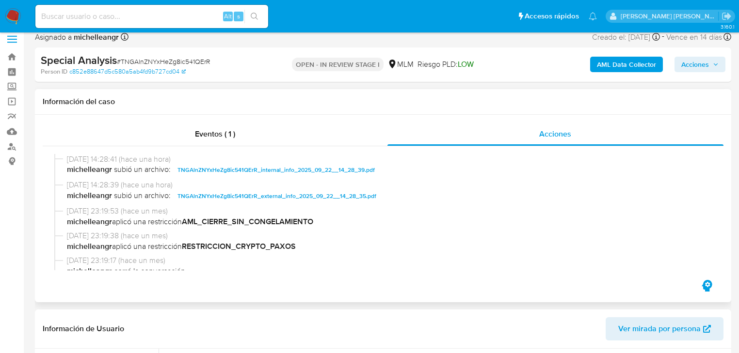
scroll to position [0, 0]
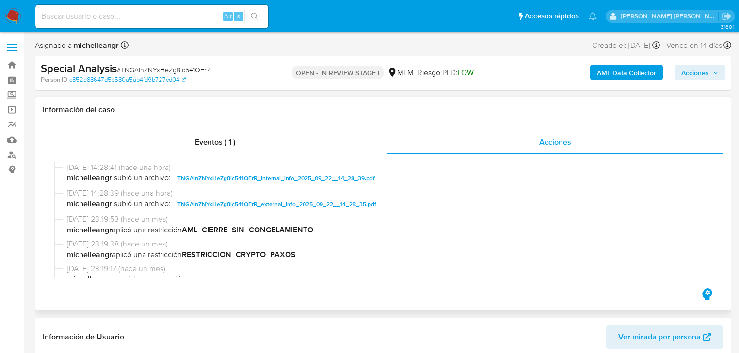
drag, startPoint x: 228, startPoint y: 143, endPoint x: 485, endPoint y: 157, distance: 257.3
click at [233, 140] on span "Eventos ( 1 )" at bounding box center [215, 142] width 40 height 11
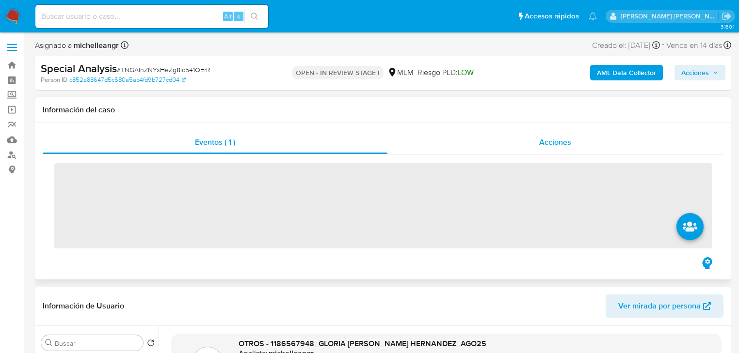
click at [569, 142] on span "Acciones" at bounding box center [555, 142] width 32 height 11
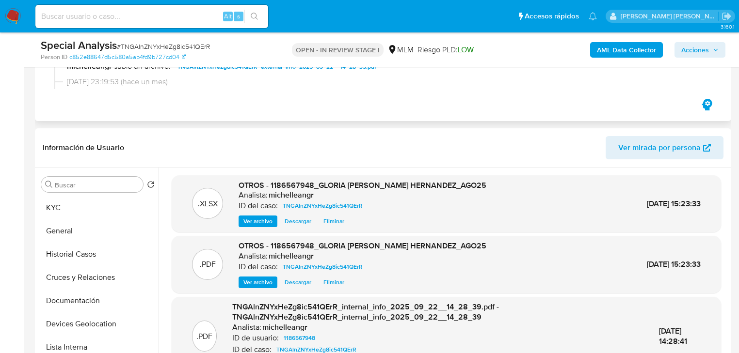
drag, startPoint x: 85, startPoint y: 206, endPoint x: 461, endPoint y: 112, distance: 388.2
click at [86, 205] on button "KYC" at bounding box center [97, 207] width 121 height 23
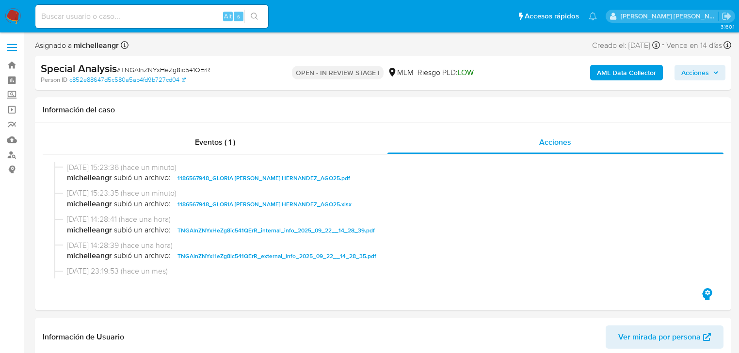
click at [691, 70] on span "Acciones" at bounding box center [695, 73] width 28 height 16
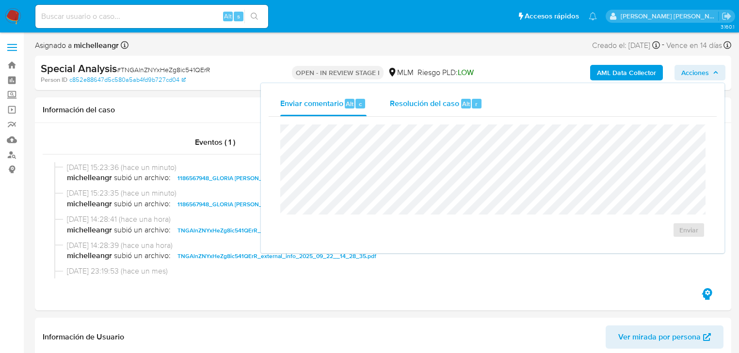
click at [413, 101] on span "Resolución del caso" at bounding box center [424, 103] width 69 height 11
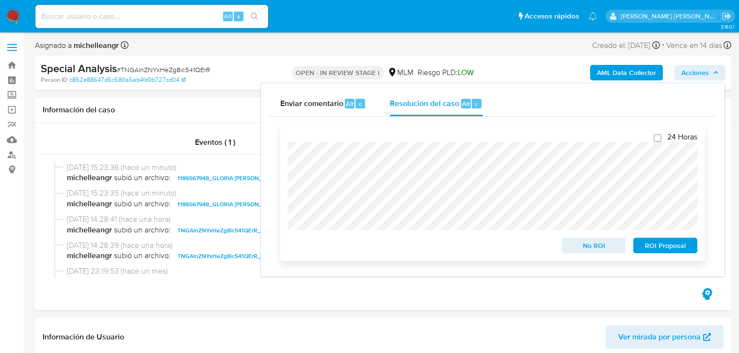
click at [665, 251] on span "ROI Proposal" at bounding box center [665, 246] width 50 height 14
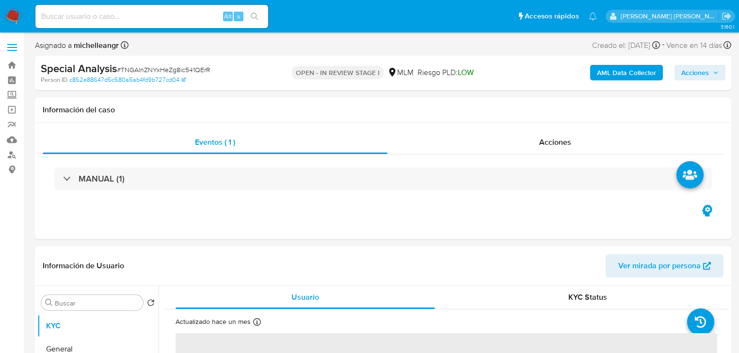
select select "10"
click at [557, 145] on span "Acciones" at bounding box center [555, 142] width 32 height 11
select select "10"
click at [13, 17] on img at bounding box center [13, 16] width 16 height 16
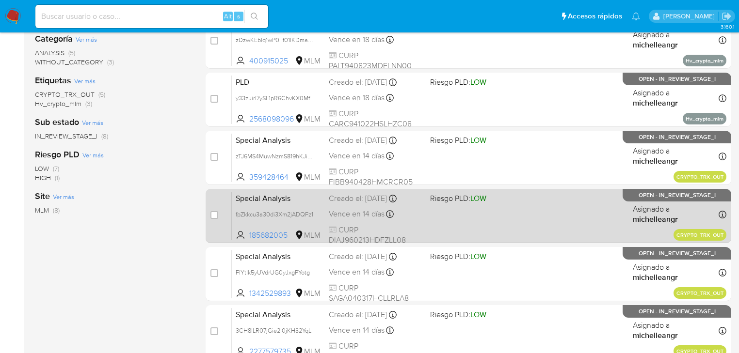
scroll to position [271, 0]
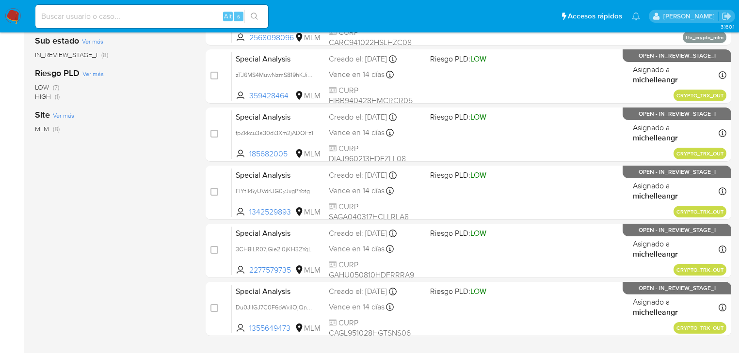
click at [123, 16] on input at bounding box center [151, 16] width 233 height 13
paste input "Du0JIlGJ7C0F6oWxilOjQnph"
type input "Du0JIlGJ7C0F6oWxilOjQnph"
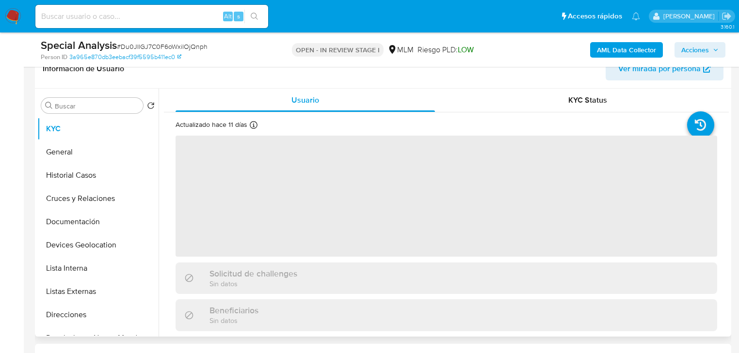
scroll to position [194, 0]
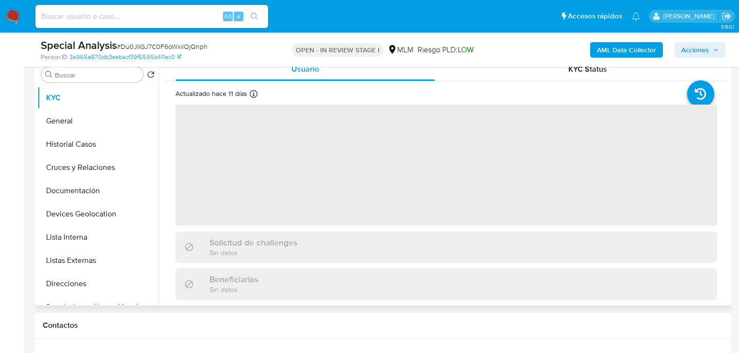
select select "10"
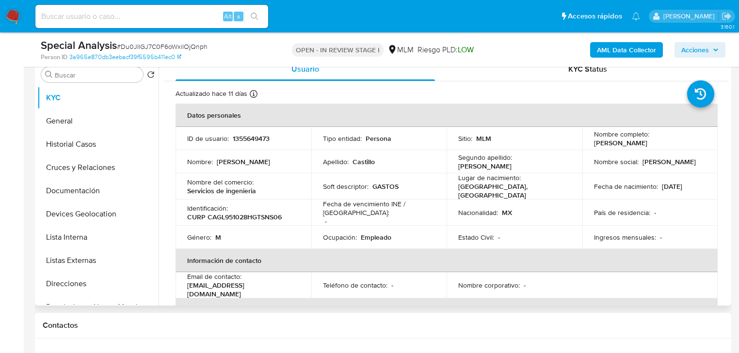
click at [240, 142] on p "1355649473" at bounding box center [251, 138] width 37 height 9
copy p "1355649473"
